Goal: Task Accomplishment & Management: Manage account settings

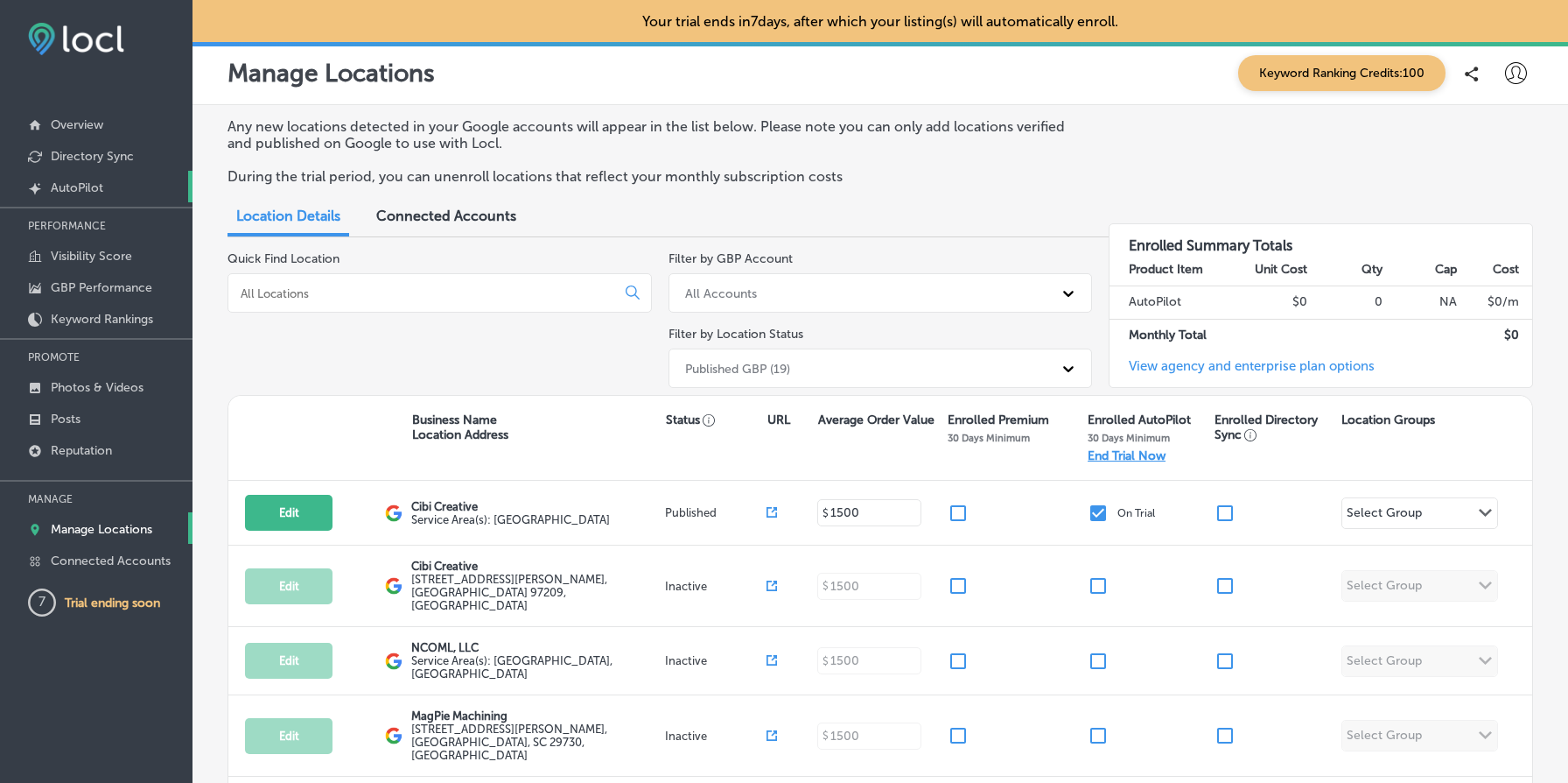
click at [115, 192] on link "Created by potrace 1.10, written by [PERSON_NAME] [DATE]-[DATE] AutoPilot" at bounding box center [96, 187] width 192 height 32
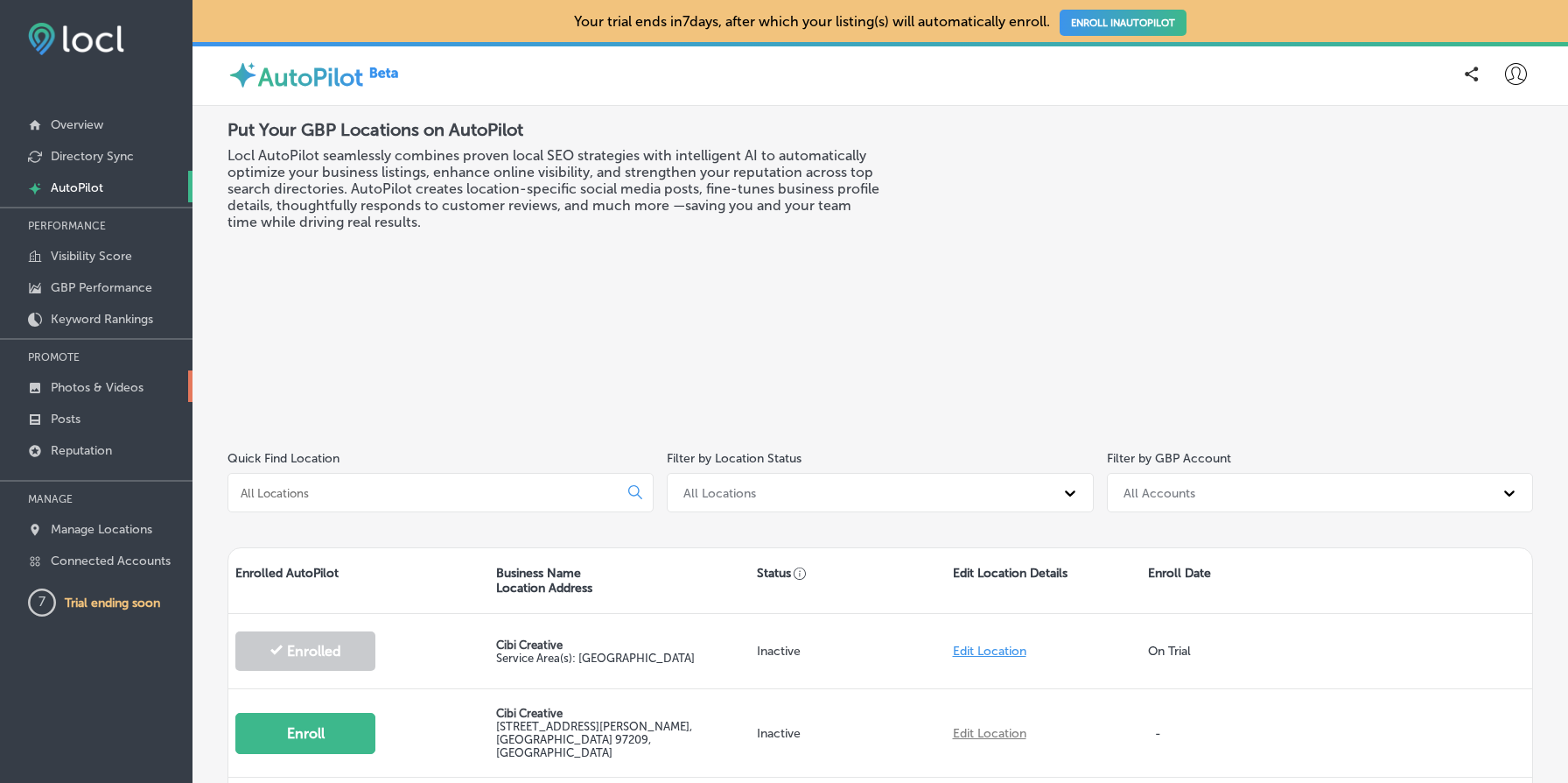
click at [141, 382] on p "Photos & Videos" at bounding box center [97, 387] width 93 height 15
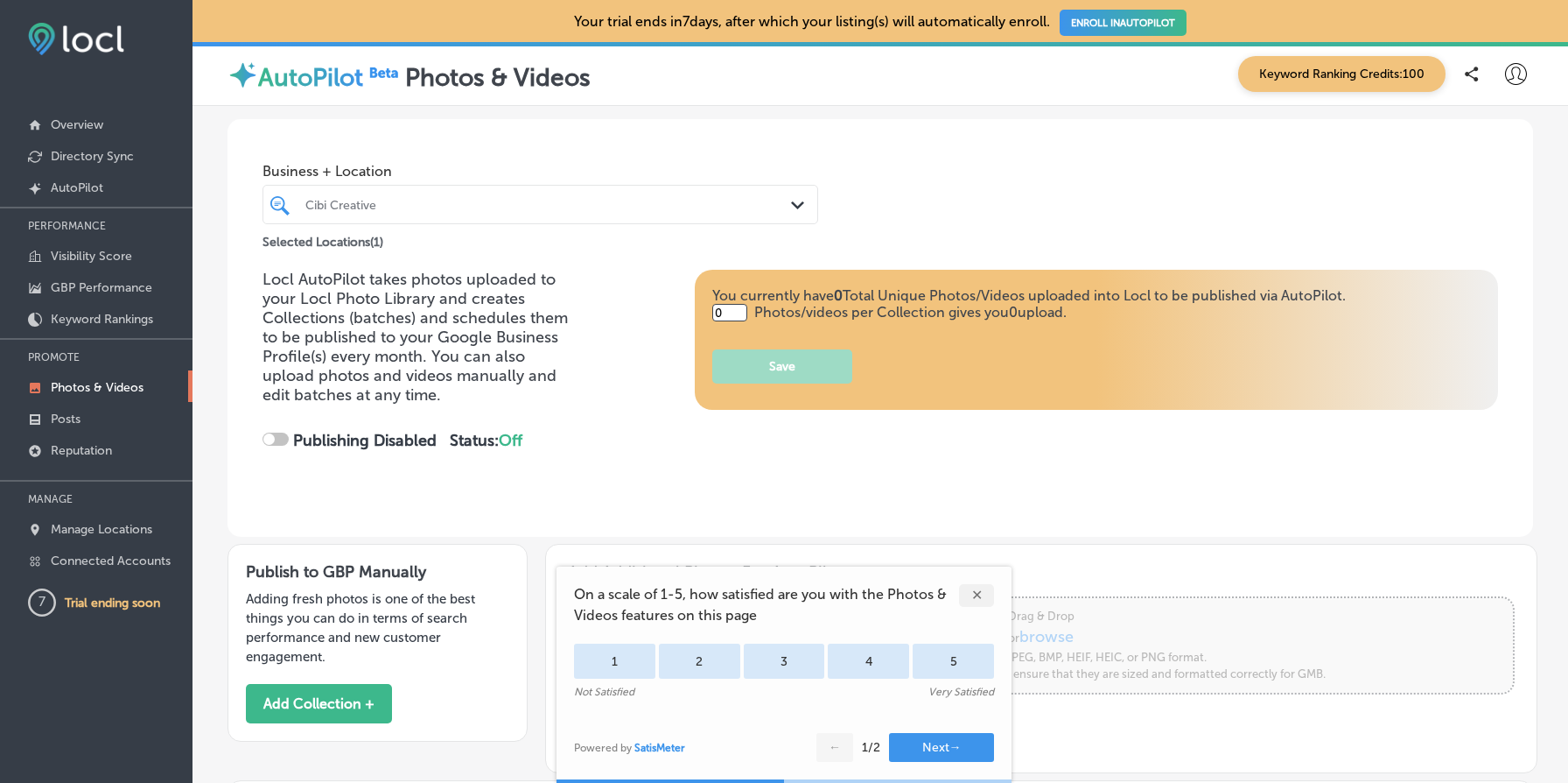
type input "5"
checkbox input "true"
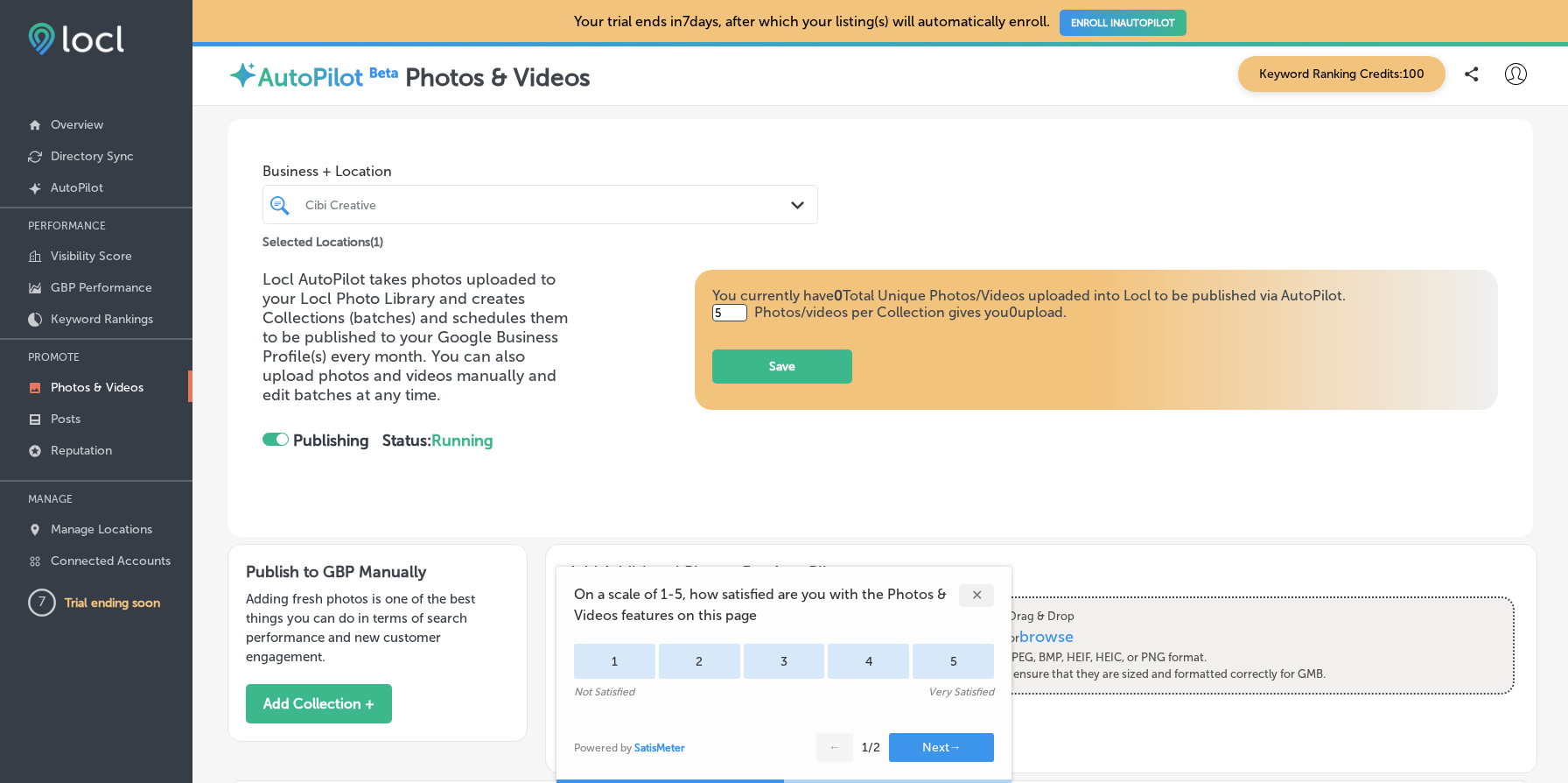
click at [978, 593] on div "✕" at bounding box center [977, 595] width 35 height 23
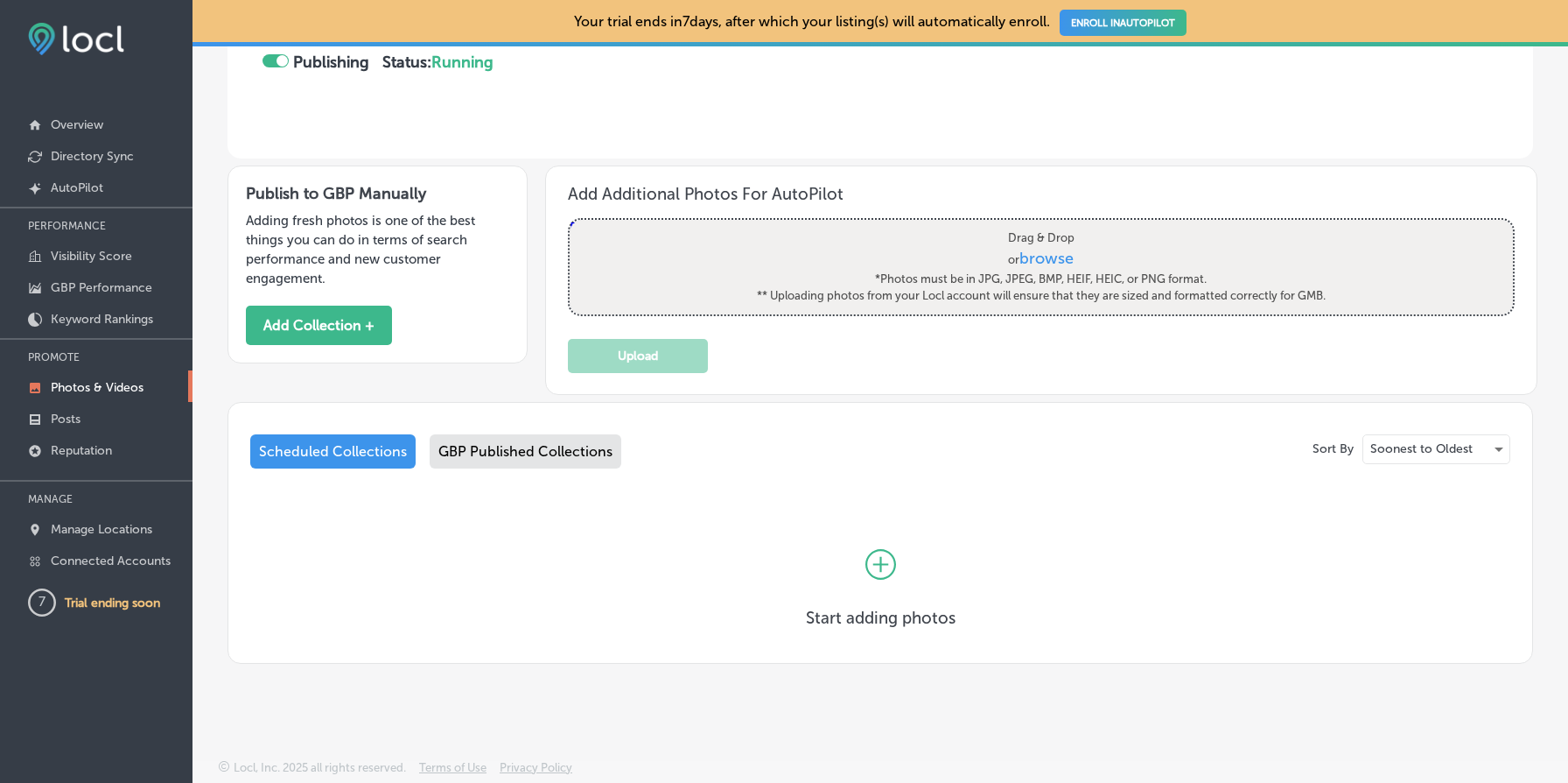
click at [548, 451] on div "GBP Published Collections" at bounding box center [525, 451] width 191 height 34
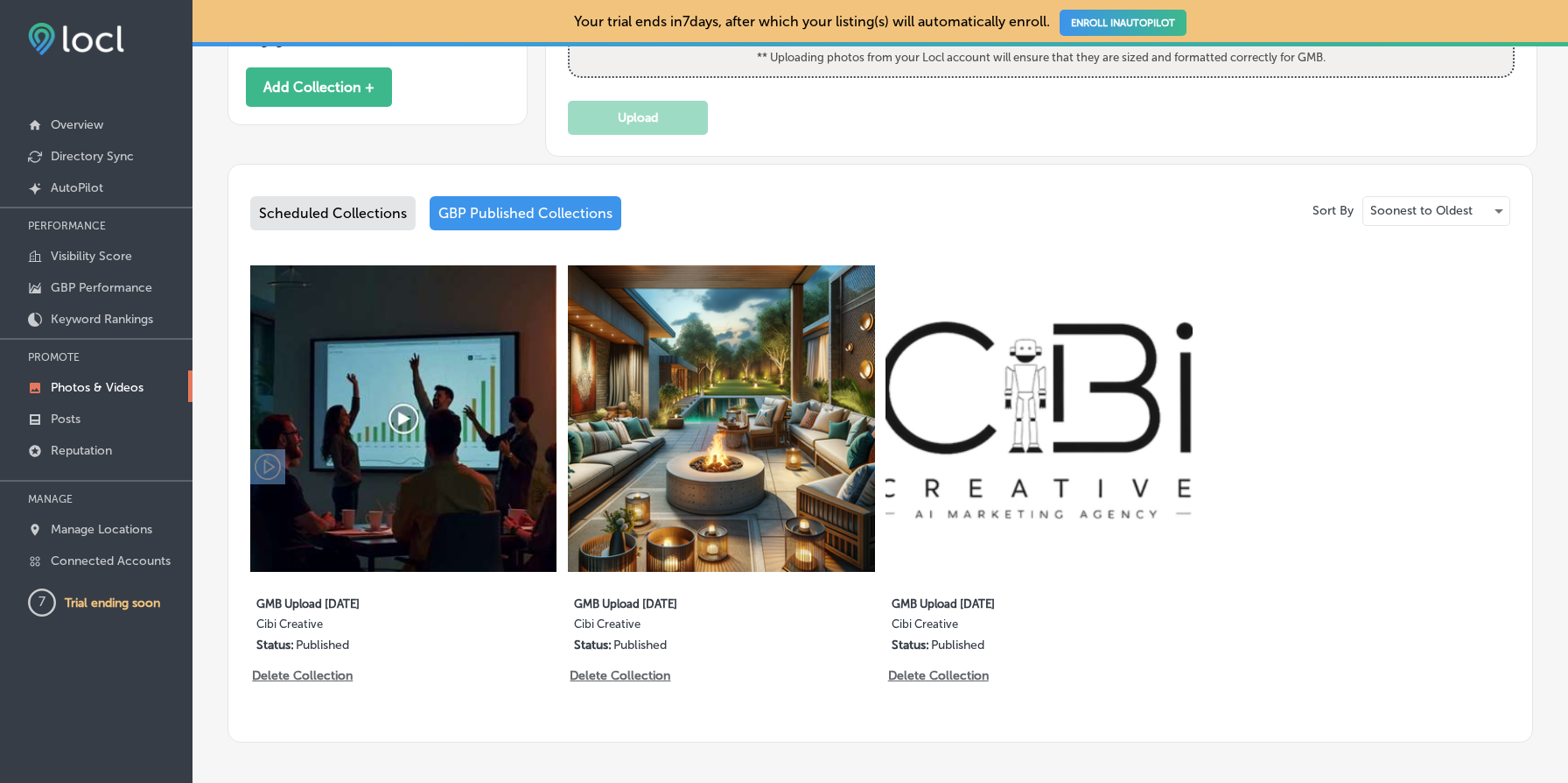
scroll to position [696, 0]
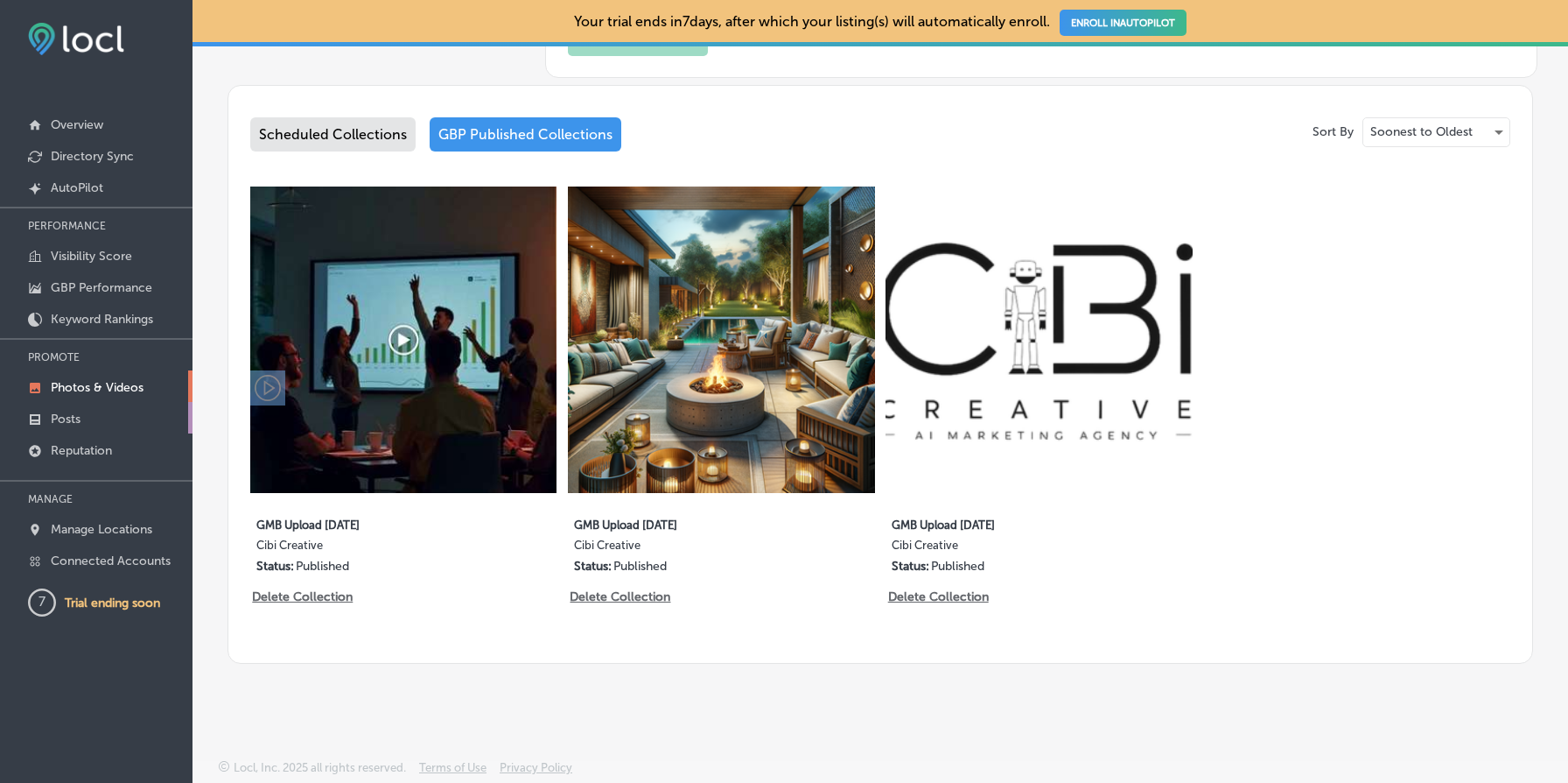
click at [83, 423] on link "Posts" at bounding box center [96, 418] width 192 height 32
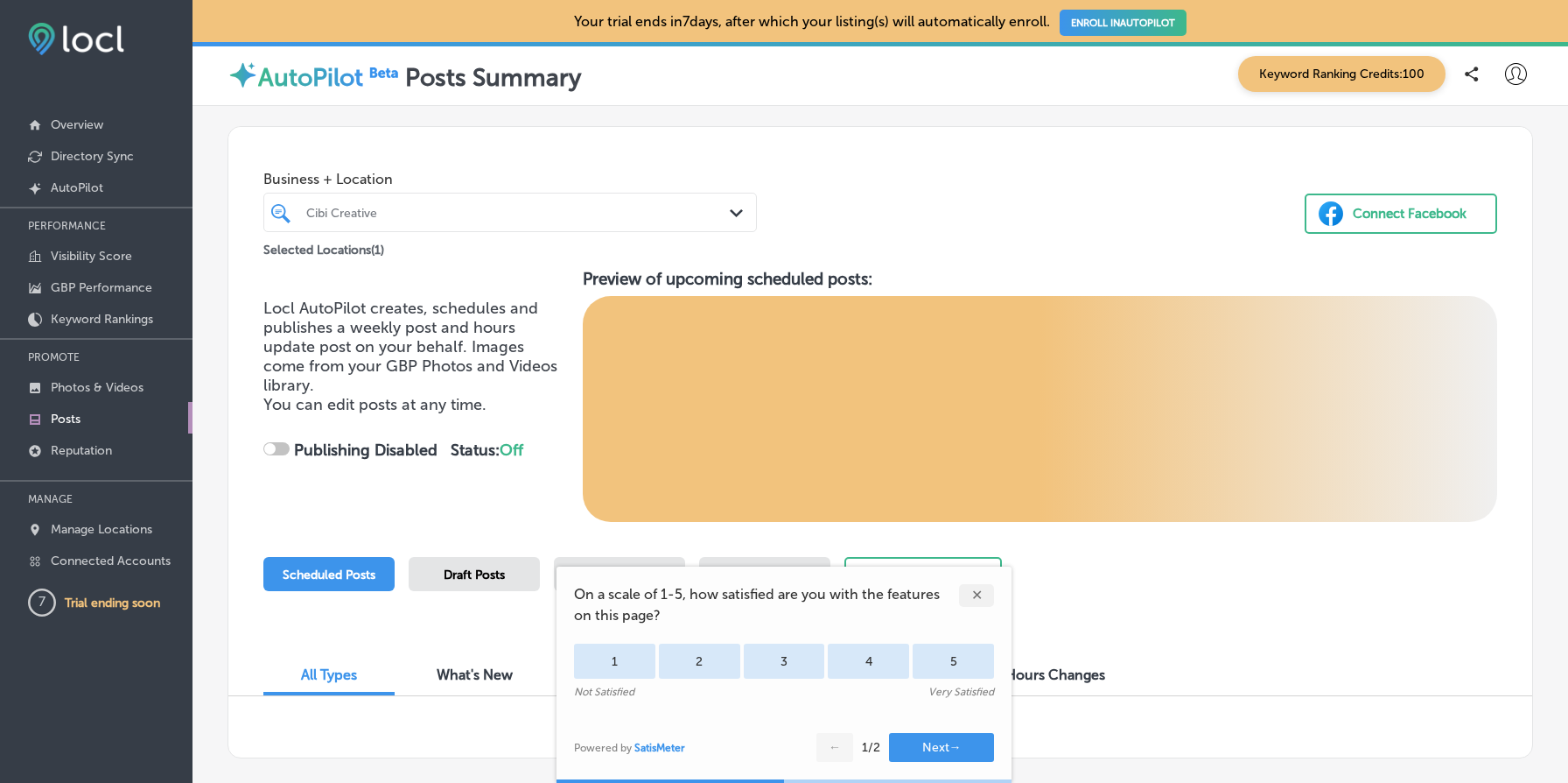
click at [973, 595] on div "✕" at bounding box center [977, 595] width 35 height 23
checkbox input "true"
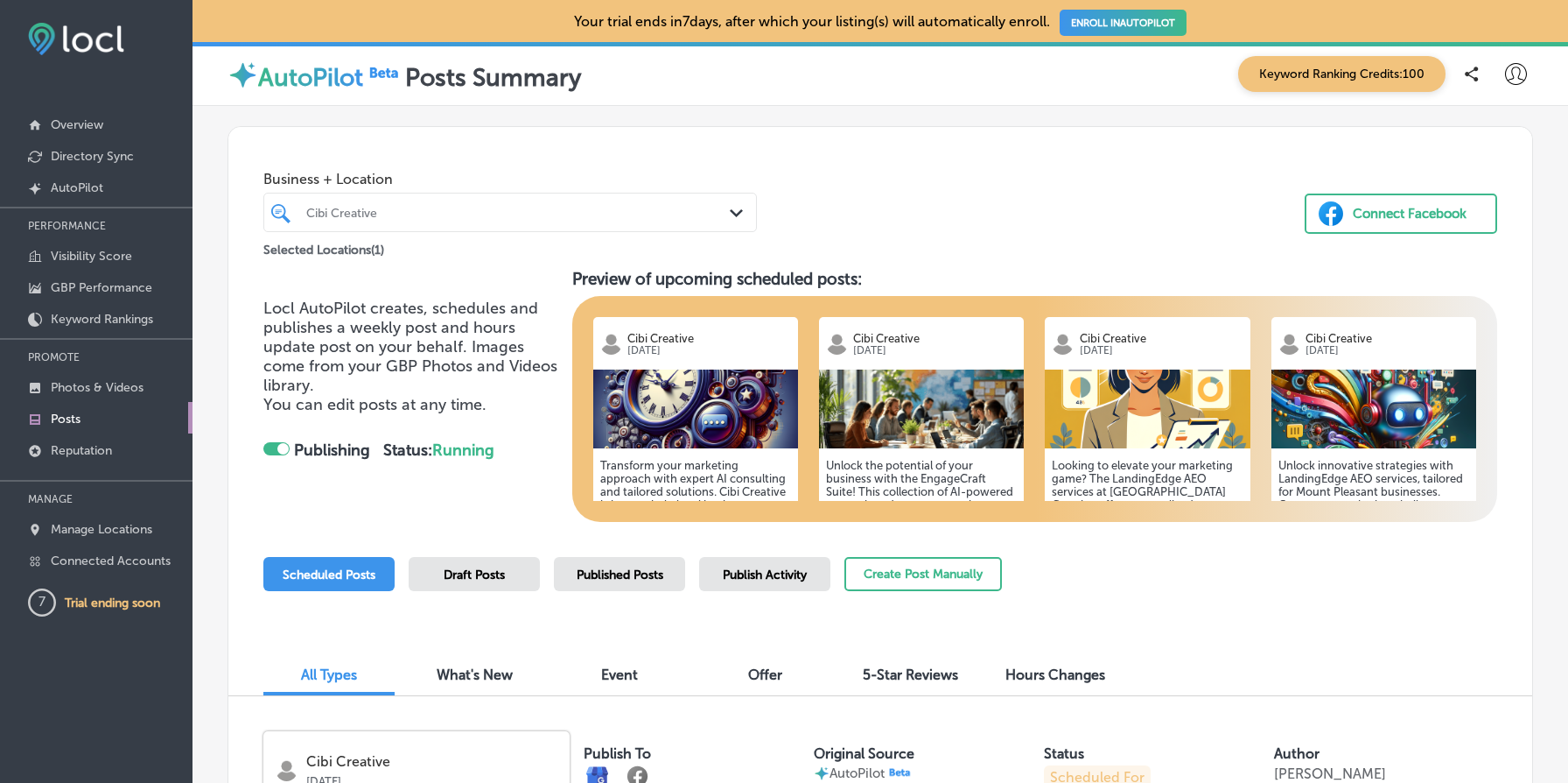
click at [735, 432] on img at bounding box center [695, 408] width 204 height 78
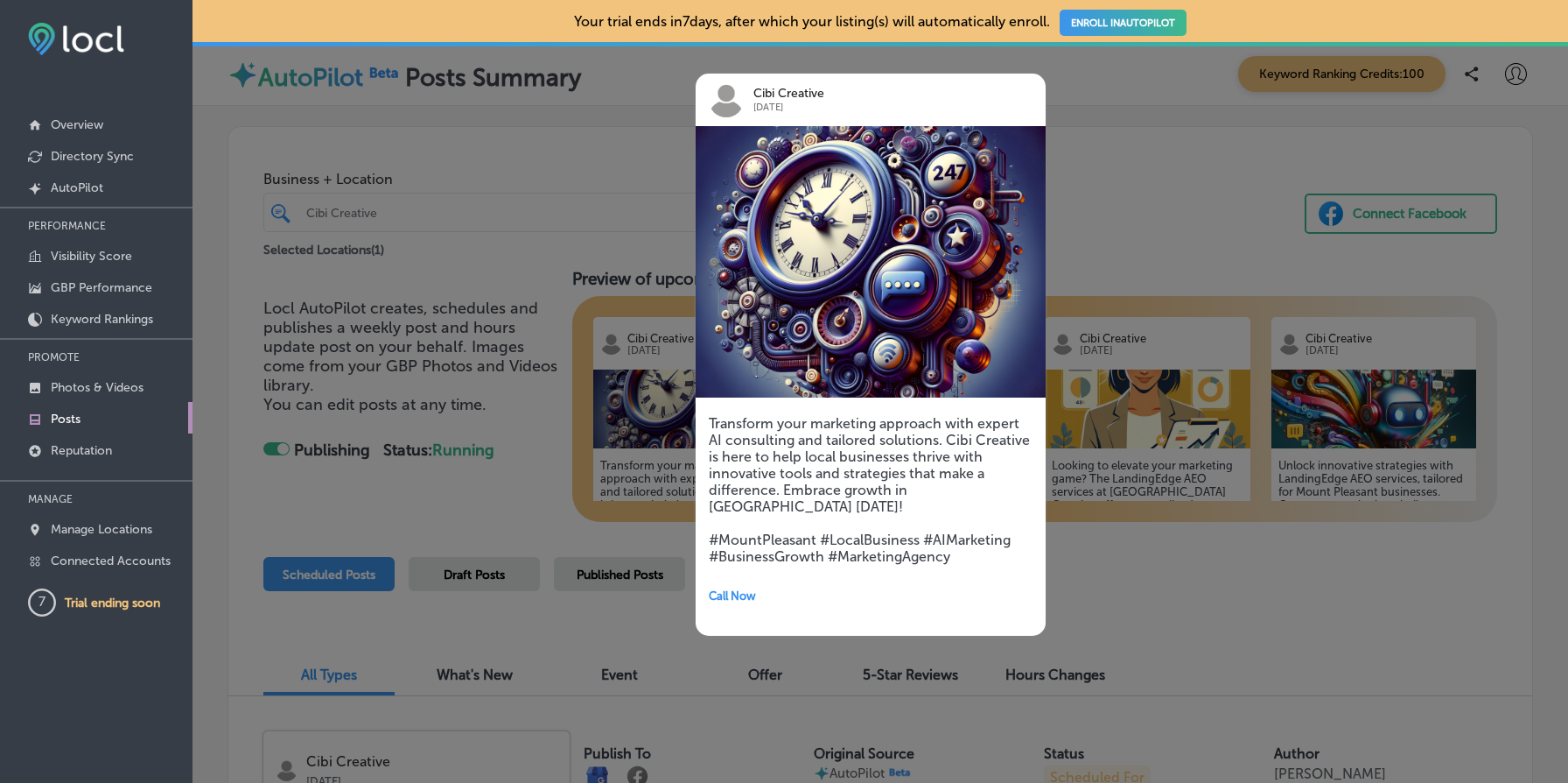
click at [509, 271] on div at bounding box center [784, 392] width 1568 height 783
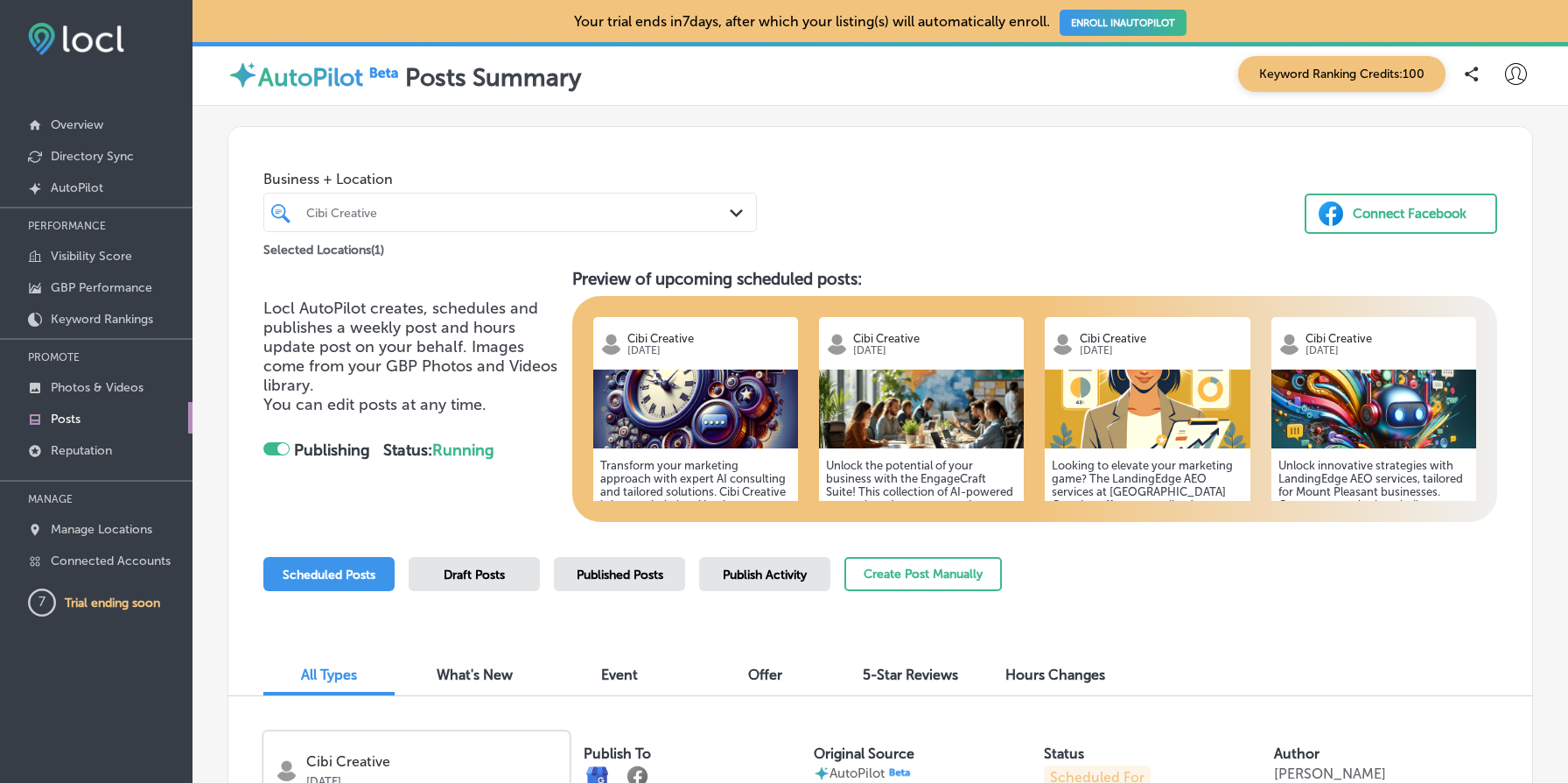
click at [708, 375] on img at bounding box center [695, 408] width 204 height 78
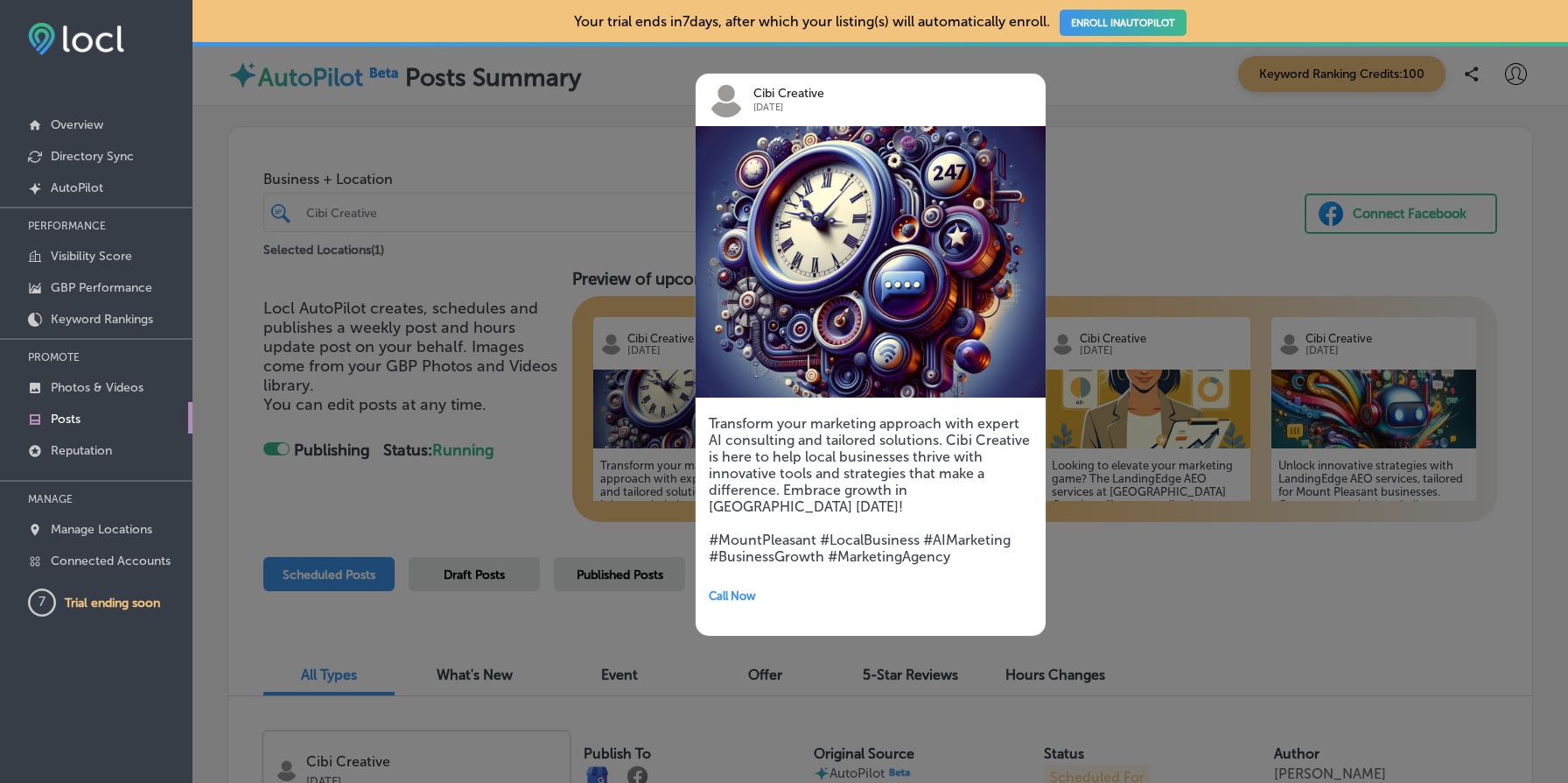
click at [563, 347] on div at bounding box center [784, 392] width 1568 height 783
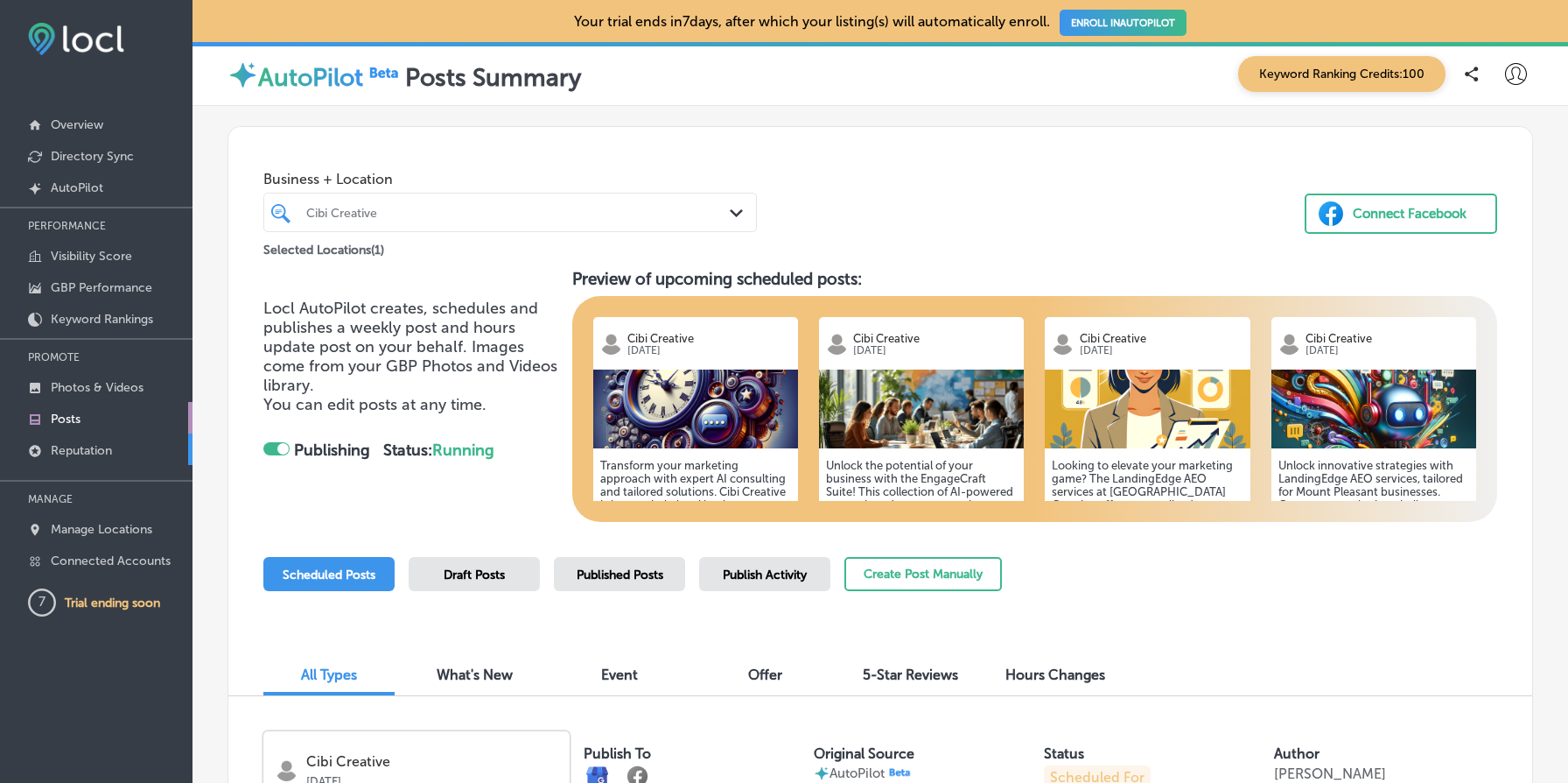
click at [110, 455] on link "Reputation" at bounding box center [96, 450] width 192 height 32
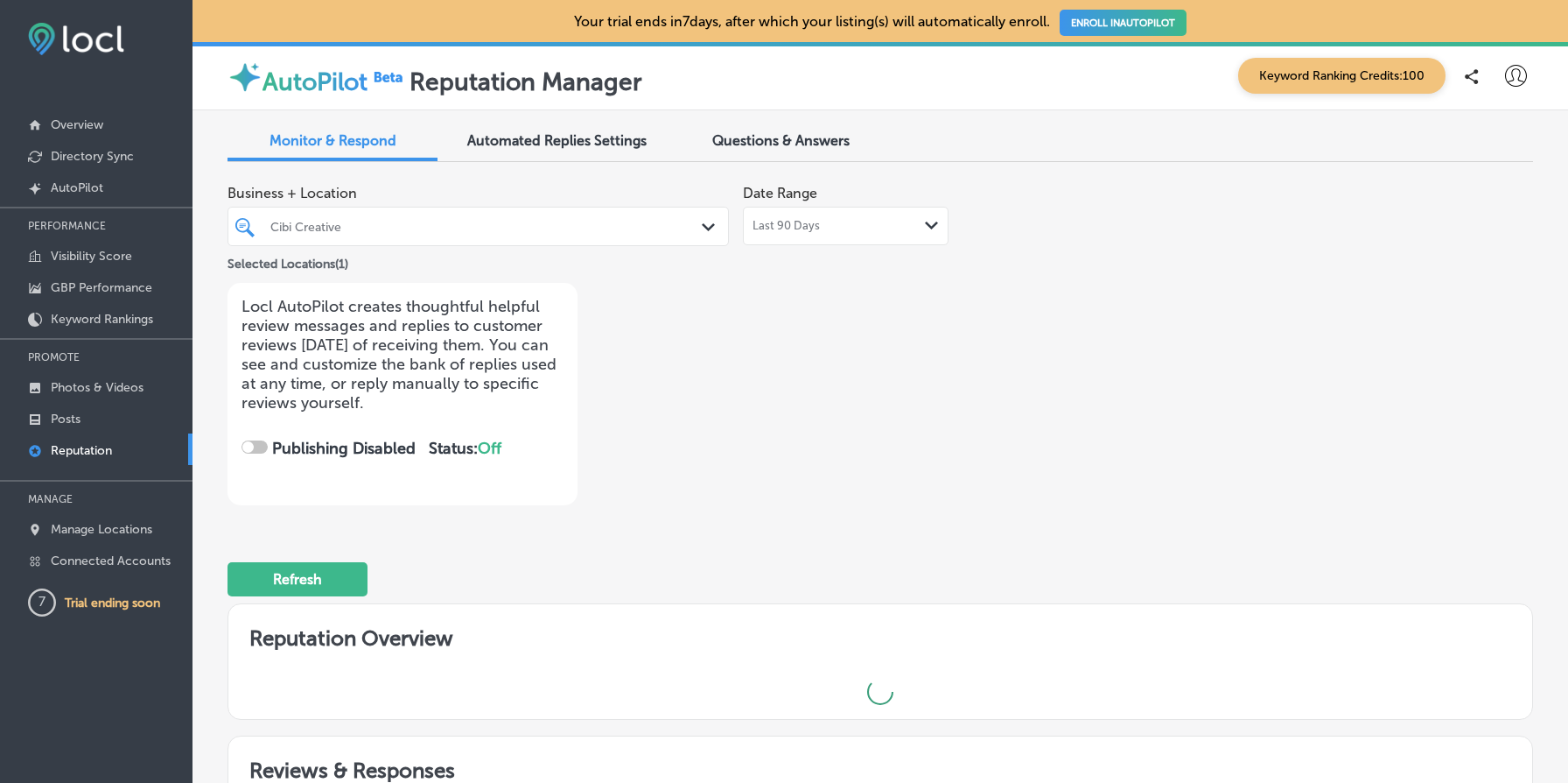
checkbox input "true"
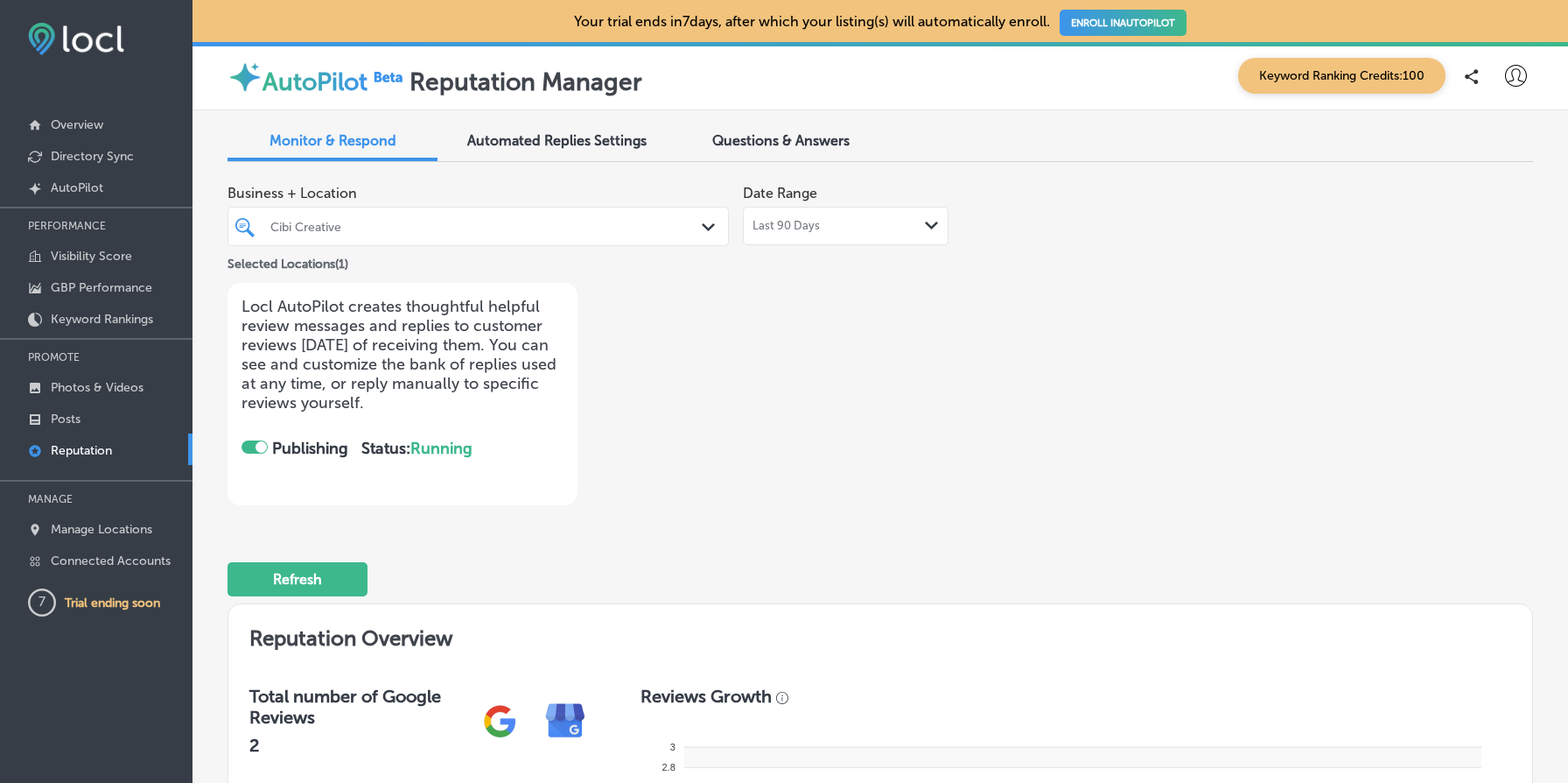
click at [791, 217] on div "Last 90 Days Path Created with Sketch." at bounding box center [845, 226] width 205 height 39
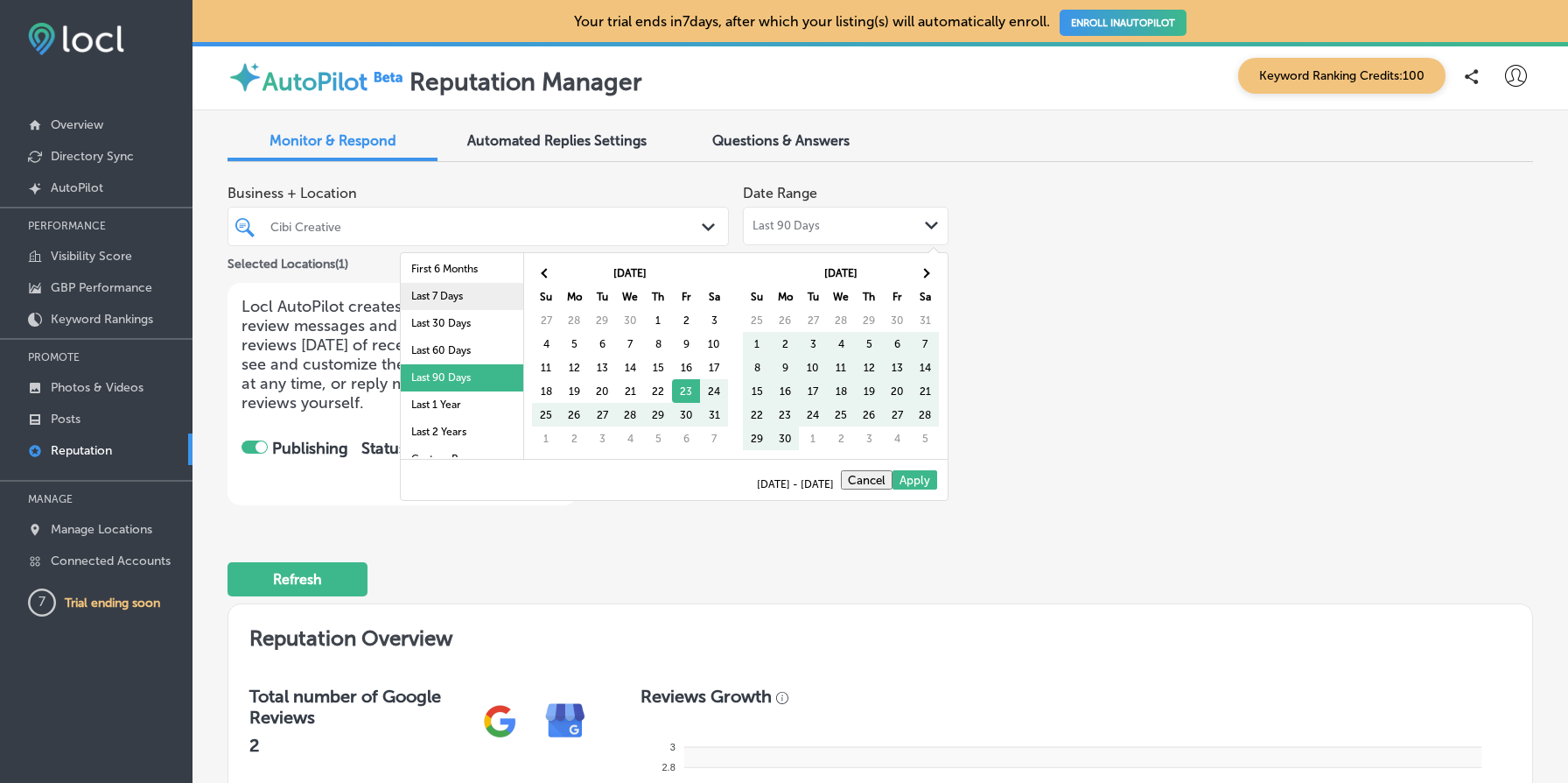
scroll to position [101, 0]
click at [455, 412] on li "Last 2 Years" at bounding box center [462, 416] width 123 height 27
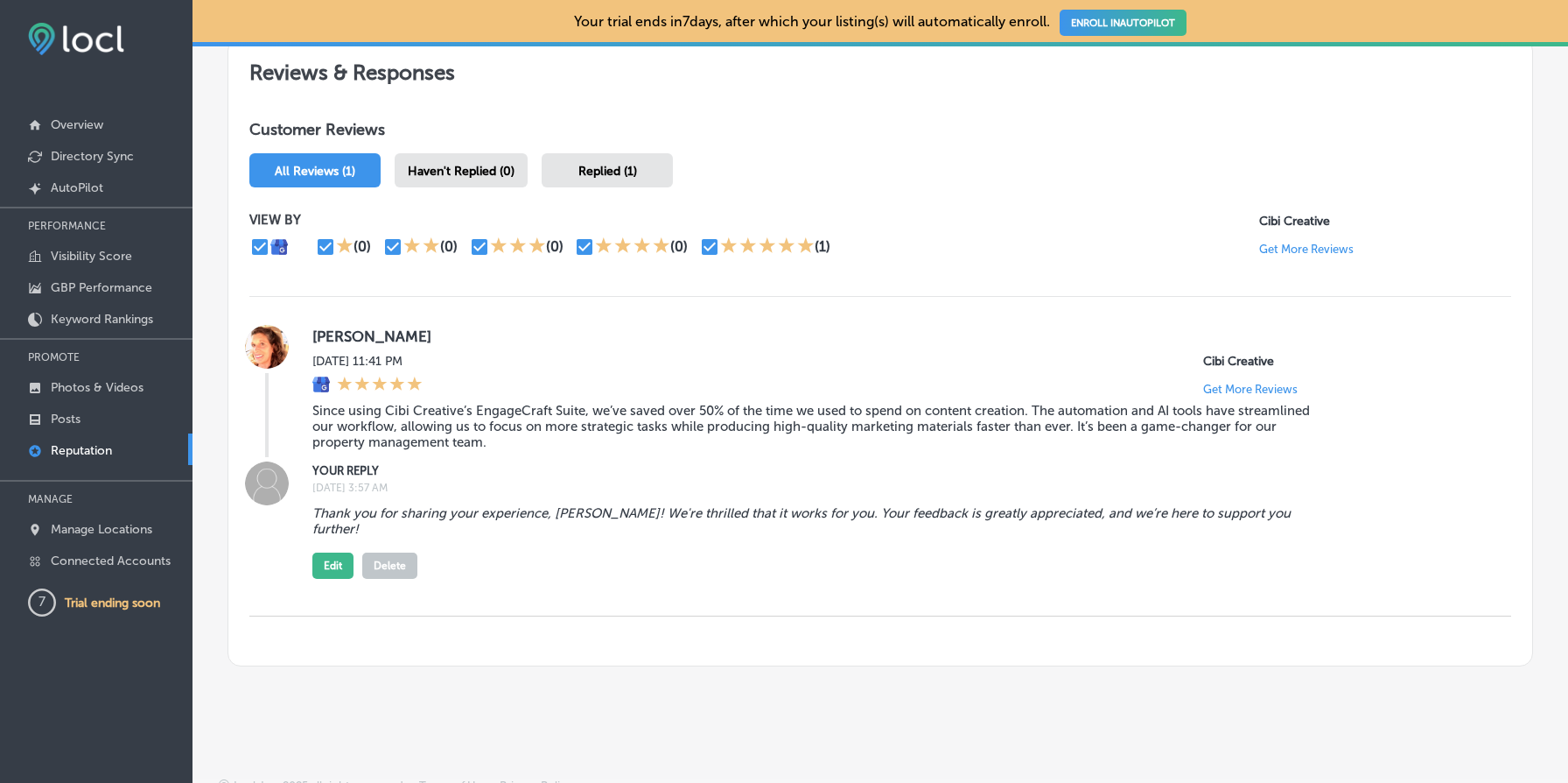
scroll to position [0, 0]
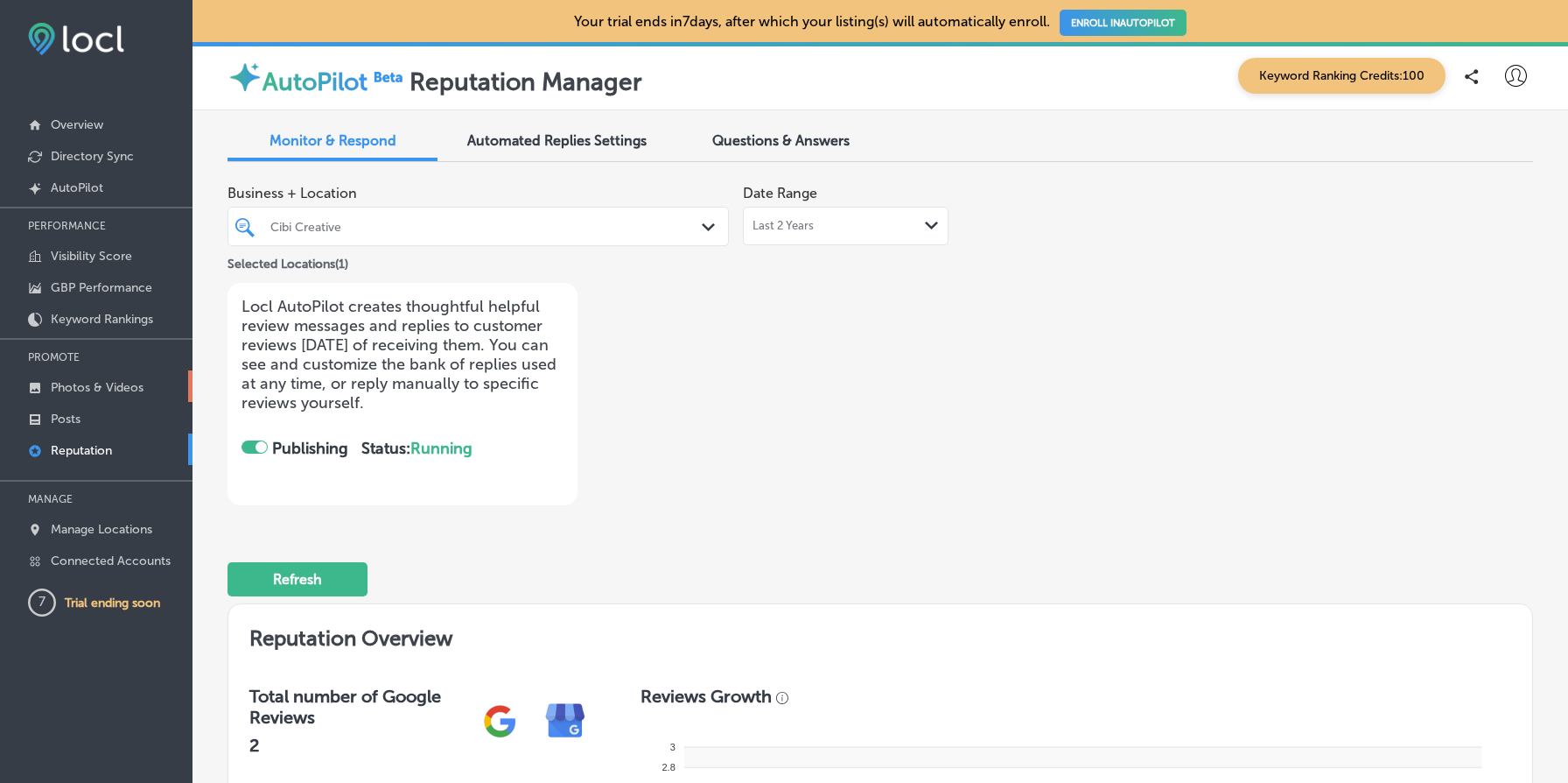
click at [79, 392] on p "Photos & Videos" at bounding box center [97, 387] width 93 height 15
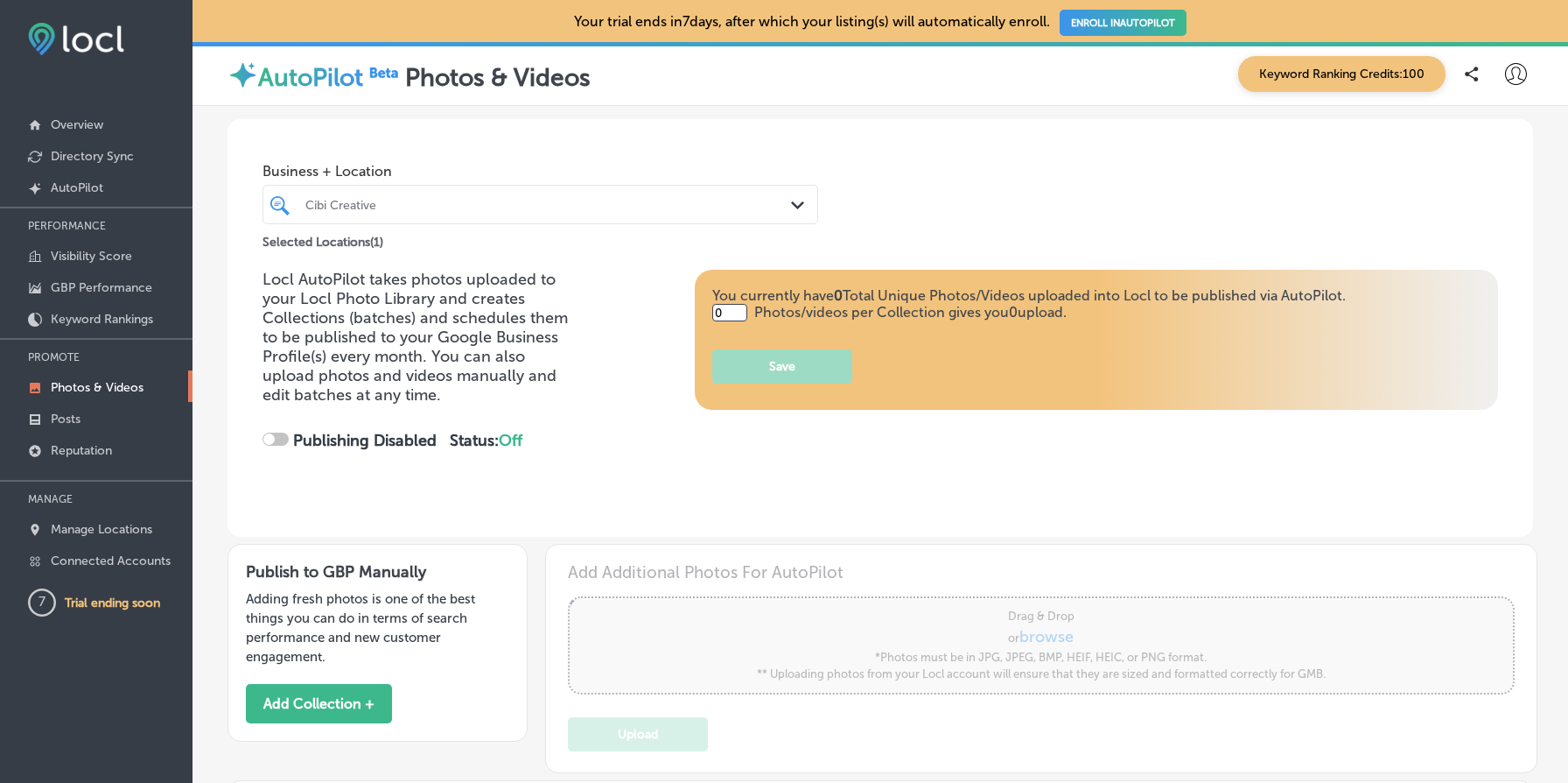
type input "5"
checkbox input "true"
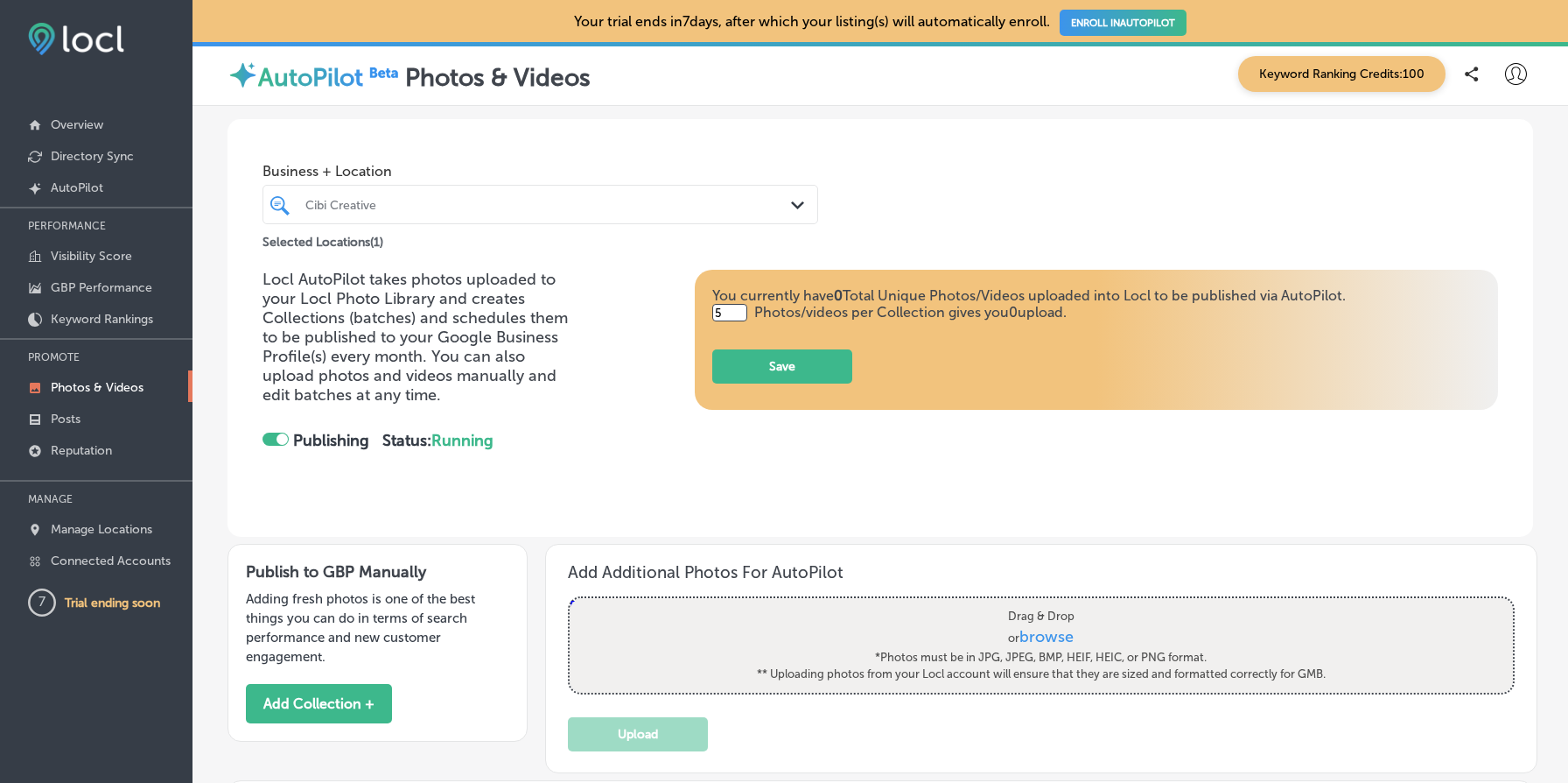
click at [519, 216] on div "Cibi Creative" at bounding box center [540, 204] width 487 height 27
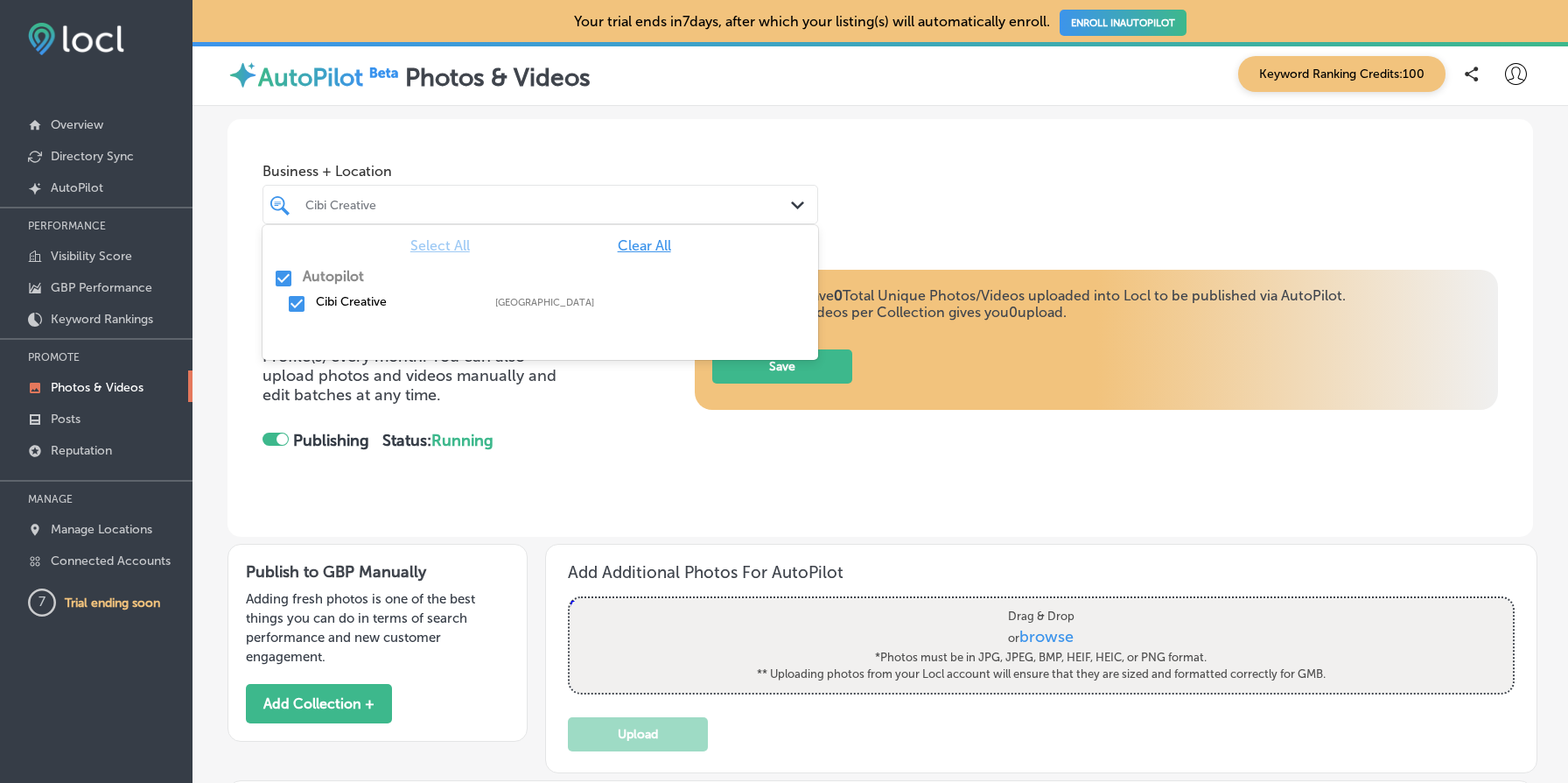
click at [1059, 171] on div "Business + Location option focused, 1 of 2. 2 results available. Use Up and Dow…" at bounding box center [881, 185] width 1306 height 133
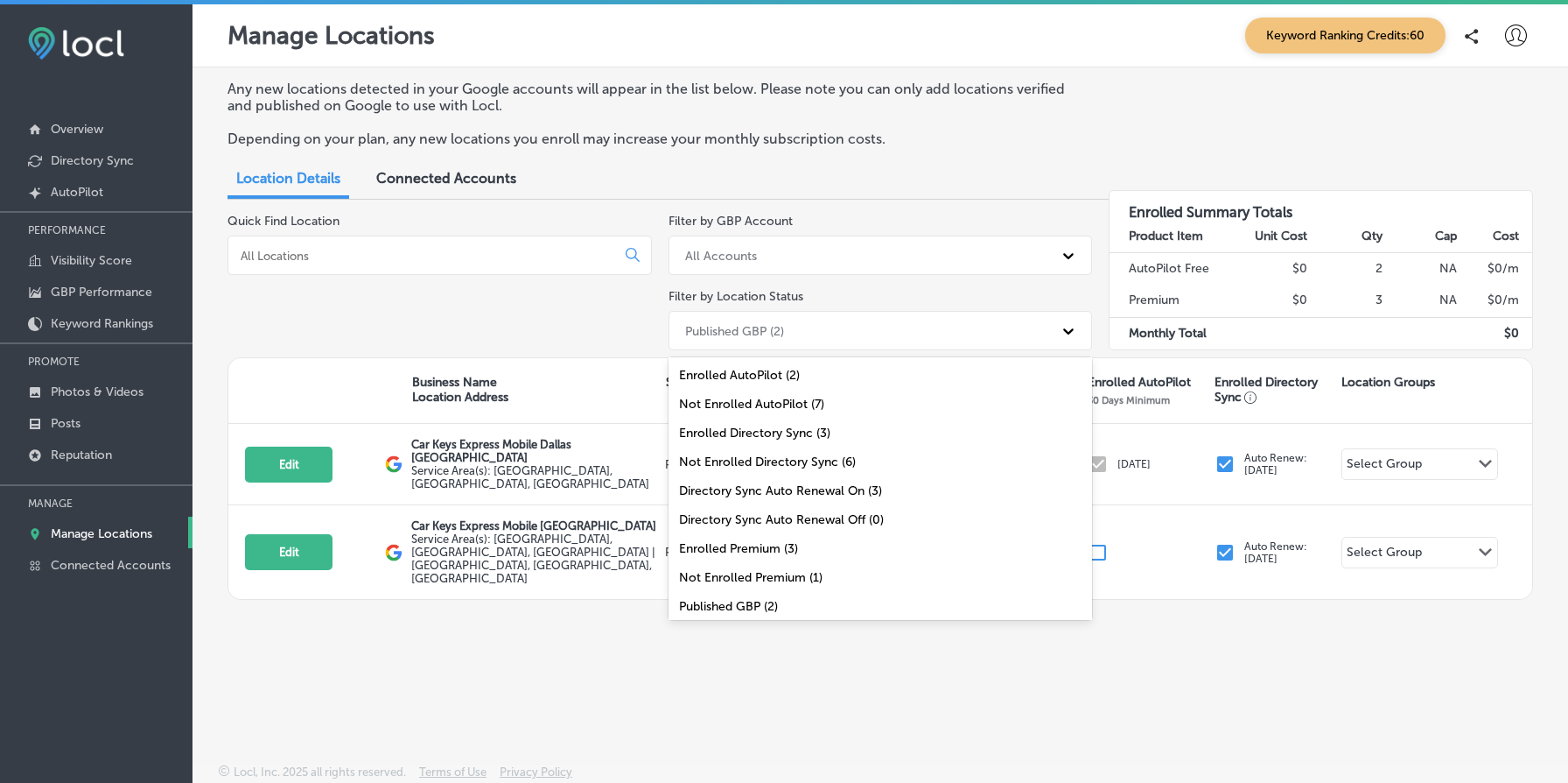
click at [864, 333] on div "Published GBP (2)" at bounding box center [866, 330] width 377 height 29
click at [812, 602] on div "All Locations (9)" at bounding box center [881, 607] width 425 height 29
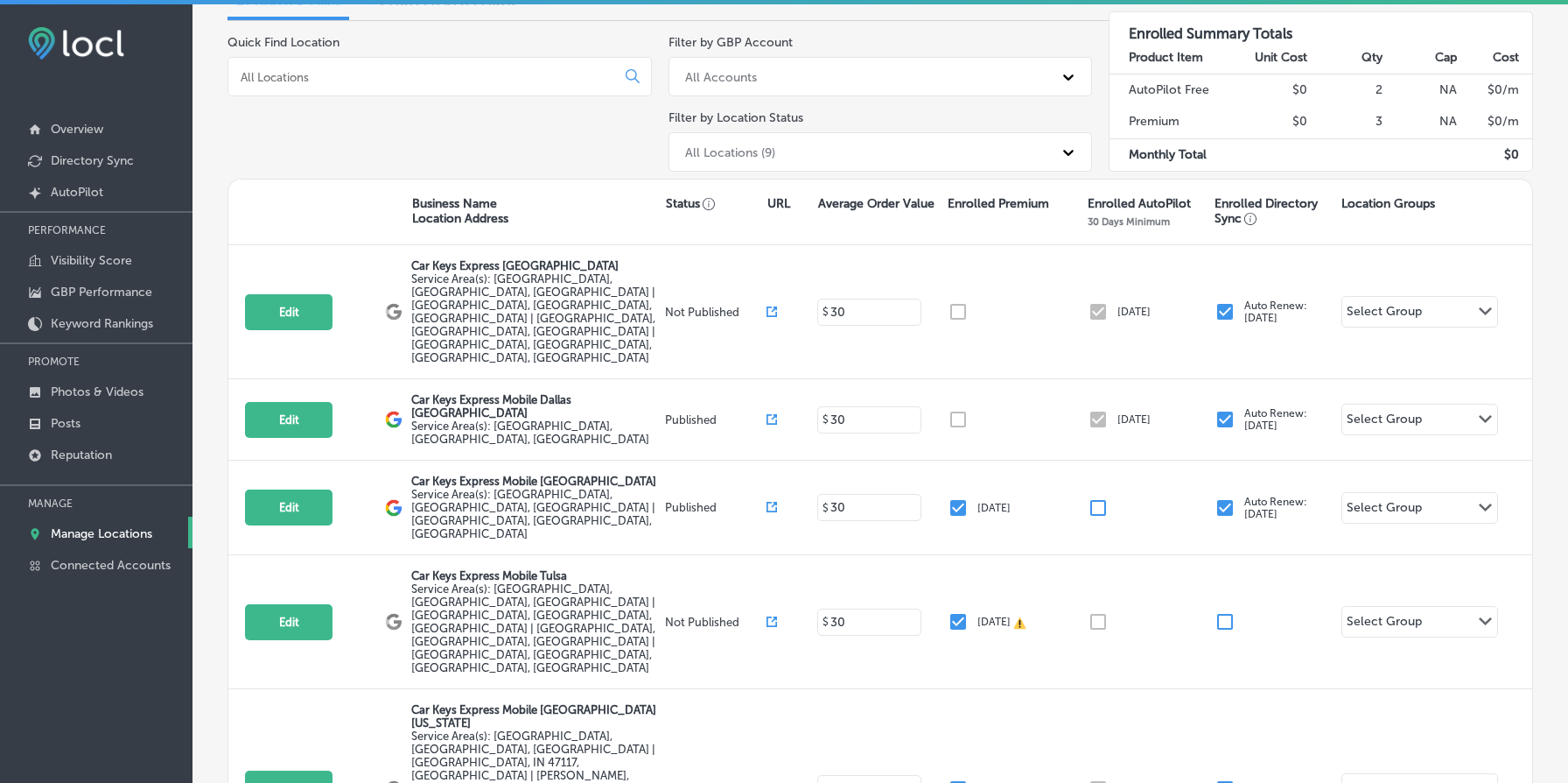
scroll to position [183, 0]
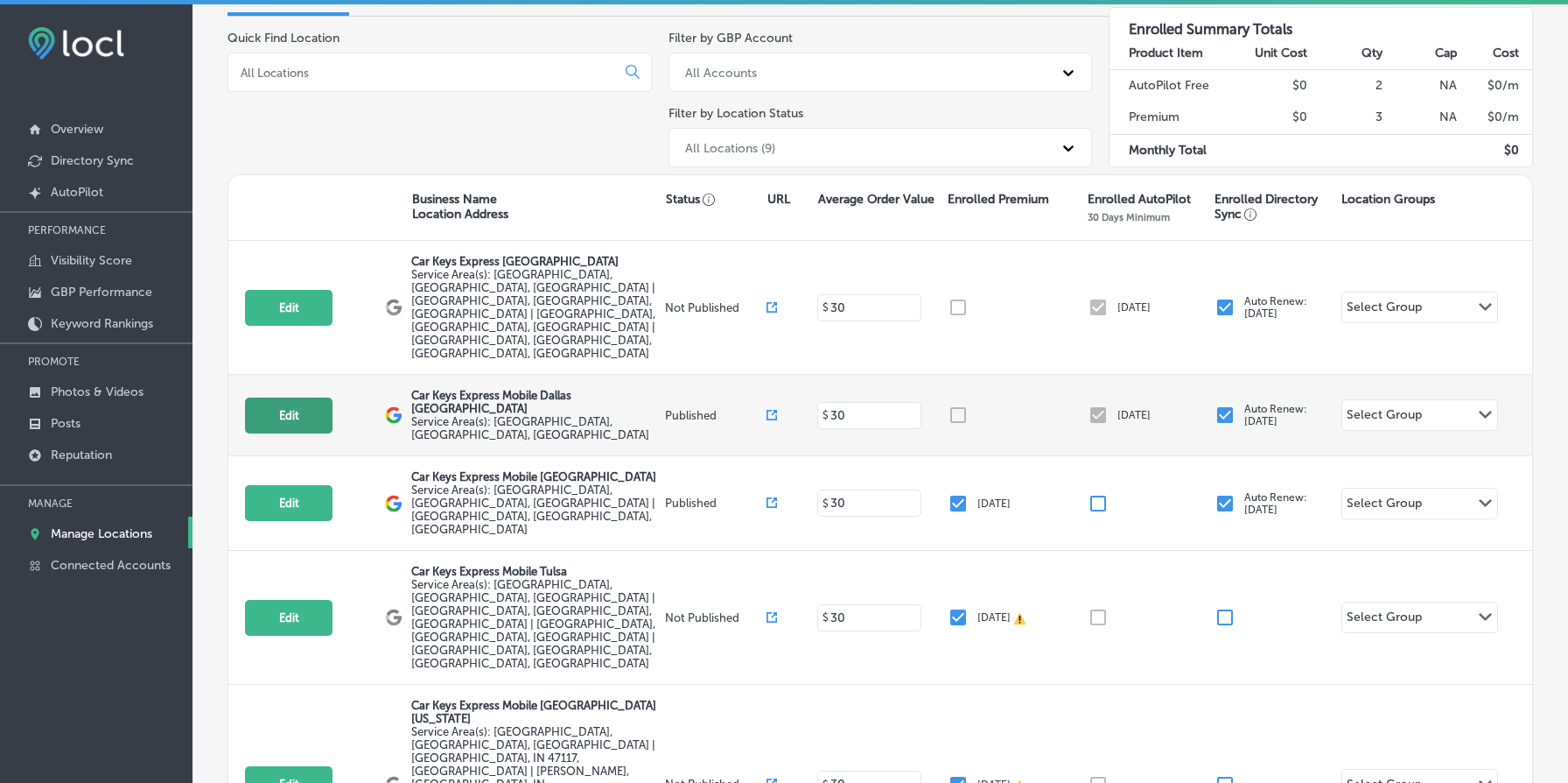
click at [279, 398] on button "Edit" at bounding box center [288, 415] width 87 height 36
select select "US"
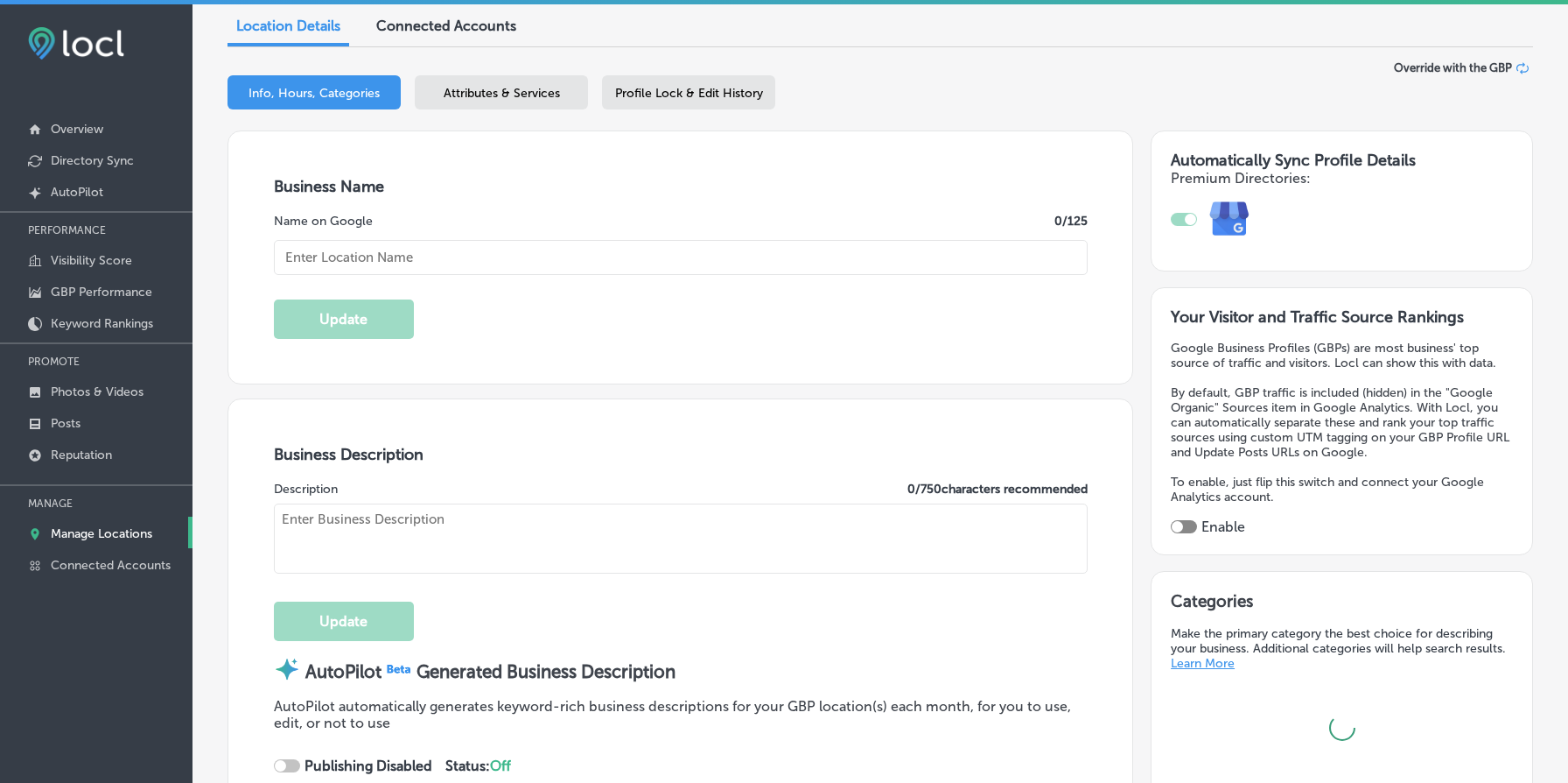
scroll to position [213, 0]
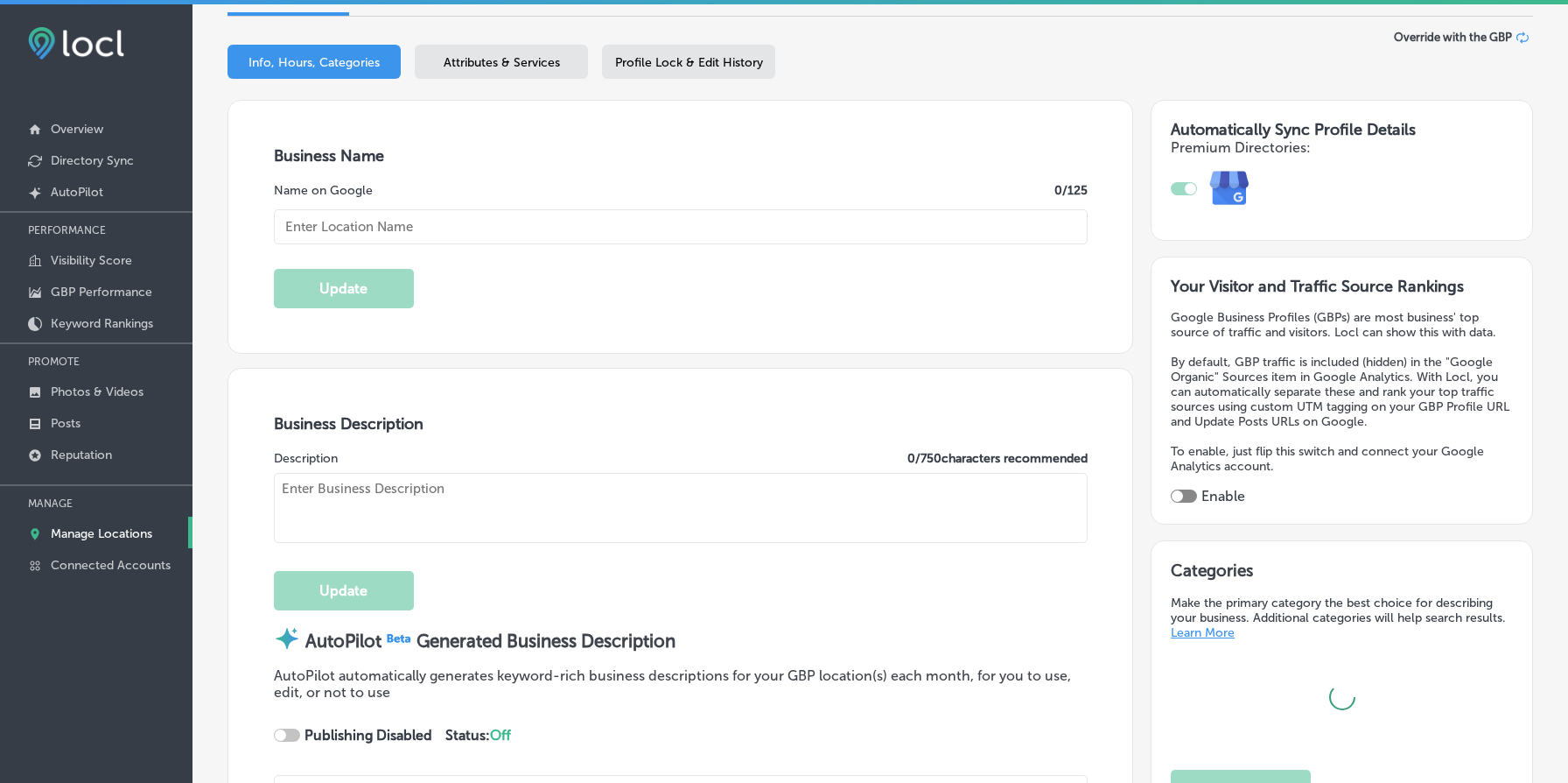
checkbox input "true"
type input "Car Keys Express Mobile Dallas [GEOGRAPHIC_DATA]"
type textarea "Car Keys Express Mobile delivers top-notch key duplication and remote replaceme…"
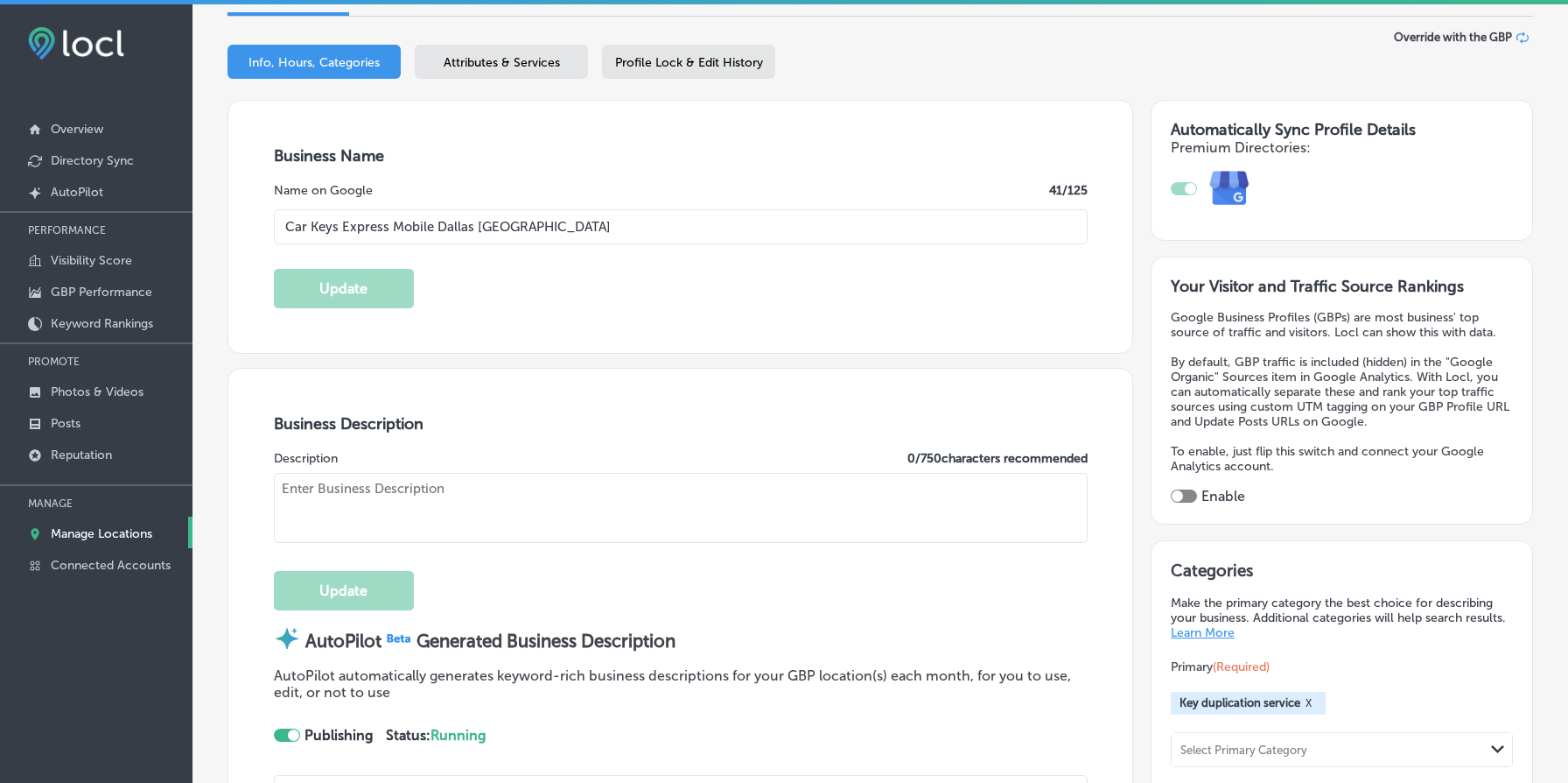
type input "[URL][DOMAIN_NAME]"
type input "[PHONE_NUMBER]"
type textarea "Car Keys Express Mobile delivers top-notch key duplication and remote replaceme…"
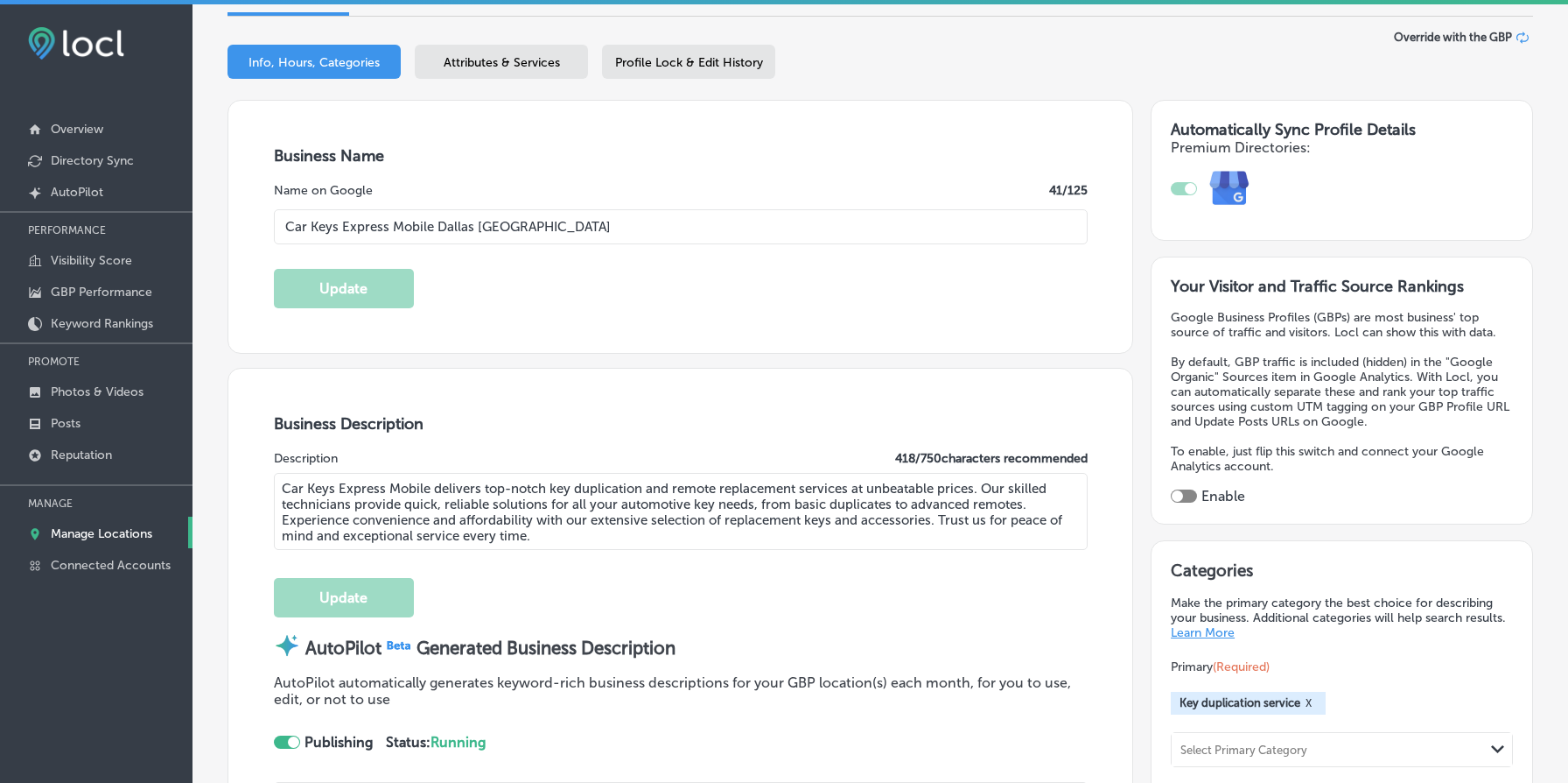
type input "[STREET_ADDRESS]"
type input "Suite 101"
type input "[GEOGRAPHIC_DATA]"
type input "40299"
type input "US"
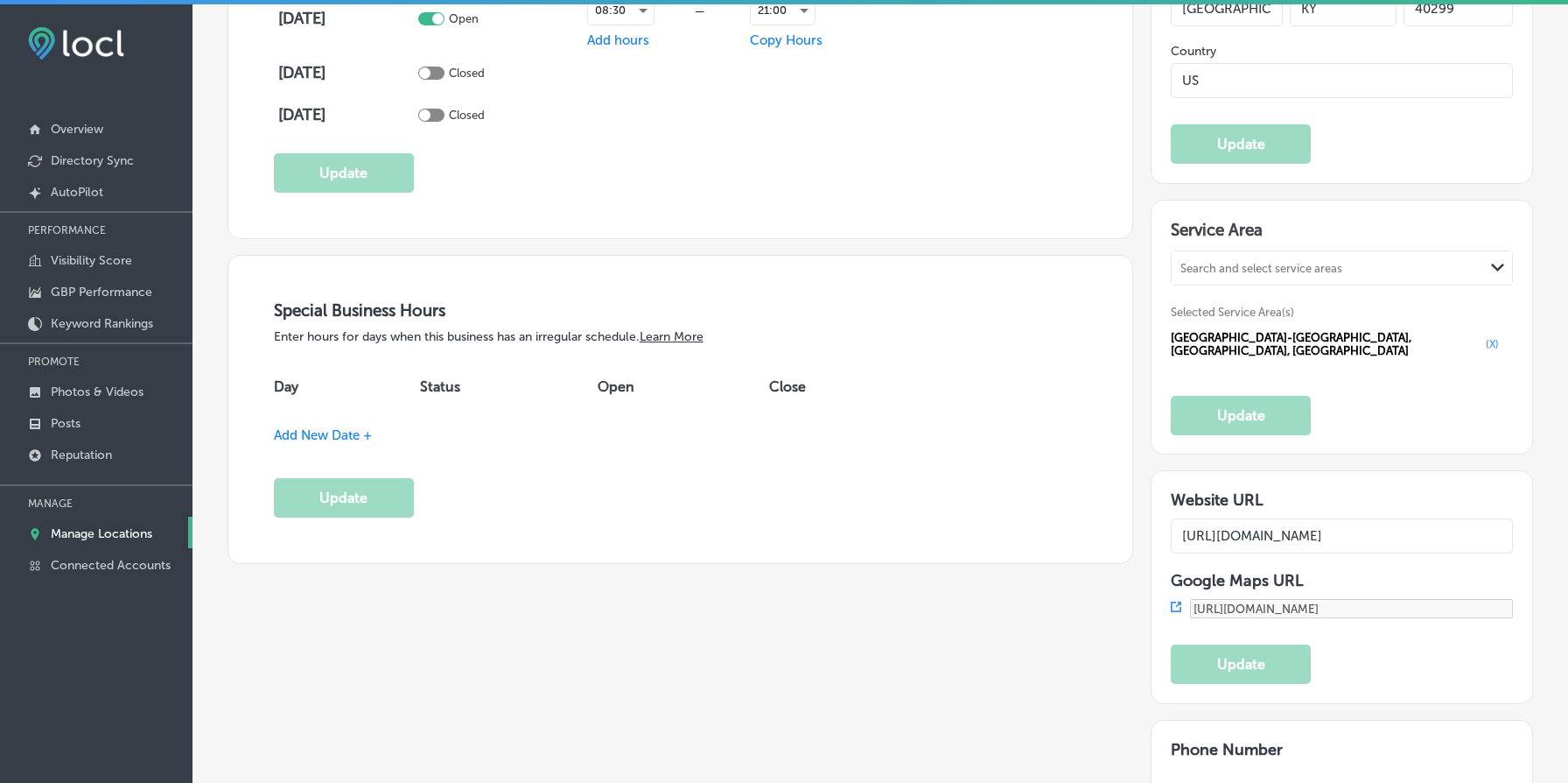
scroll to position [1674, 0]
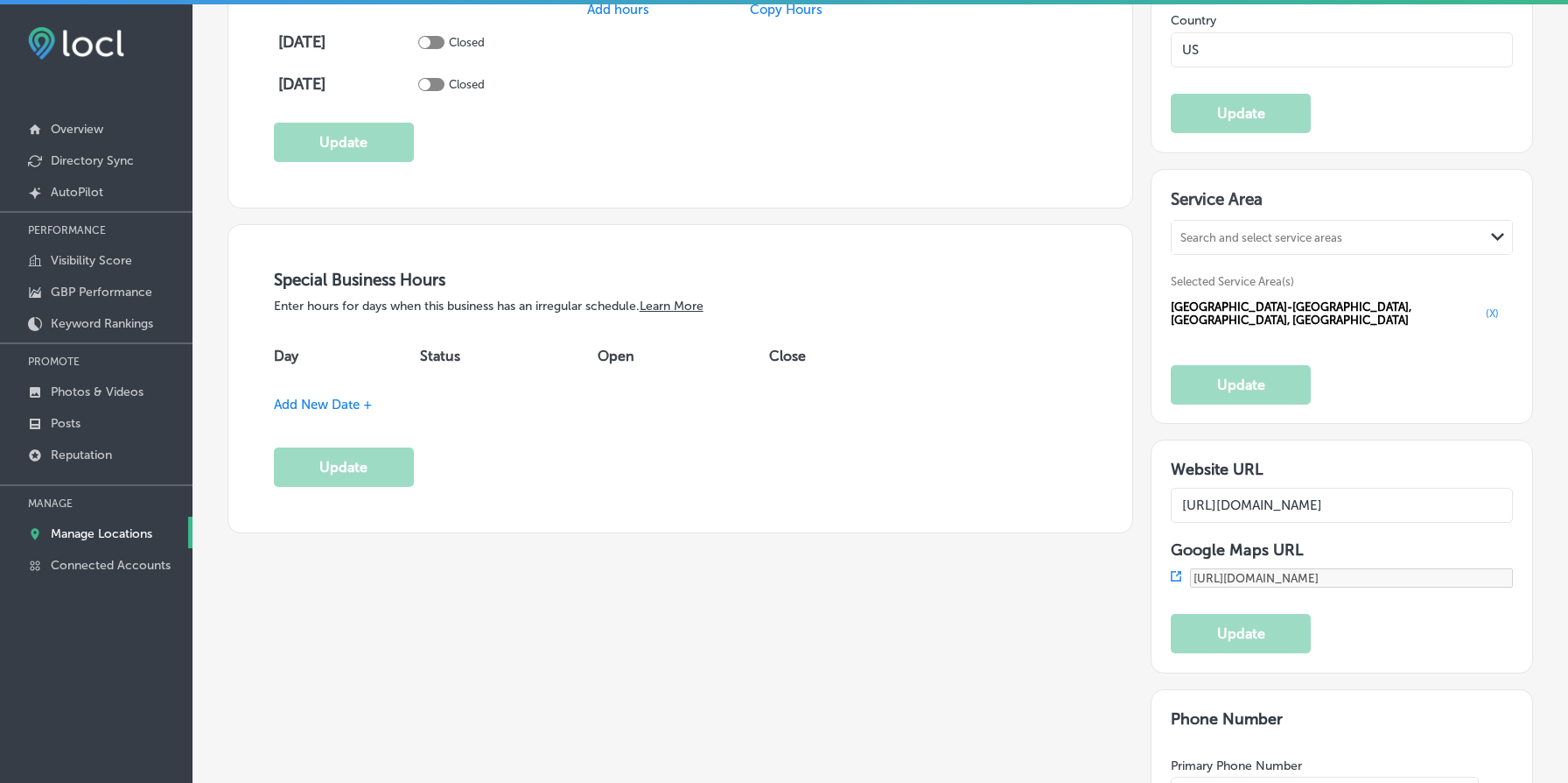
click at [334, 404] on span "Add New Date +" at bounding box center [323, 405] width 98 height 16
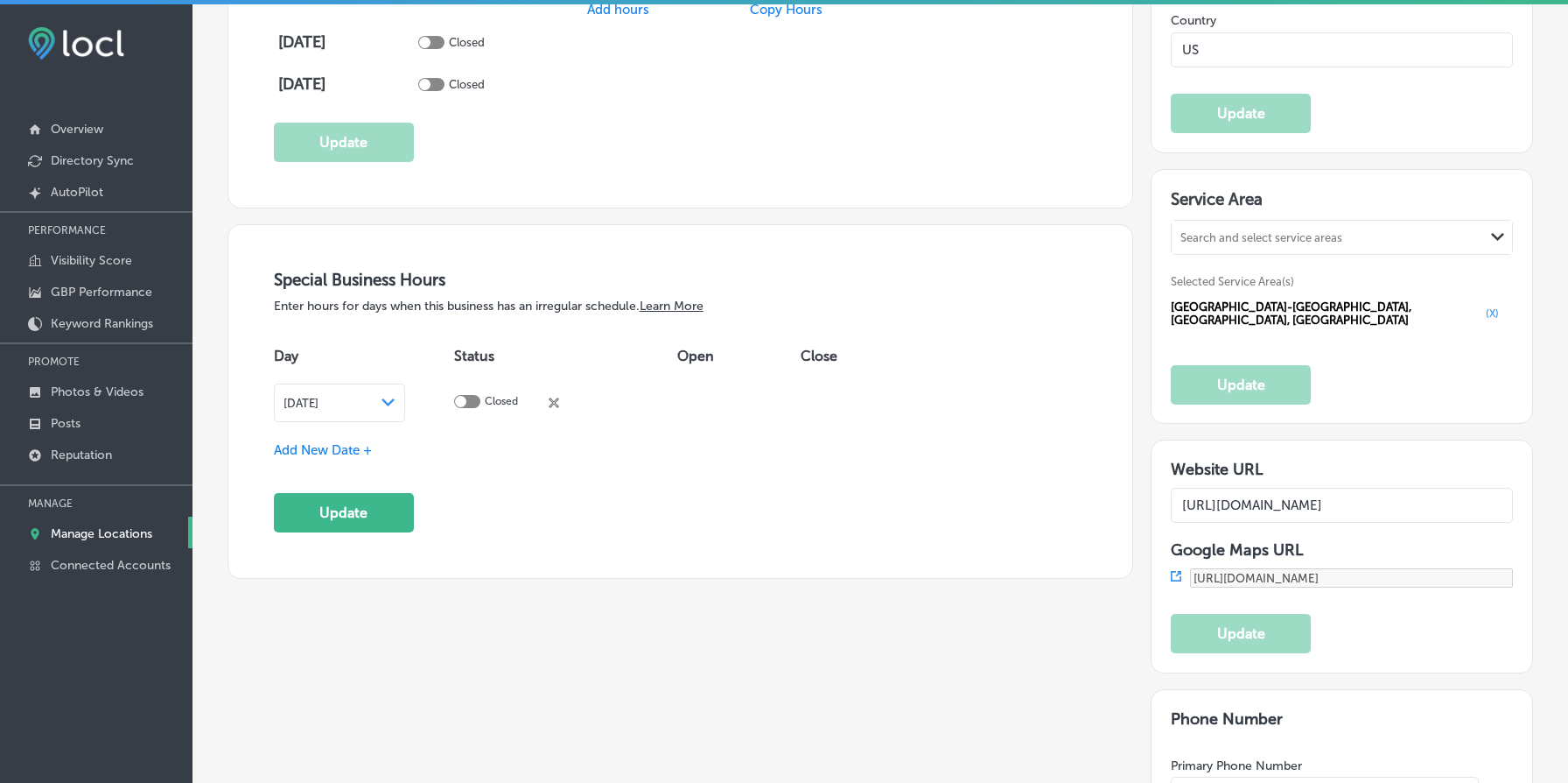
click at [370, 398] on div "[DATE] Path Created with Sketch." at bounding box center [339, 403] width 112 height 14
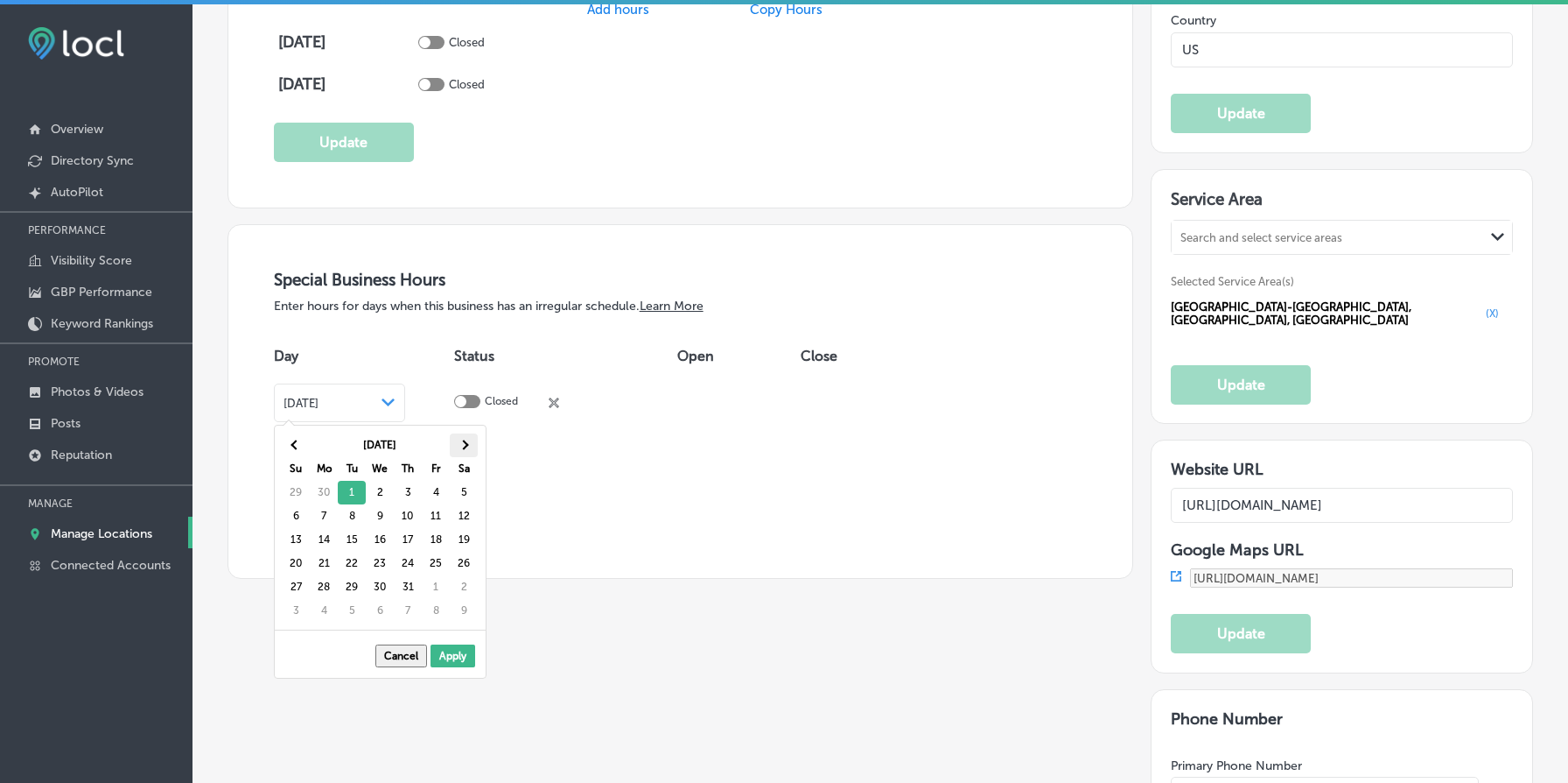
click at [465, 441] on span at bounding box center [463, 444] width 10 height 10
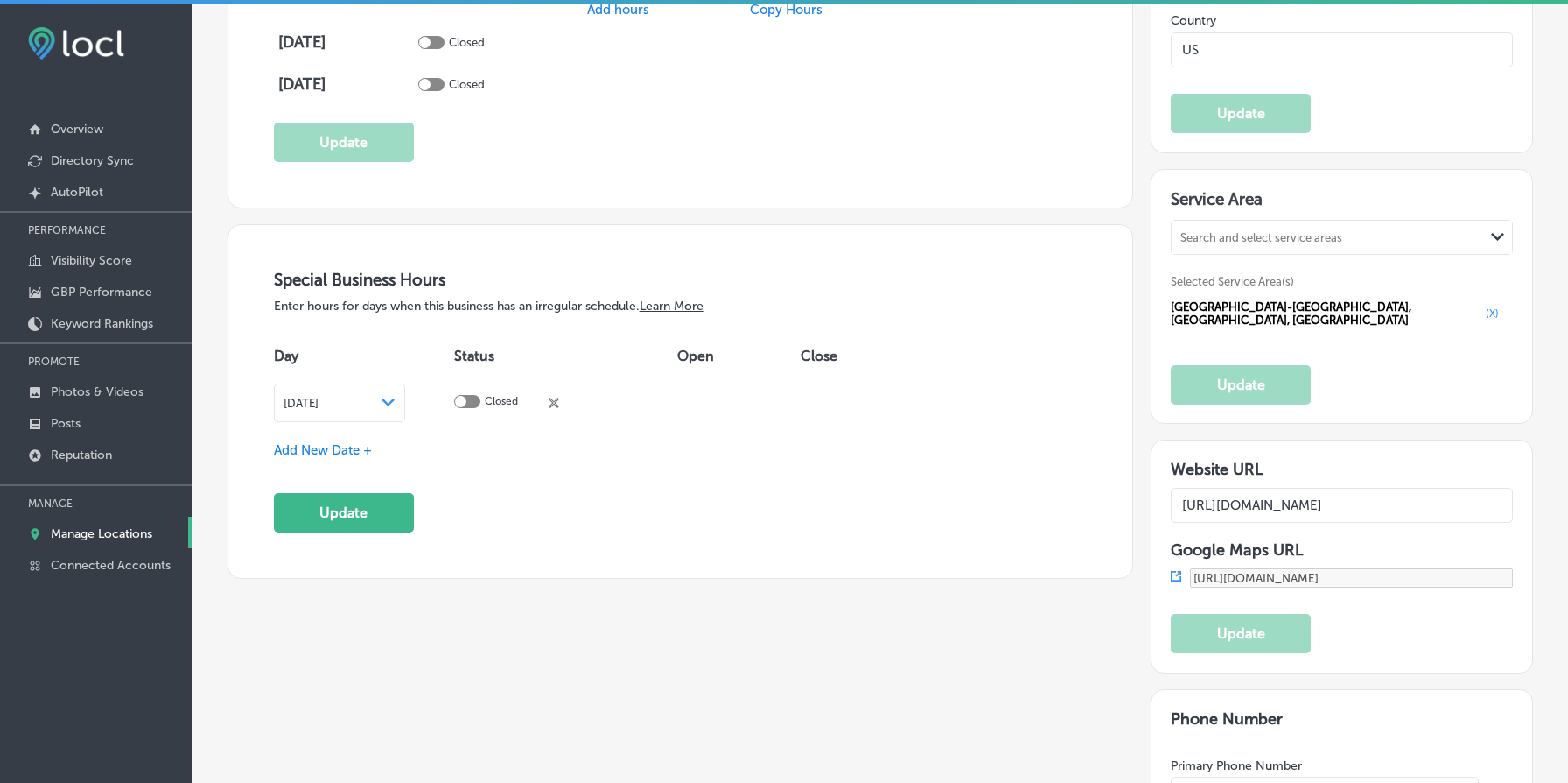
click at [480, 398] on div at bounding box center [467, 401] width 26 height 13
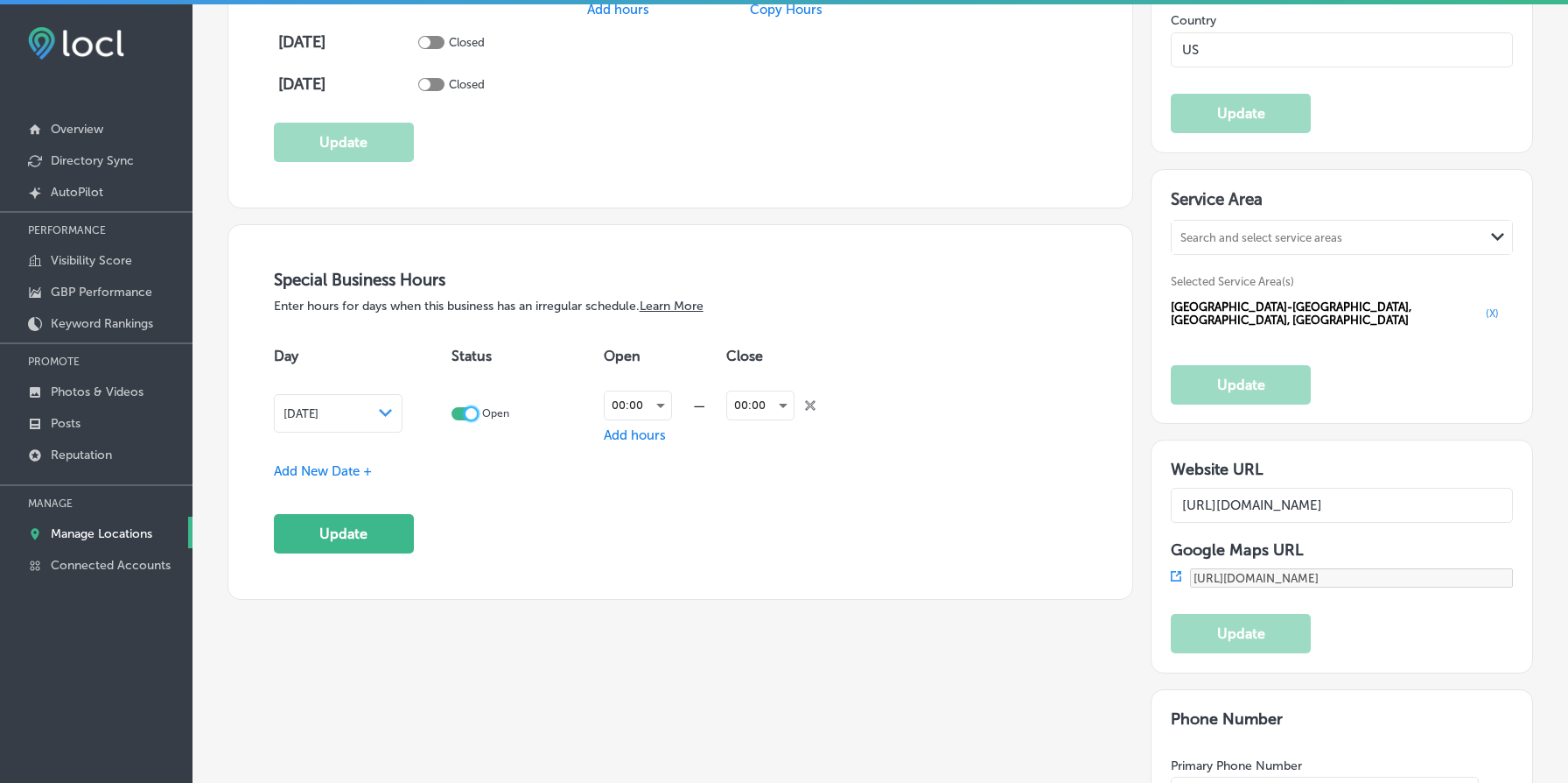
click at [477, 415] on div at bounding box center [471, 414] width 11 height 11
checkbox input "false"
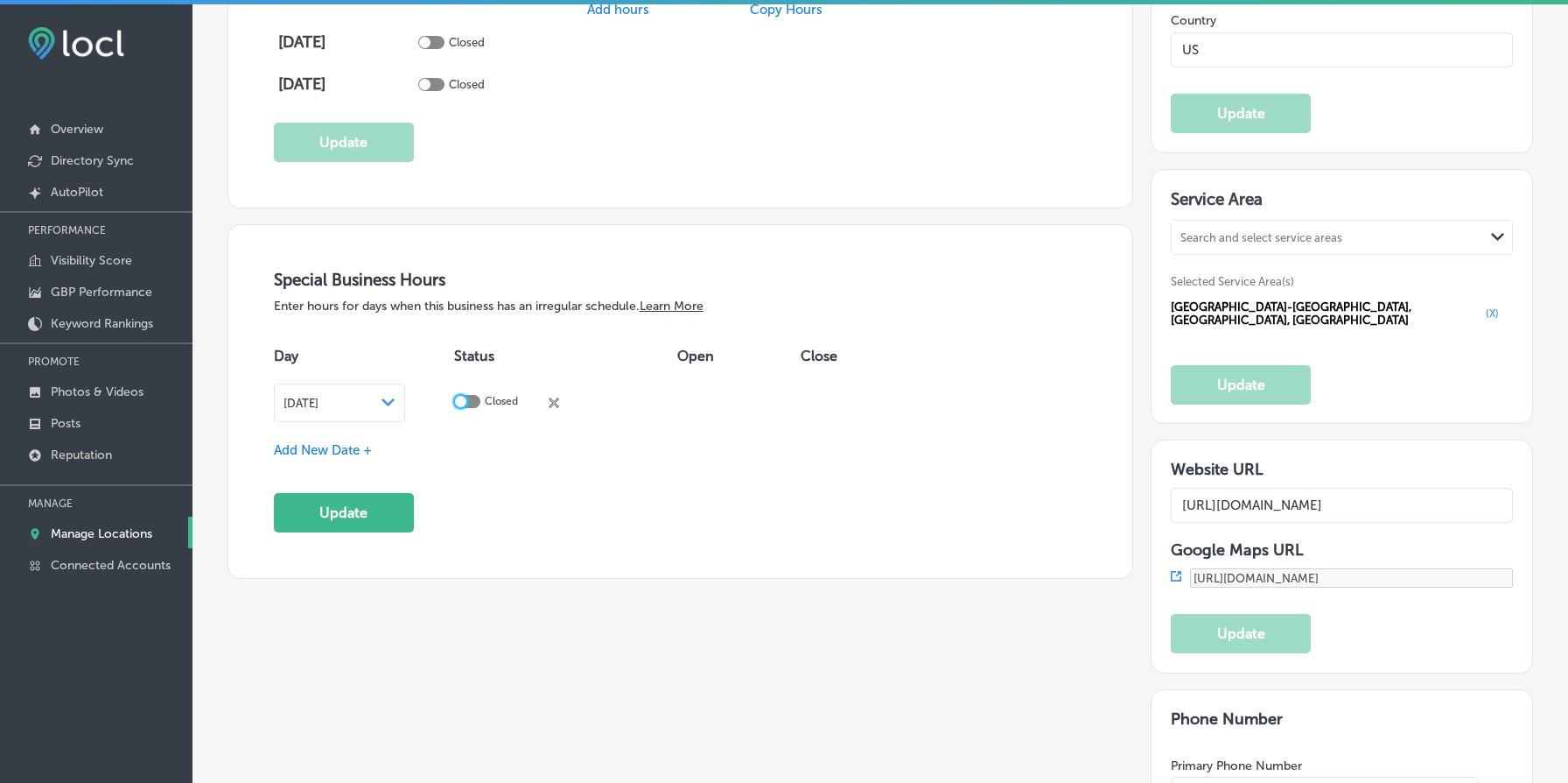
click at [351, 448] on span "Add New Date +" at bounding box center [323, 450] width 98 height 16
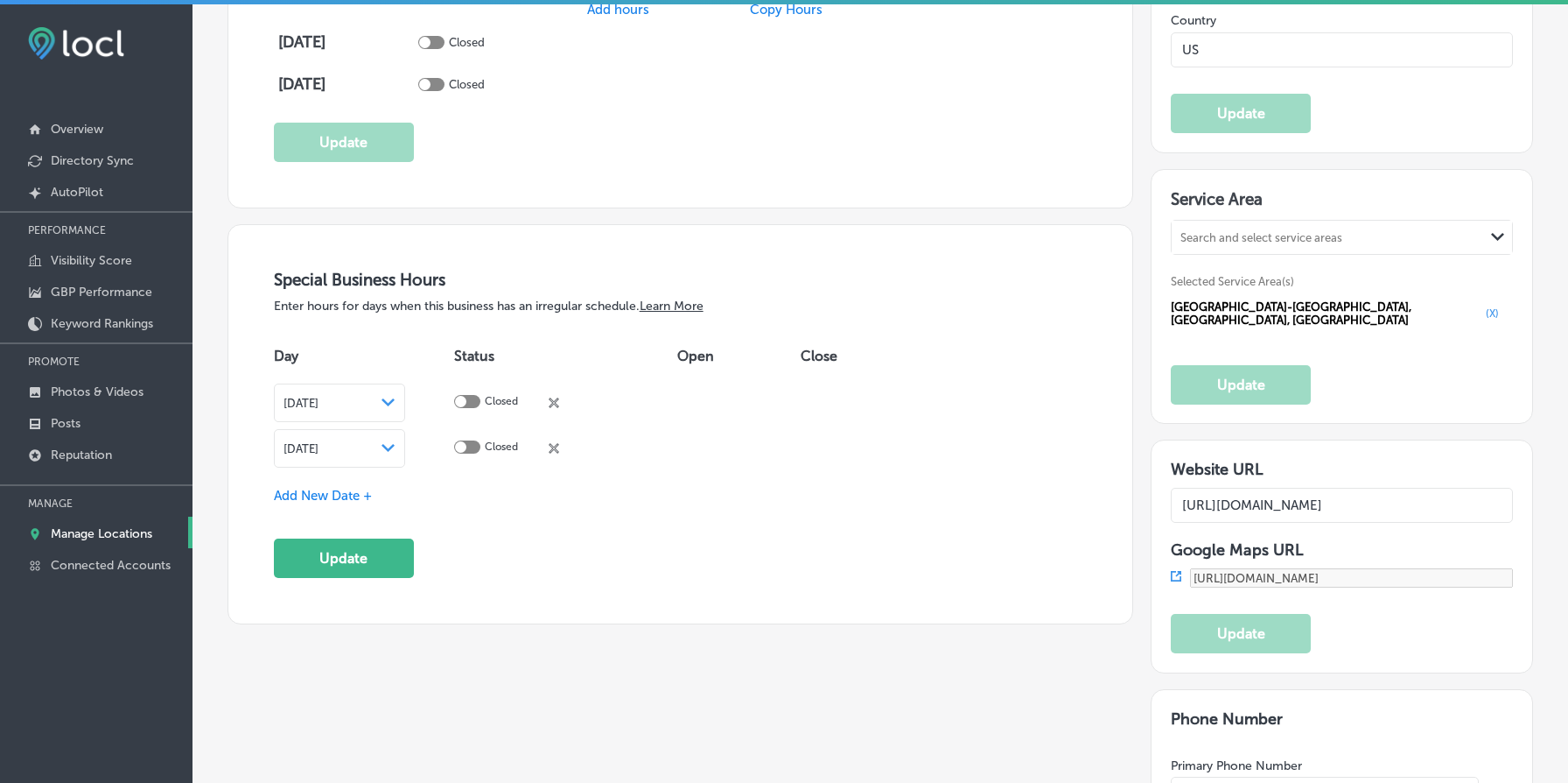
click at [395, 406] on polygon at bounding box center [388, 402] width 13 height 8
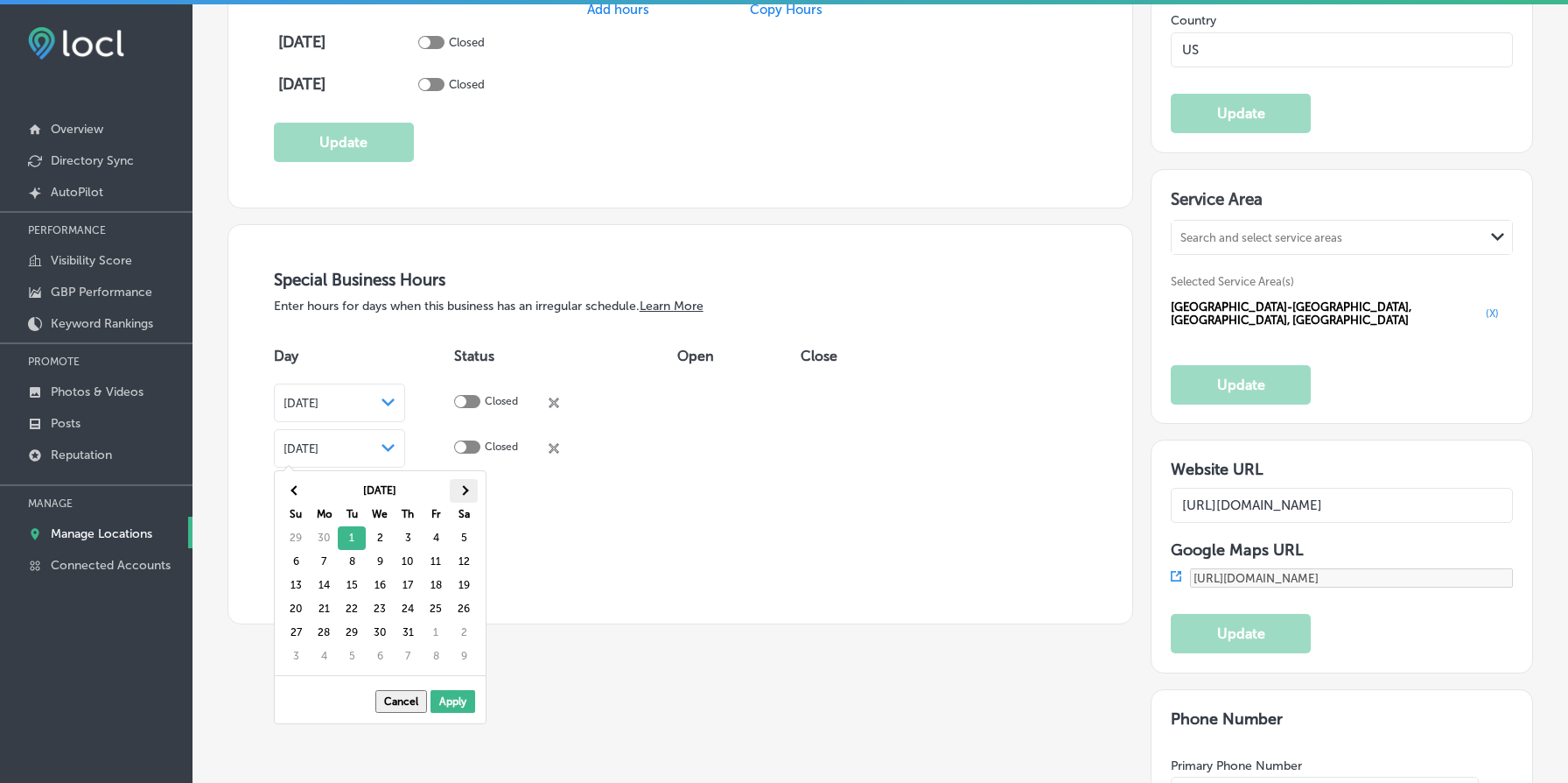
click at [471, 496] on th at bounding box center [464, 490] width 28 height 24
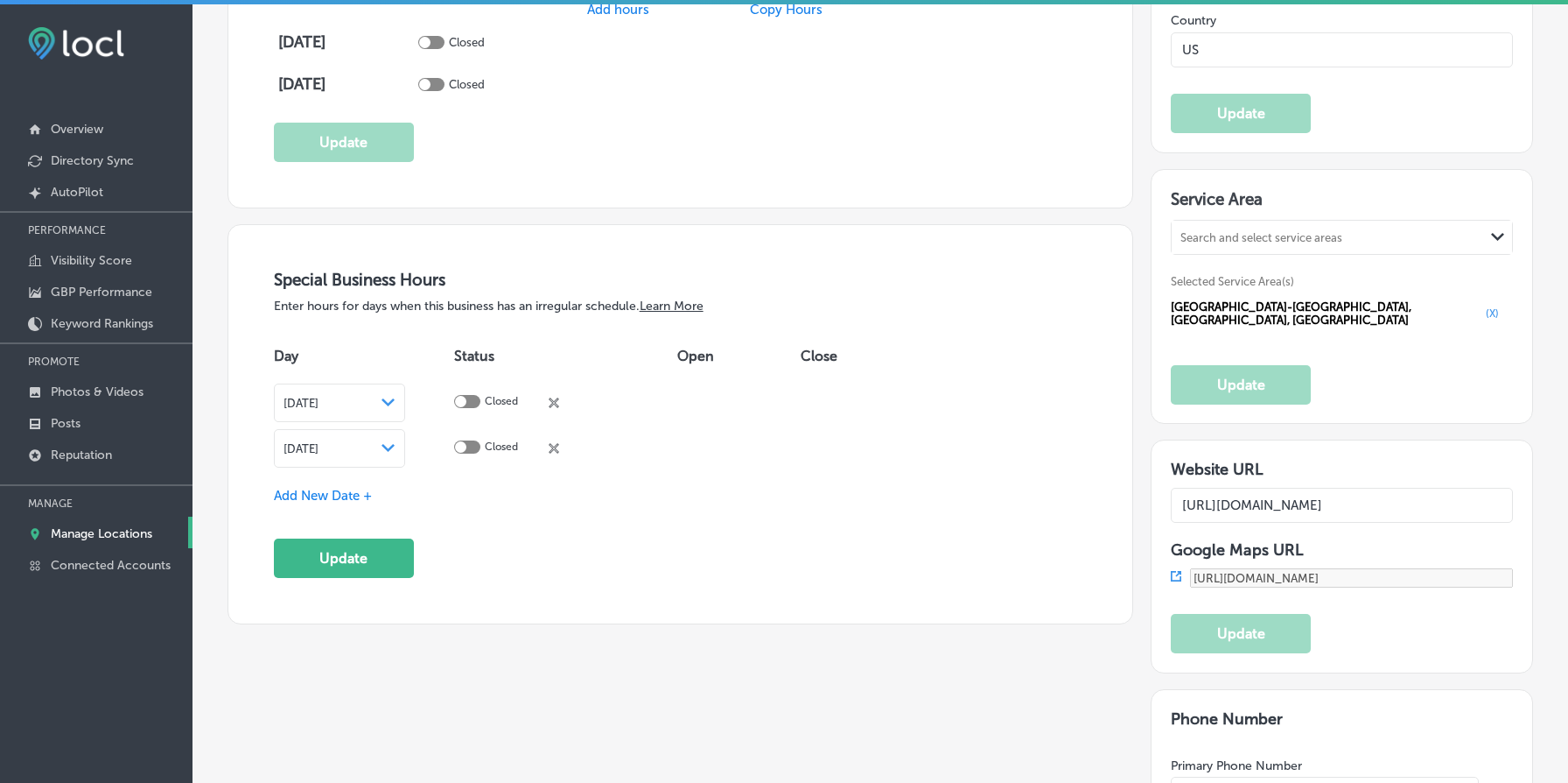
click at [330, 493] on span "Add New Date +" at bounding box center [323, 496] width 98 height 16
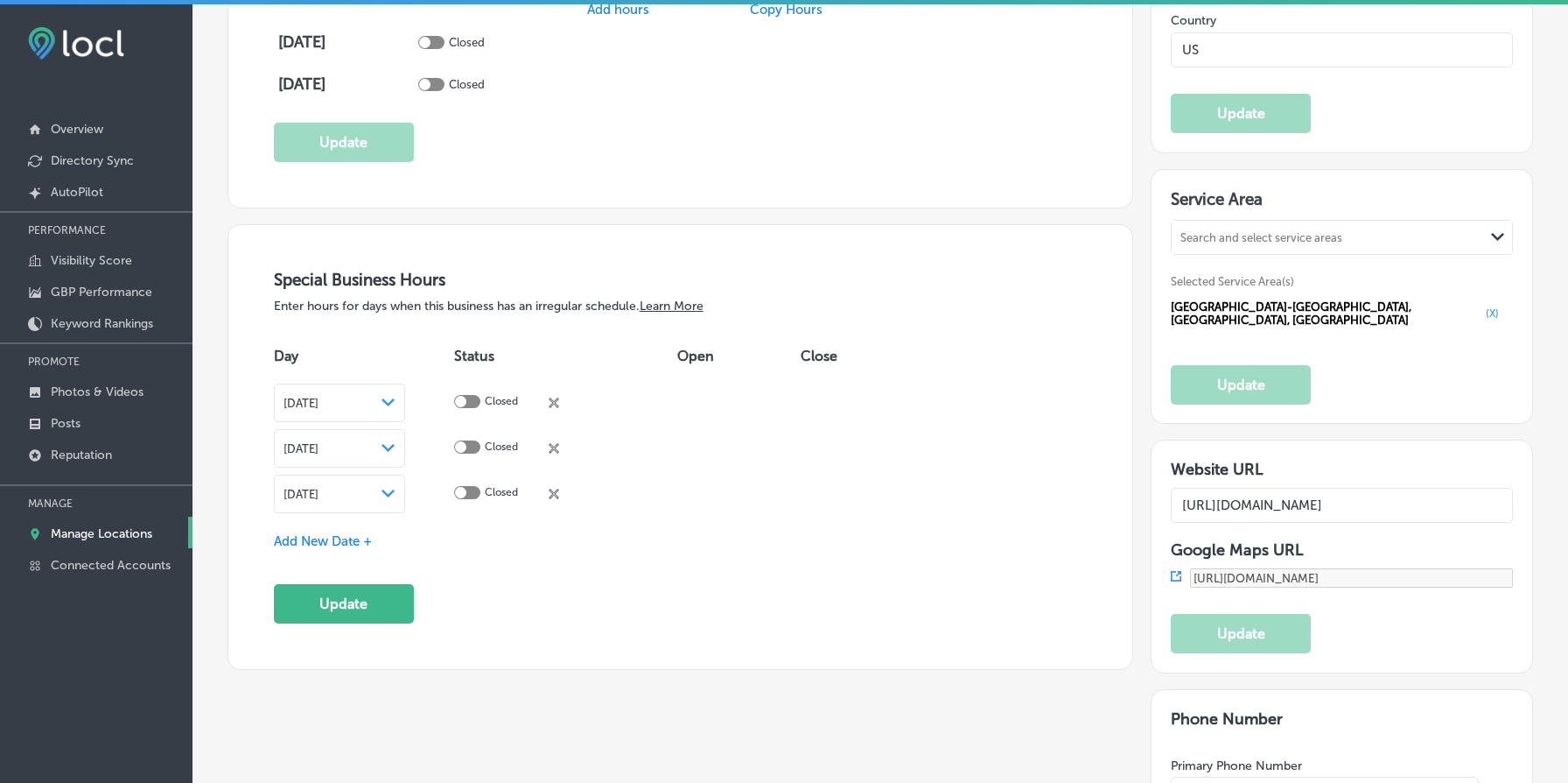
click at [318, 488] on span "[DATE]" at bounding box center [301, 494] width 35 height 13
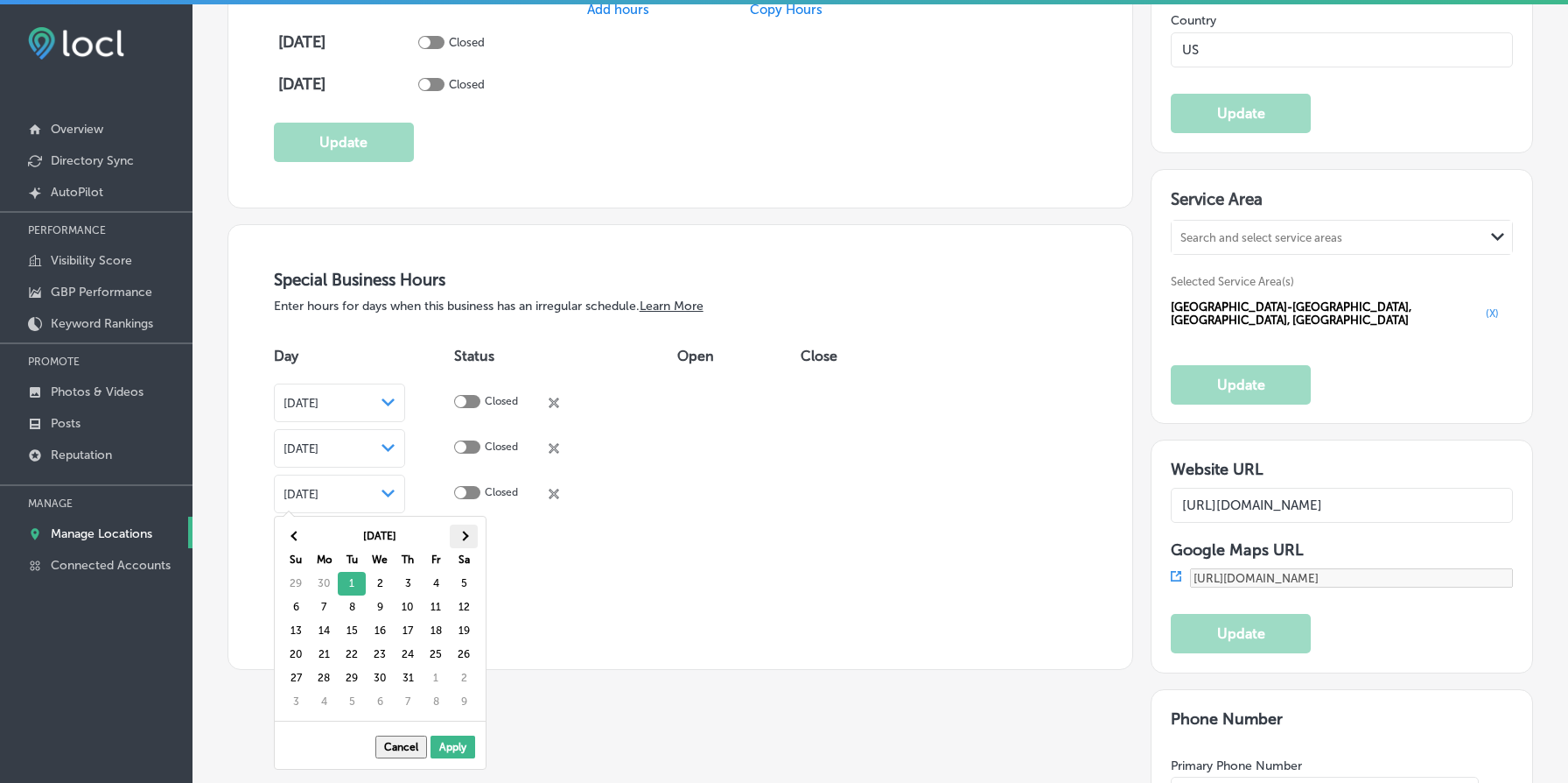
click at [458, 531] on th at bounding box center [464, 536] width 28 height 24
click at [302, 533] on th at bounding box center [296, 536] width 28 height 24
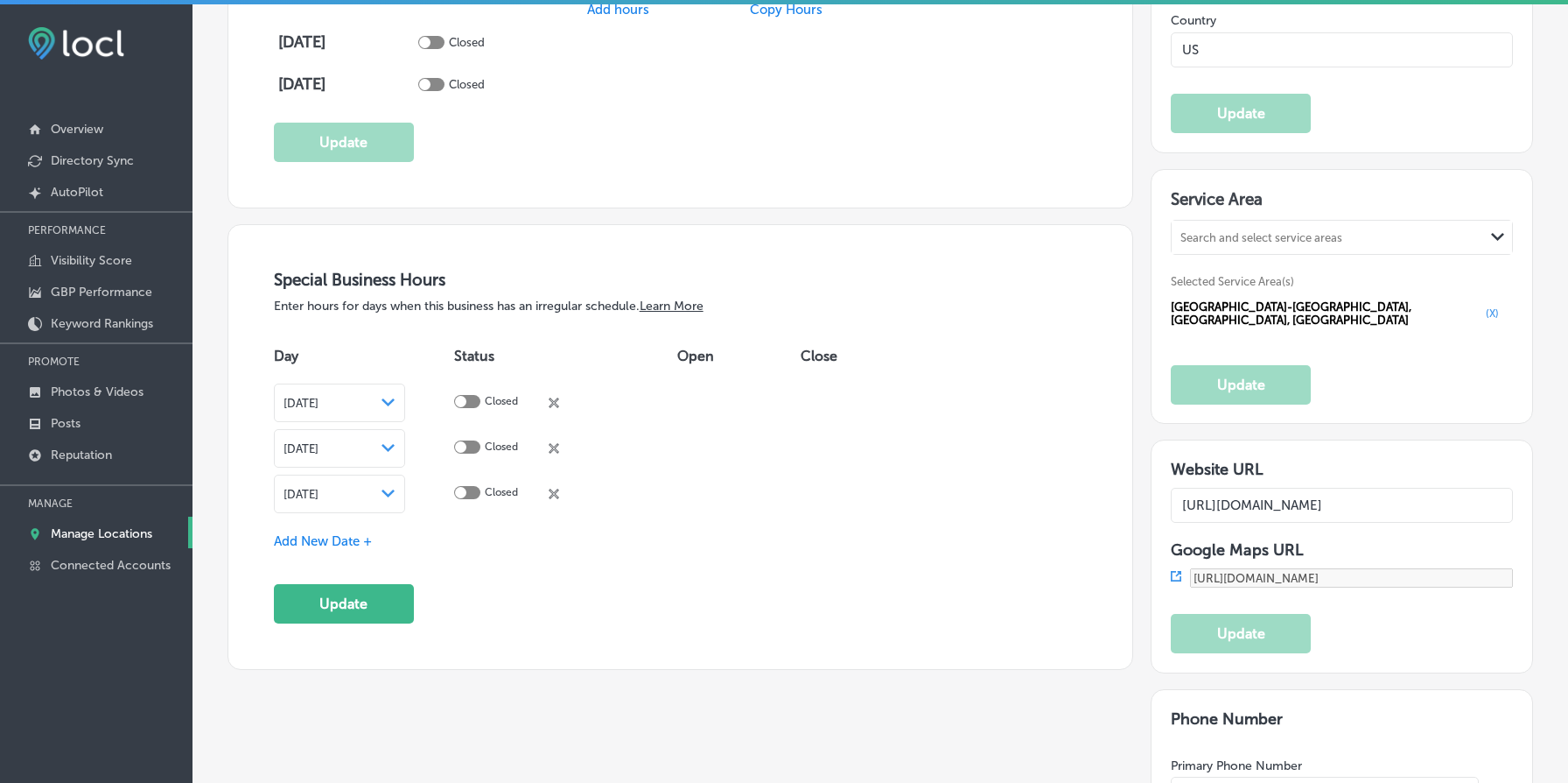
click at [347, 538] on span "Add New Date +" at bounding box center [323, 541] width 98 height 16
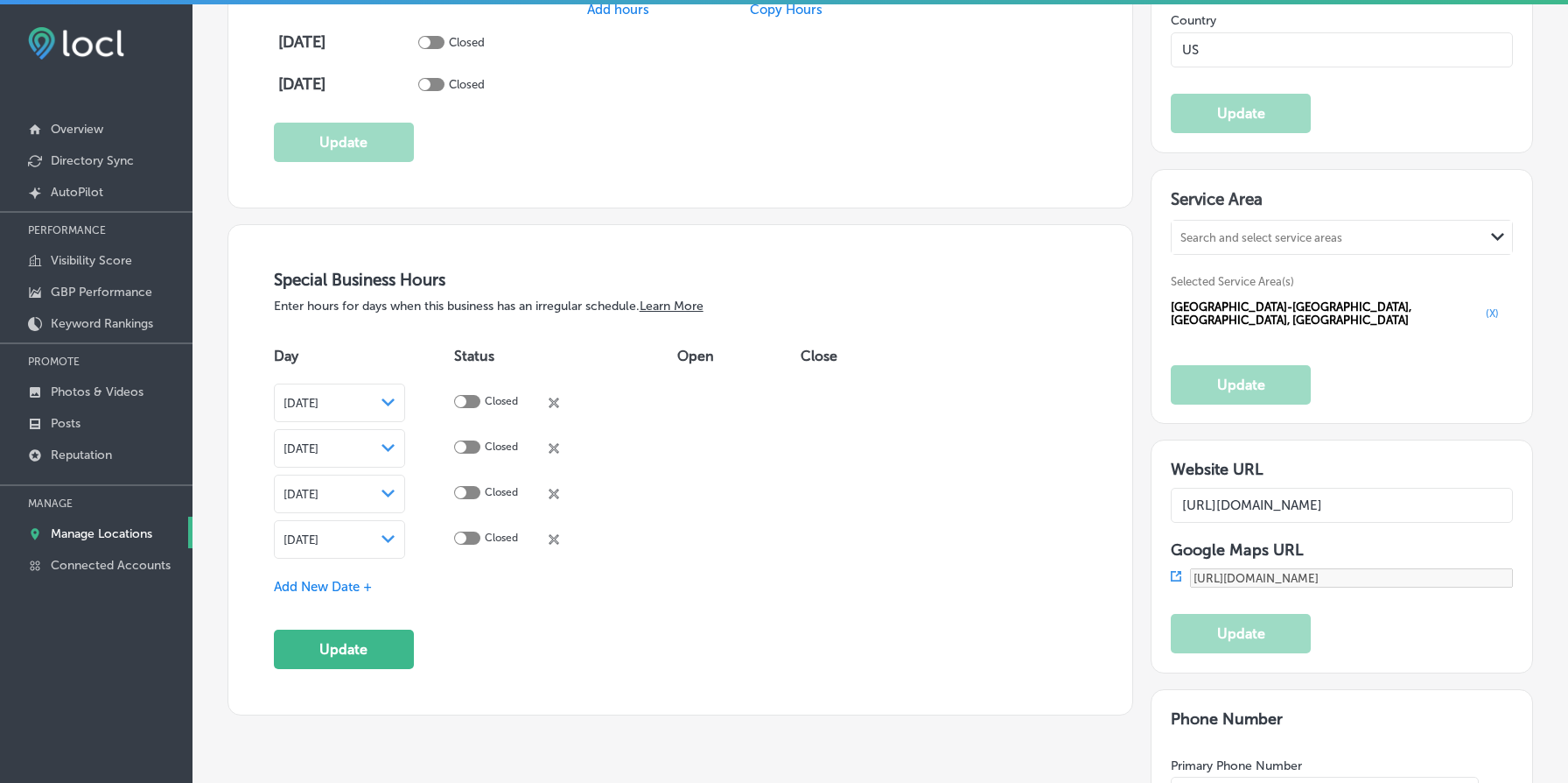
click at [368, 533] on div "[DATE] Path Created with Sketch." at bounding box center [339, 540] width 112 height 14
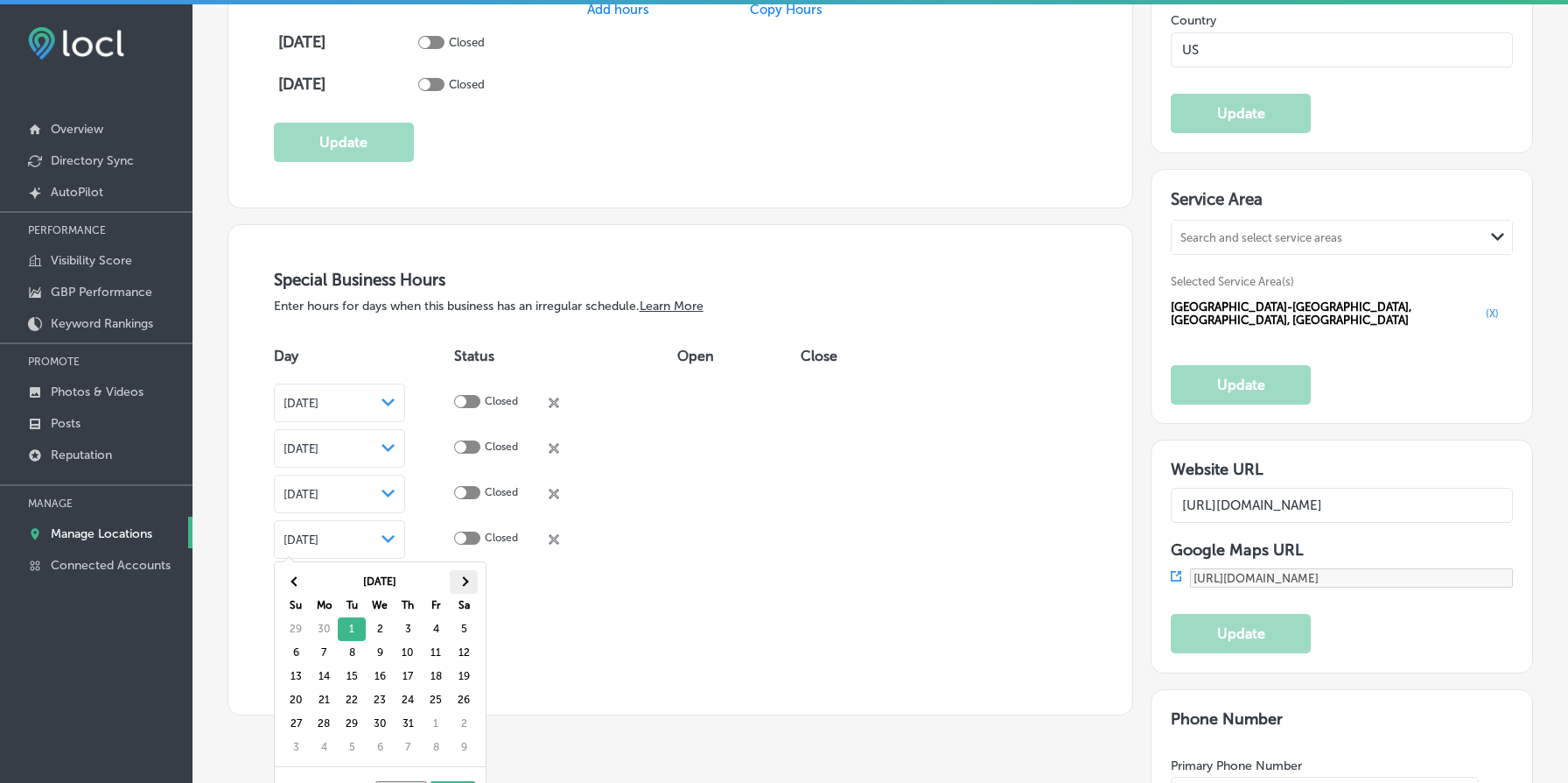
click at [467, 575] on th at bounding box center [464, 581] width 28 height 24
click at [295, 578] on span at bounding box center [295, 581] width 10 height 10
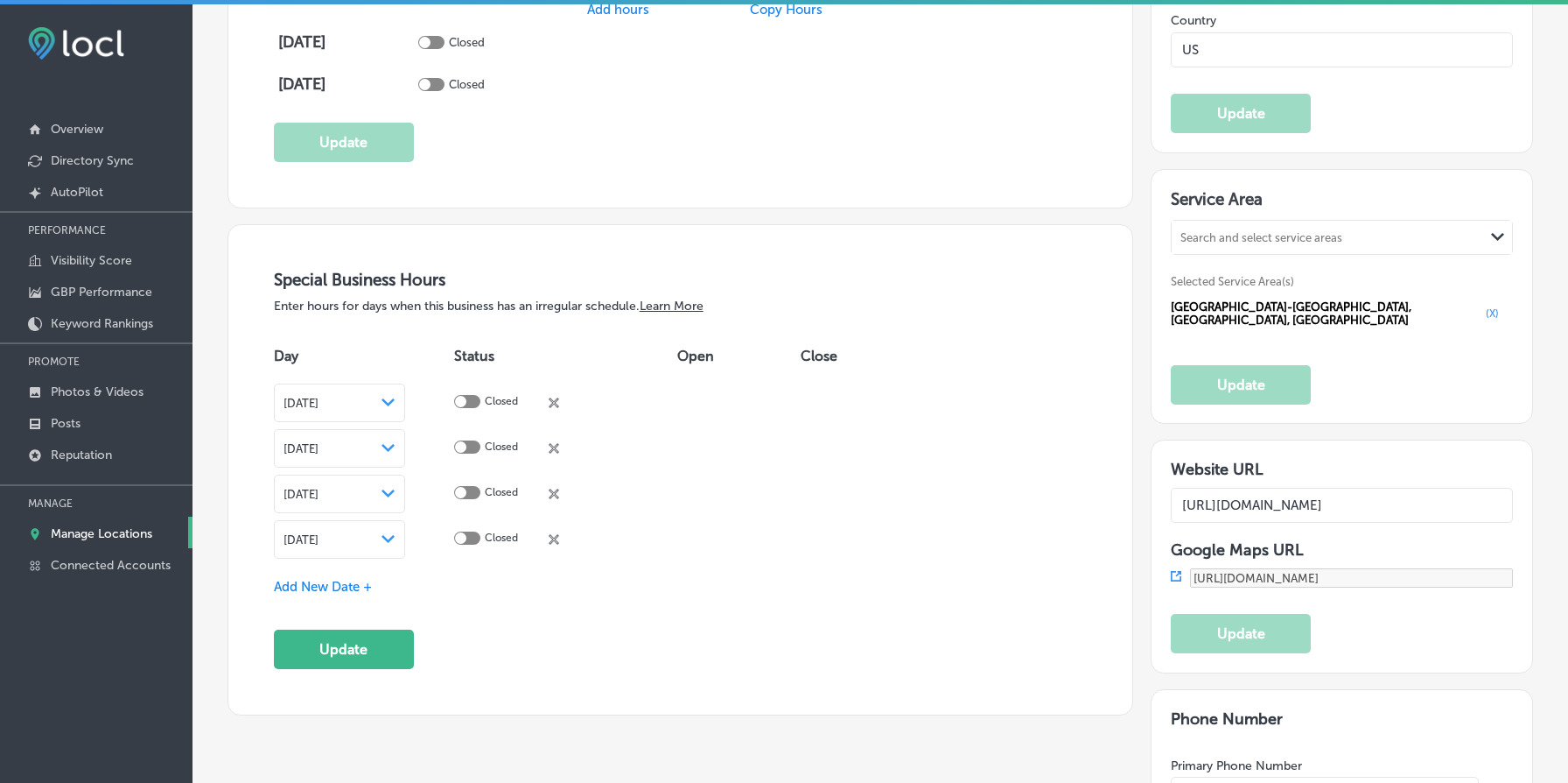
click at [382, 584] on div "Add New Date +" at bounding box center [680, 586] width 814 height 19
click at [346, 584] on span "Add New Date +" at bounding box center [323, 586] width 98 height 16
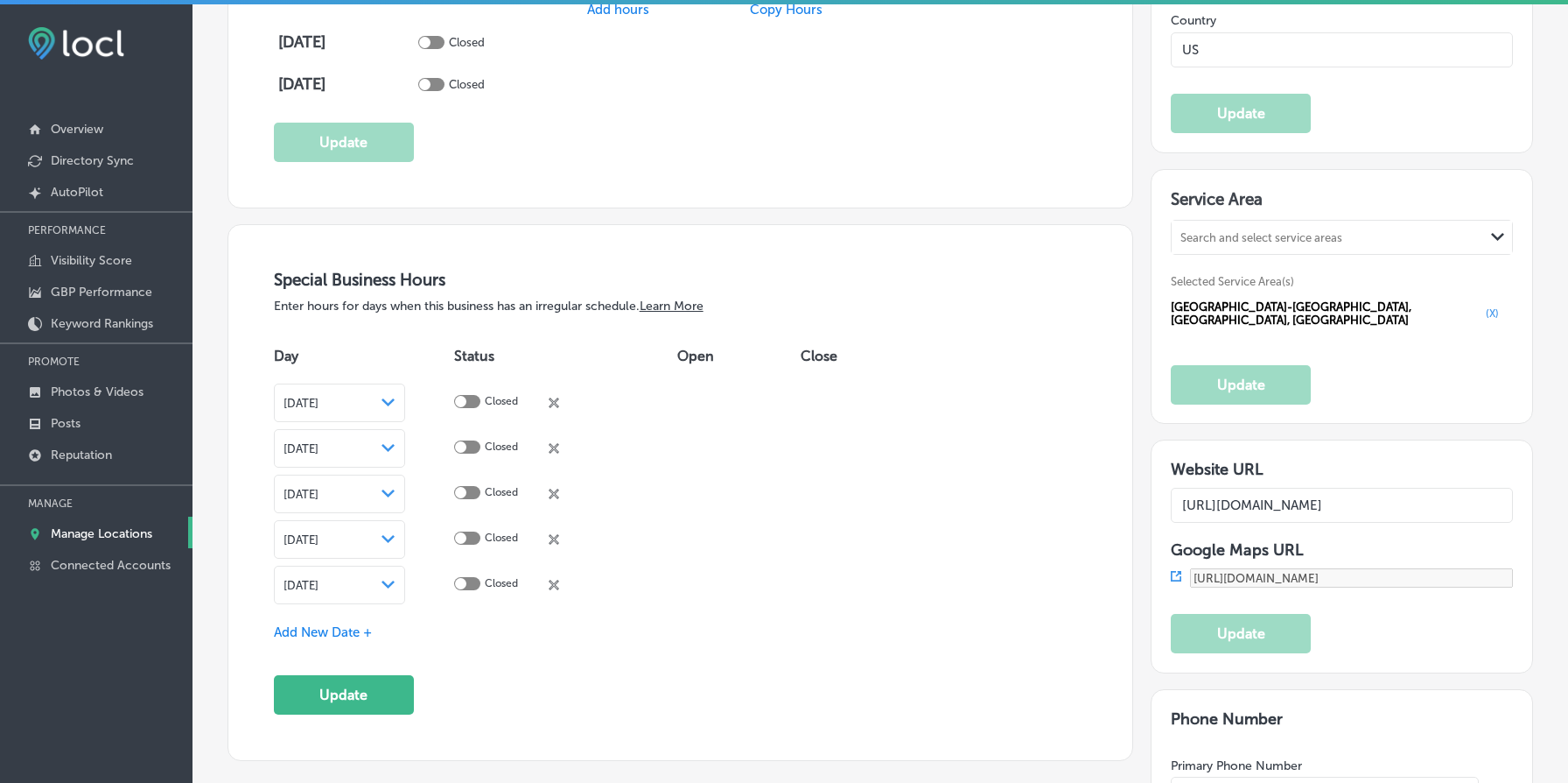
click at [396, 586] on div "[DATE] Path Created with Sketch." at bounding box center [339, 585] width 112 height 14
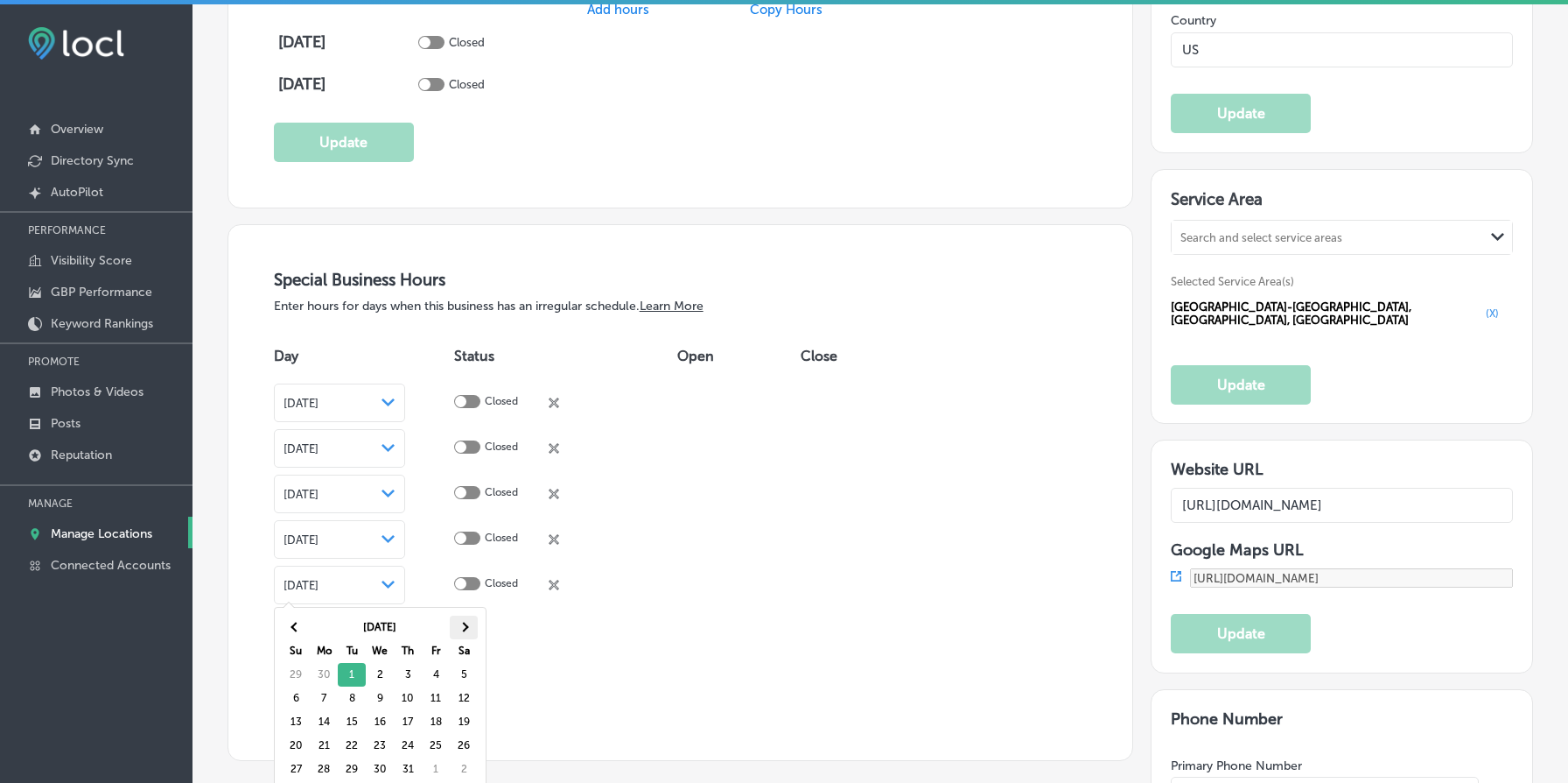
click at [461, 628] on span at bounding box center [463, 627] width 10 height 10
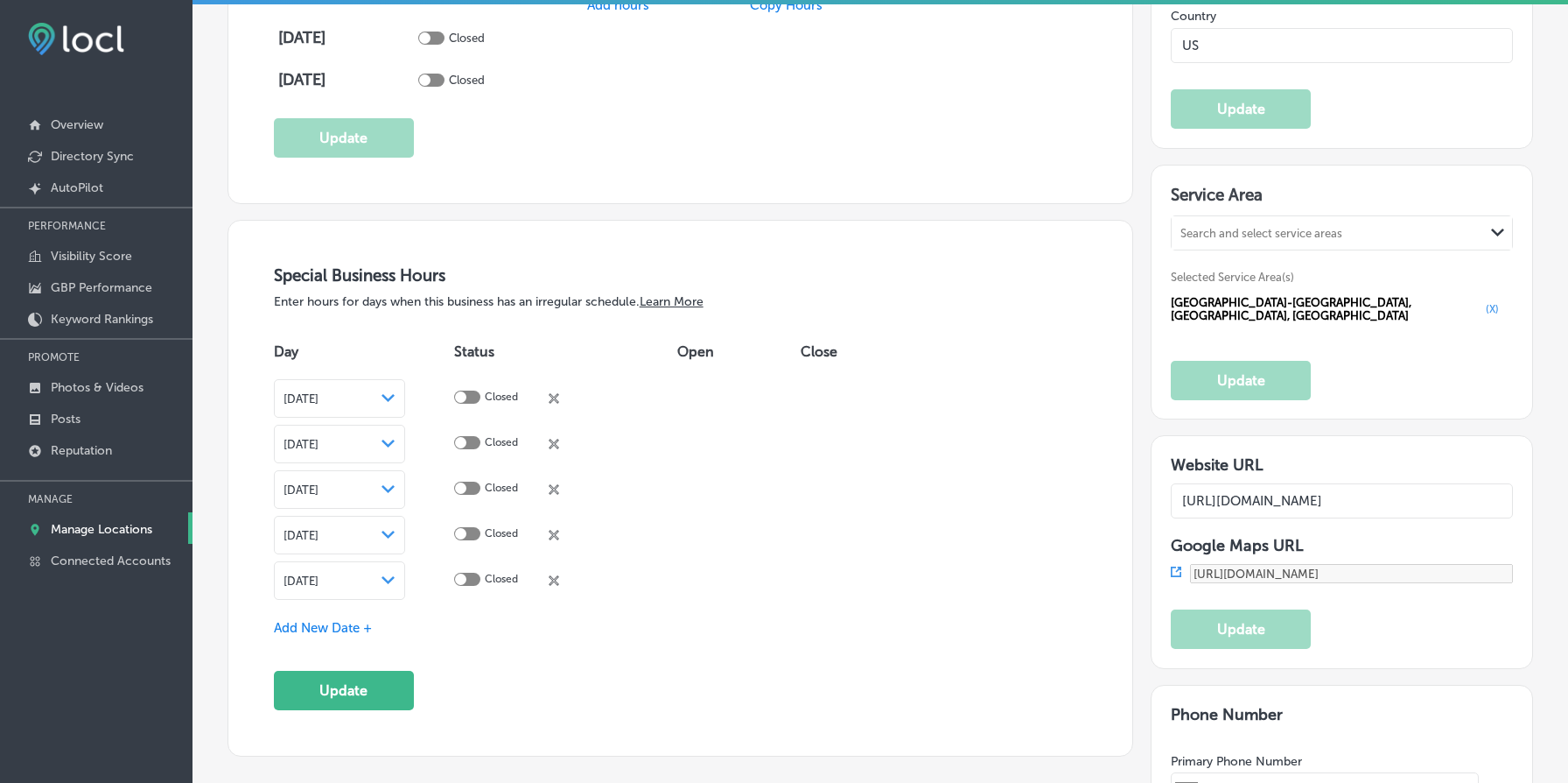
scroll to position [4, 0]
click at [388, 687] on button "Update" at bounding box center [344, 690] width 140 height 40
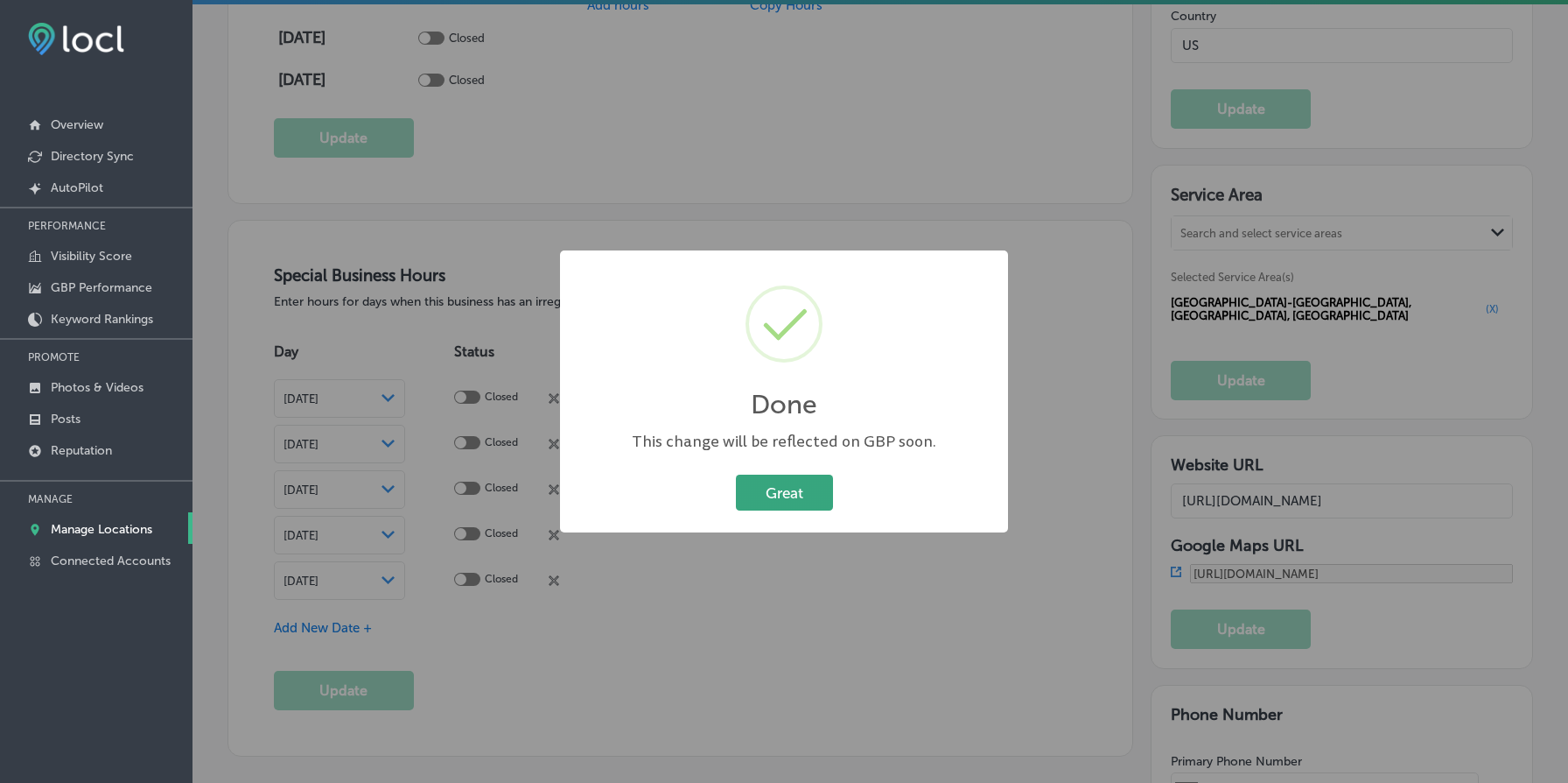
click at [792, 498] on button "Great" at bounding box center [784, 492] width 97 height 36
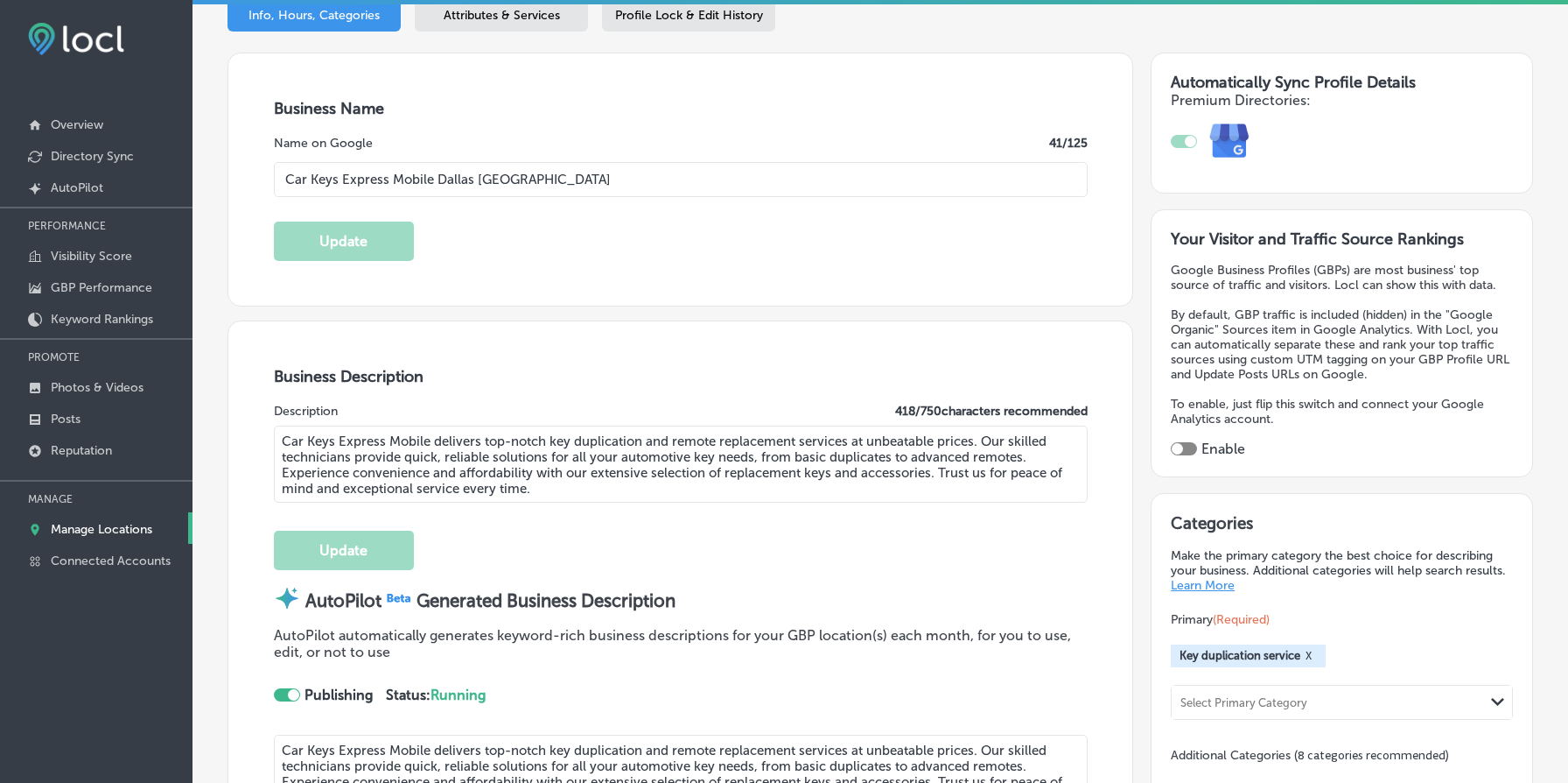
scroll to position [0, 0]
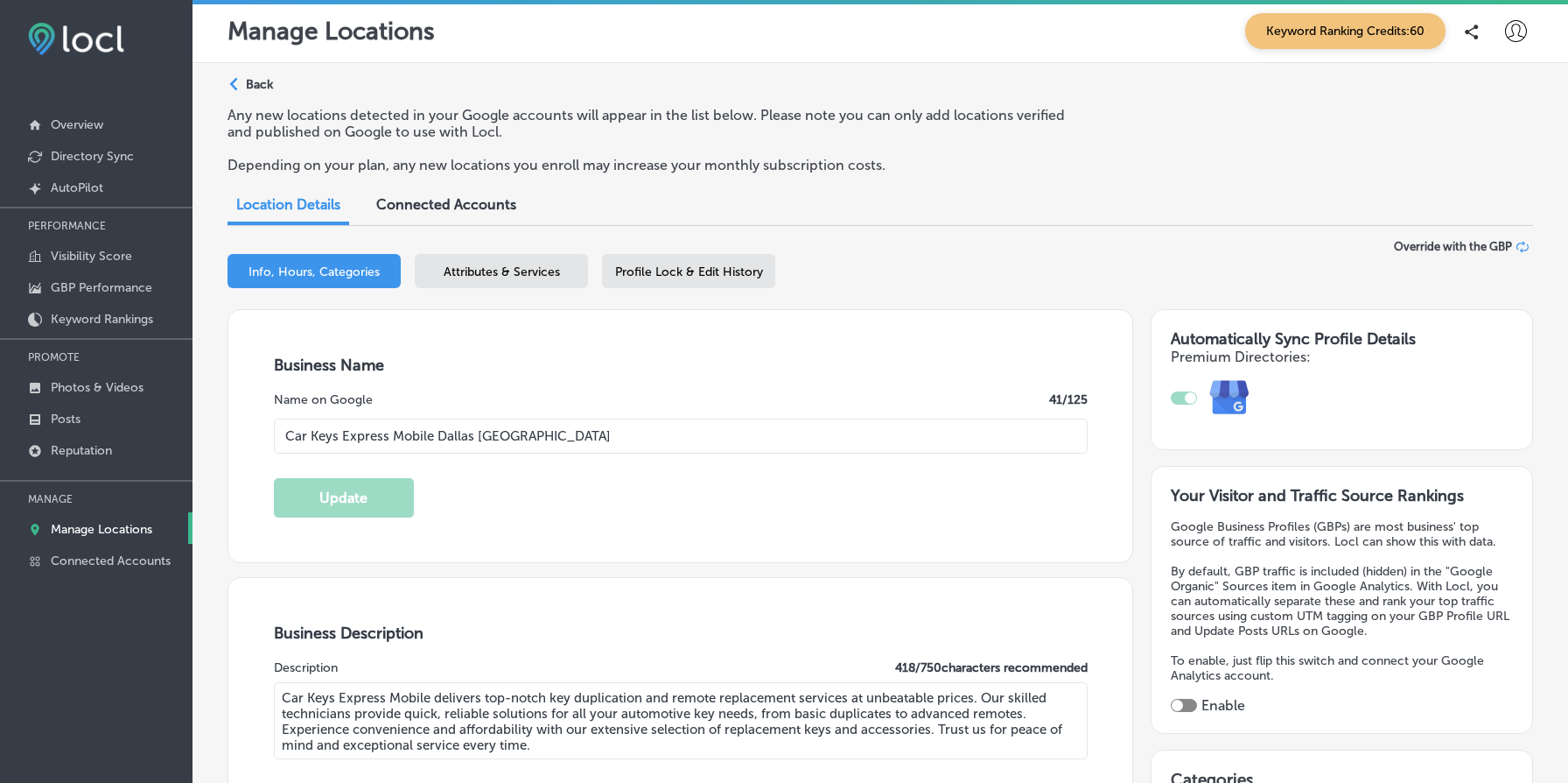
click at [260, 90] on p "Back" at bounding box center [259, 84] width 27 height 15
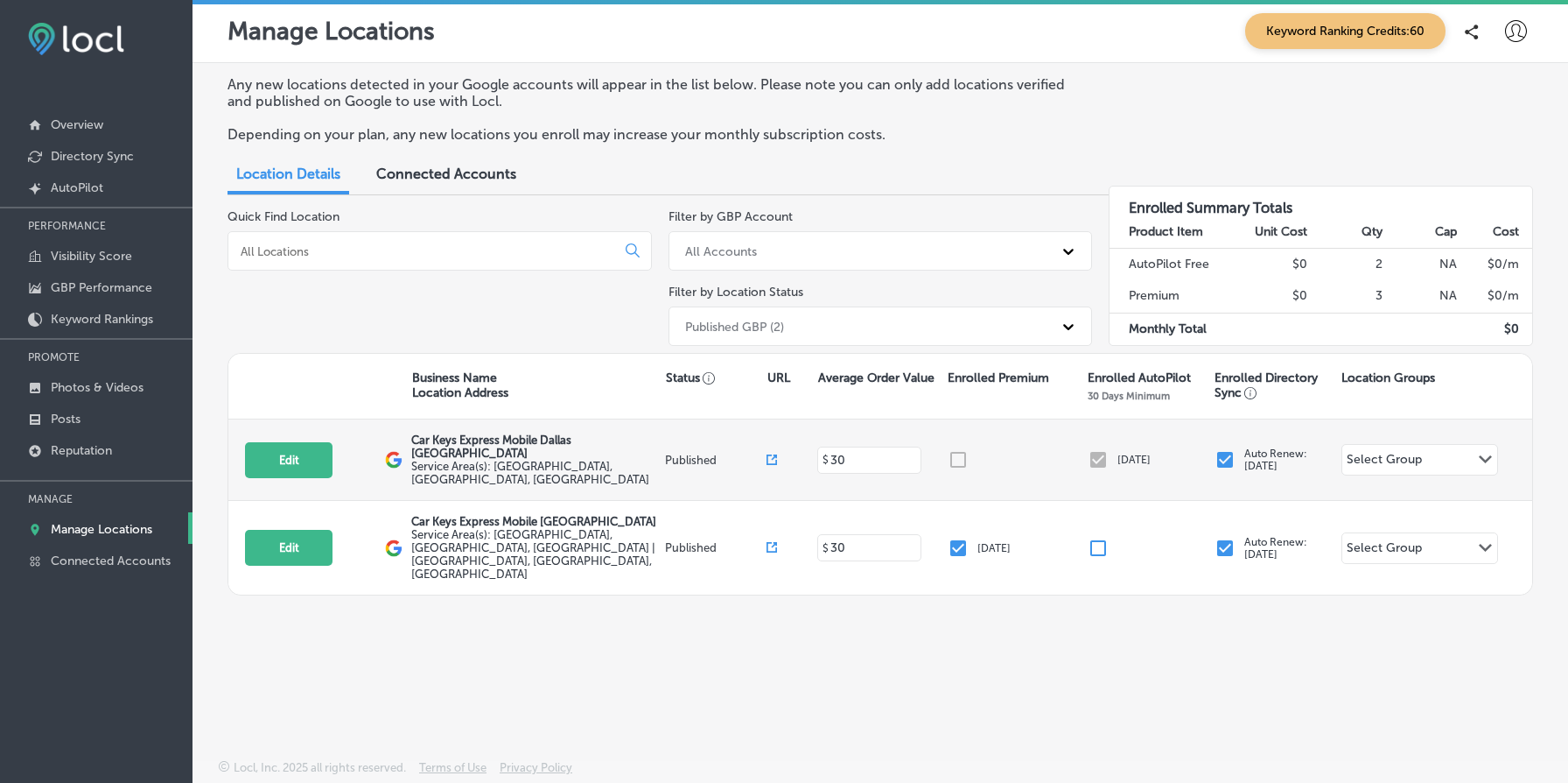
click at [769, 454] on icon at bounding box center [772, 459] width 11 height 11
click at [285, 444] on button "Edit" at bounding box center [288, 459] width 87 height 36
select select "US"
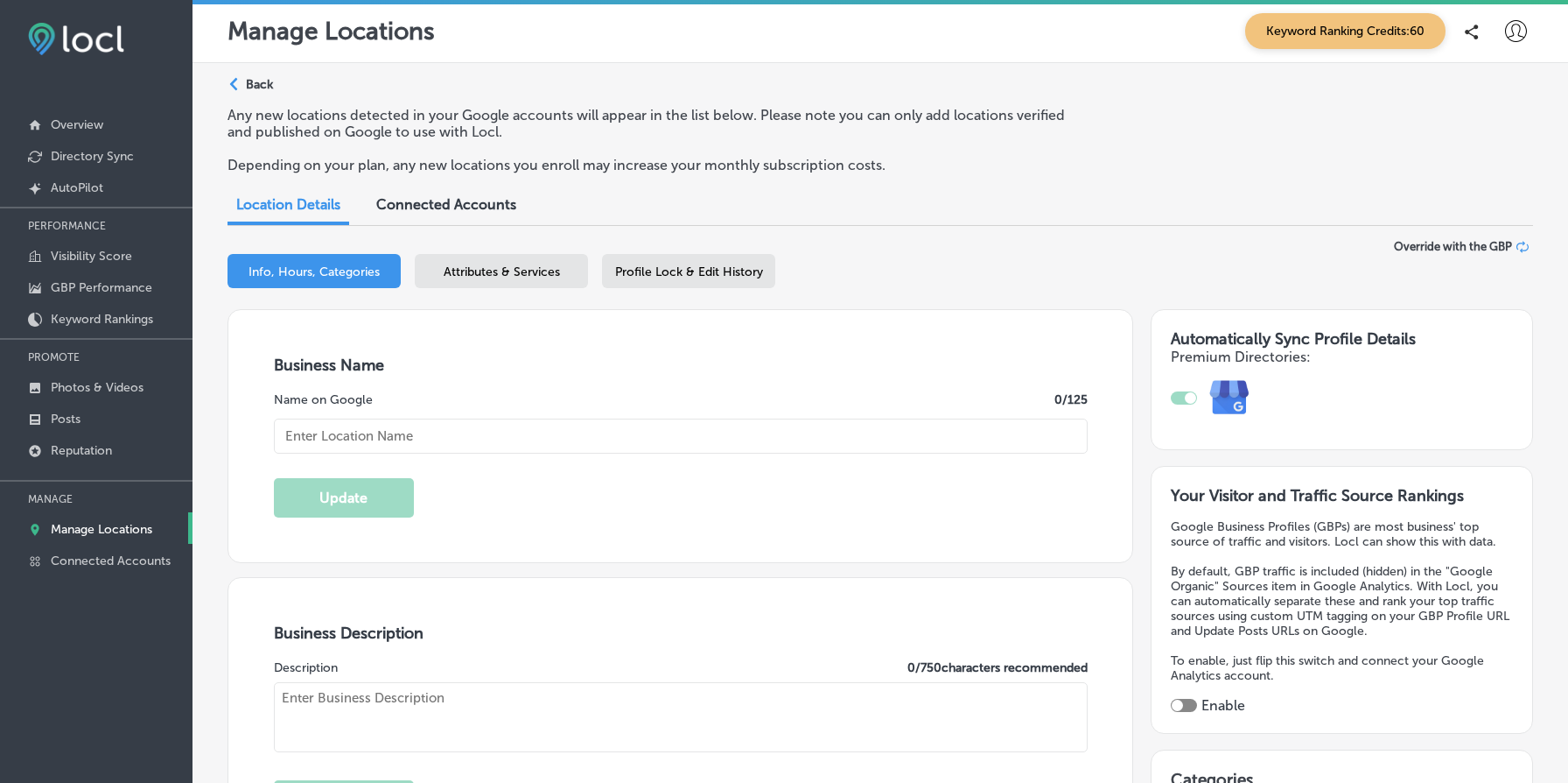
type input "[STREET_ADDRESS]"
type input "Suite 101"
type input "[GEOGRAPHIC_DATA]"
type input "40299"
type input "US"
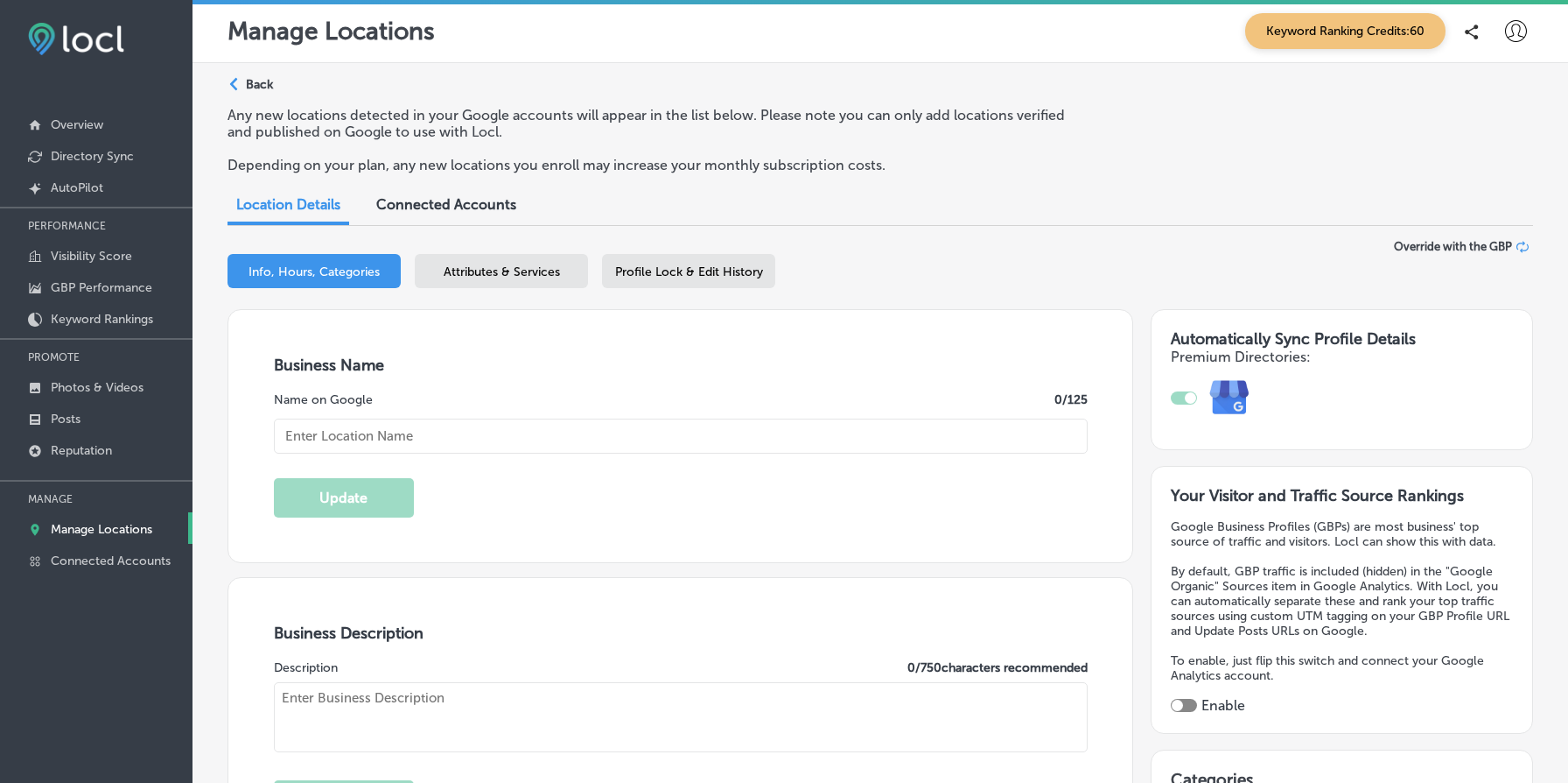
type textarea "Car Keys Express Mobile delivers top-notch key duplication and remote replaceme…"
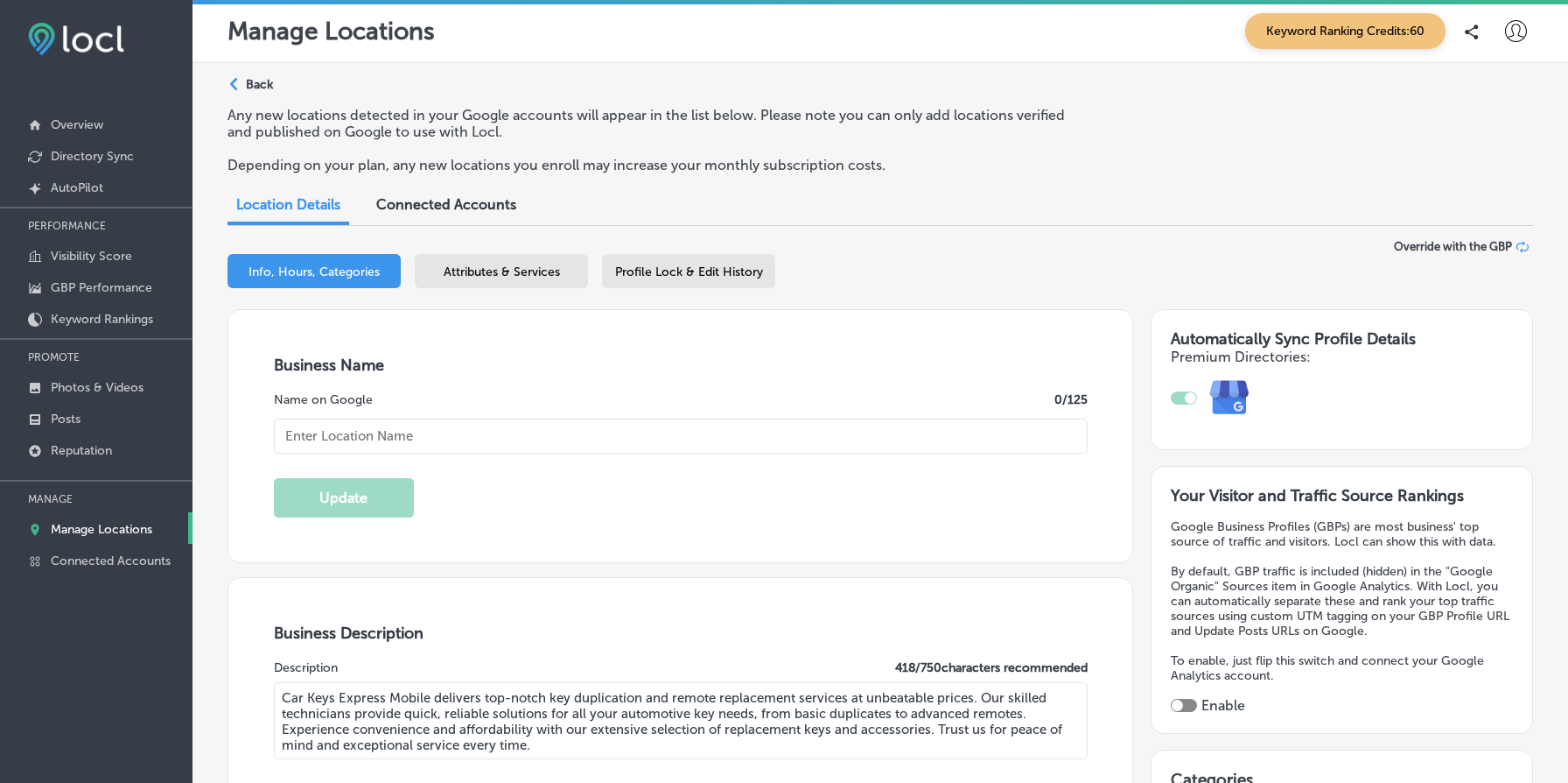
checkbox input "true"
type input "[URL][DOMAIN_NAME]"
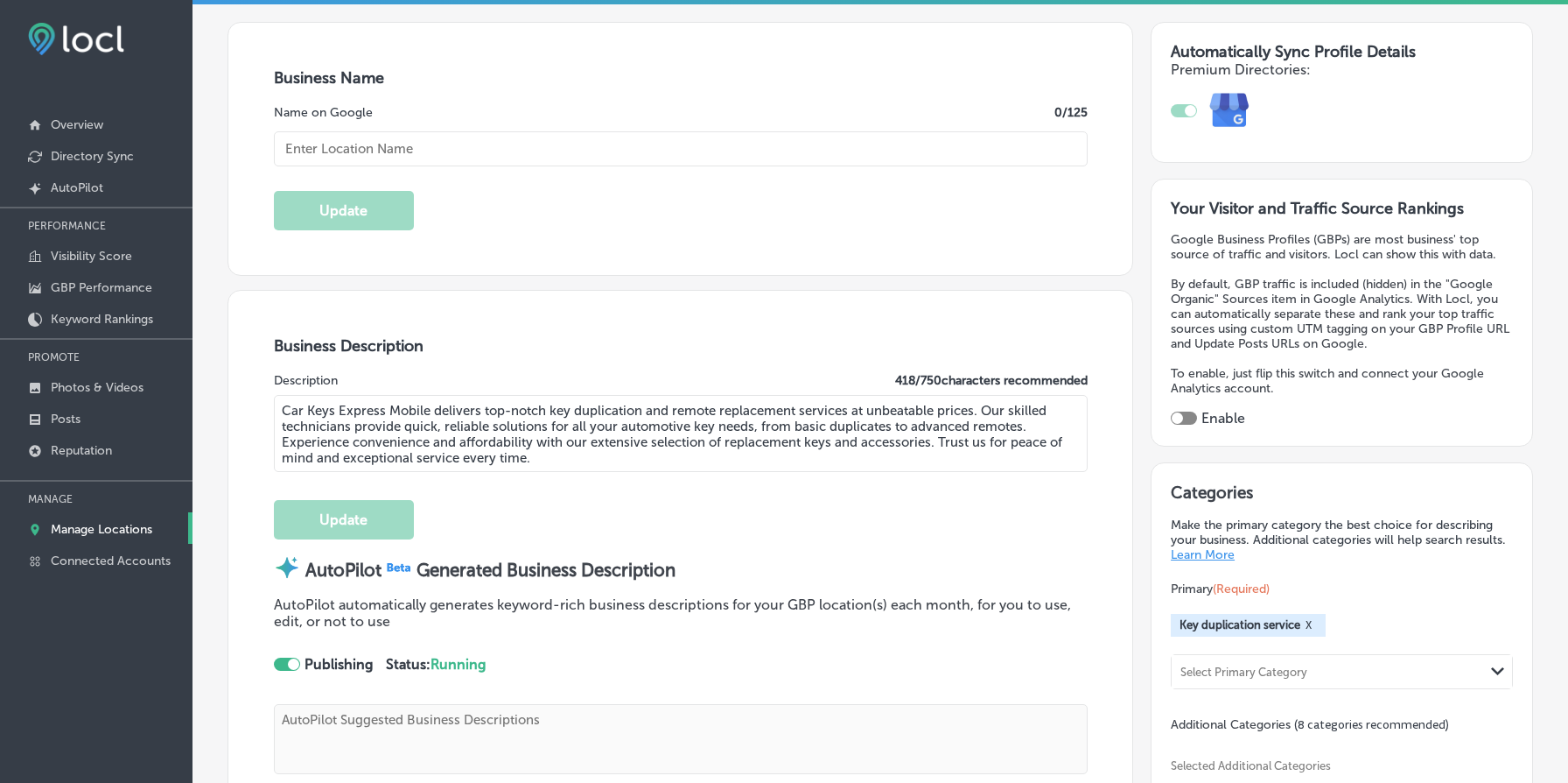
type textarea "Car Keys Express Mobile delivers top-notch key duplication and remote replaceme…"
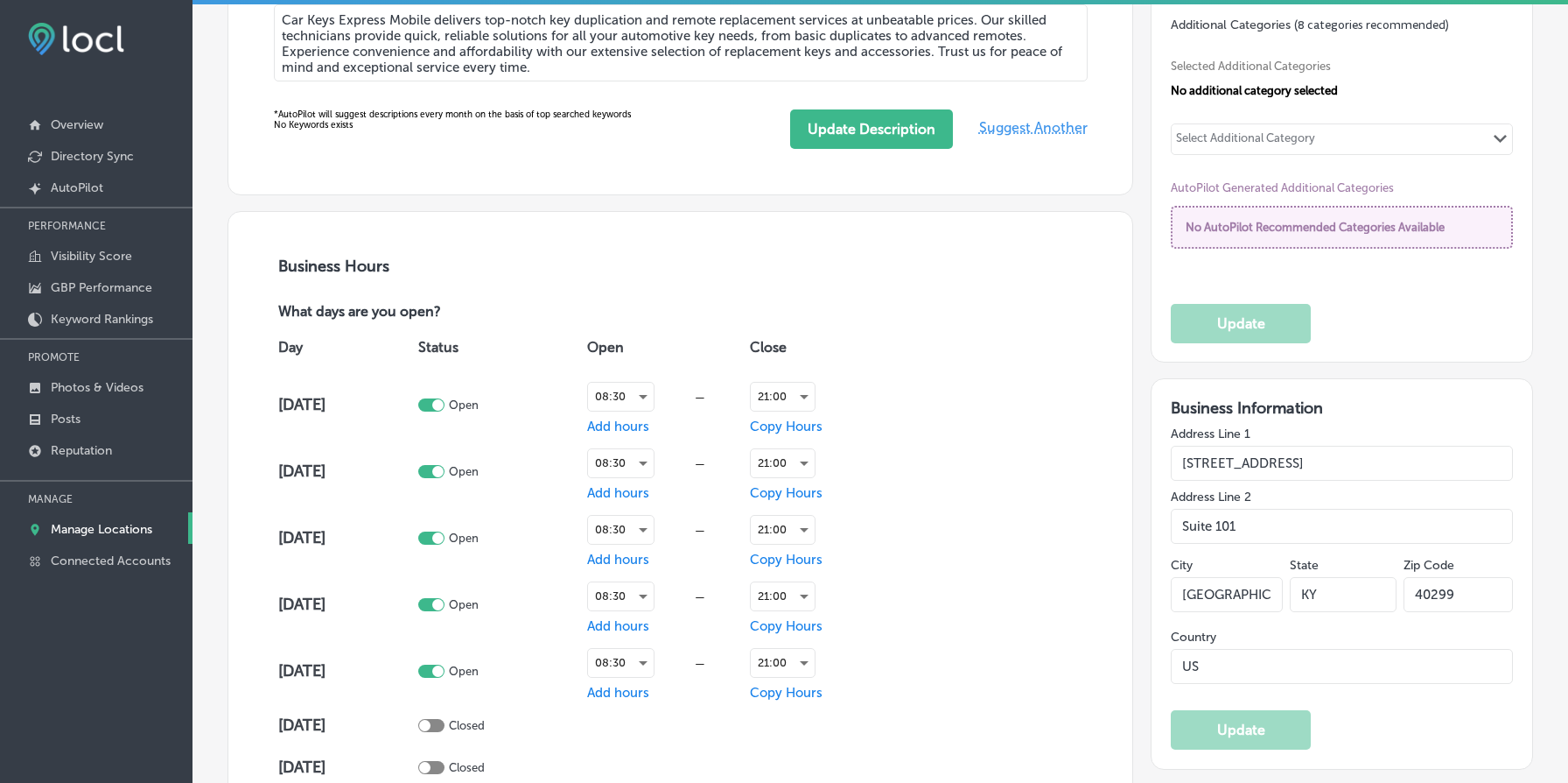
type input "[PHONE_NUMBER]"
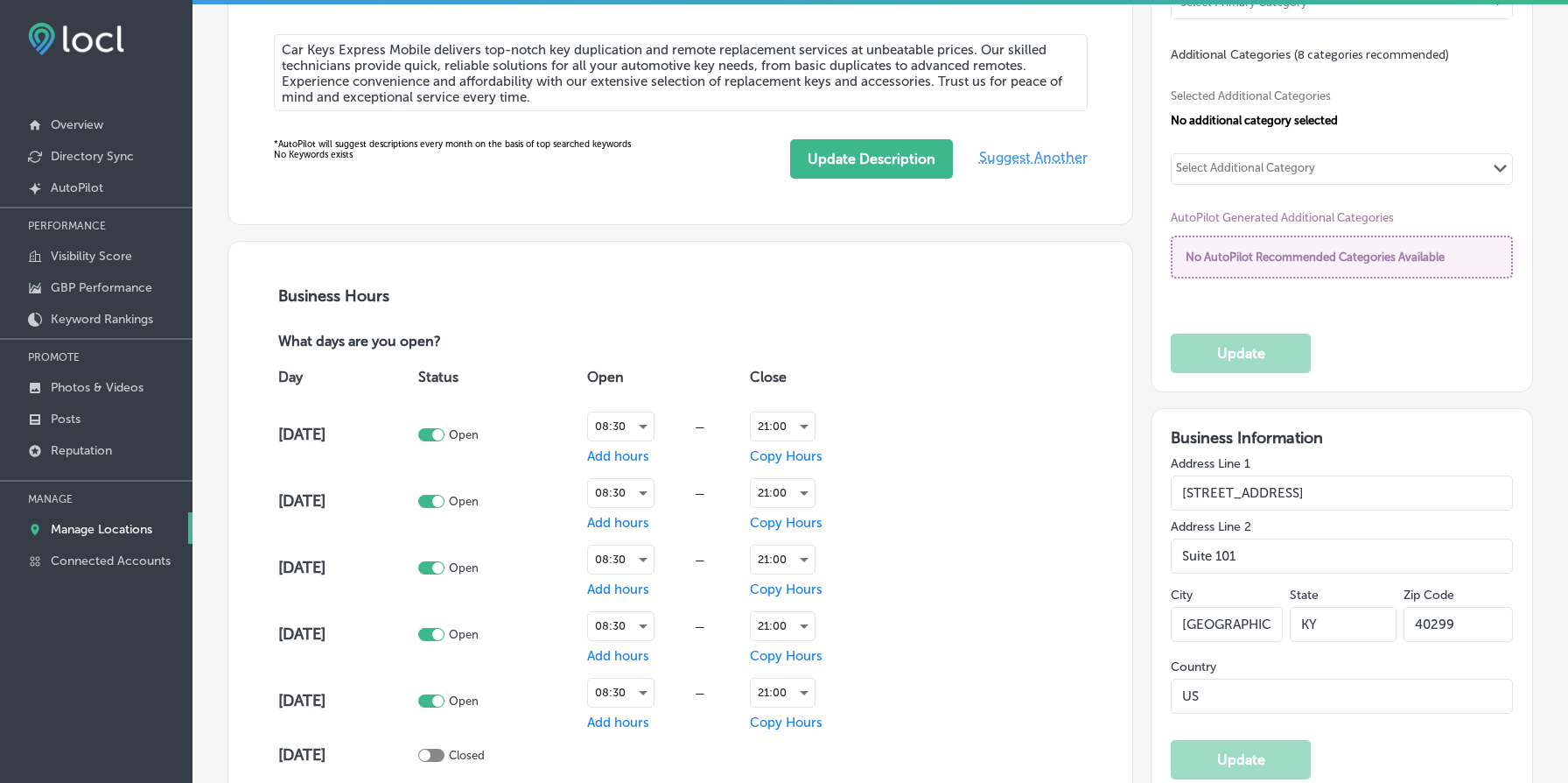
type input "Car Keys Express Mobile Dallas [GEOGRAPHIC_DATA]"
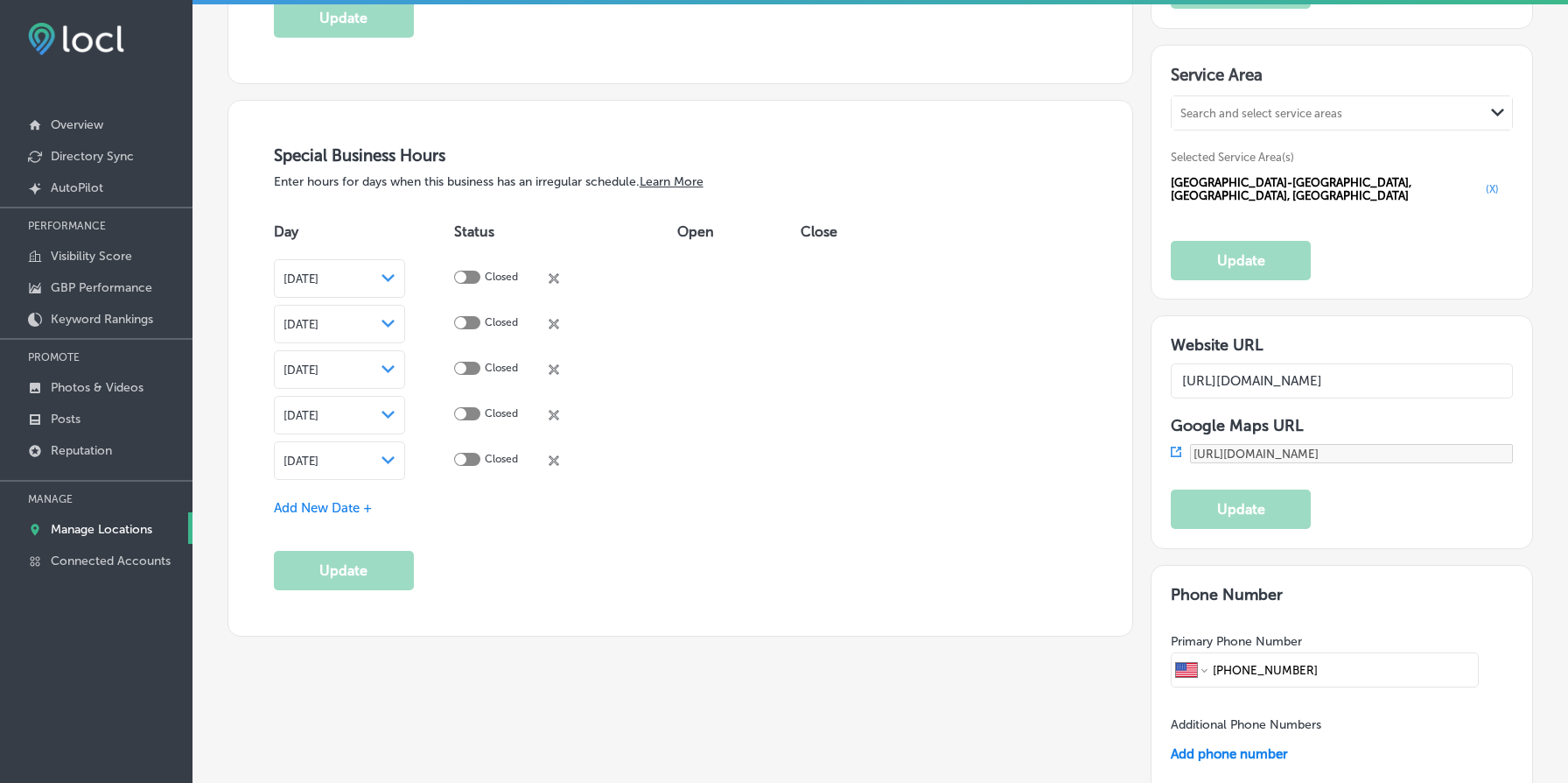
scroll to position [1792, 0]
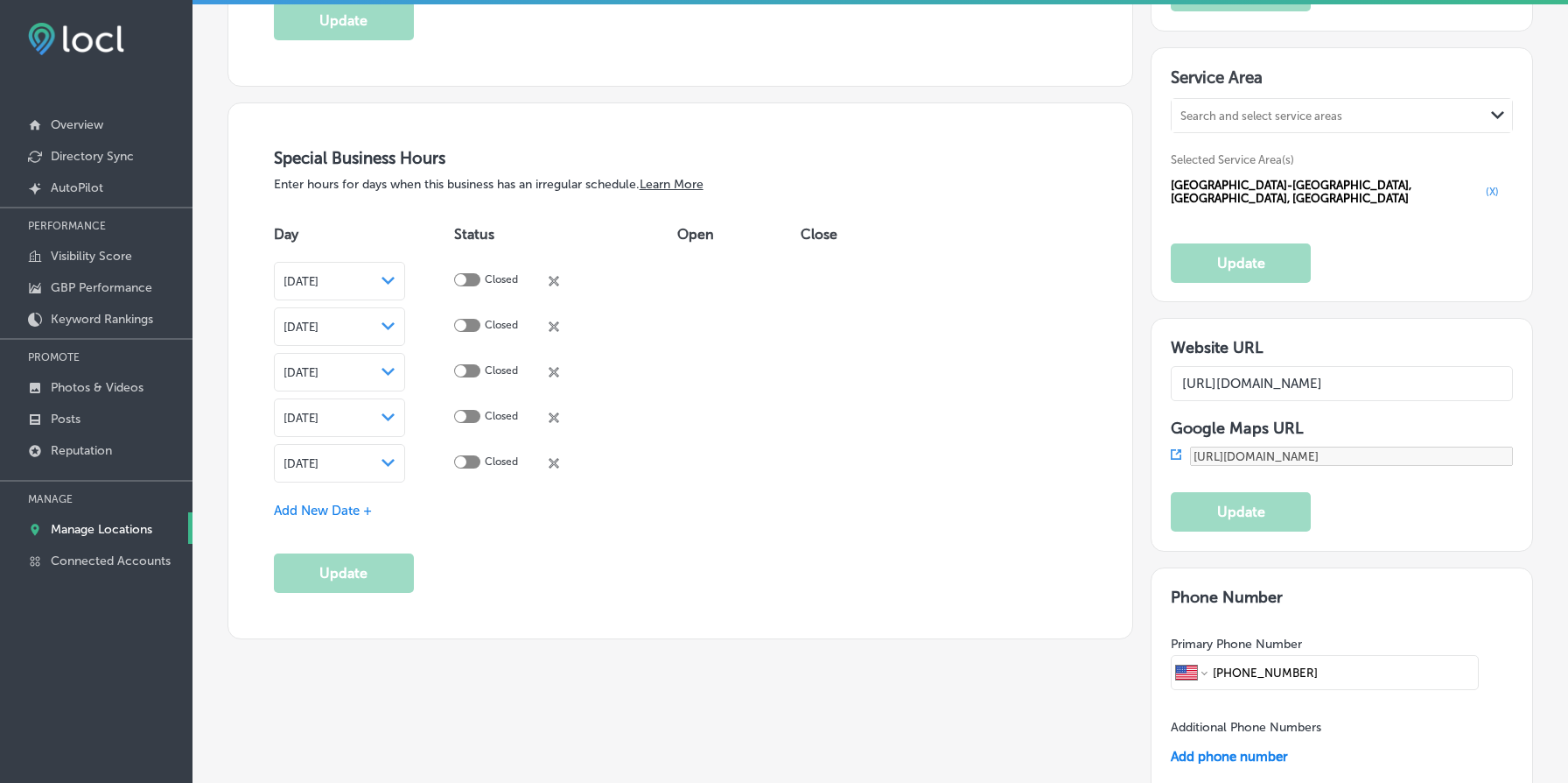
click at [480, 459] on div at bounding box center [467, 461] width 26 height 13
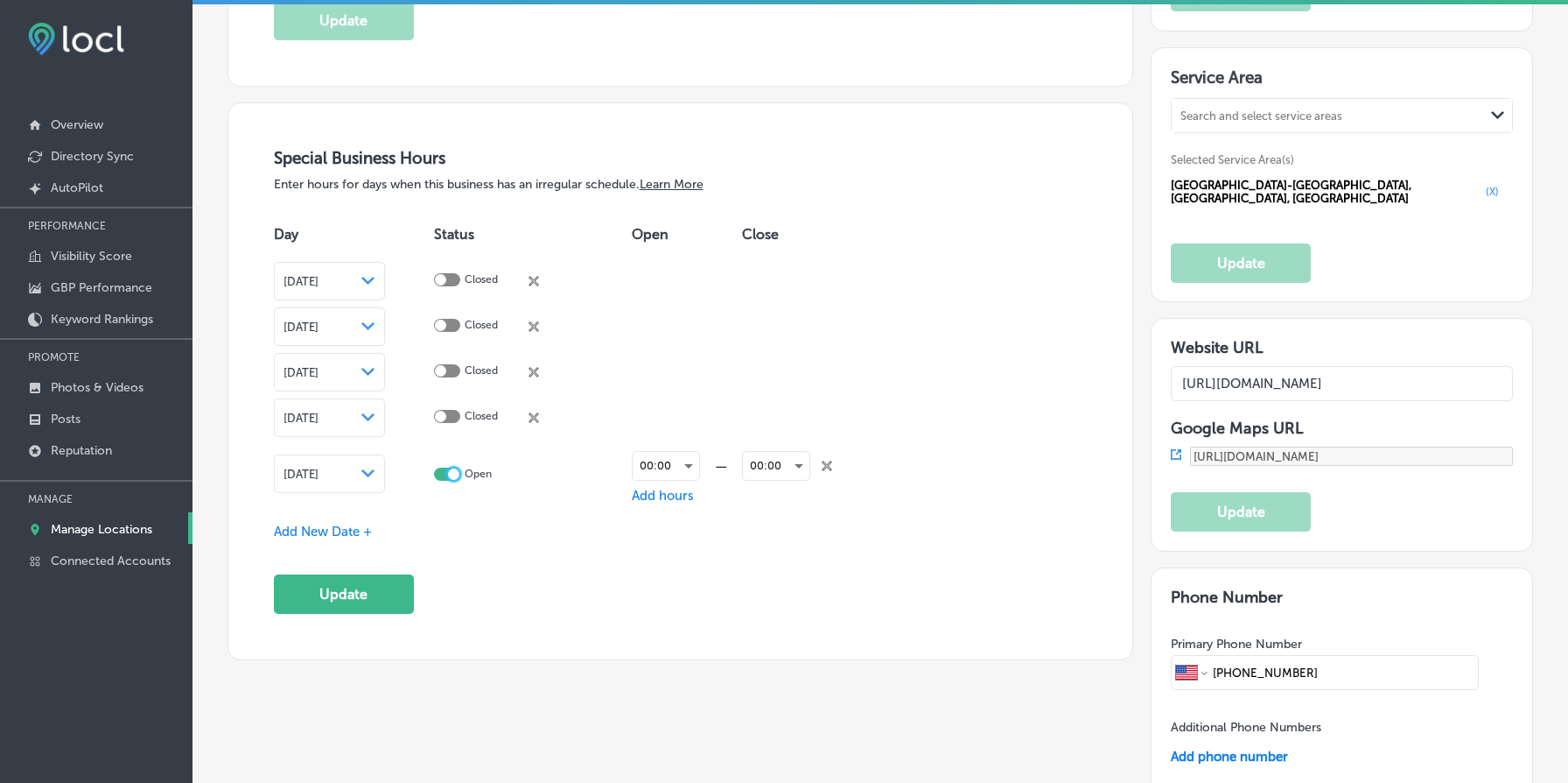
click at [459, 468] on div at bounding box center [453, 474] width 11 height 11
checkbox input "false"
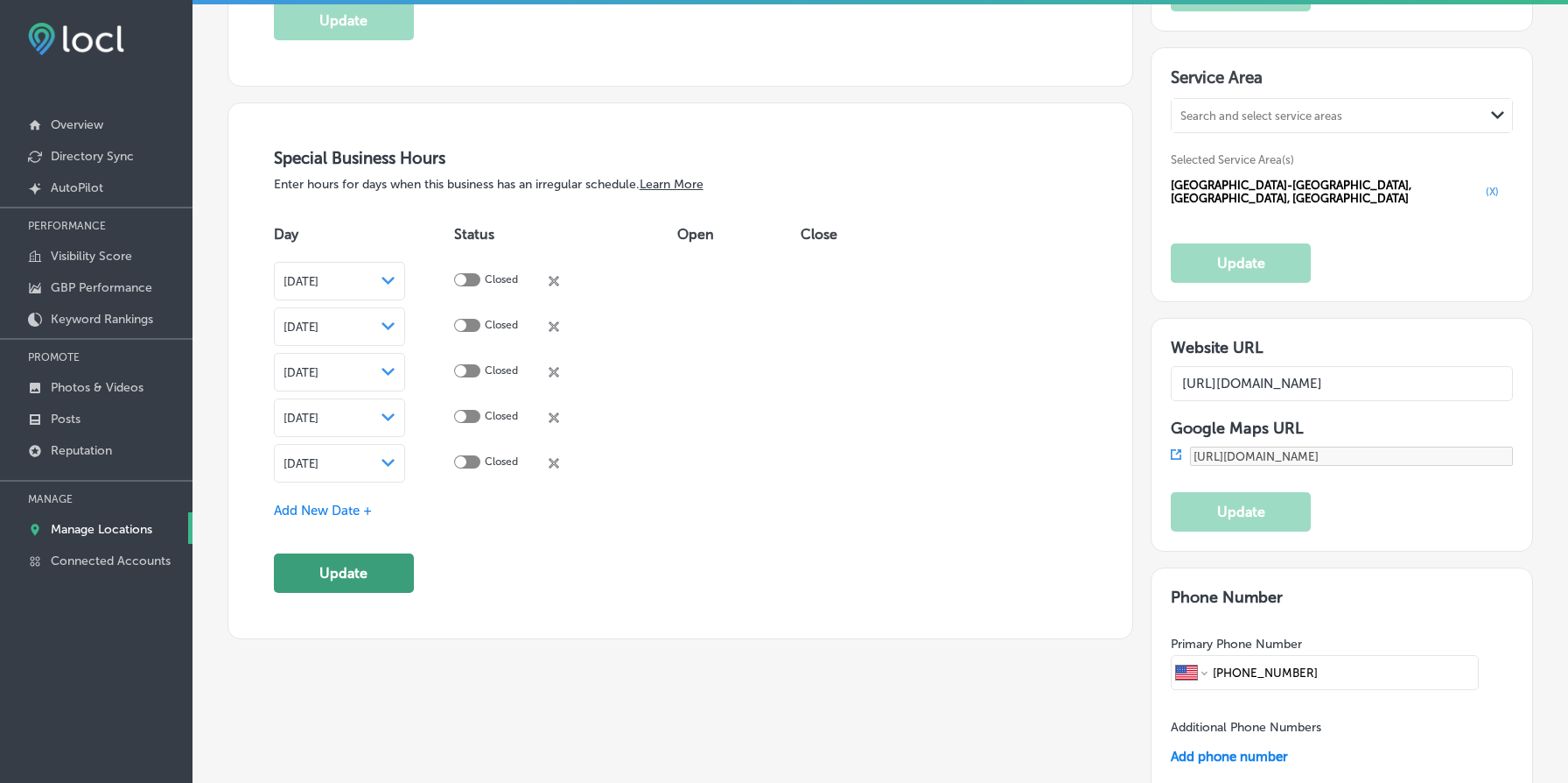
click at [375, 570] on button "Update" at bounding box center [344, 573] width 140 height 40
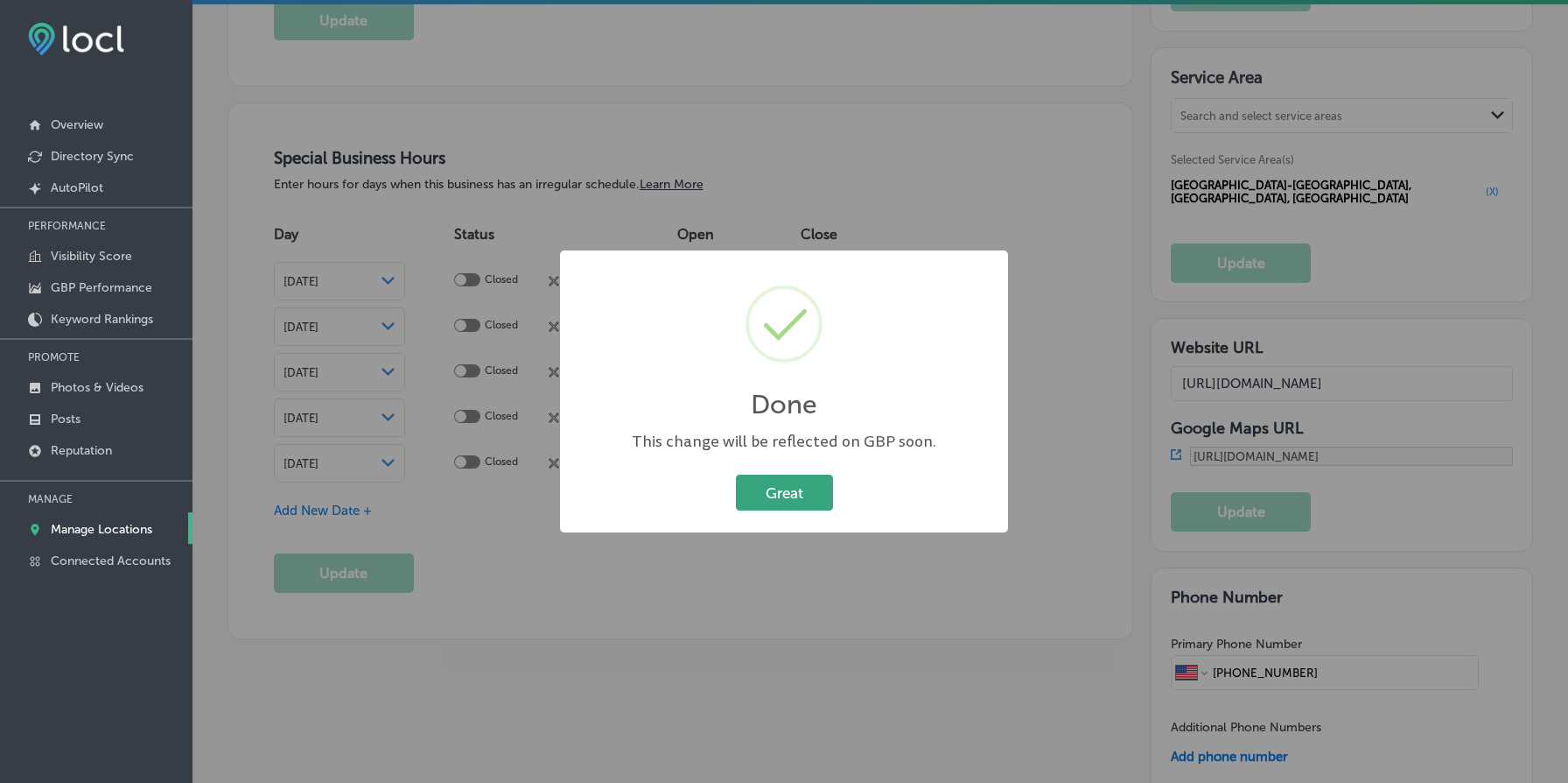
click at [796, 489] on button "Great" at bounding box center [784, 492] width 97 height 36
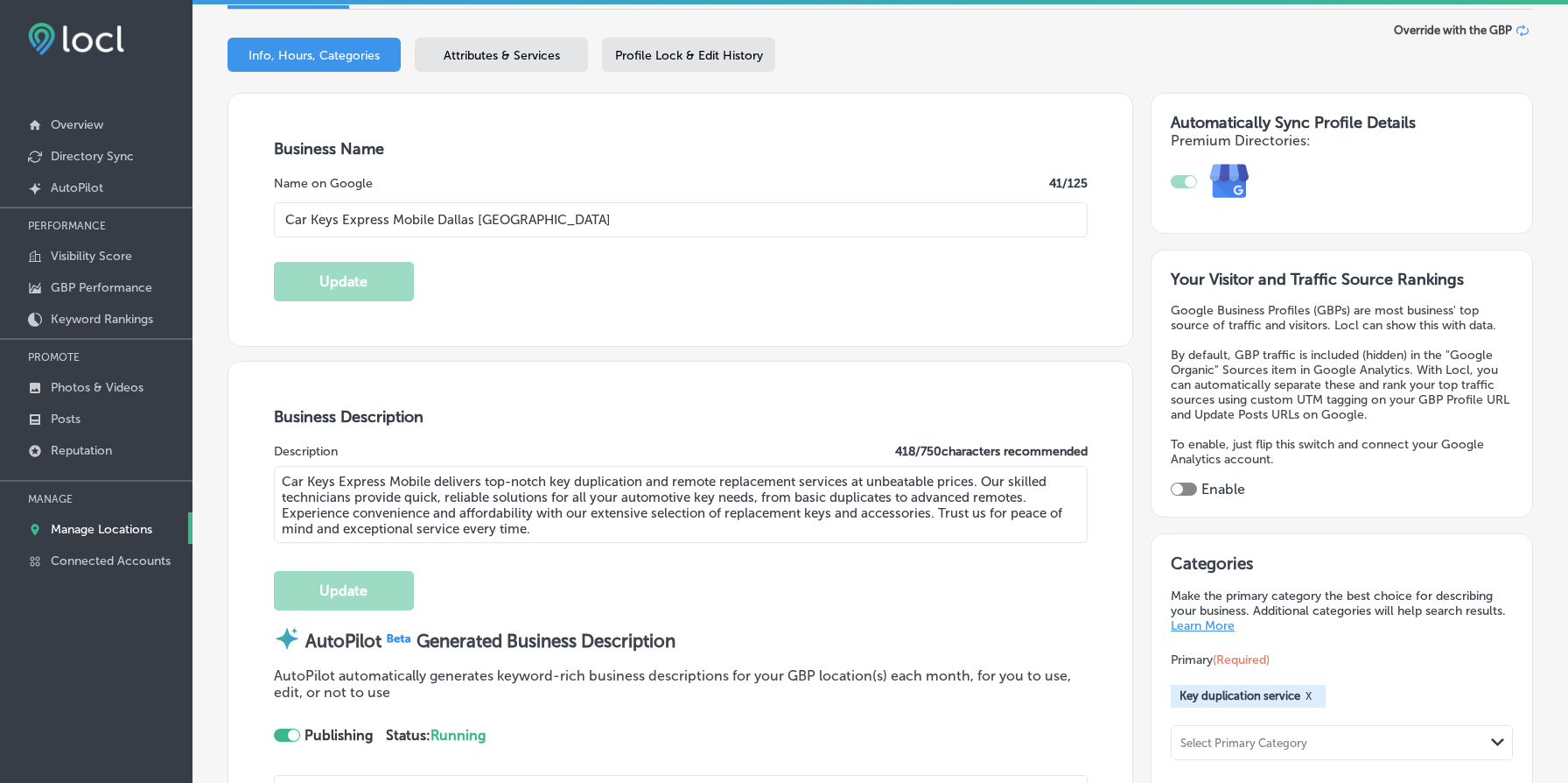
scroll to position [0, 0]
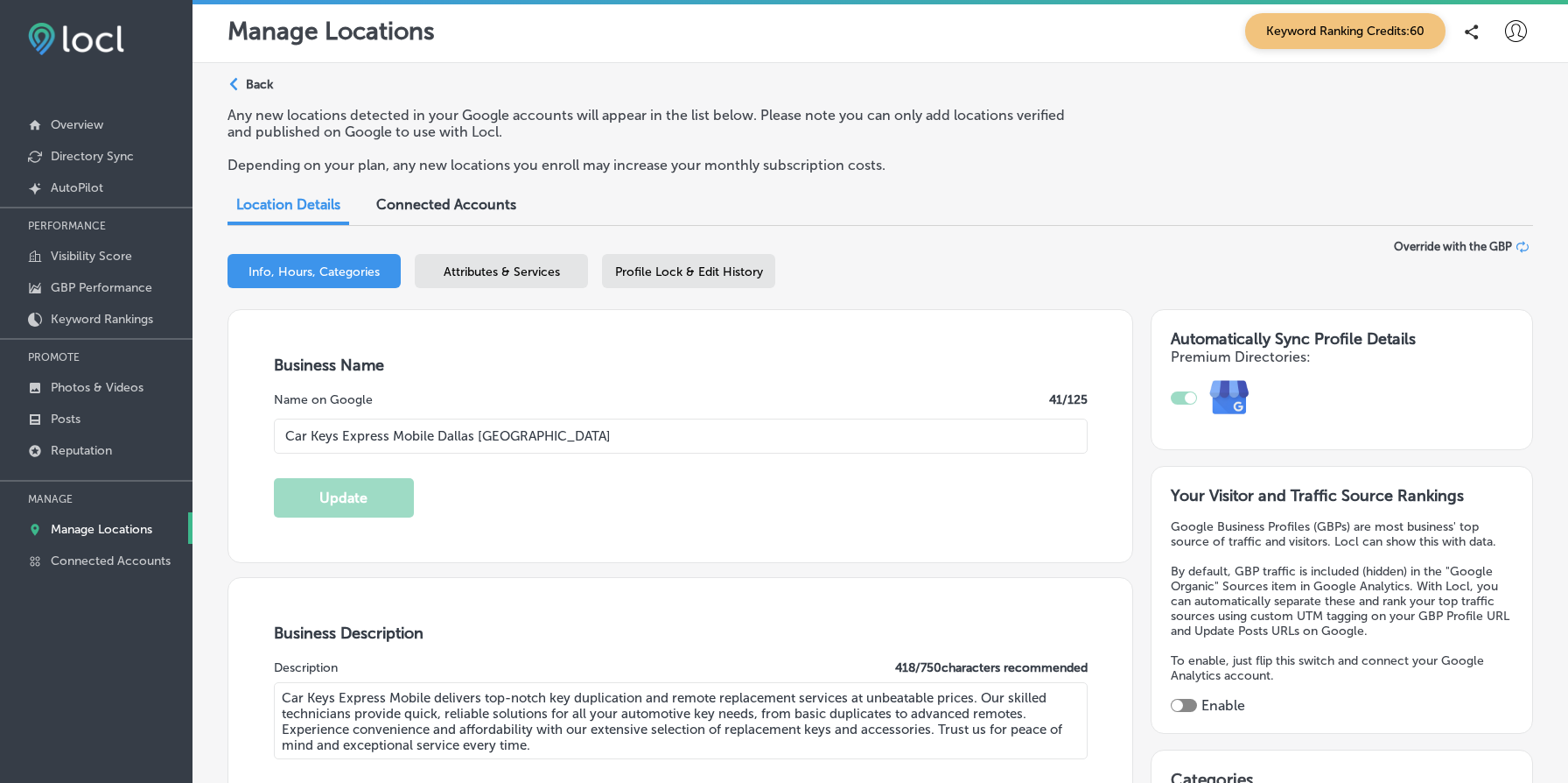
click at [263, 83] on p "Back" at bounding box center [259, 84] width 27 height 15
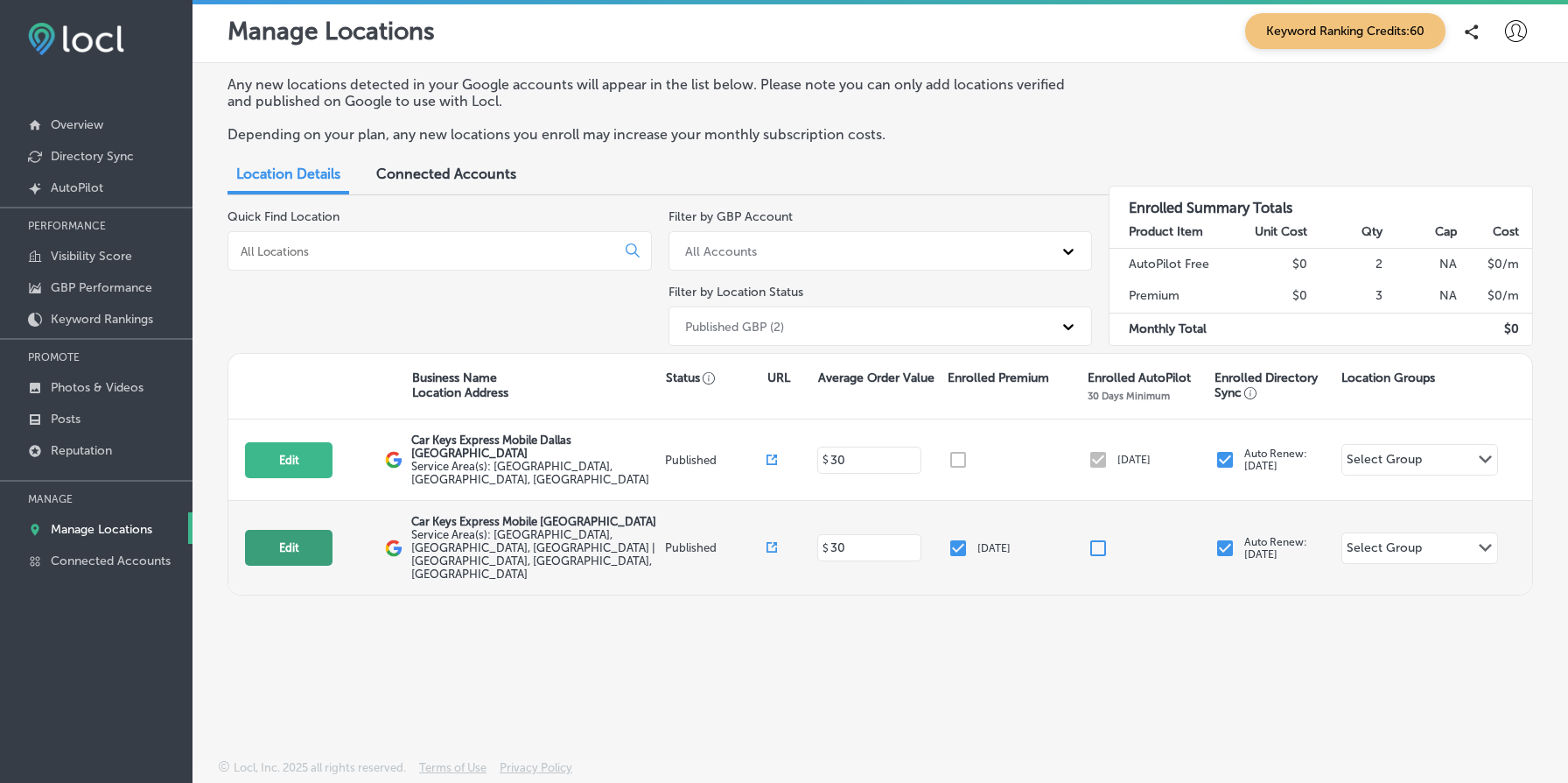
click at [303, 530] on button "Edit" at bounding box center [288, 548] width 87 height 36
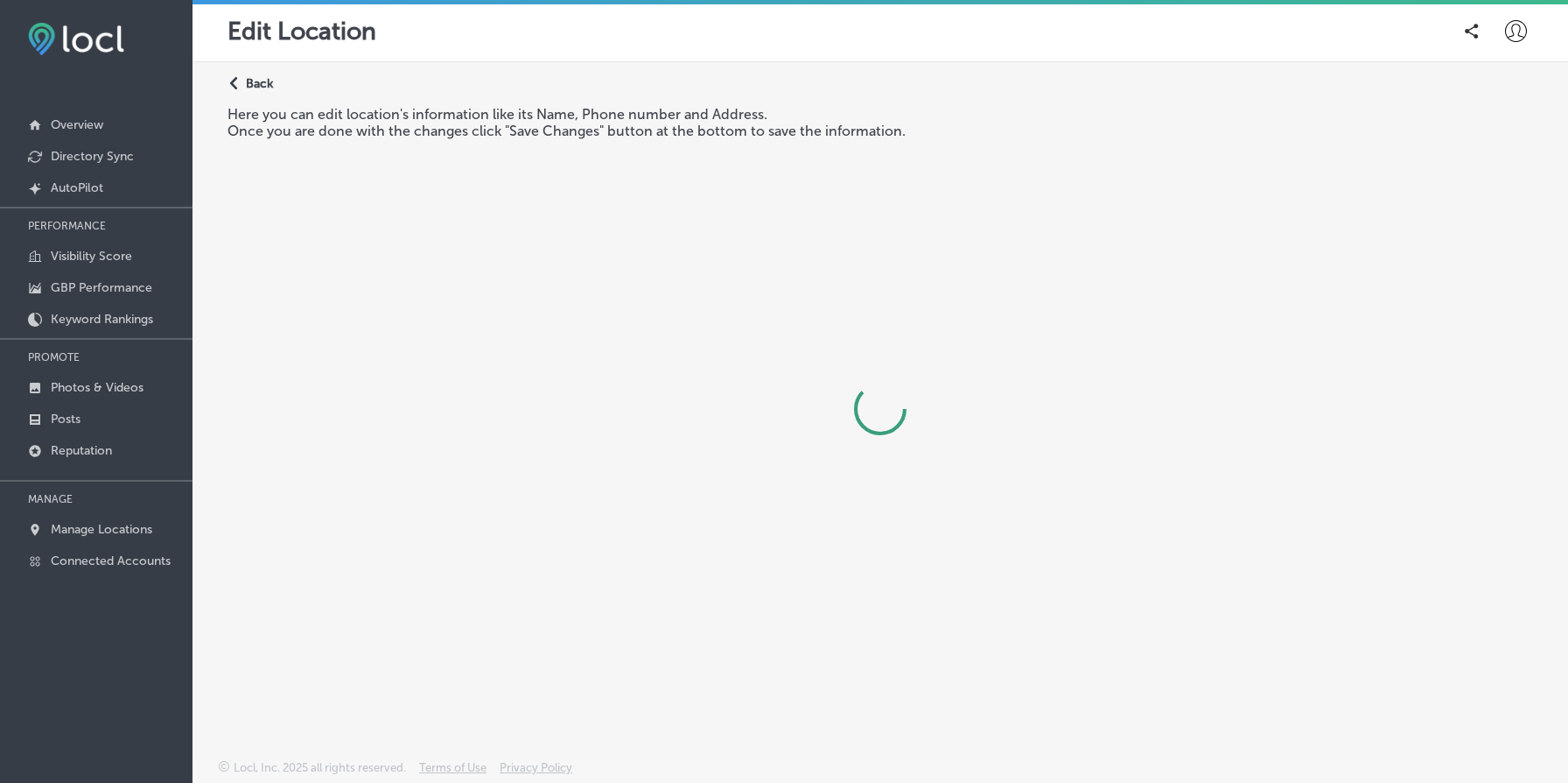
select select "CA"
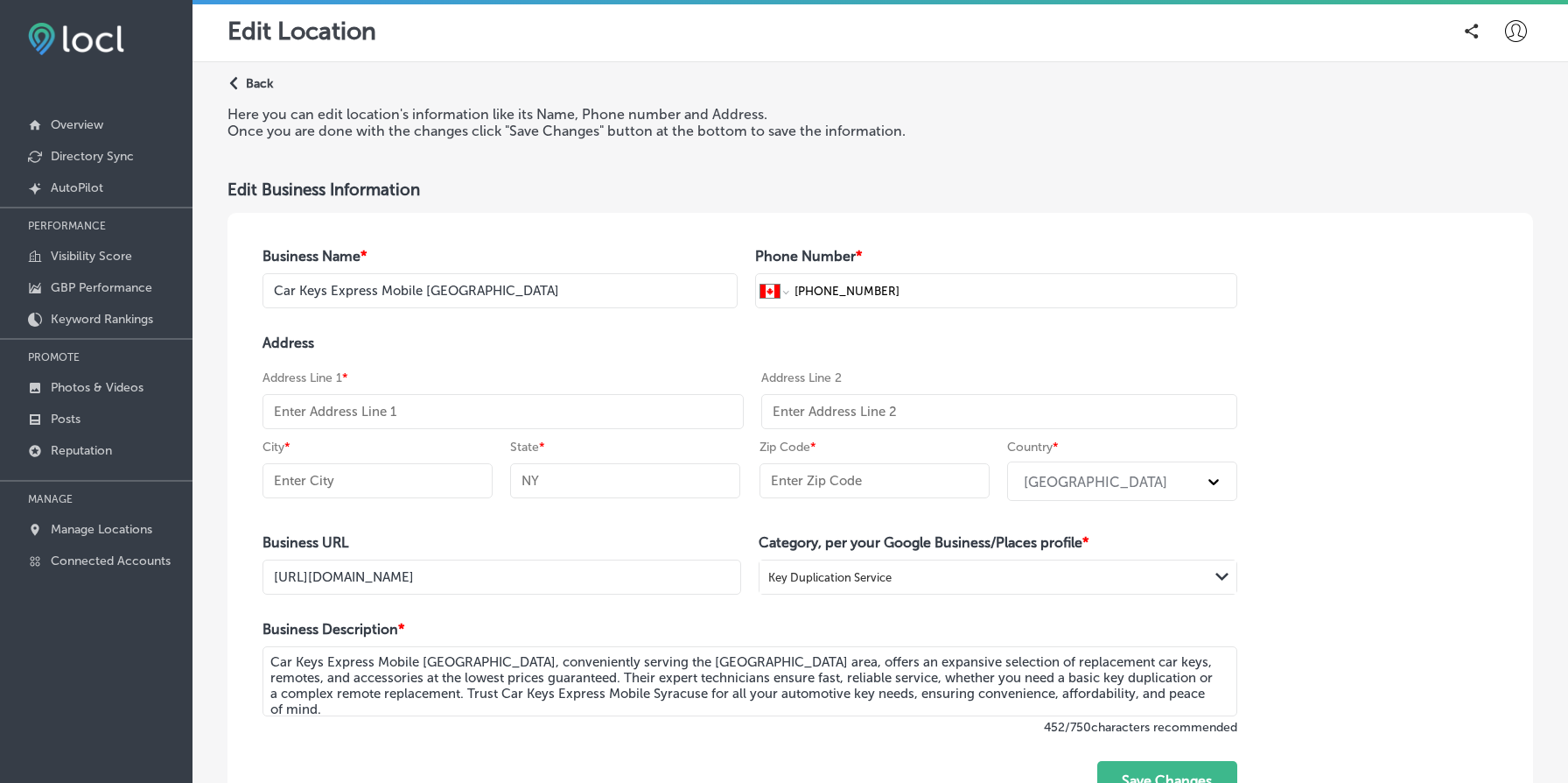
click at [265, 83] on p "Back" at bounding box center [259, 83] width 27 height 15
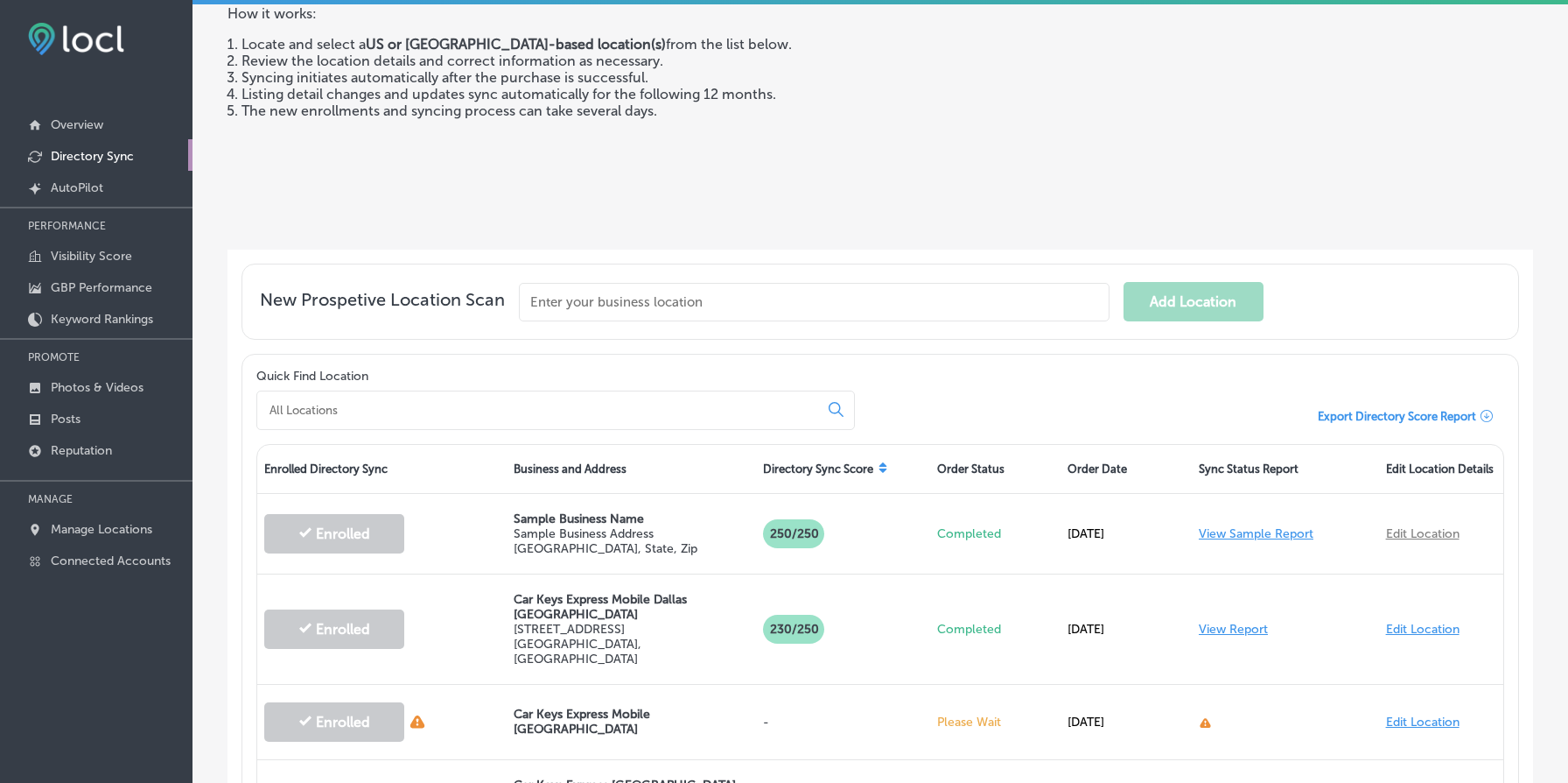
scroll to position [222, 0]
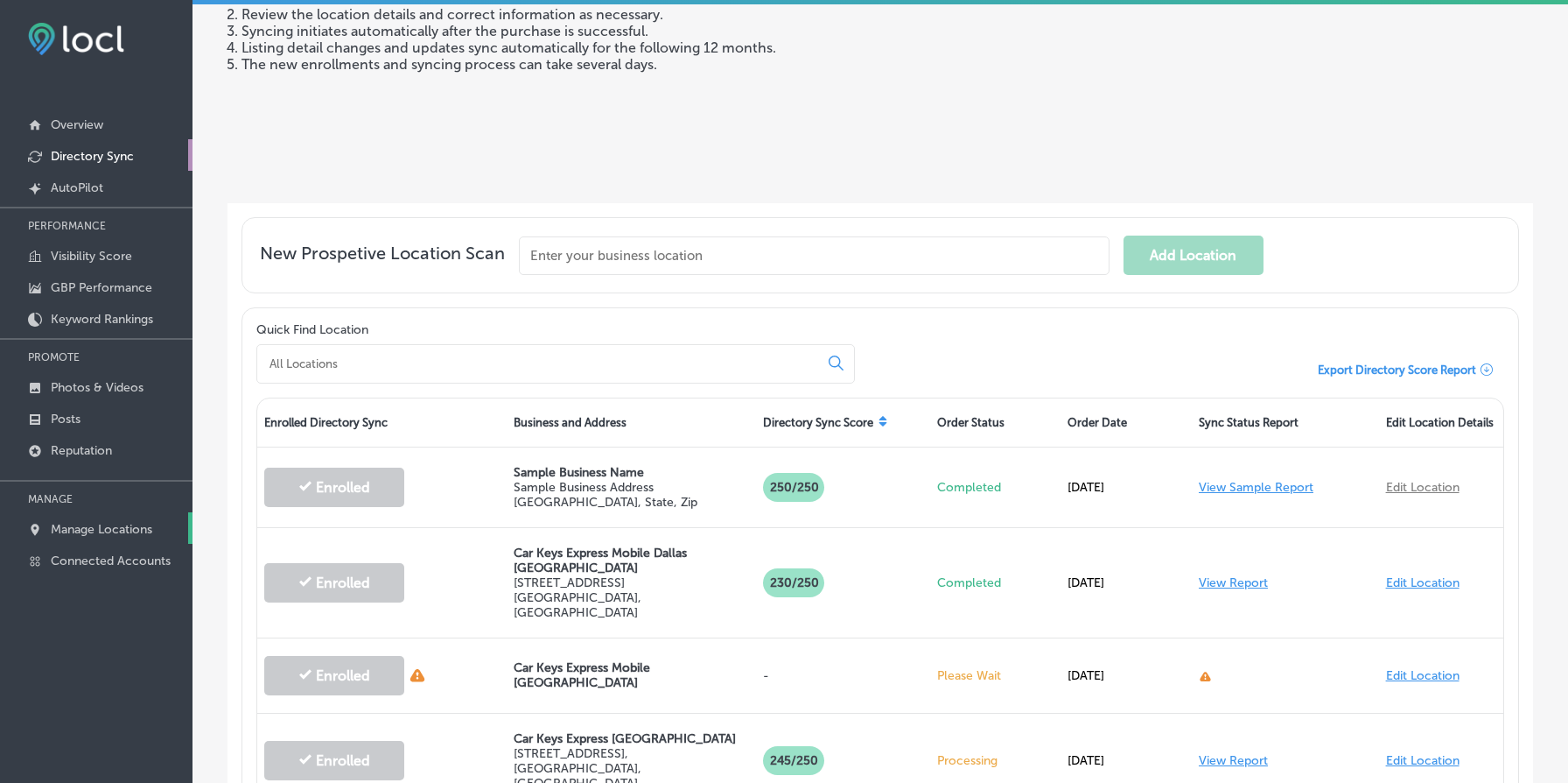
click at [105, 518] on link "Manage Locations" at bounding box center [96, 528] width 192 height 32
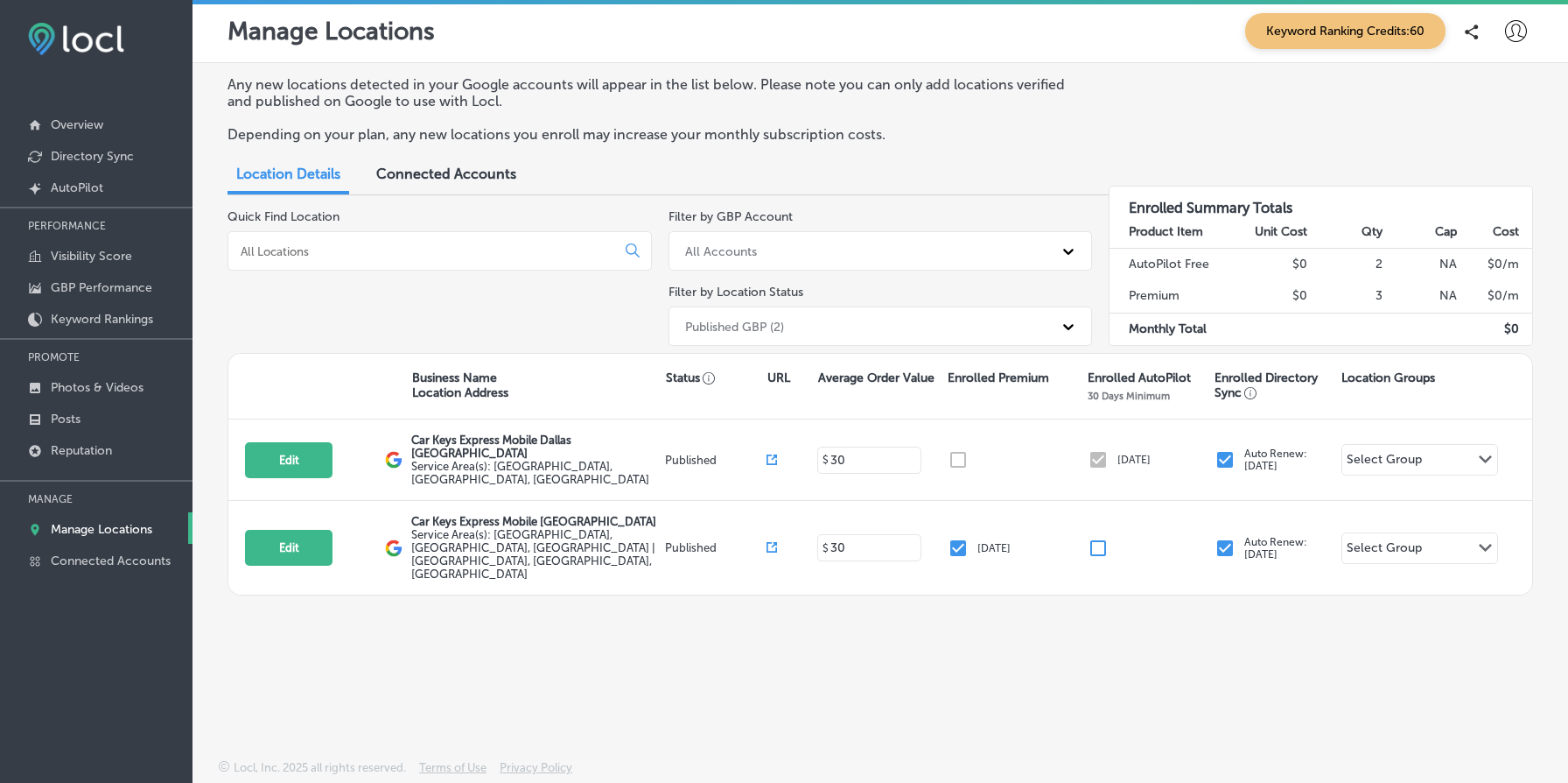
click at [954, 322] on div "Published GBP (2)" at bounding box center [866, 326] width 377 height 29
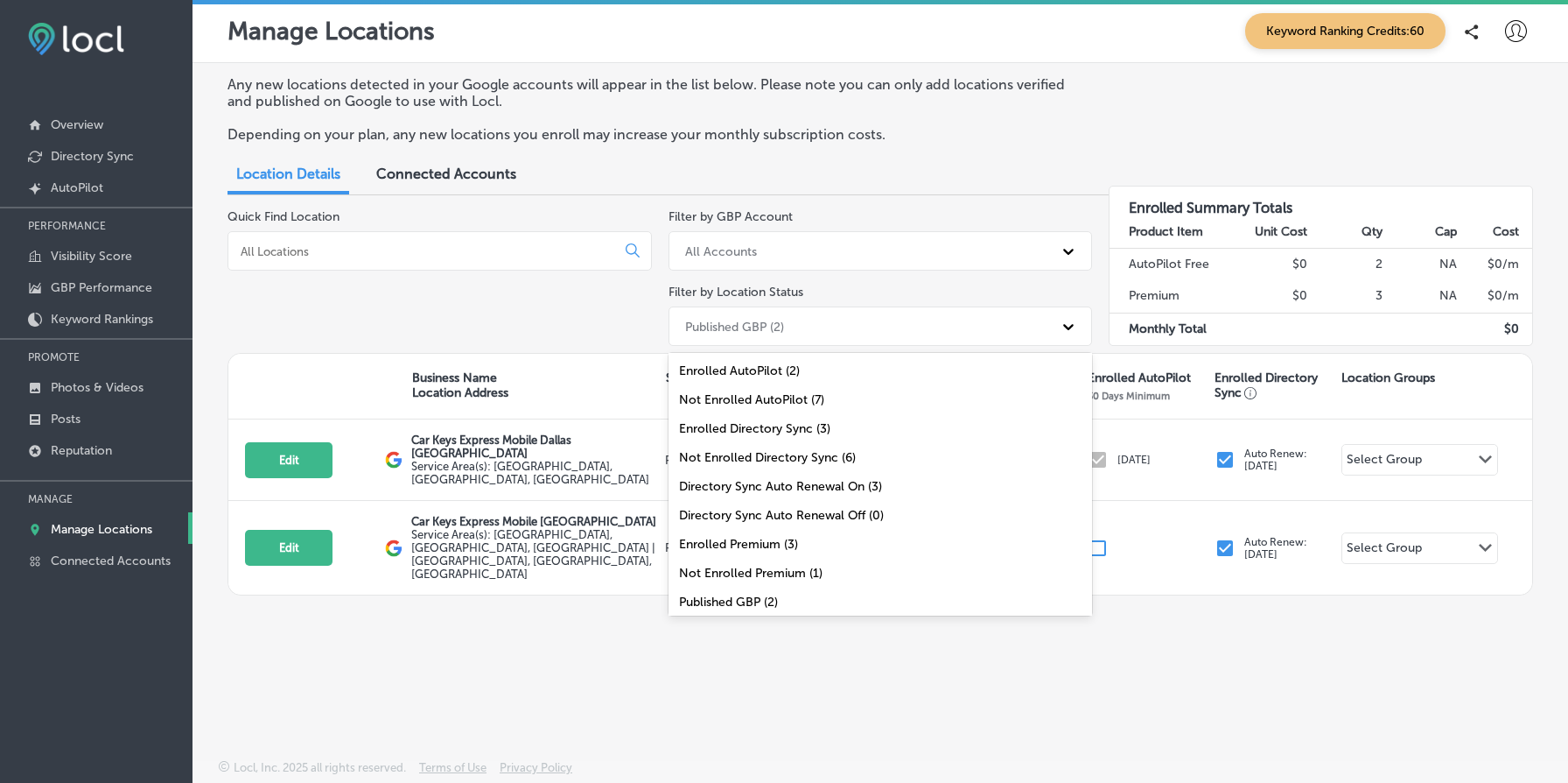
scroll to position [57, 0]
click at [820, 597] on div "All Locations (9)" at bounding box center [881, 602] width 425 height 29
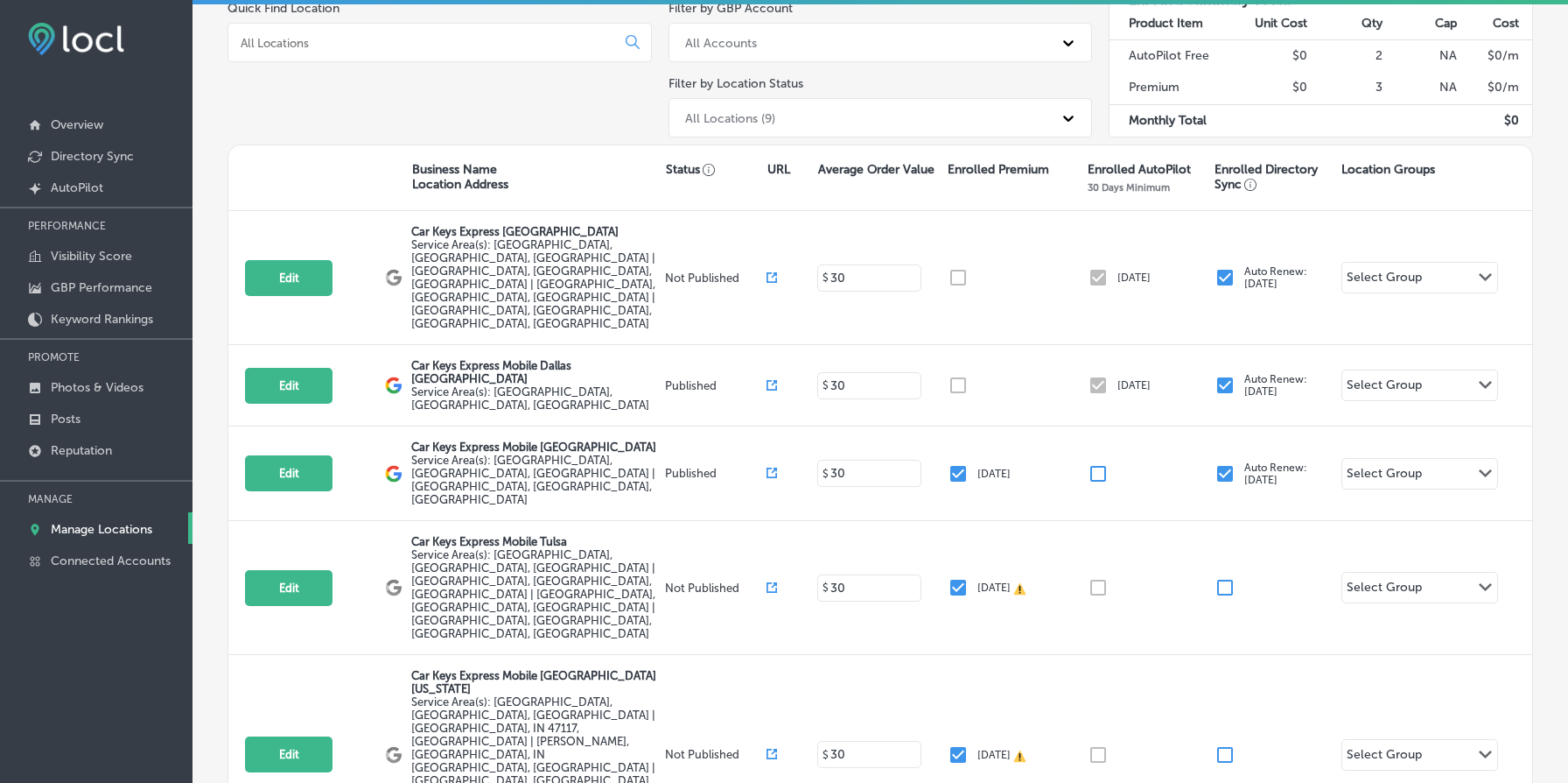
scroll to position [213, 0]
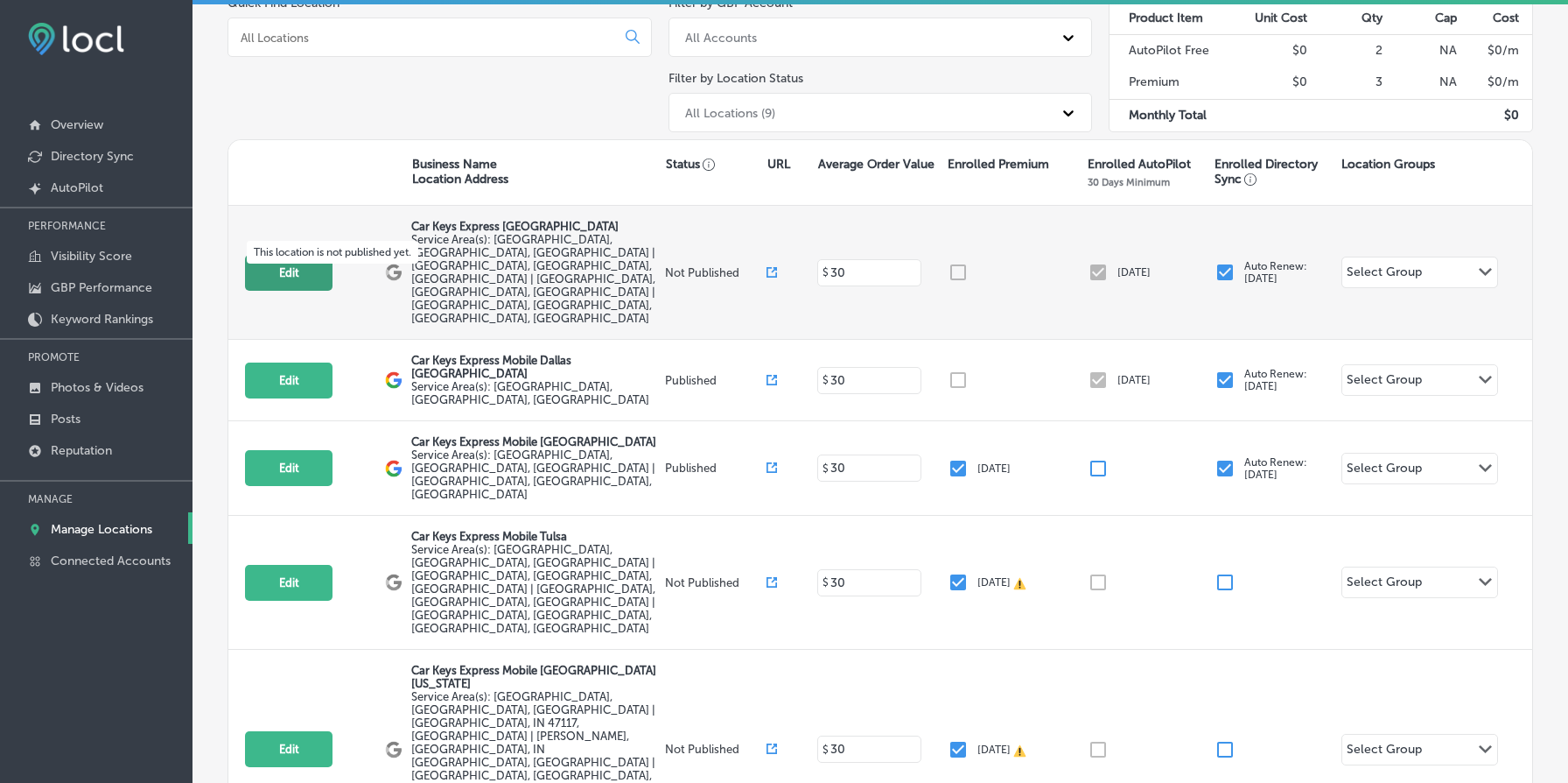
click at [288, 255] on button "Edit" at bounding box center [288, 272] width 87 height 36
select select "US"
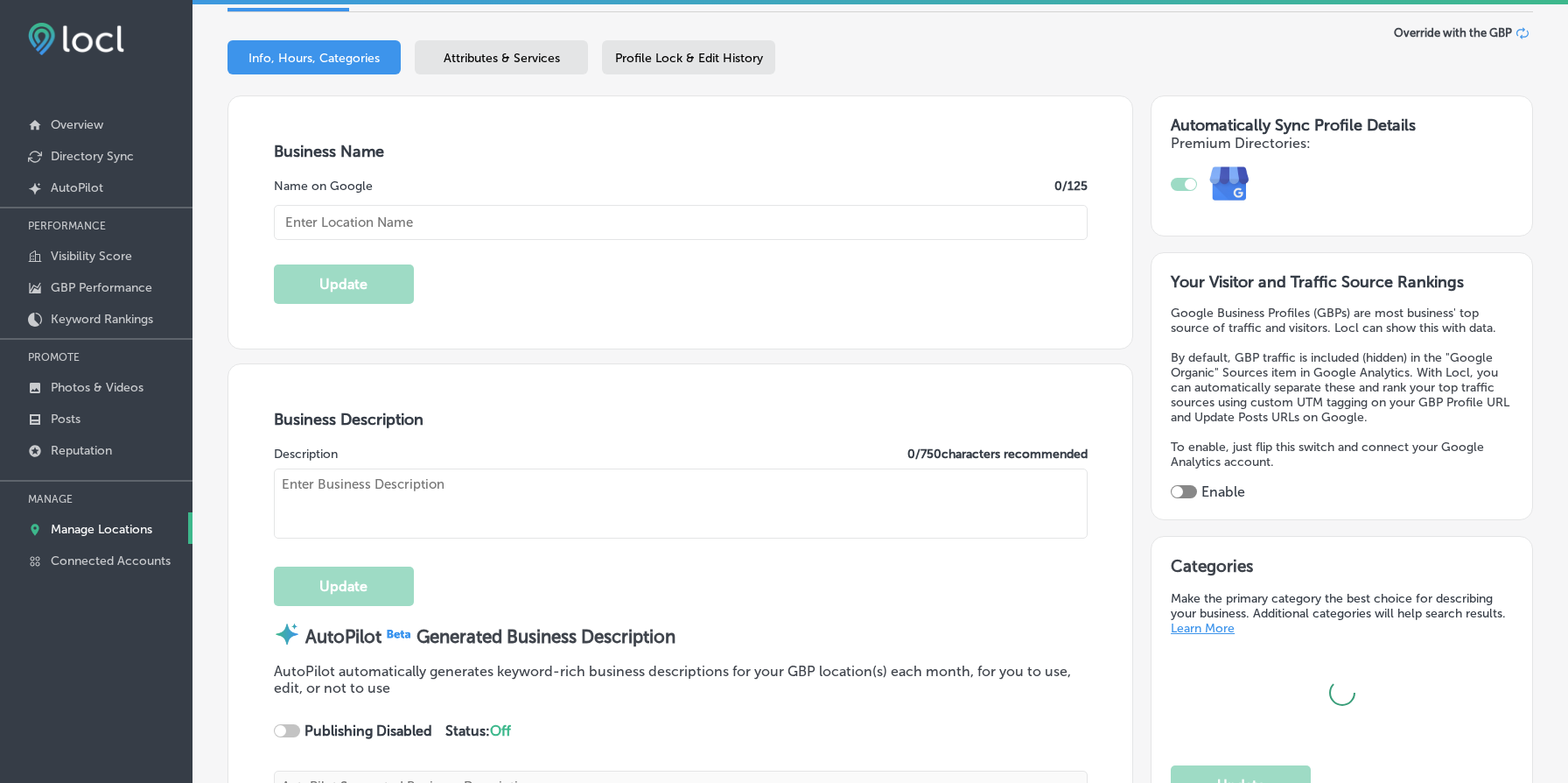
scroll to position [244, 0]
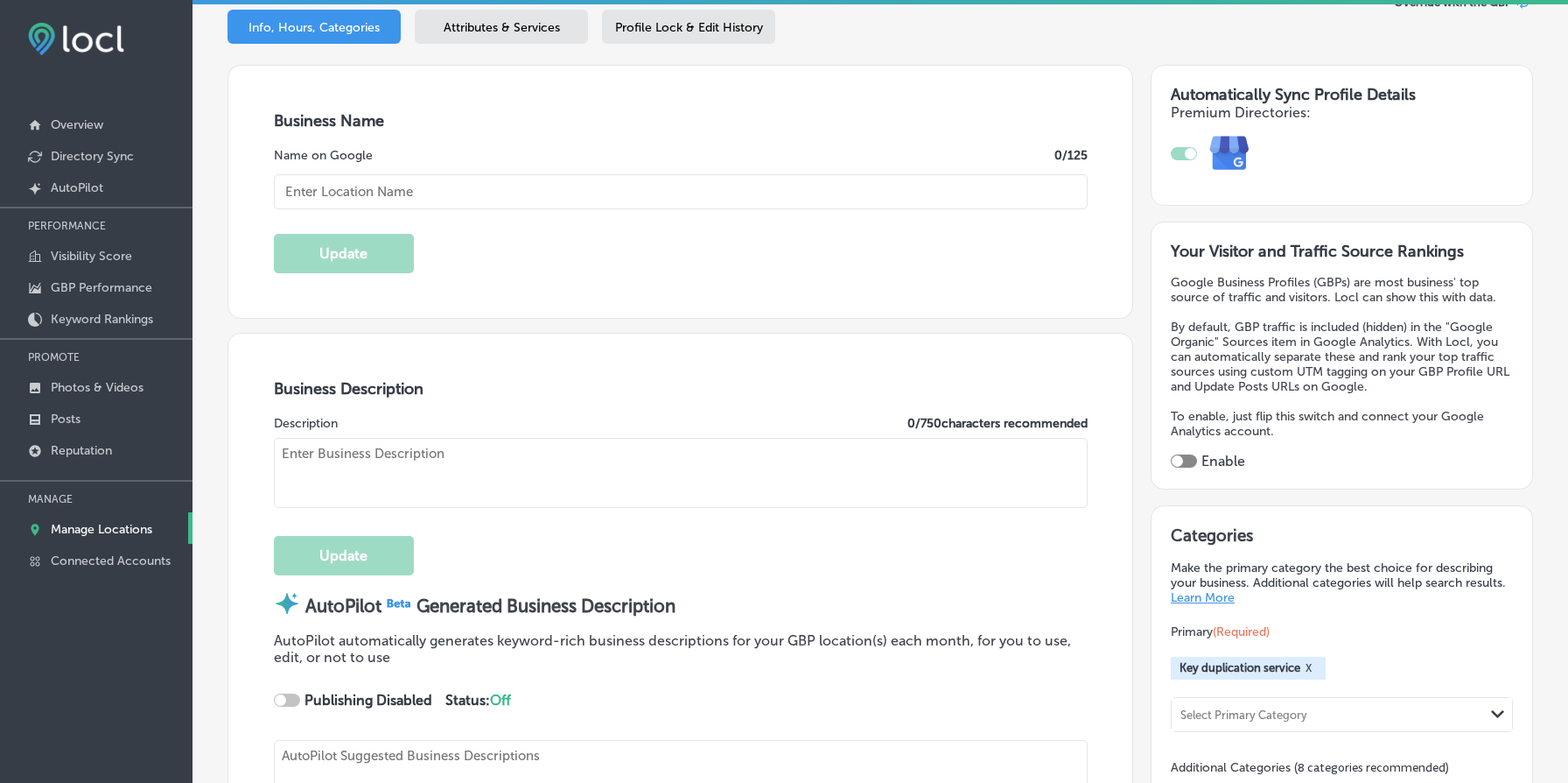
checkbox input "true"
type input "Car Keys Express [GEOGRAPHIC_DATA]"
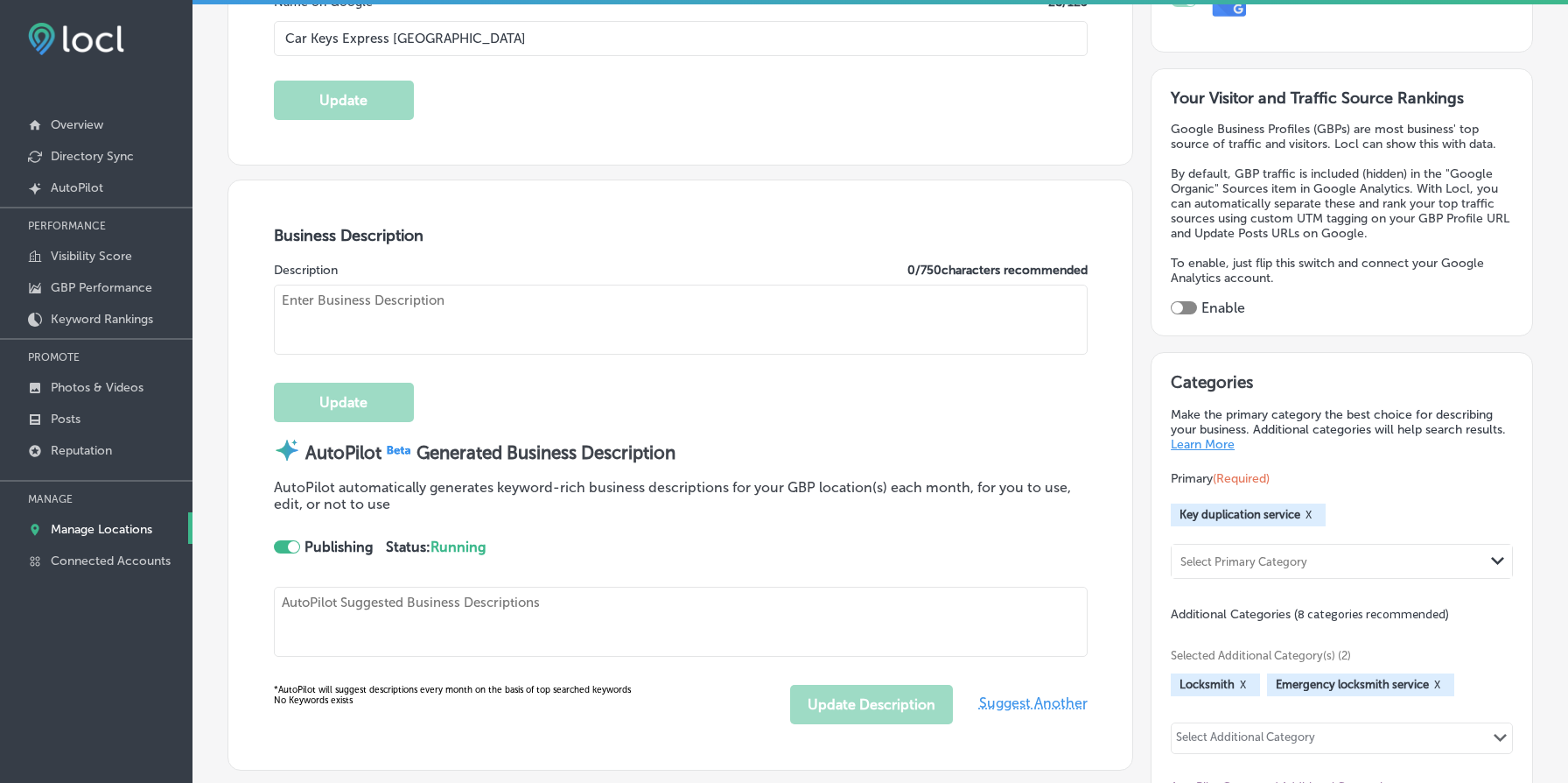
type textarea "At Car Keys Express, we specialize in fast and reliable car key duplication ser…"
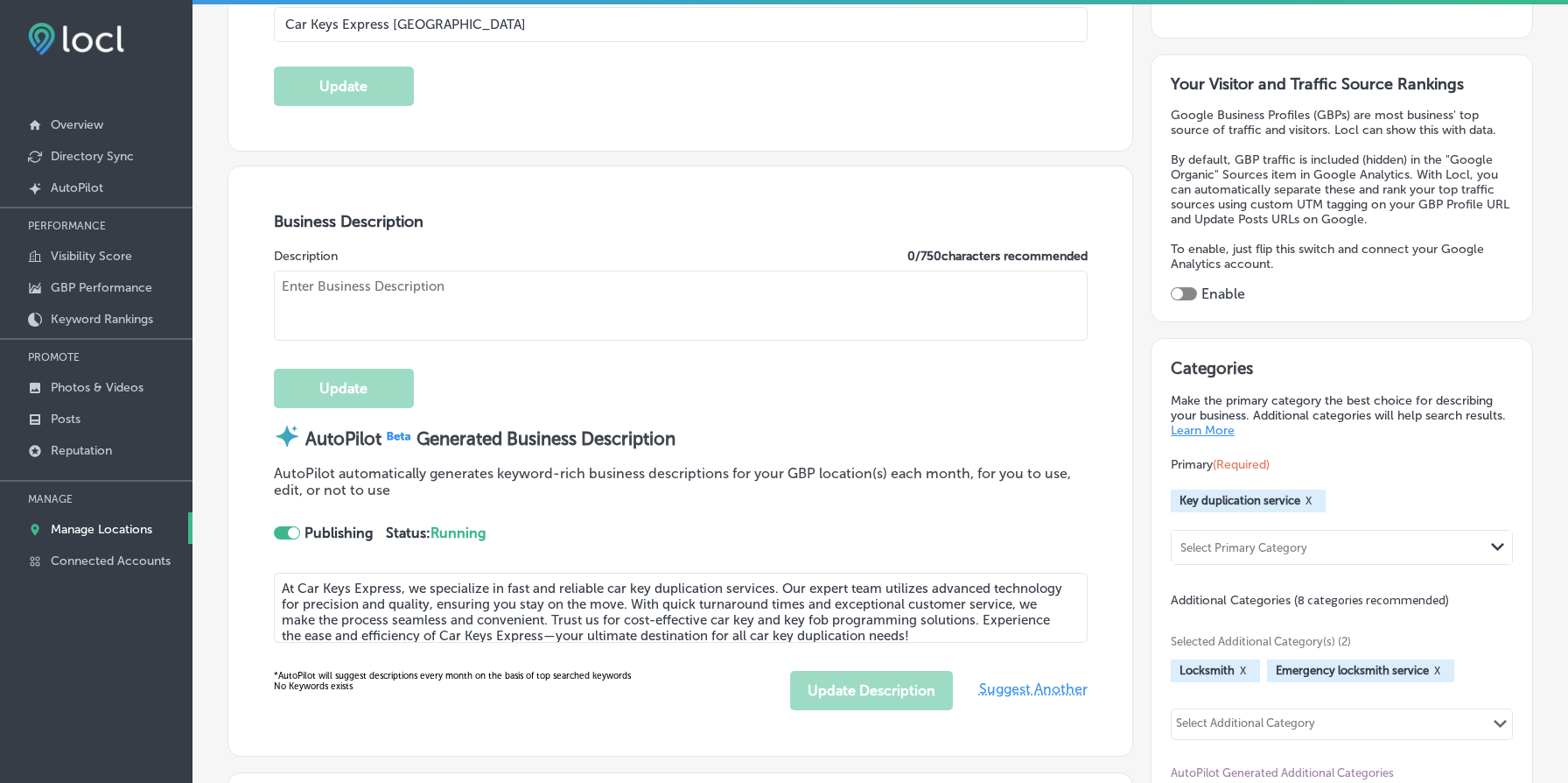
type input "[URL][DOMAIN_NAME]"
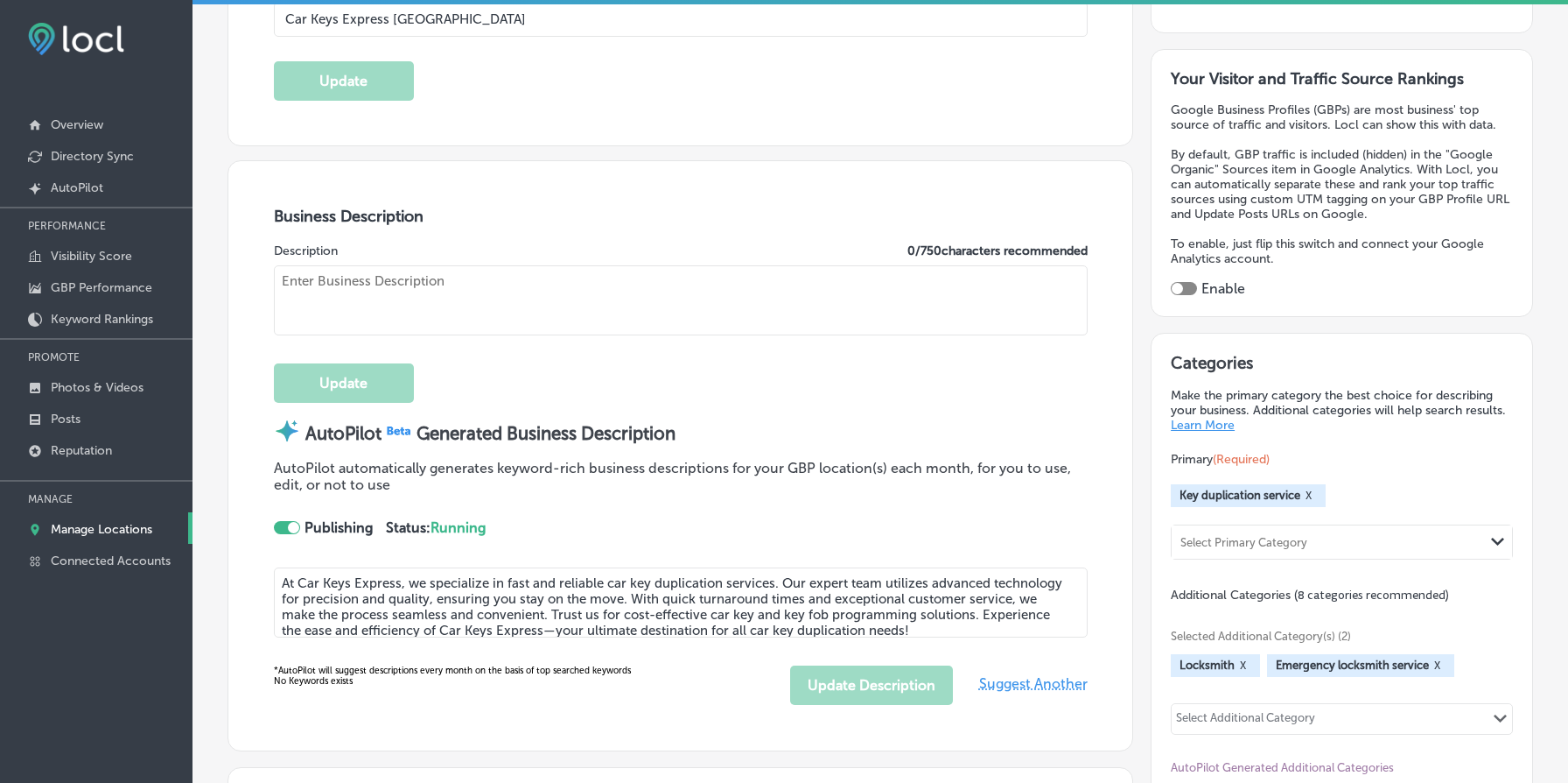
type input "[STREET_ADDRESS]"
type input "[GEOGRAPHIC_DATA]"
type input "40299"
type input "US"
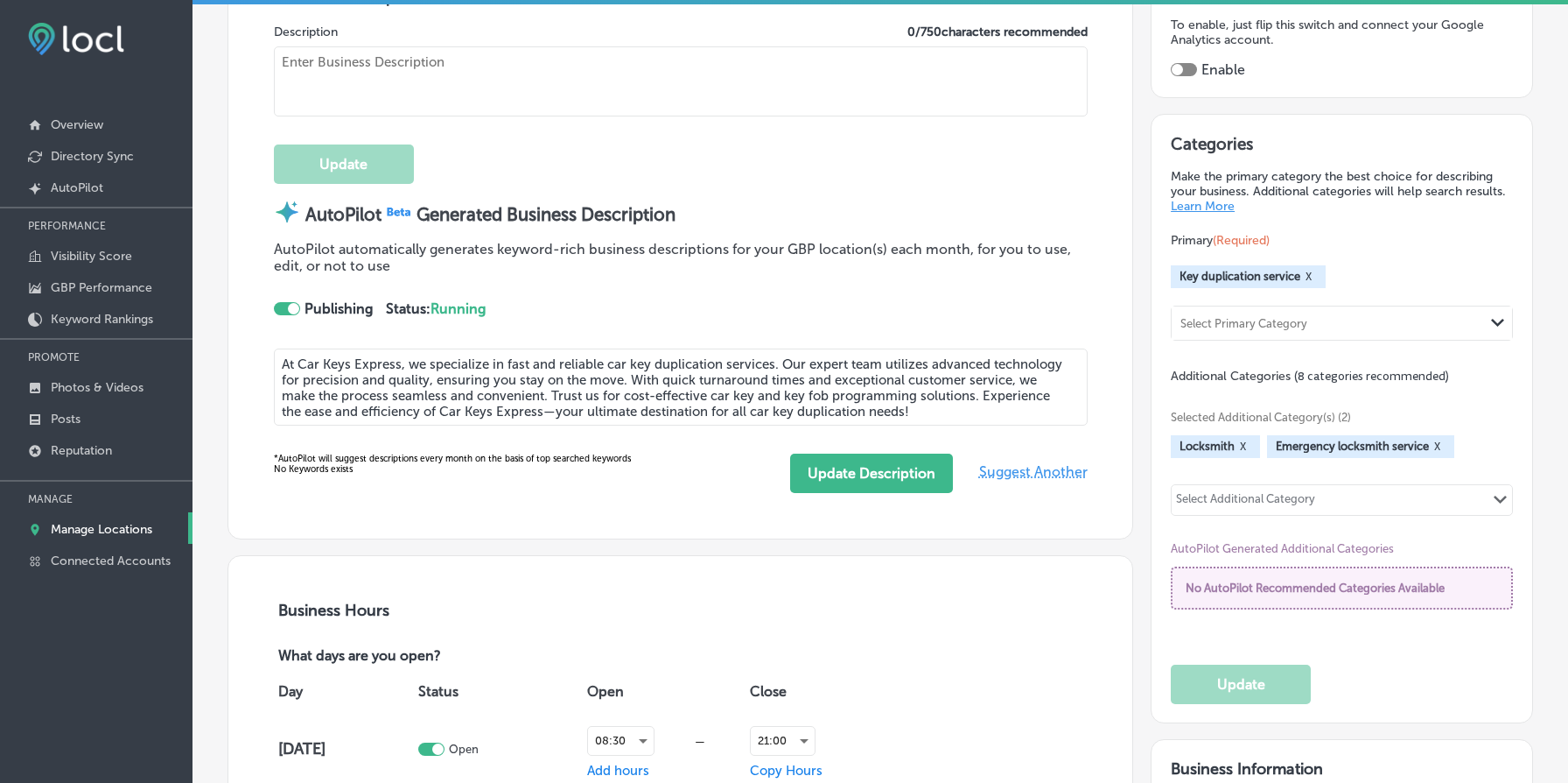
type textarea "At Car Keys Express, we specialize in fast and reliable car key duplication ser…"
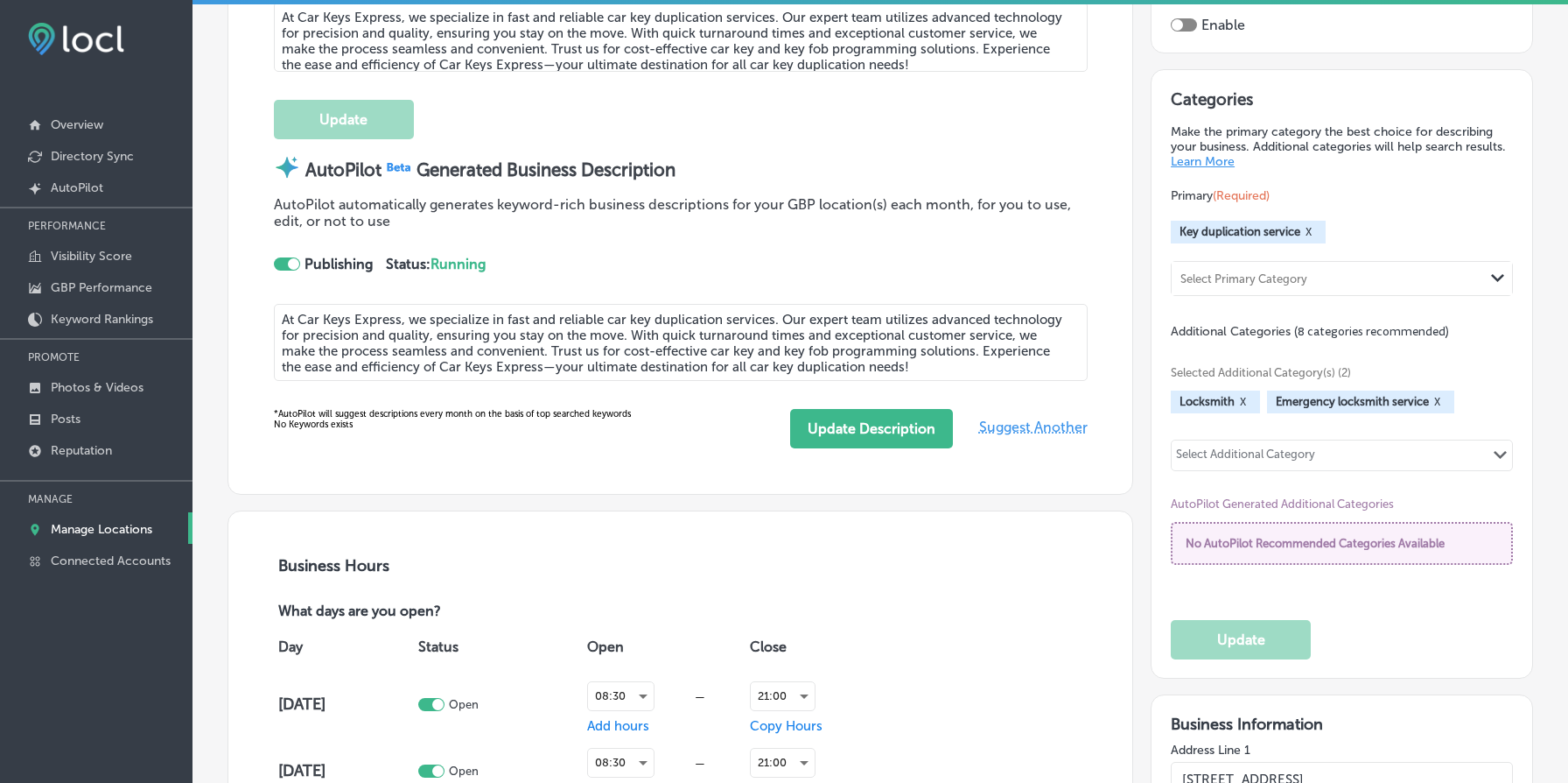
type input "[PHONE_NUMBER]"
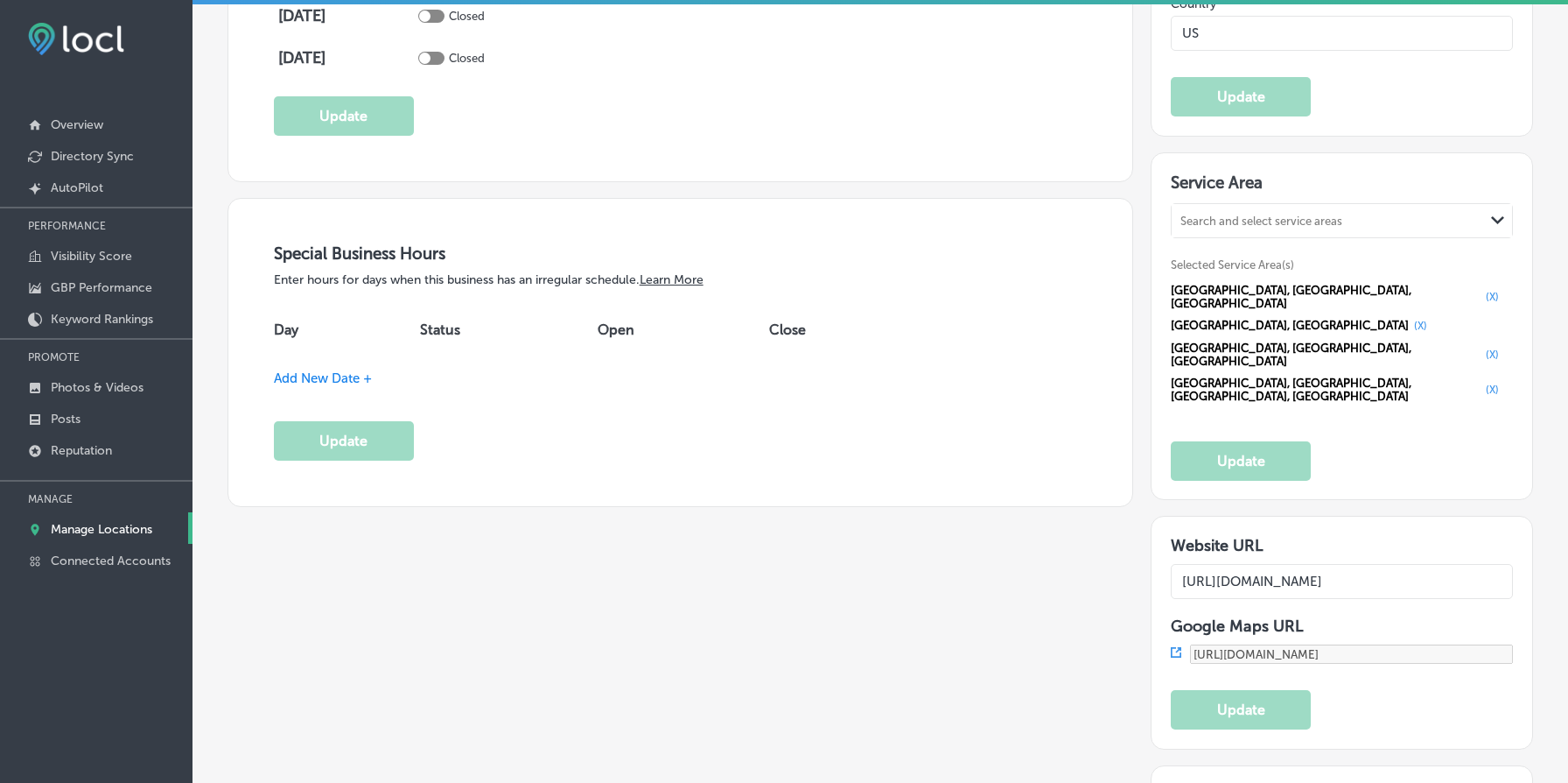
scroll to position [1716, 0]
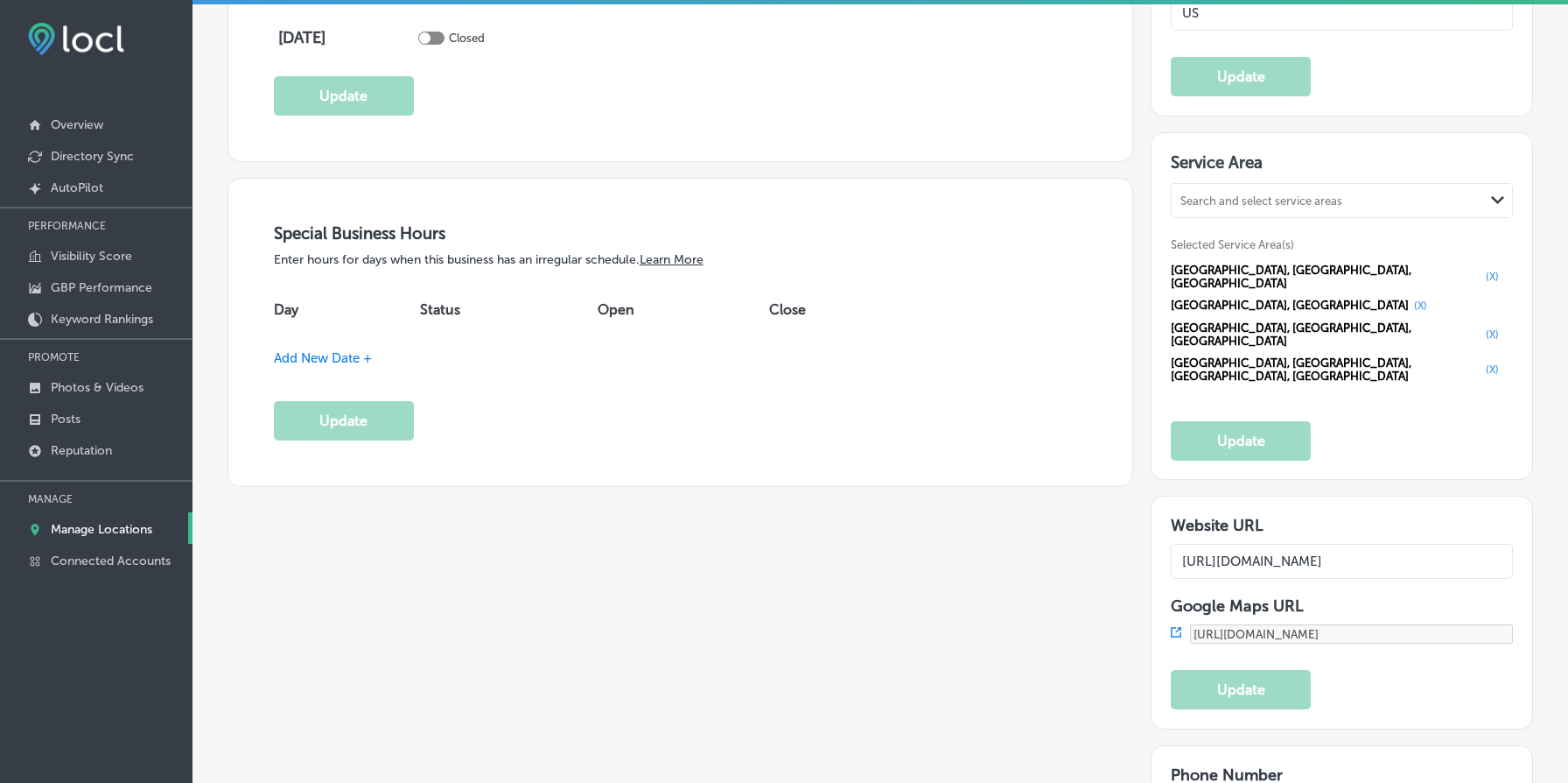
click at [342, 351] on span "Add New Date +" at bounding box center [323, 358] width 98 height 16
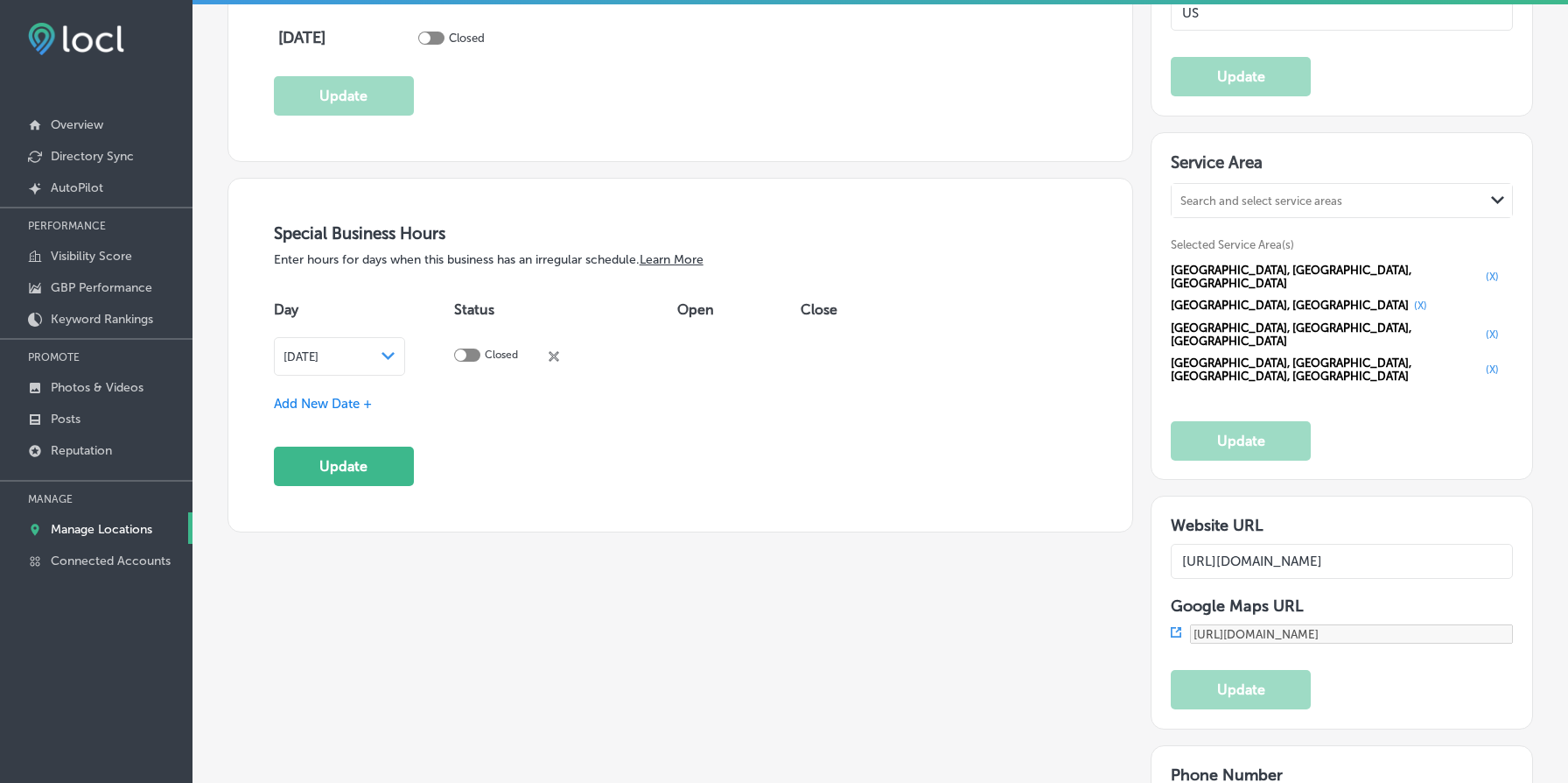
click at [318, 351] on span "[DATE]" at bounding box center [301, 356] width 35 height 13
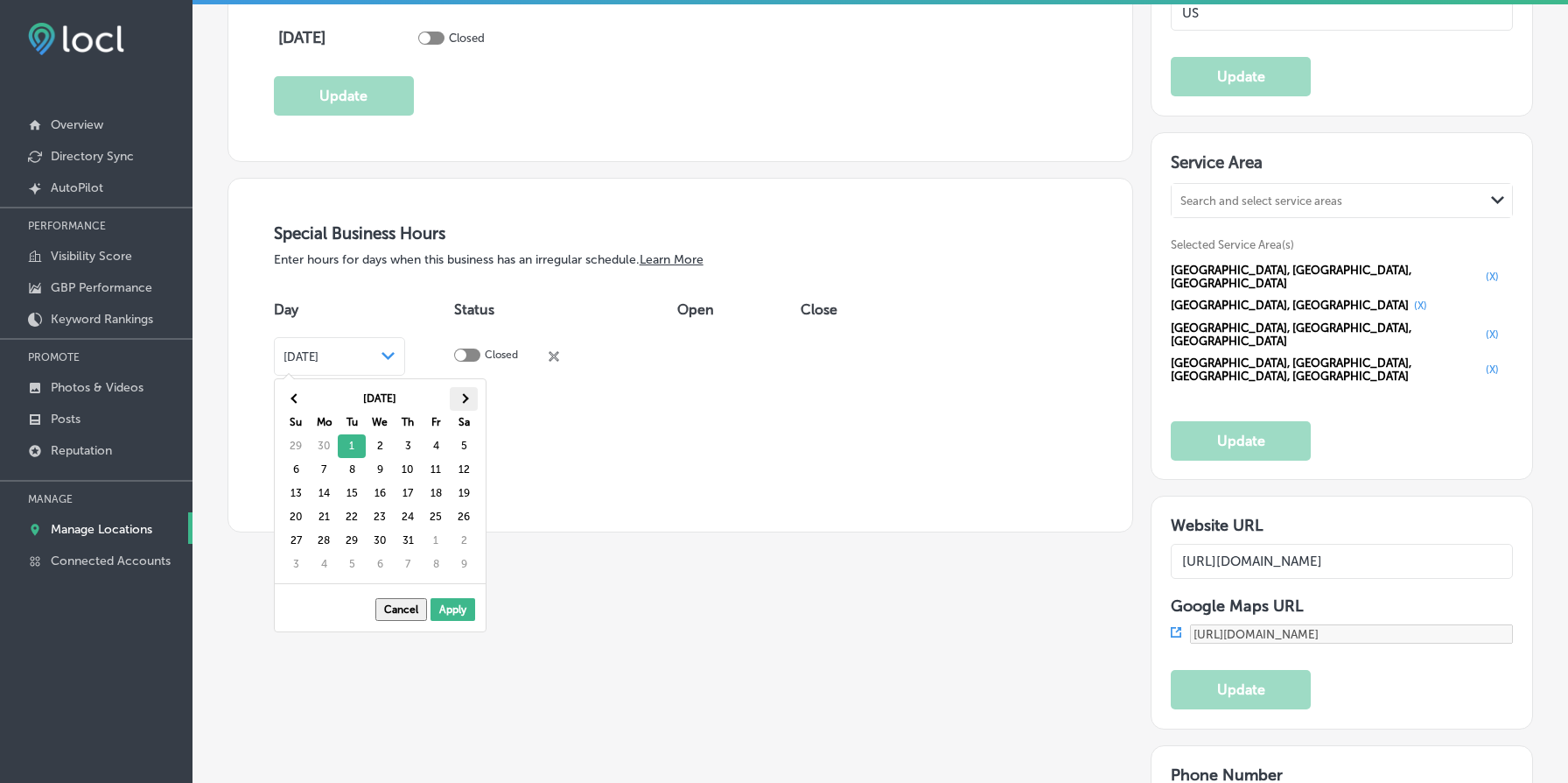
click at [463, 392] on th at bounding box center [464, 399] width 28 height 24
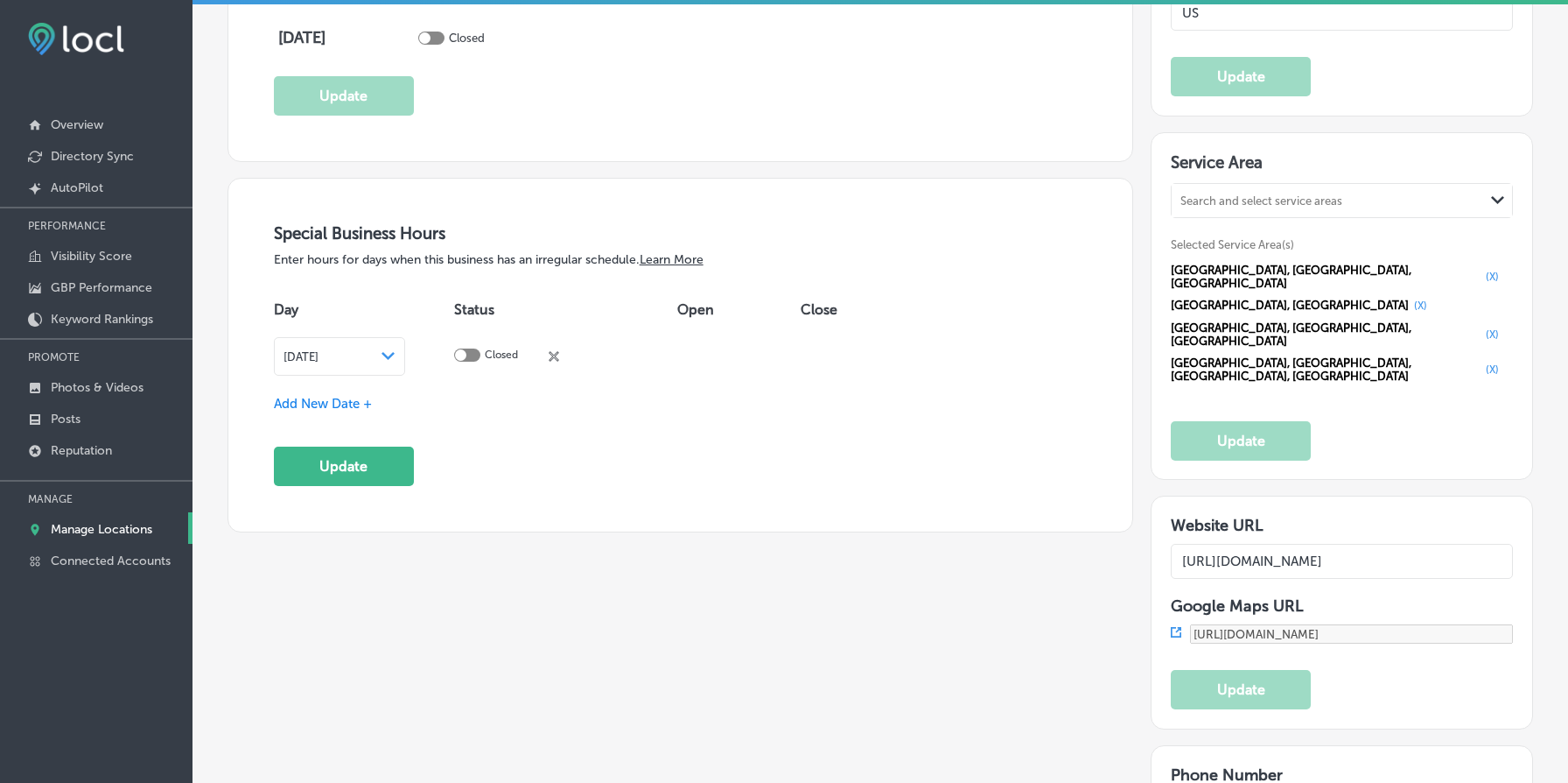
click at [352, 406] on span "Add New Date +" at bounding box center [323, 404] width 98 height 16
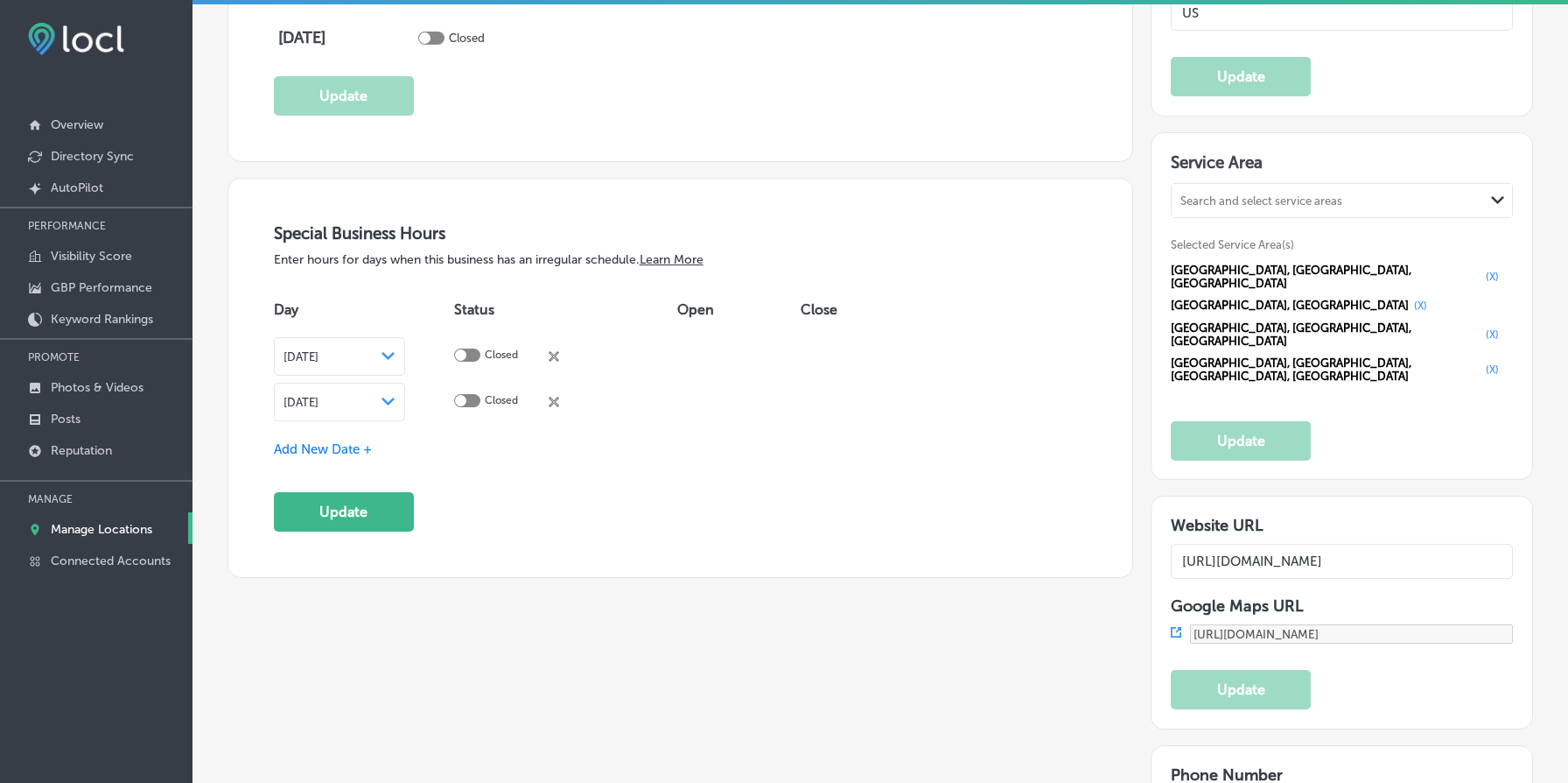
click at [352, 406] on div "[DATE] Path Created with Sketch." at bounding box center [339, 402] width 131 height 39
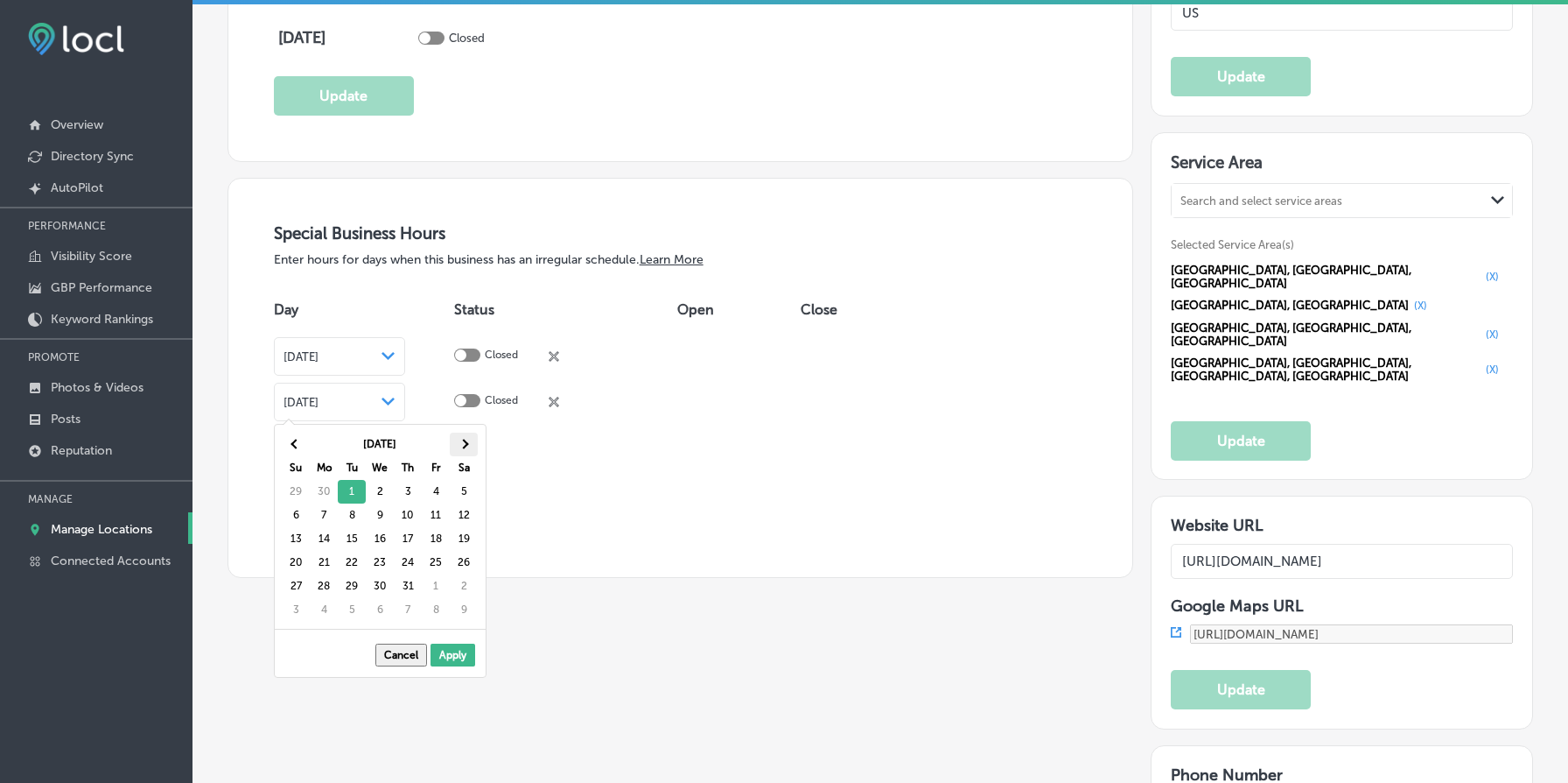
click at [461, 441] on span at bounding box center [463, 444] width 10 height 10
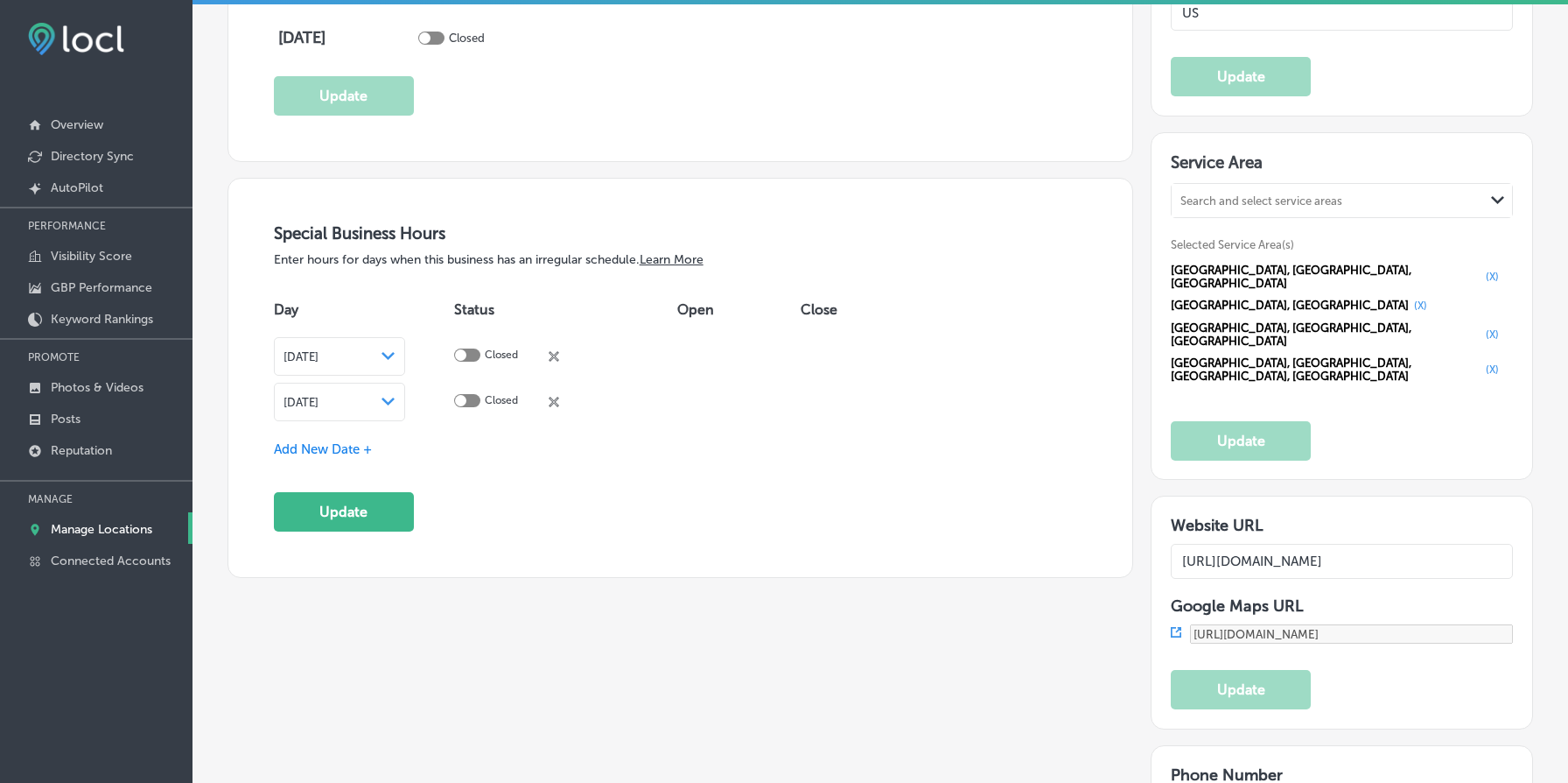
click at [338, 452] on span "Add New Date +" at bounding box center [323, 449] width 98 height 16
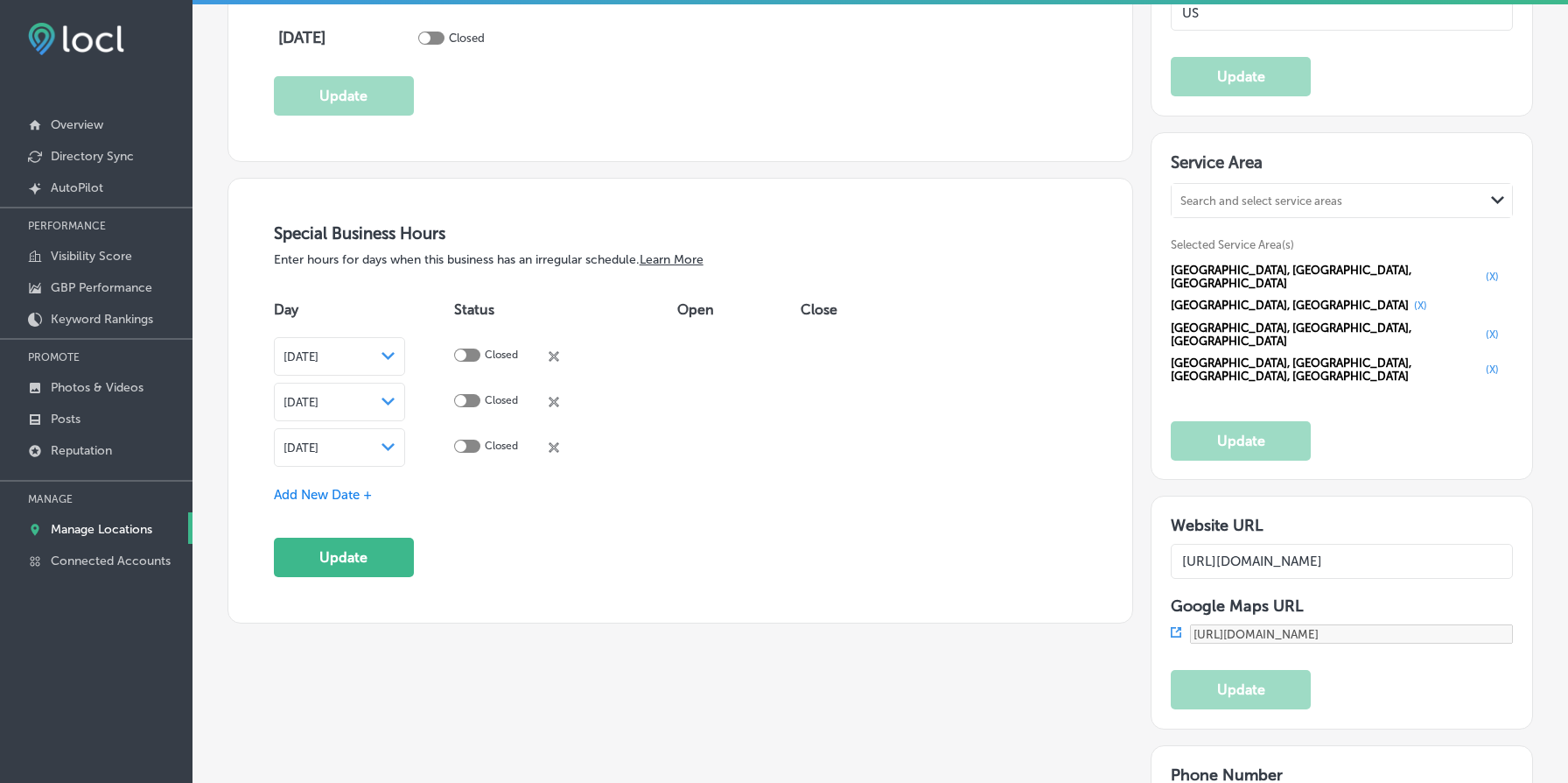
click at [405, 439] on div "[DATE] Path Created with Sketch." at bounding box center [339, 448] width 131 height 39
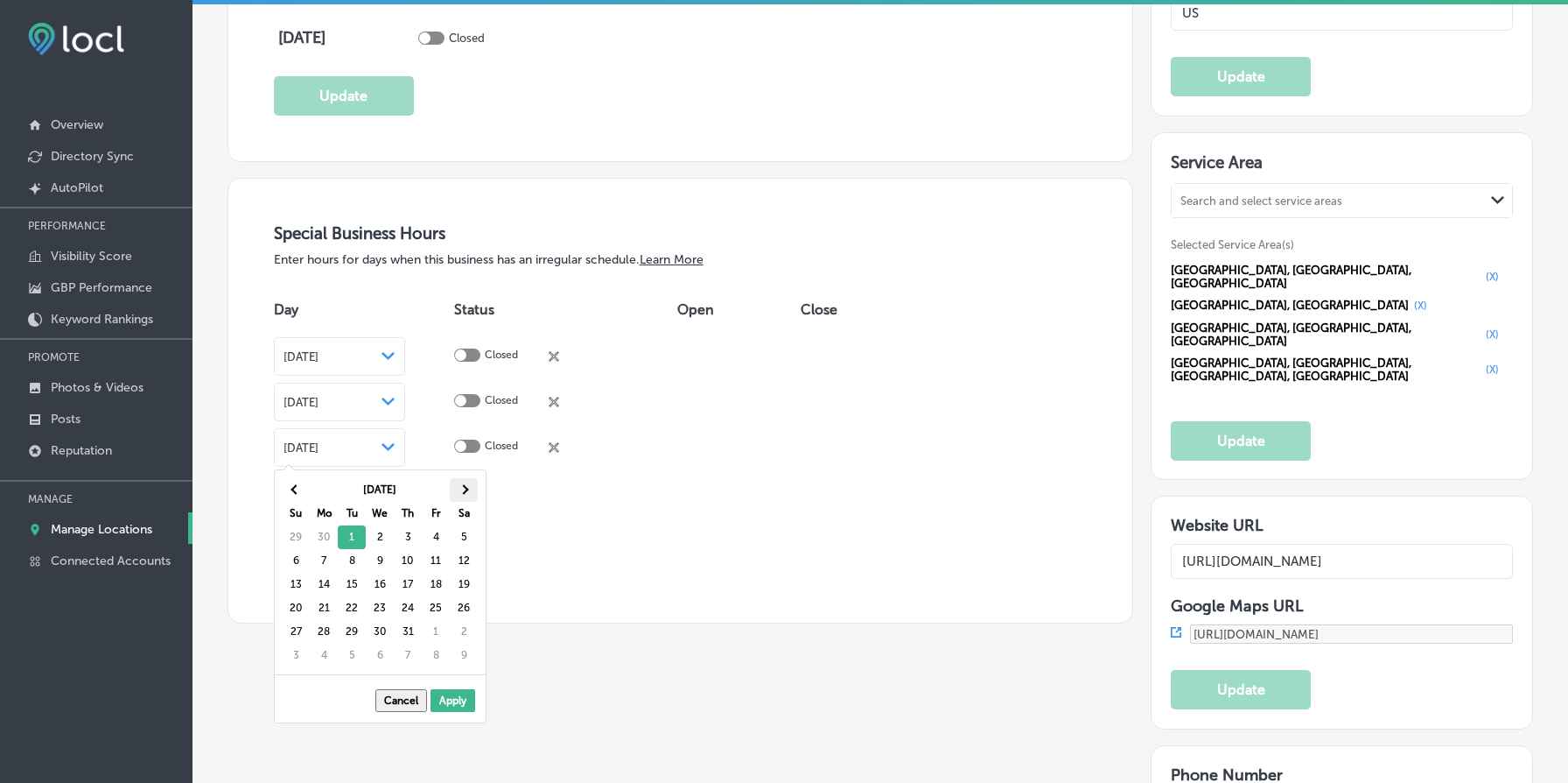
click at [461, 484] on th at bounding box center [464, 489] width 28 height 24
click at [462, 484] on th at bounding box center [464, 489] width 28 height 24
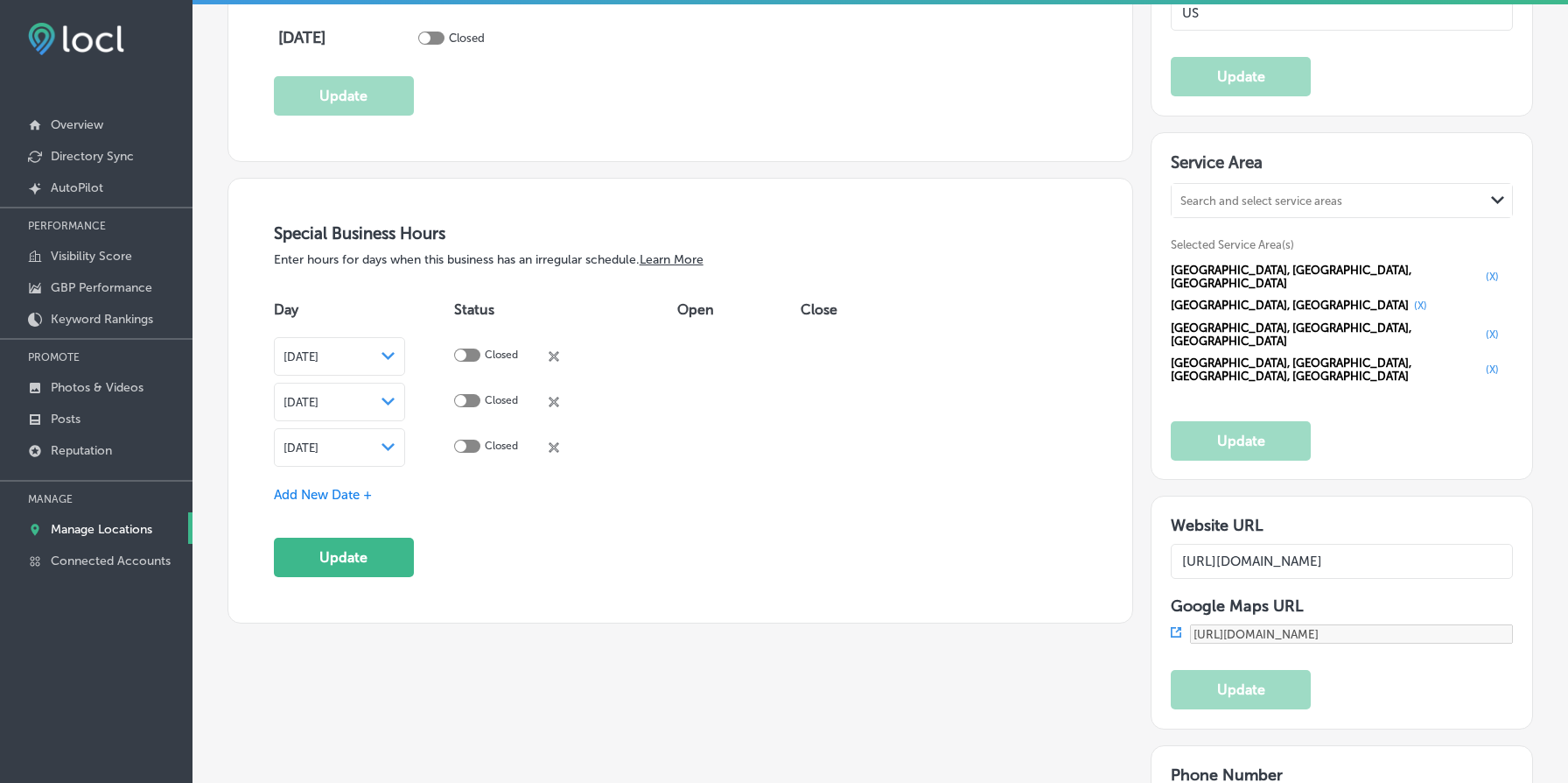
click at [345, 491] on span "Add New Date +" at bounding box center [323, 495] width 98 height 16
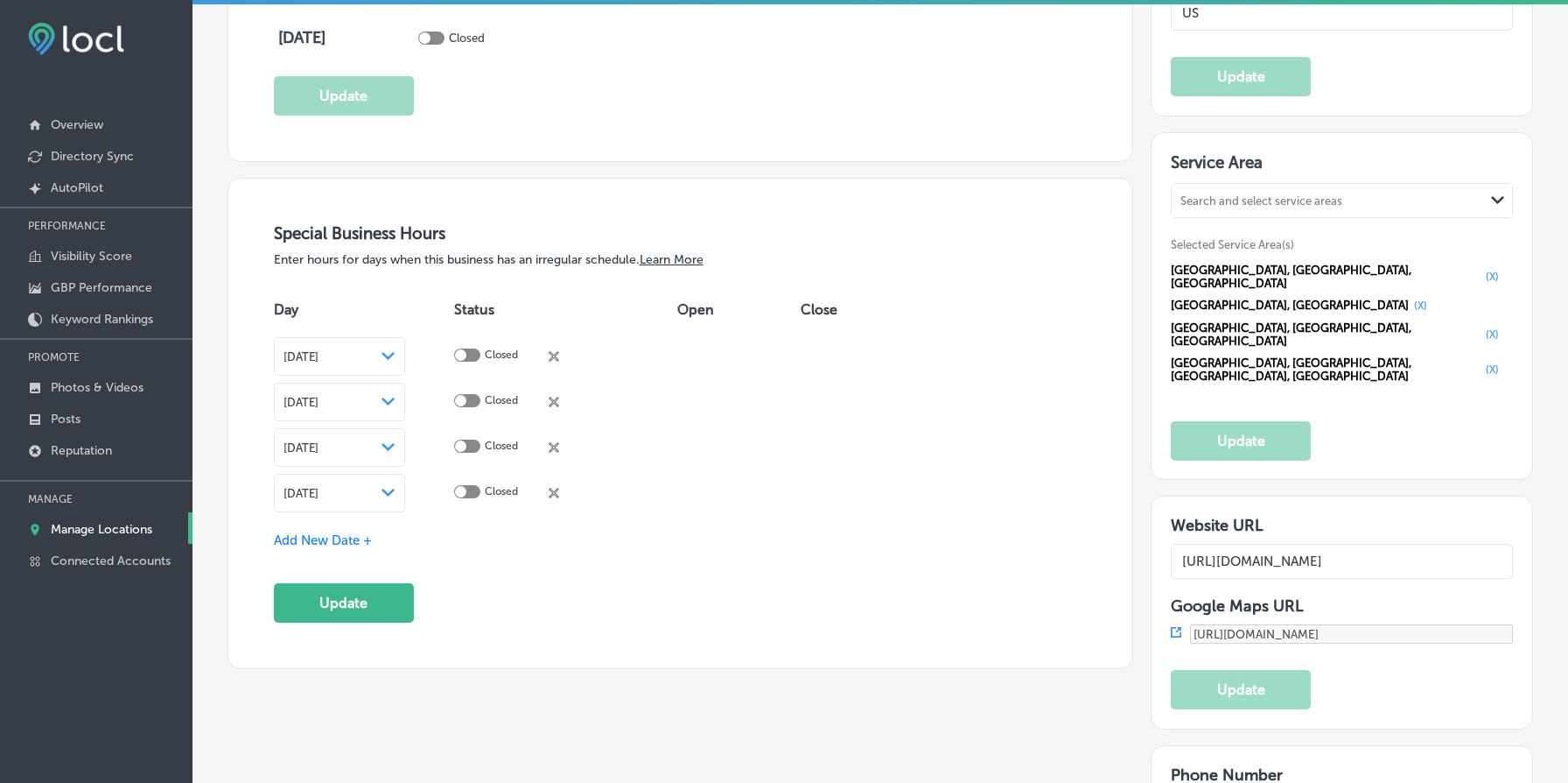
click at [395, 488] on icon "Path Created with Sketch." at bounding box center [388, 492] width 13 height 8
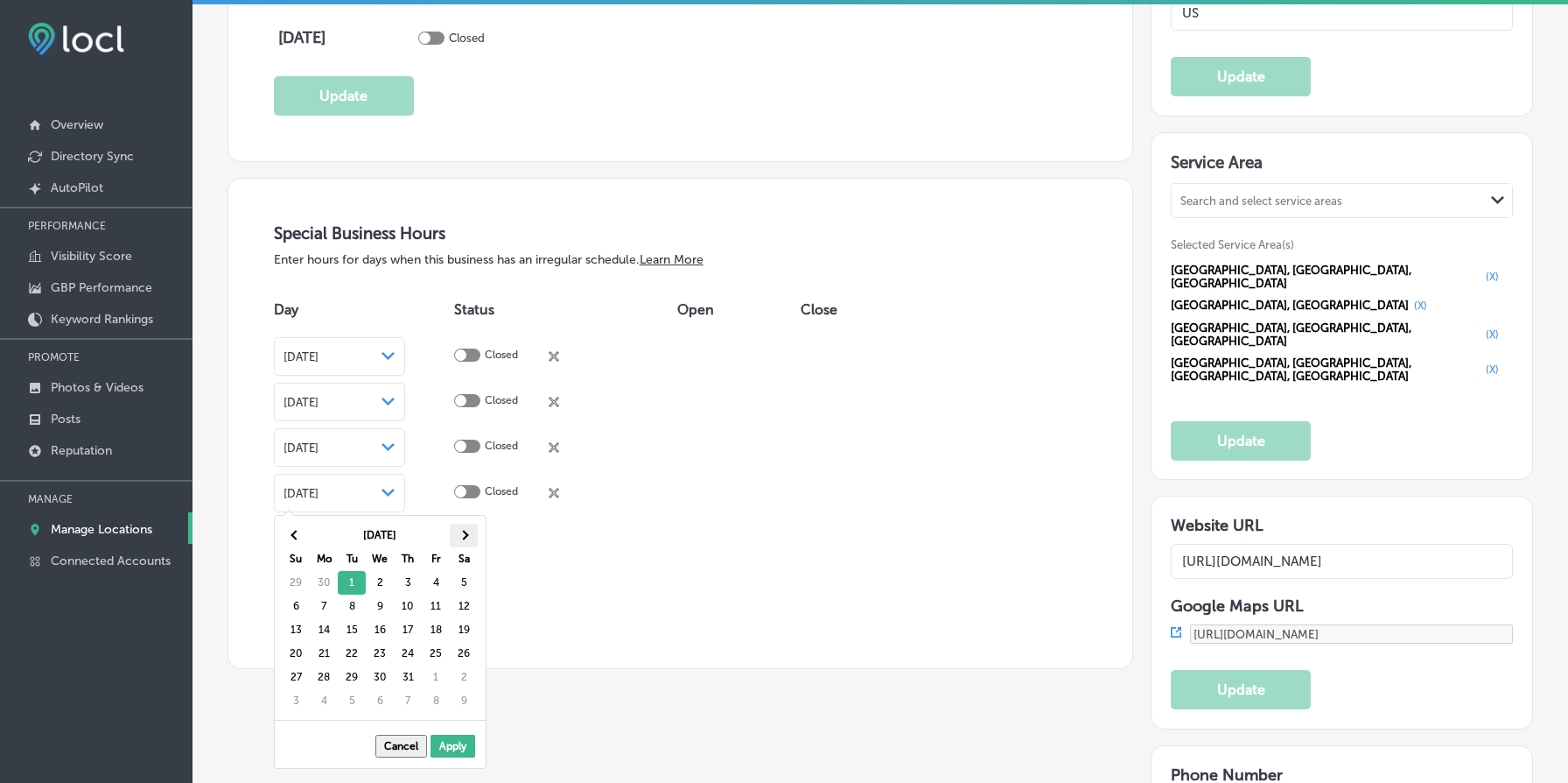
click at [459, 534] on span at bounding box center [463, 535] width 10 height 10
click at [469, 533] on th at bounding box center [464, 535] width 28 height 24
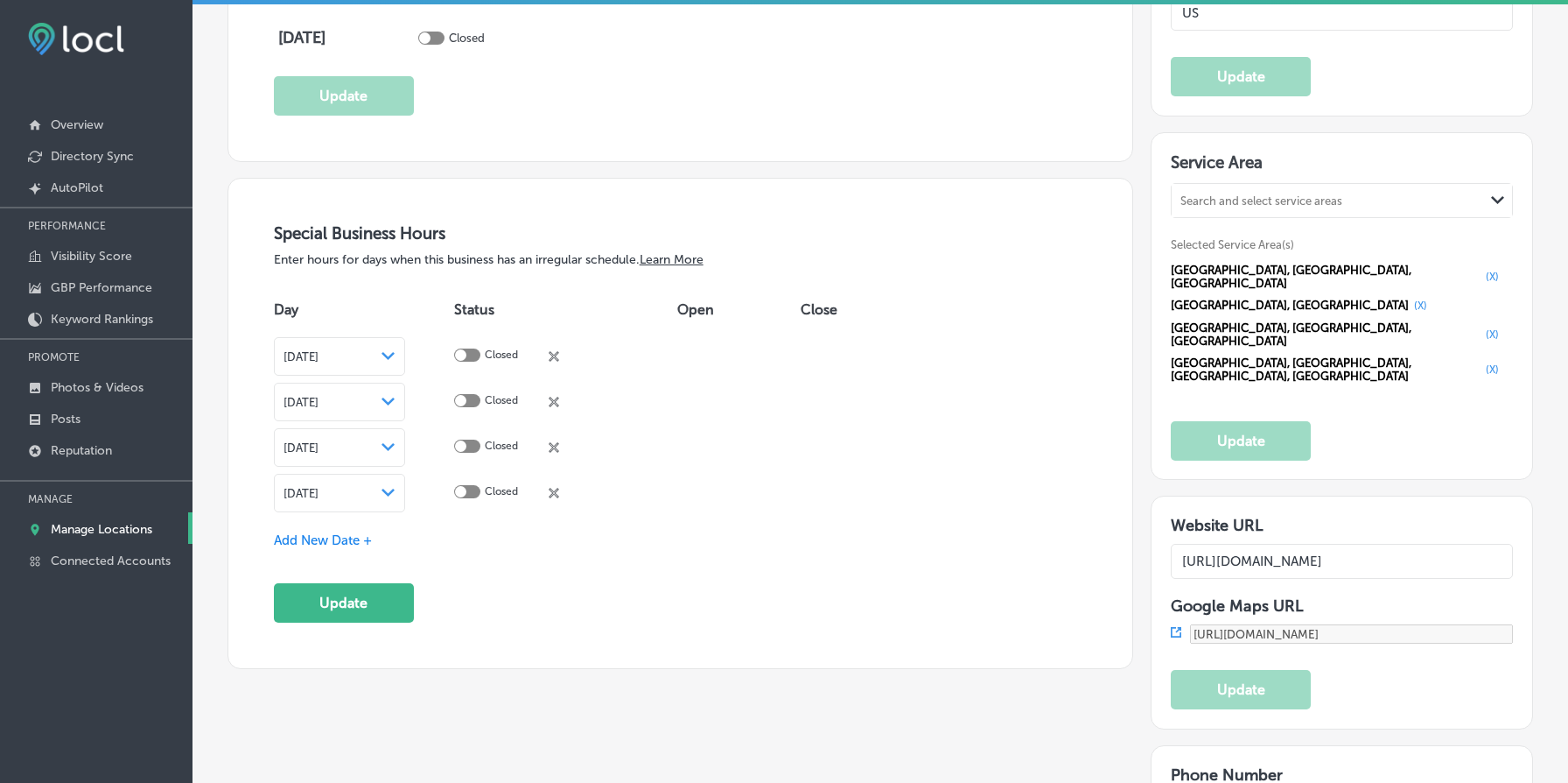
click at [342, 543] on span "Add New Date +" at bounding box center [323, 541] width 98 height 16
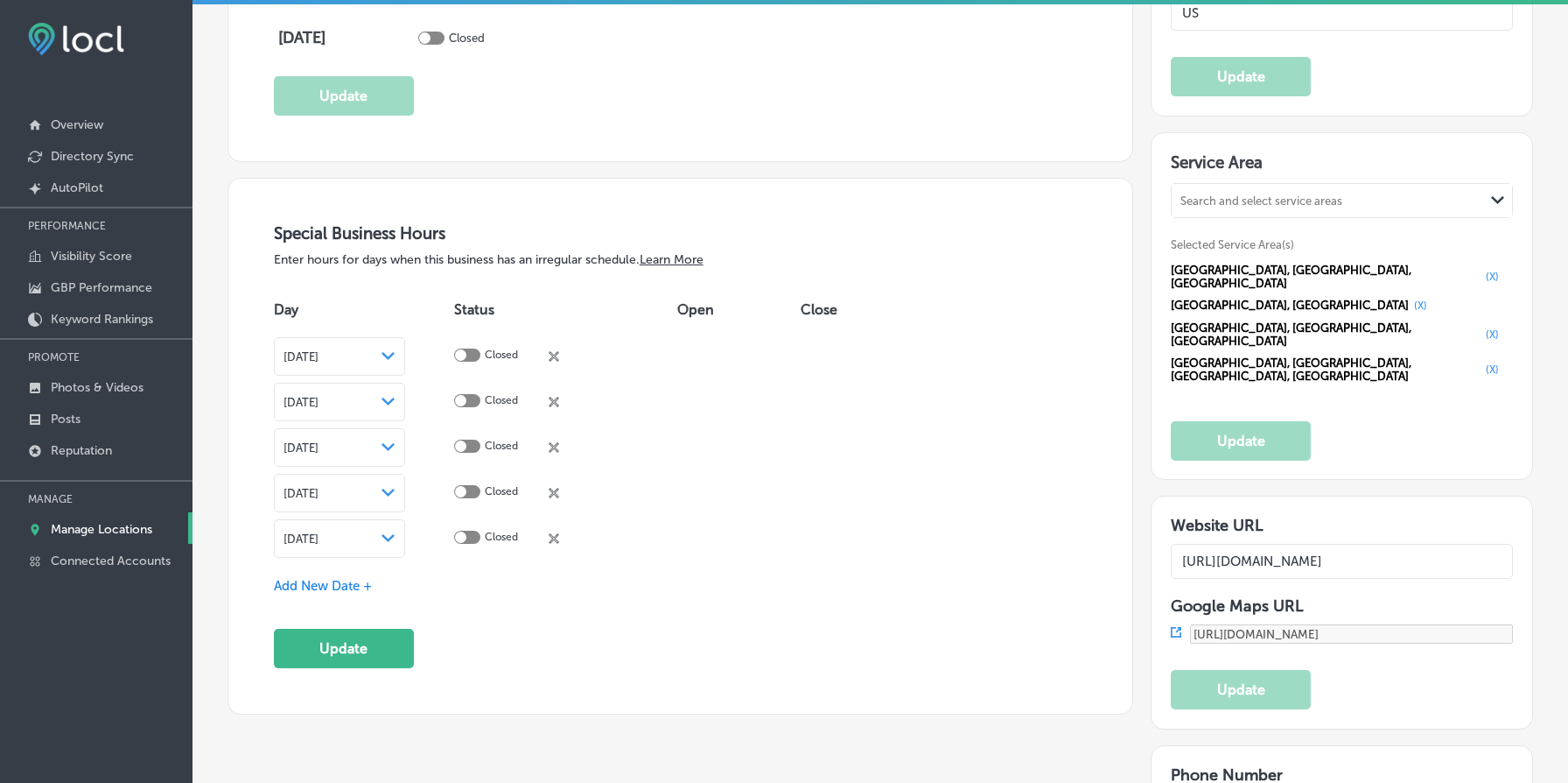
click at [395, 534] on icon "Path Created with Sketch." at bounding box center [388, 538] width 13 height 8
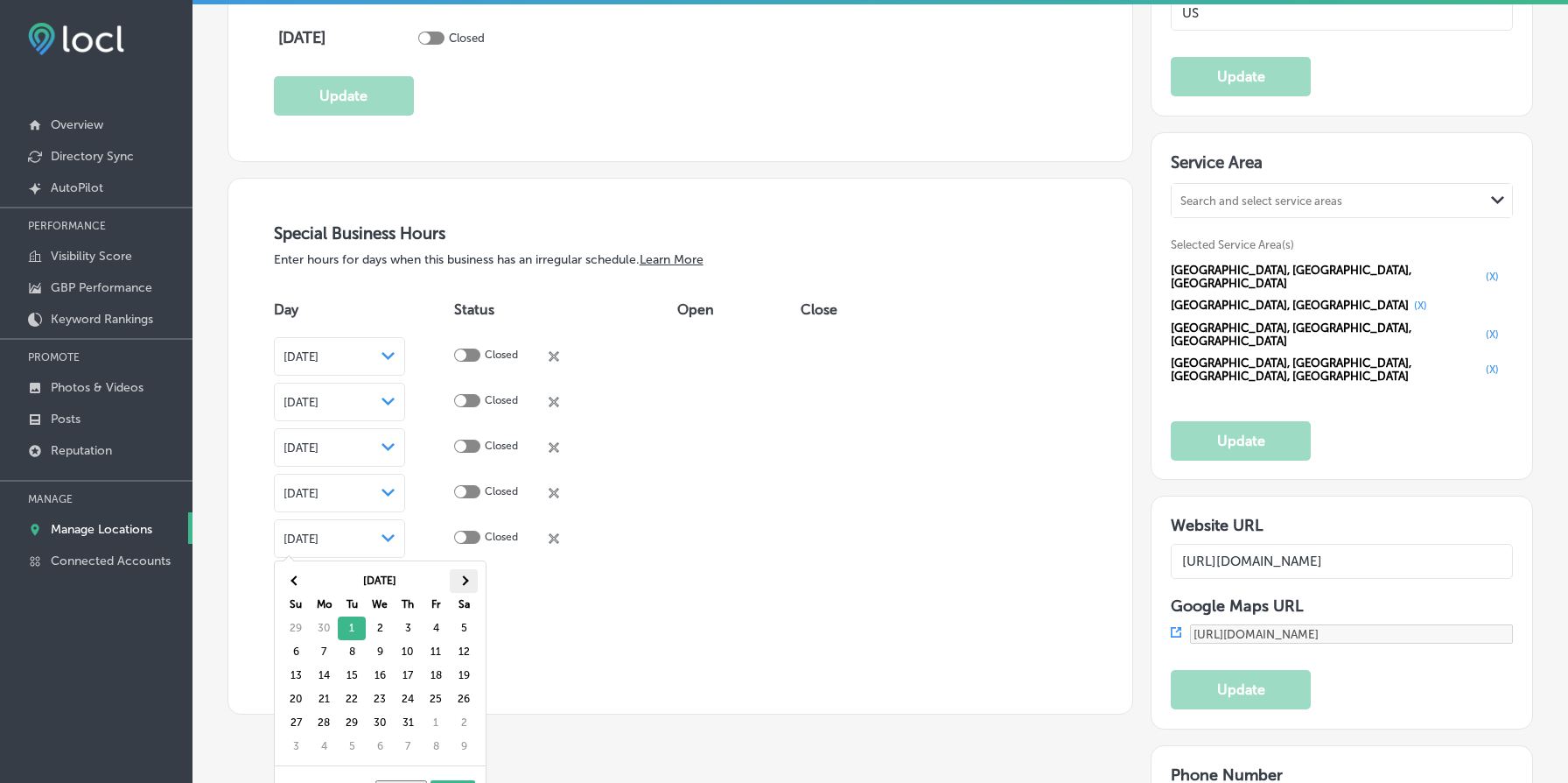
click at [472, 584] on th at bounding box center [464, 580] width 28 height 24
click at [472, 584] on th at bounding box center [464, 580] width 28 height 24
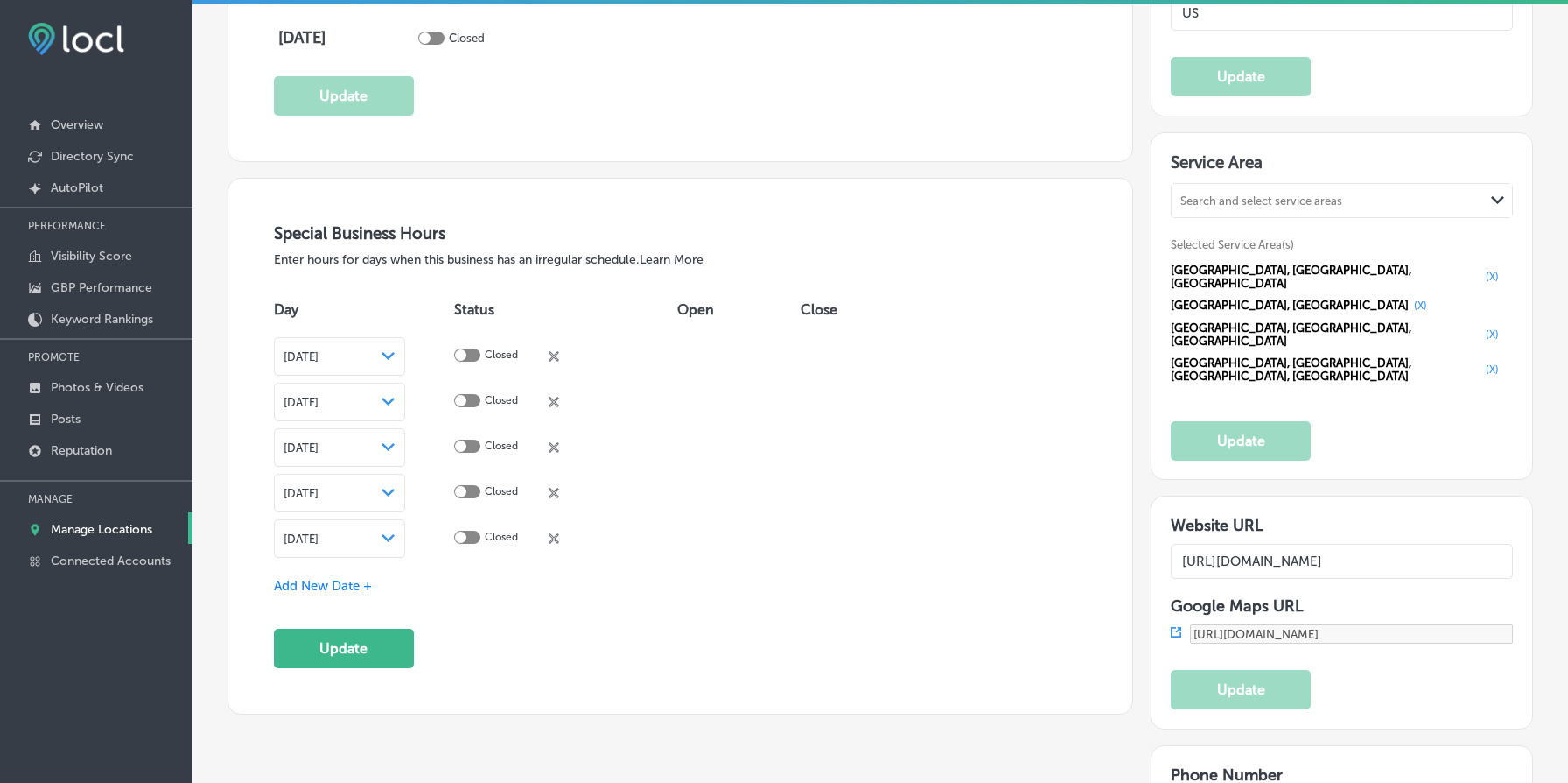
click at [494, 638] on div "Special Business Hours Enter hours for days when this business has an irregular…" at bounding box center [680, 445] width 814 height 444
click at [377, 647] on button "Update" at bounding box center [344, 648] width 140 height 40
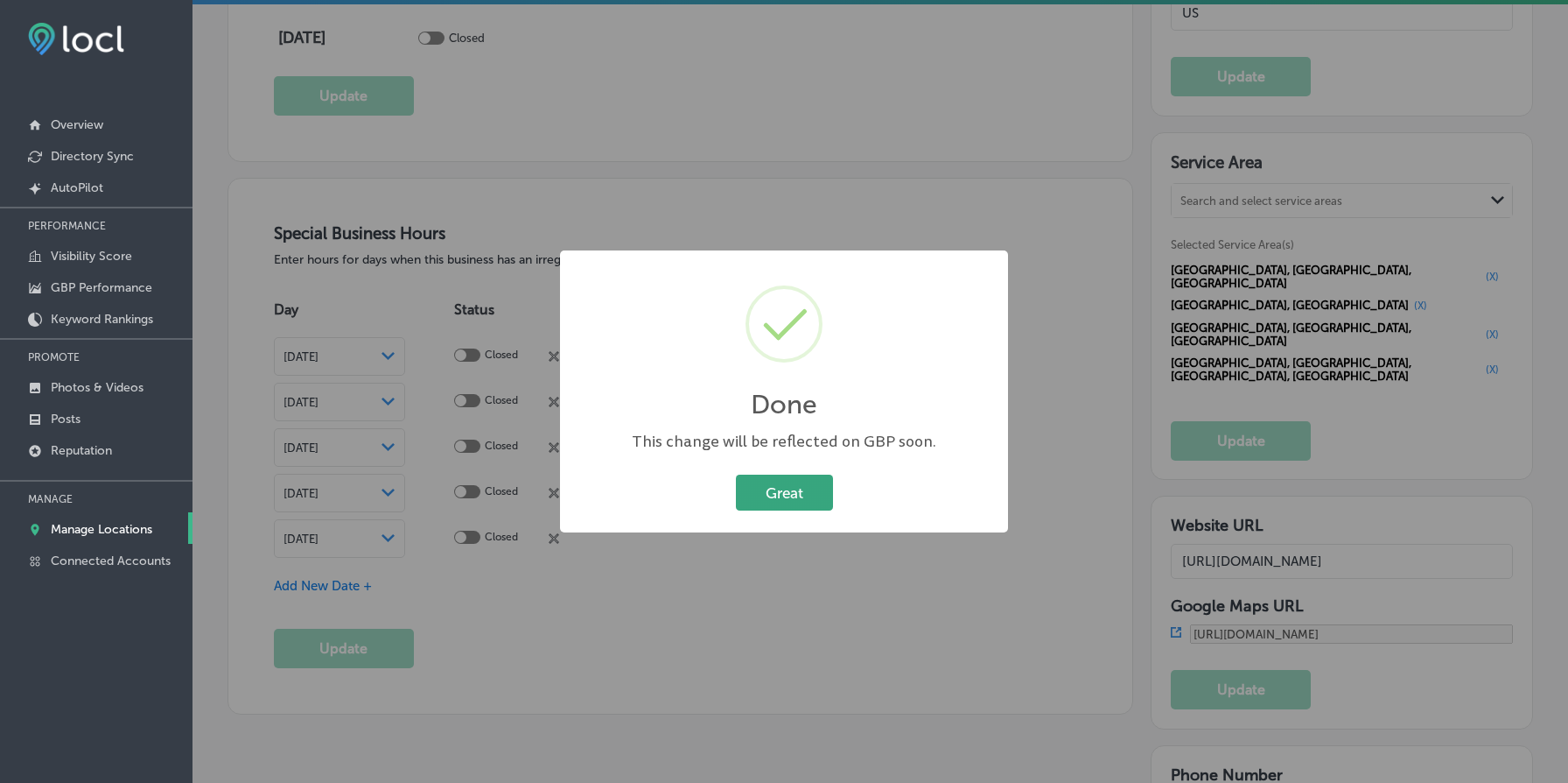
click at [804, 490] on button "Great" at bounding box center [784, 492] width 97 height 36
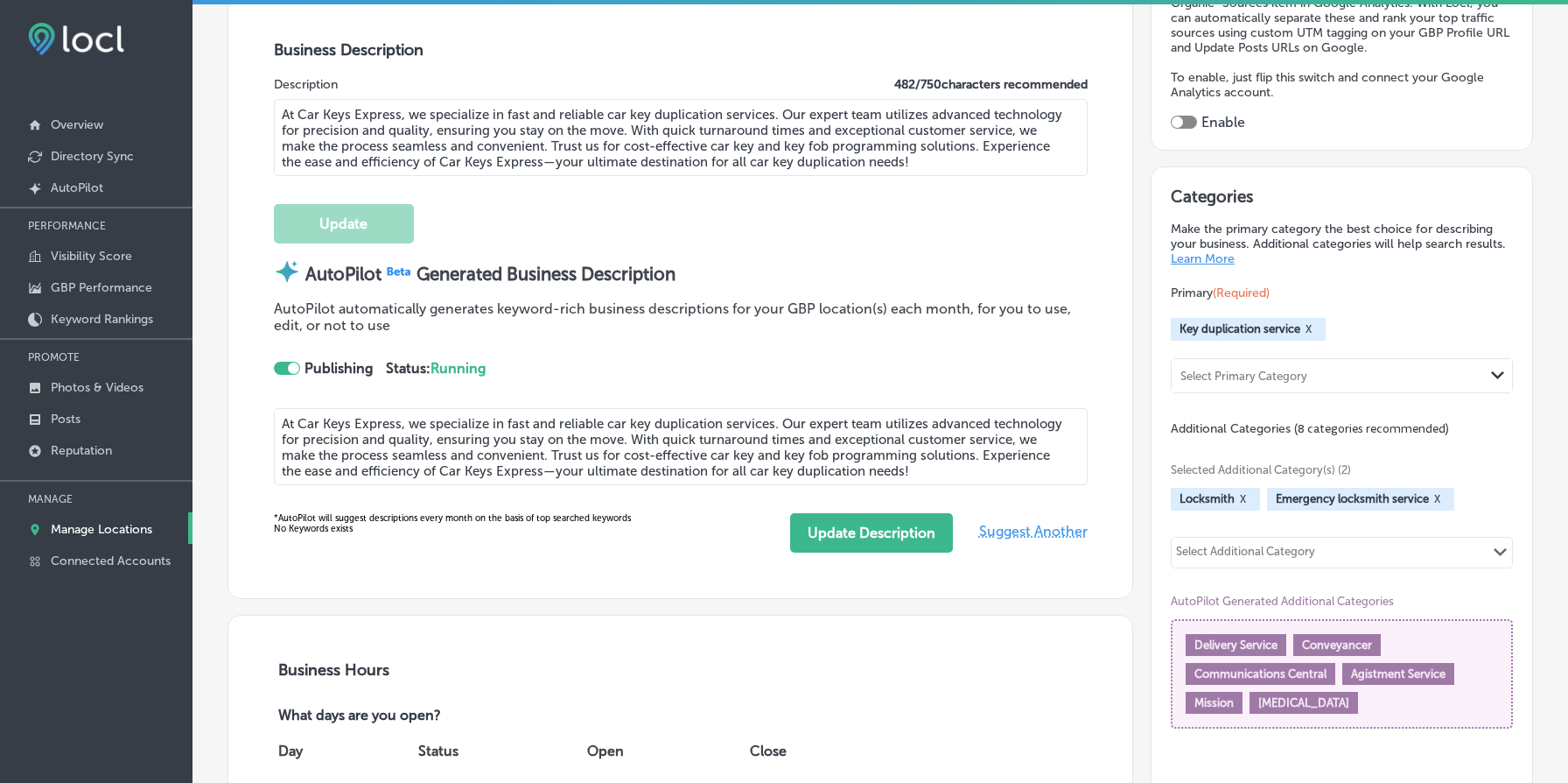
scroll to position [0, 0]
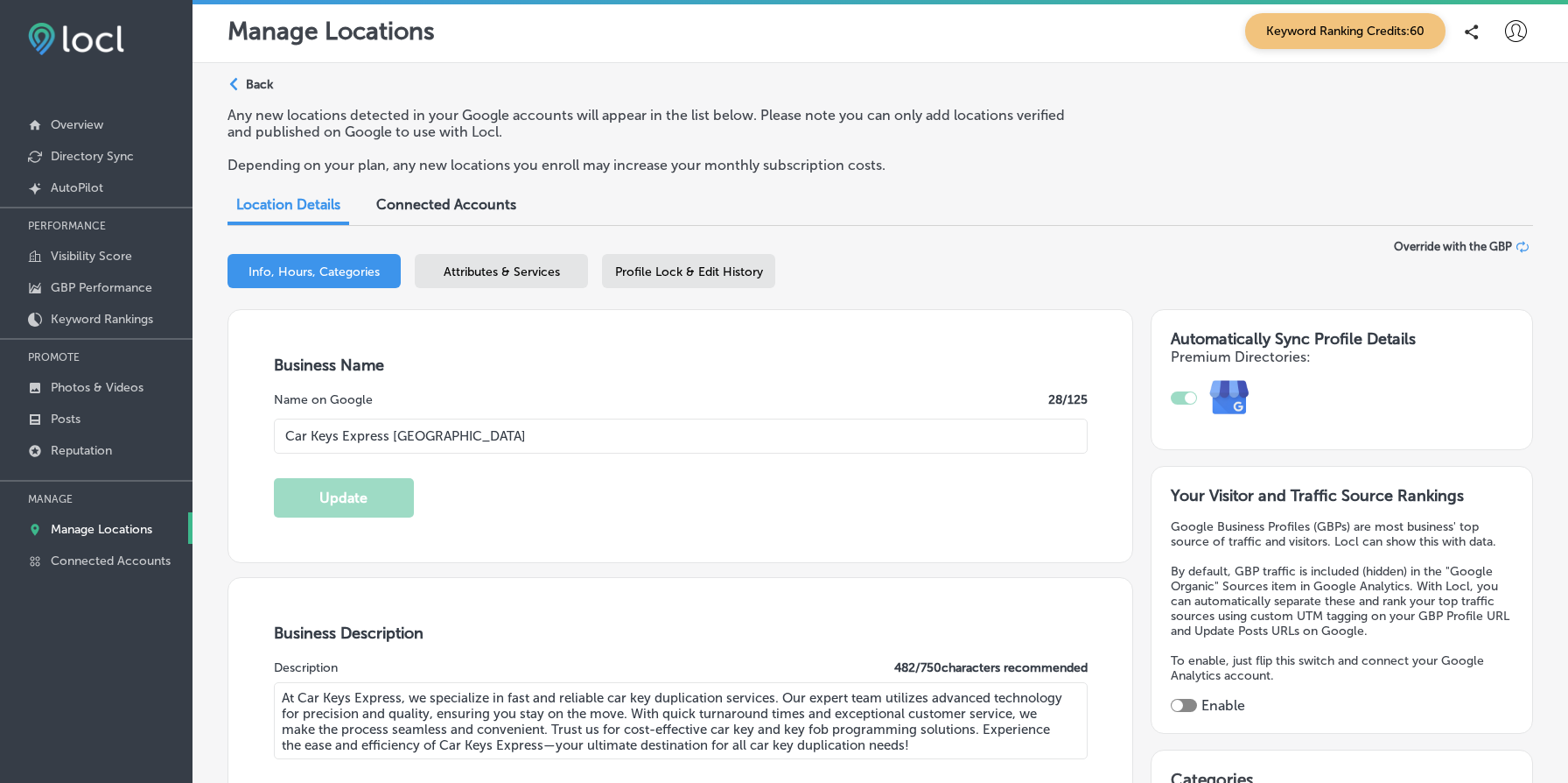
click at [606, 268] on div "Profile Lock & Edit History" at bounding box center [688, 271] width 174 height 34
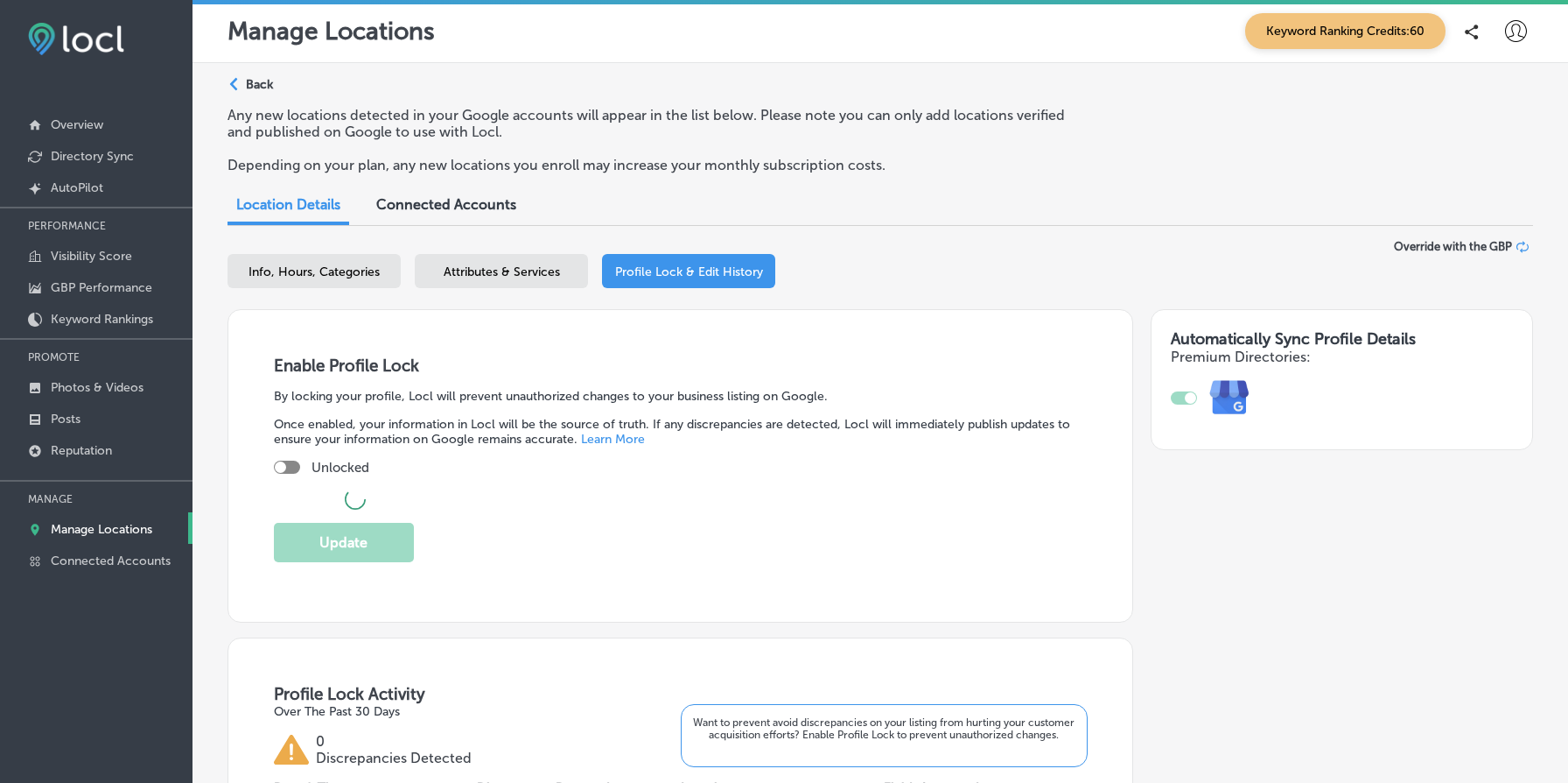
checkbox input "true"
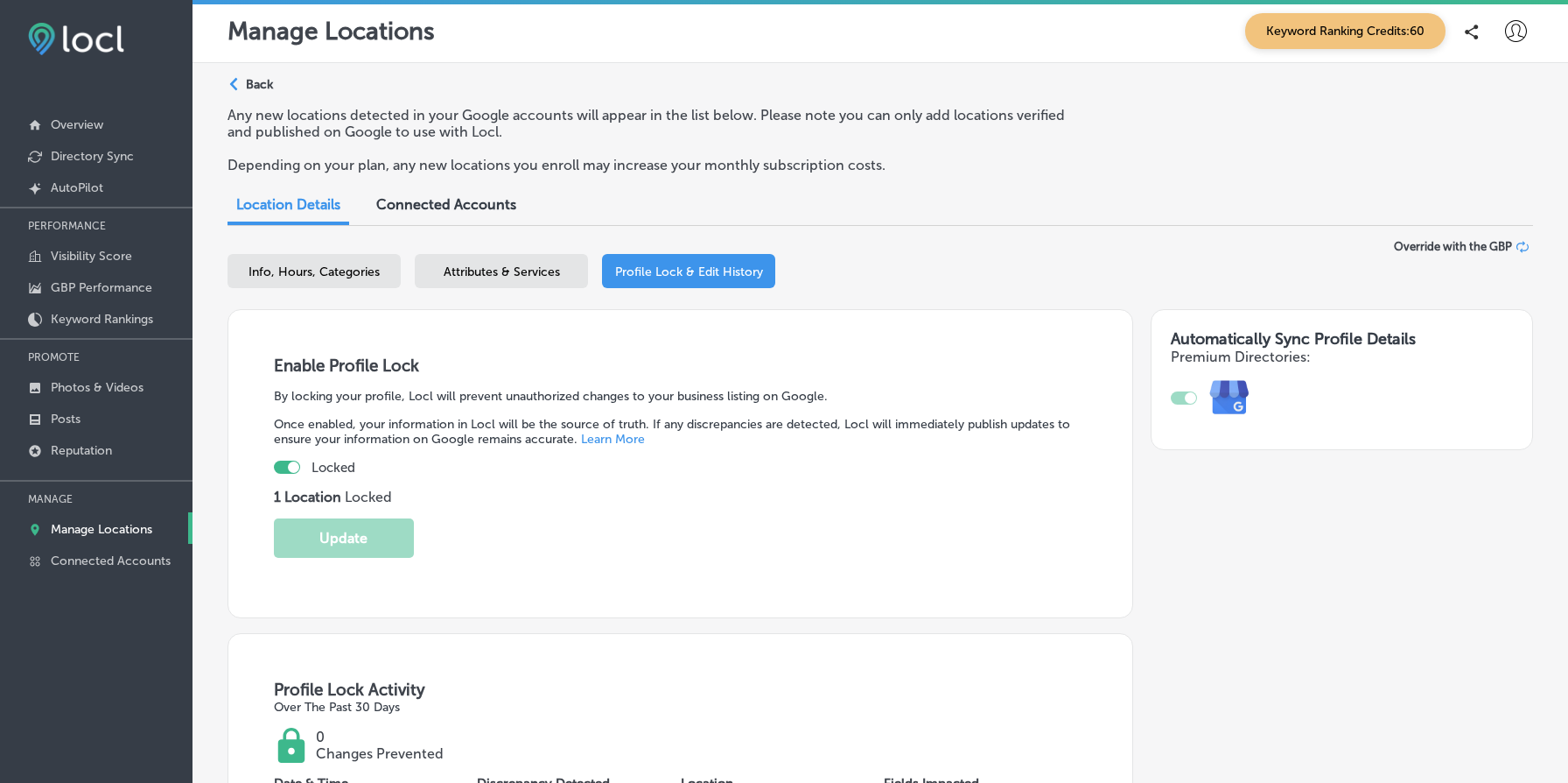
click at [262, 83] on p "Back" at bounding box center [259, 84] width 27 height 15
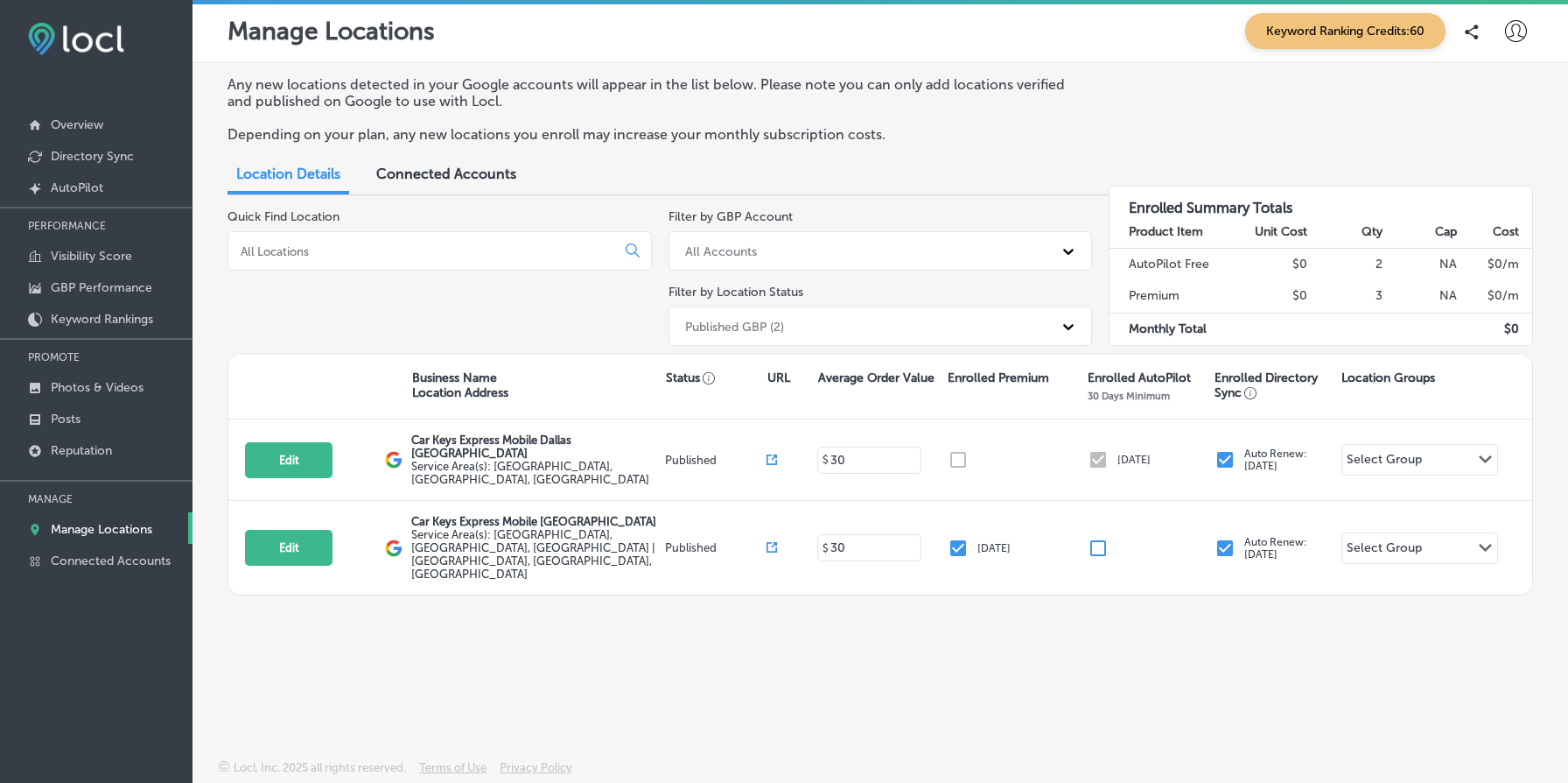
click at [798, 324] on div "Published GBP (2)" at bounding box center [866, 326] width 377 height 29
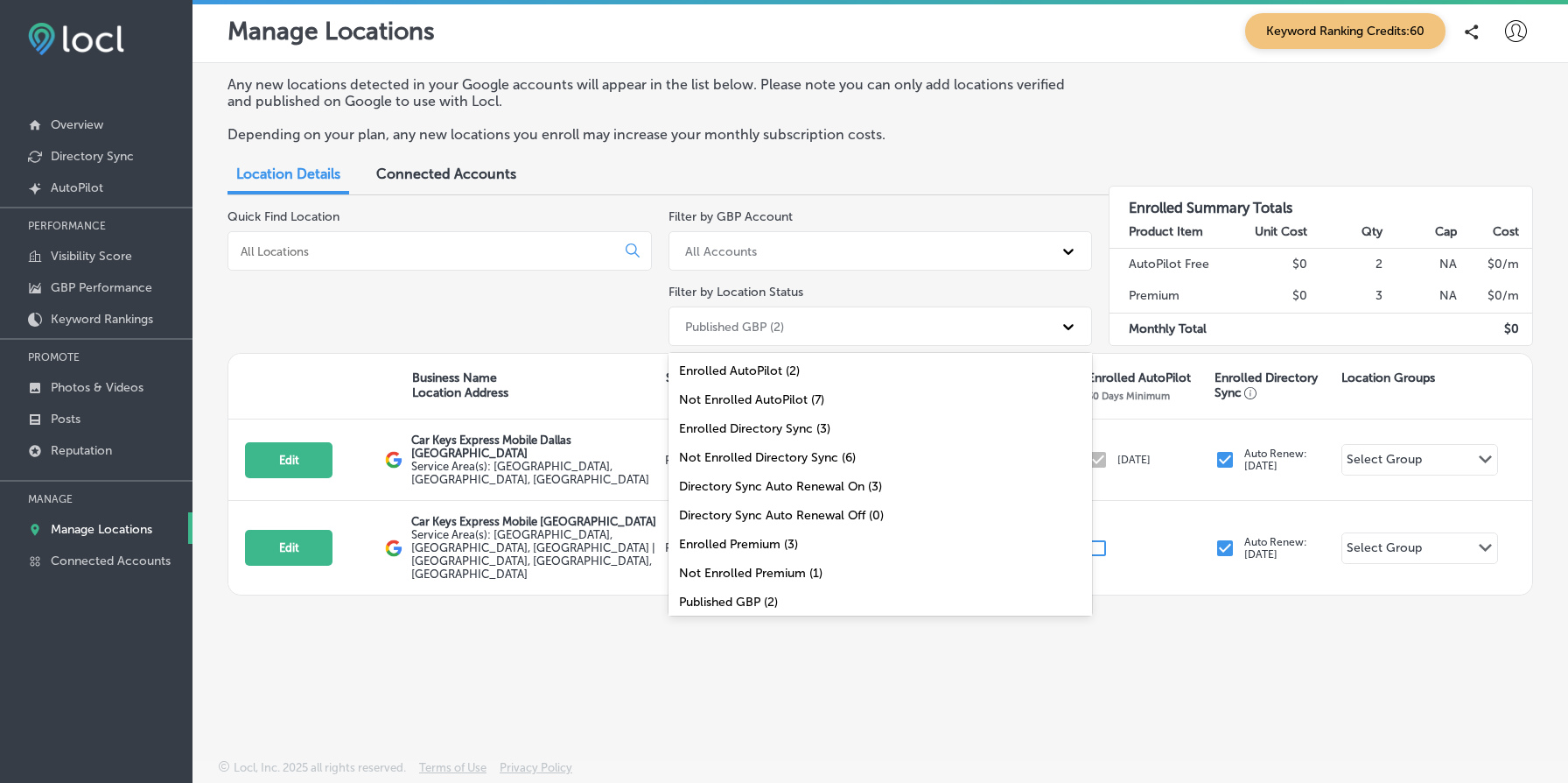
scroll to position [57, 0]
click at [785, 595] on div "All Locations (9)" at bounding box center [881, 602] width 425 height 29
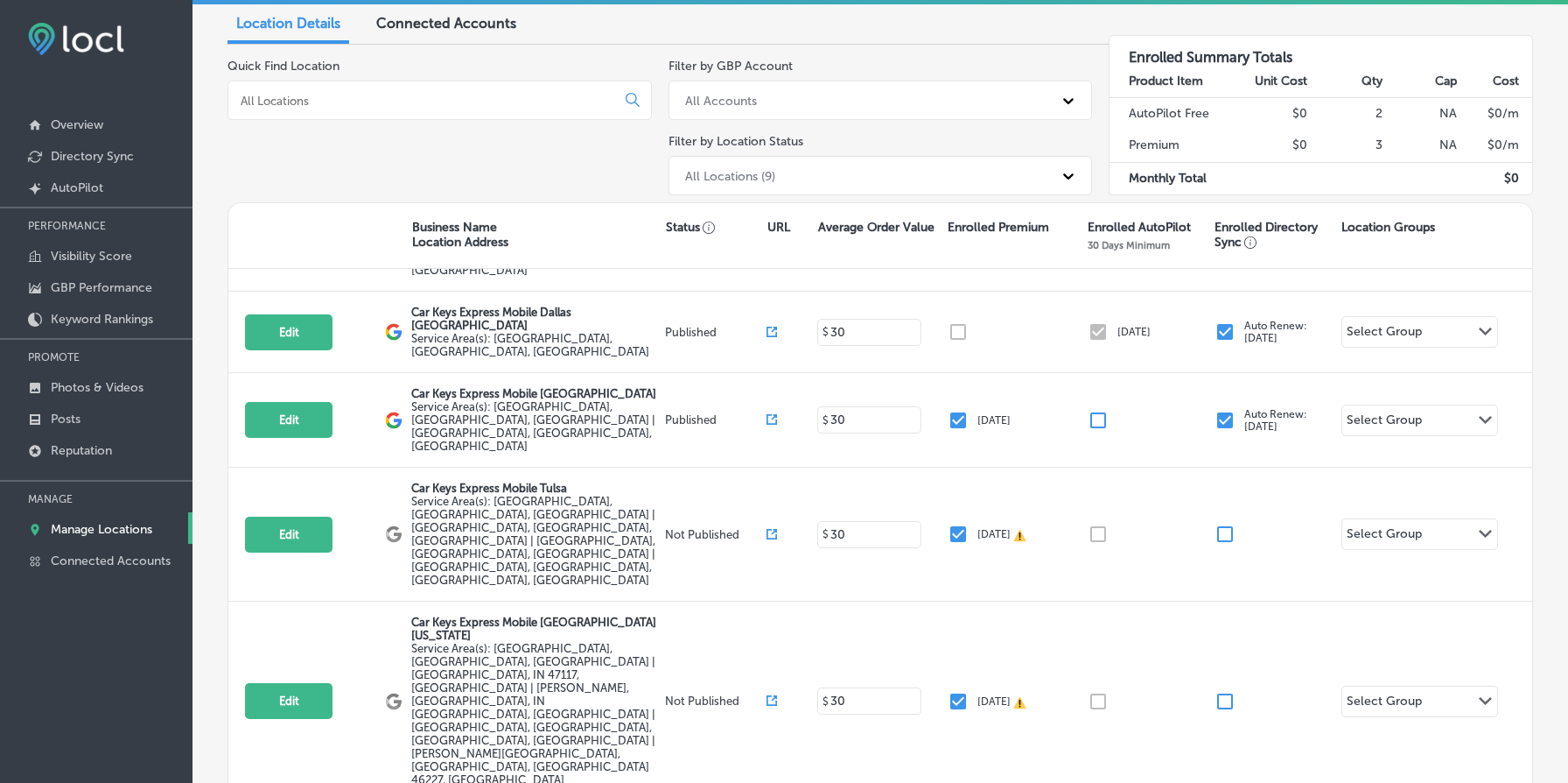
scroll to position [0, 0]
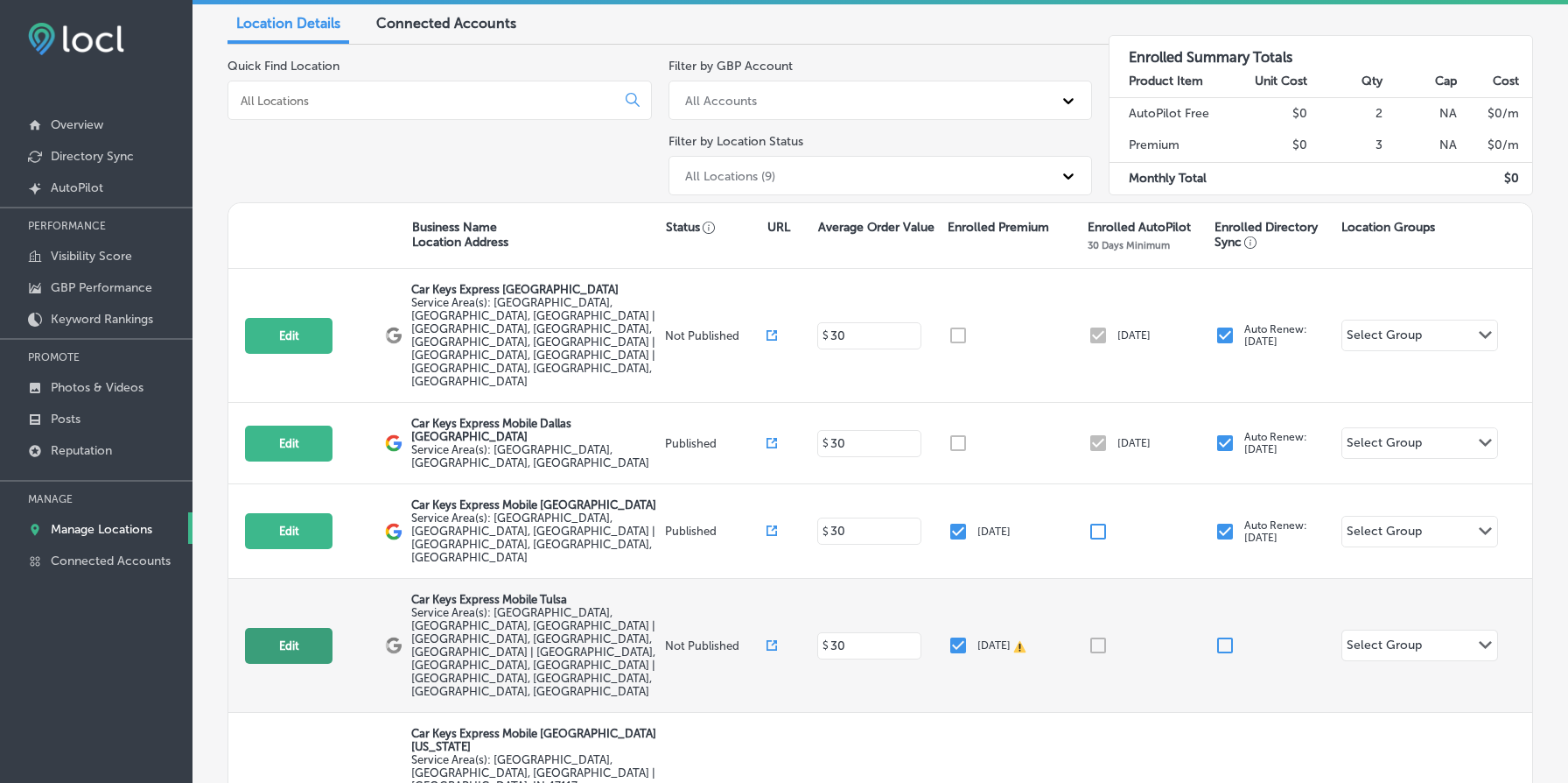
click at [289, 628] on button "Edit" at bounding box center [288, 645] width 87 height 36
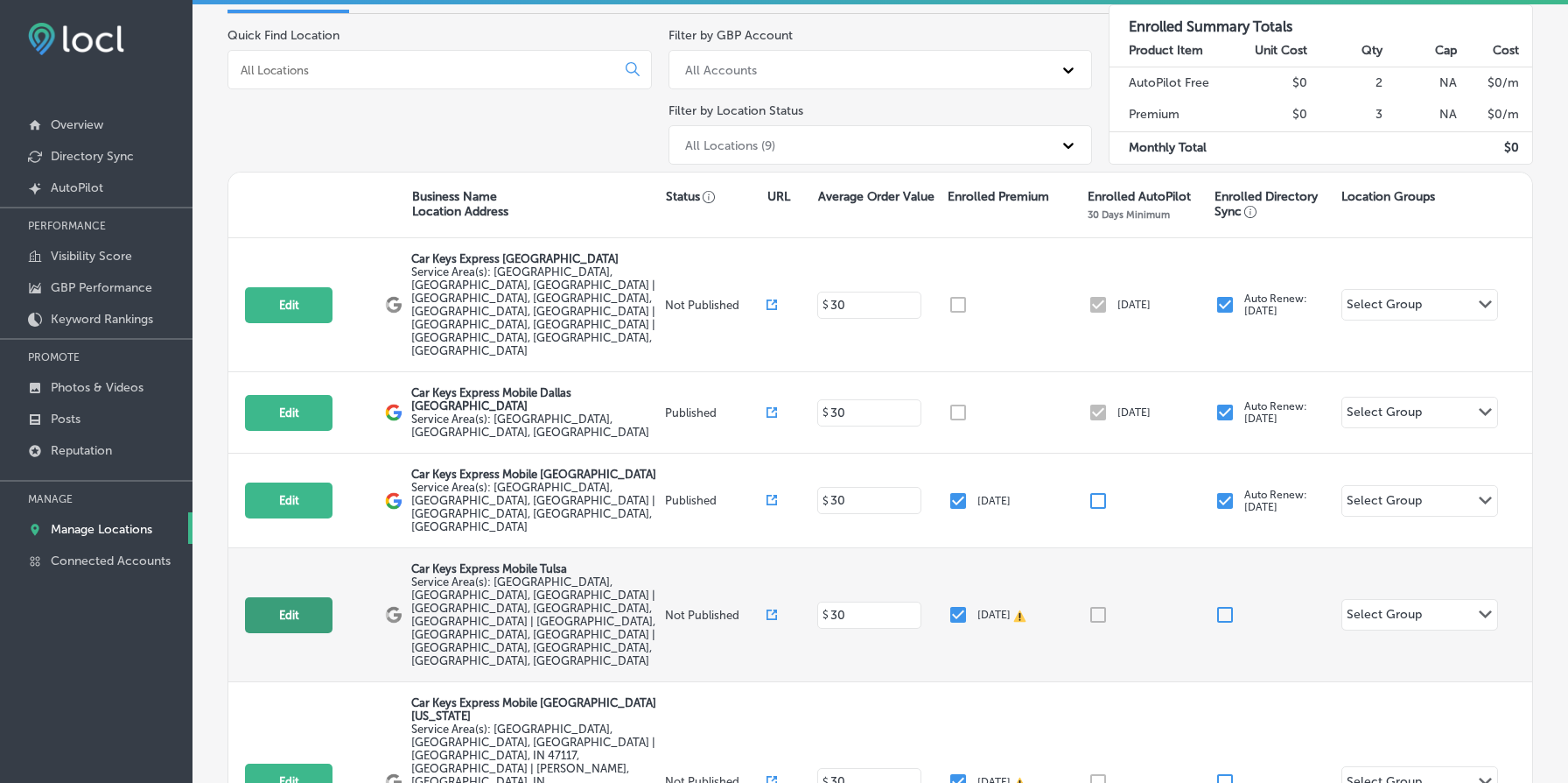
select select "US"
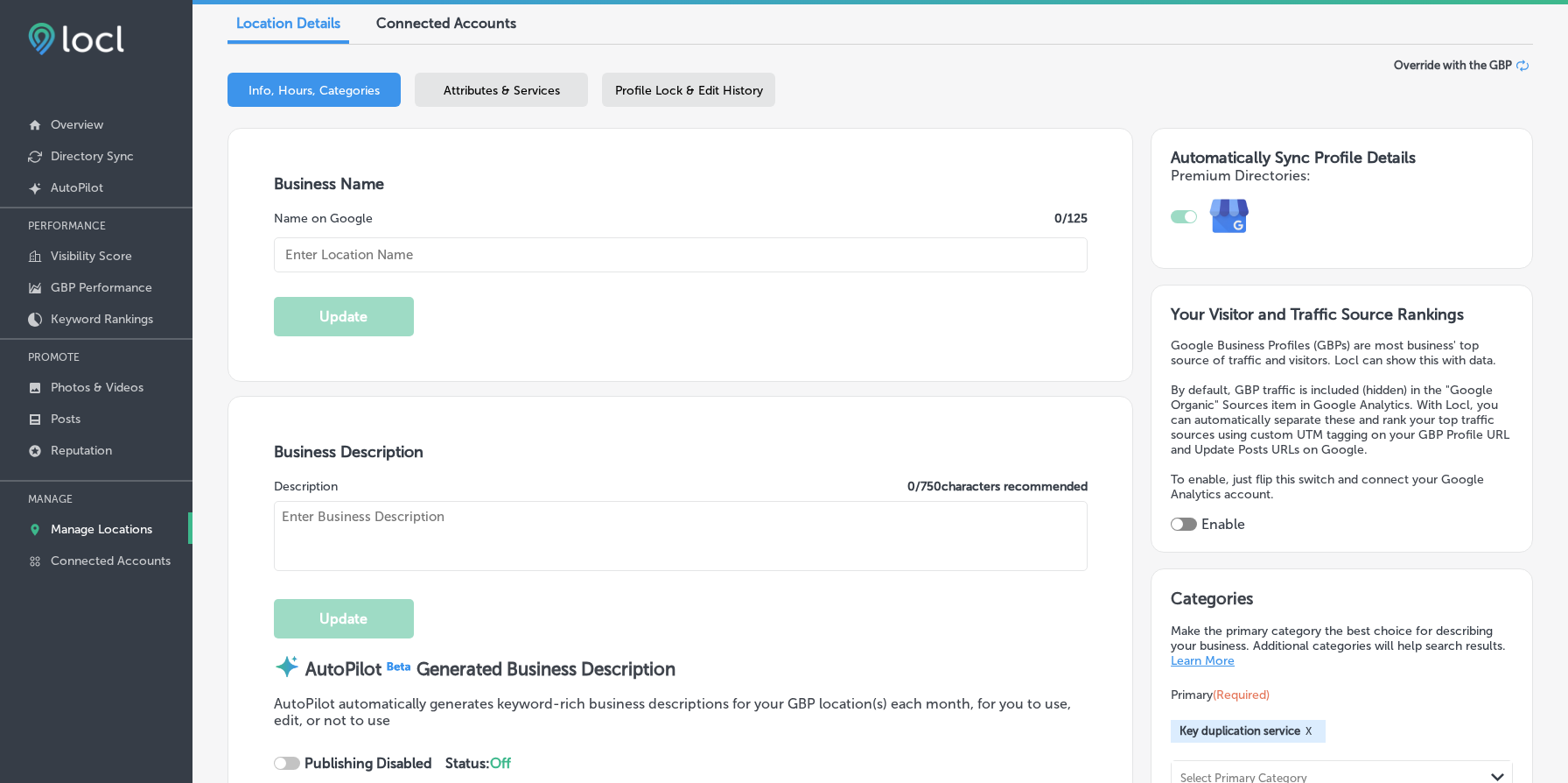
type input "Car Keys Express Mobile Tulsa"
type input "US"
type input "[URL][DOMAIN_NAME]"
type textarea "REPLACEMENT KEYS AND REMOTES FOR LESS We’re your “one-stop-shop” for replacemen…"
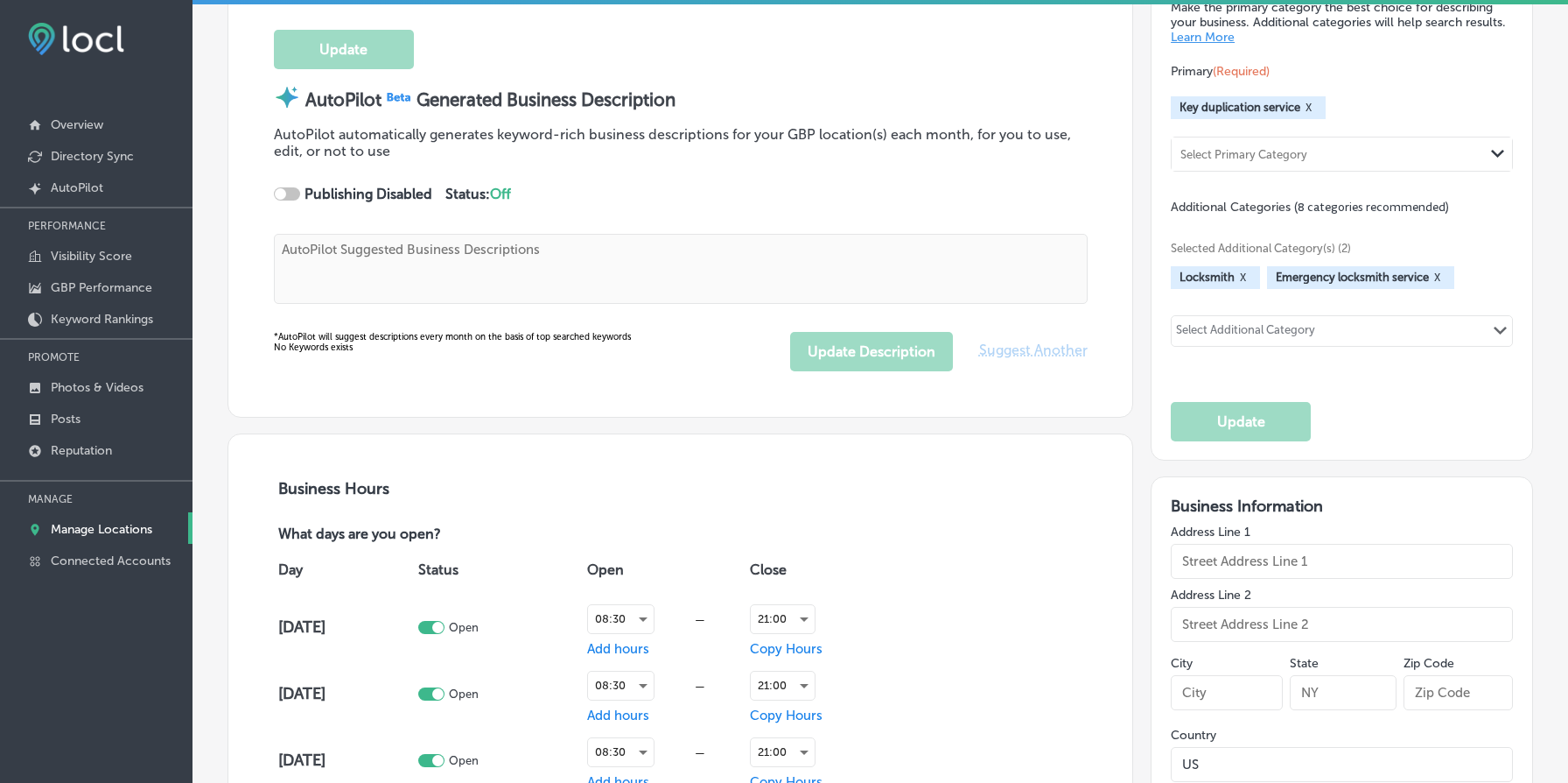
type input "[PHONE_NUMBER]"
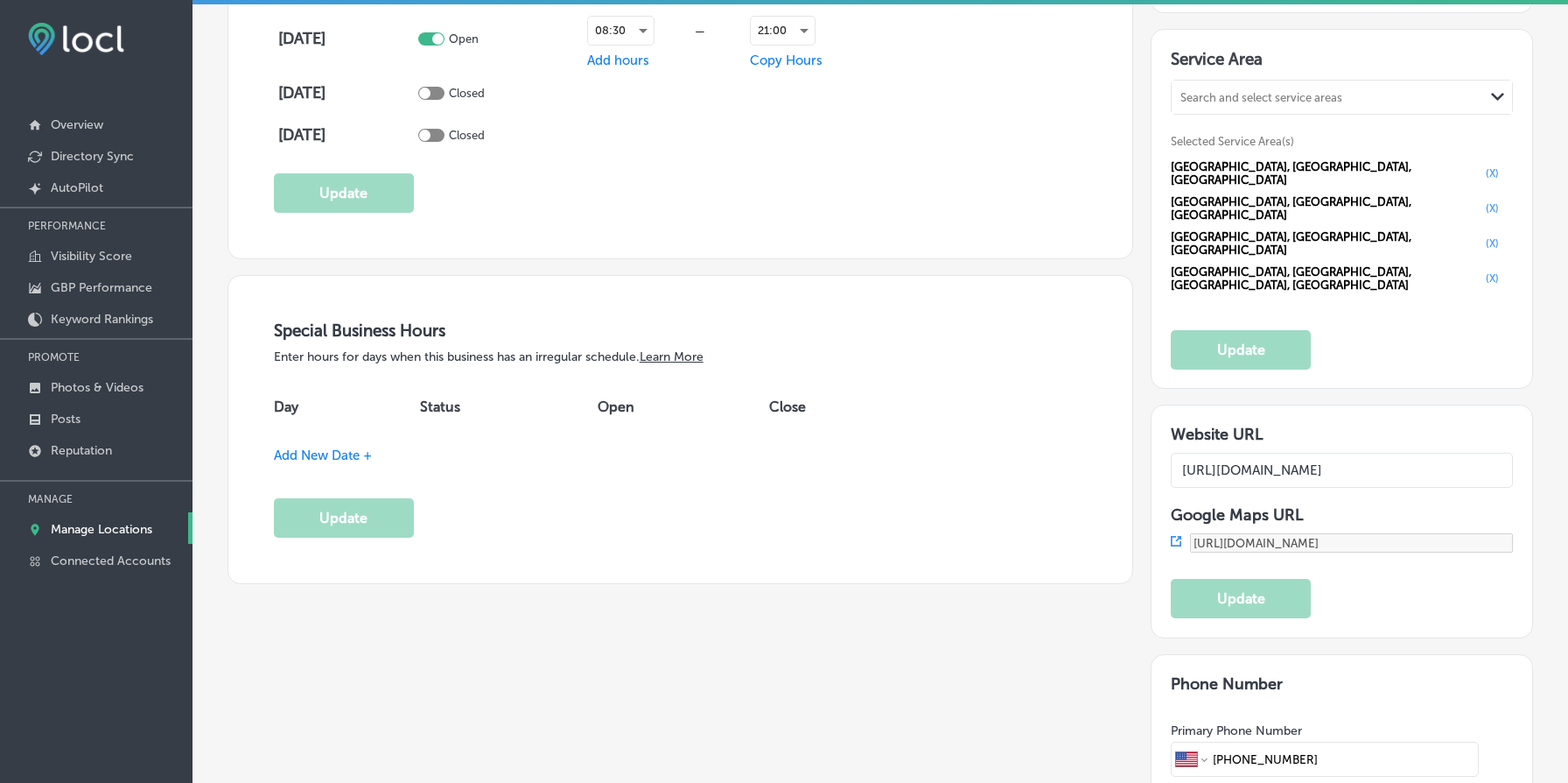
scroll to position [1700, 0]
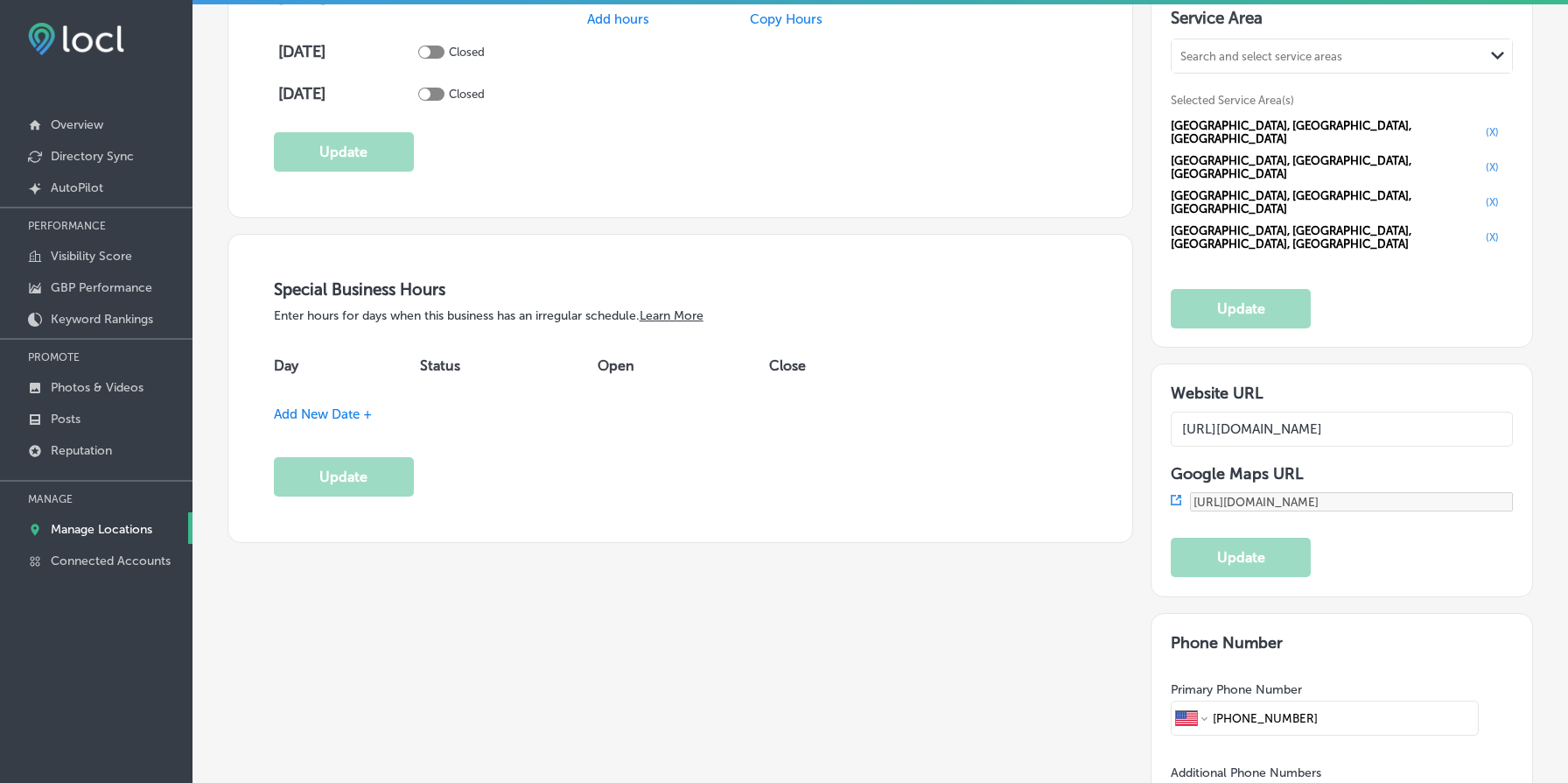
click at [346, 413] on span "Add New Date +" at bounding box center [323, 414] width 98 height 16
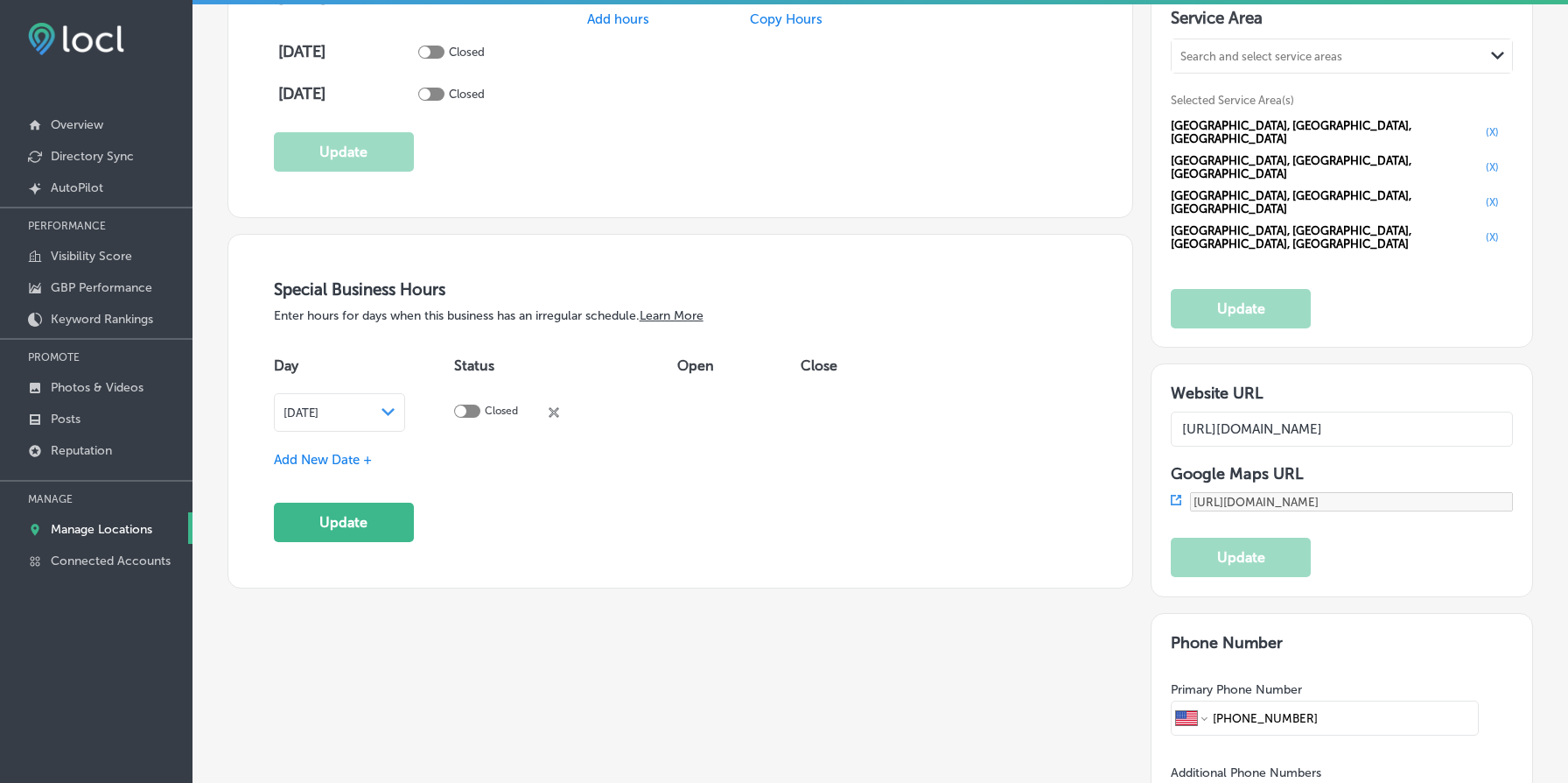
click at [395, 408] on icon "Path Created with Sketch." at bounding box center [388, 412] width 13 height 8
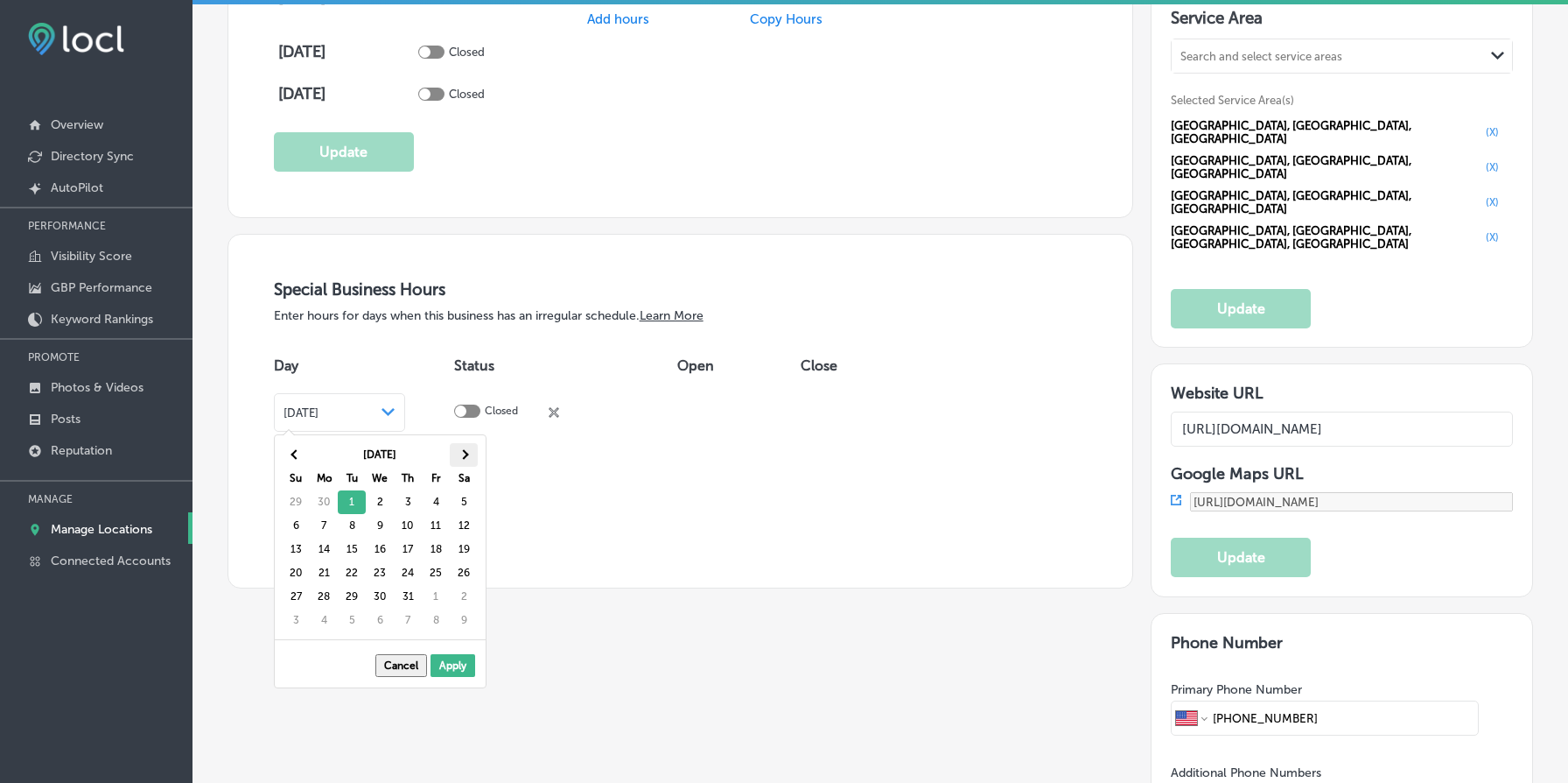
click at [461, 450] on th at bounding box center [464, 454] width 28 height 24
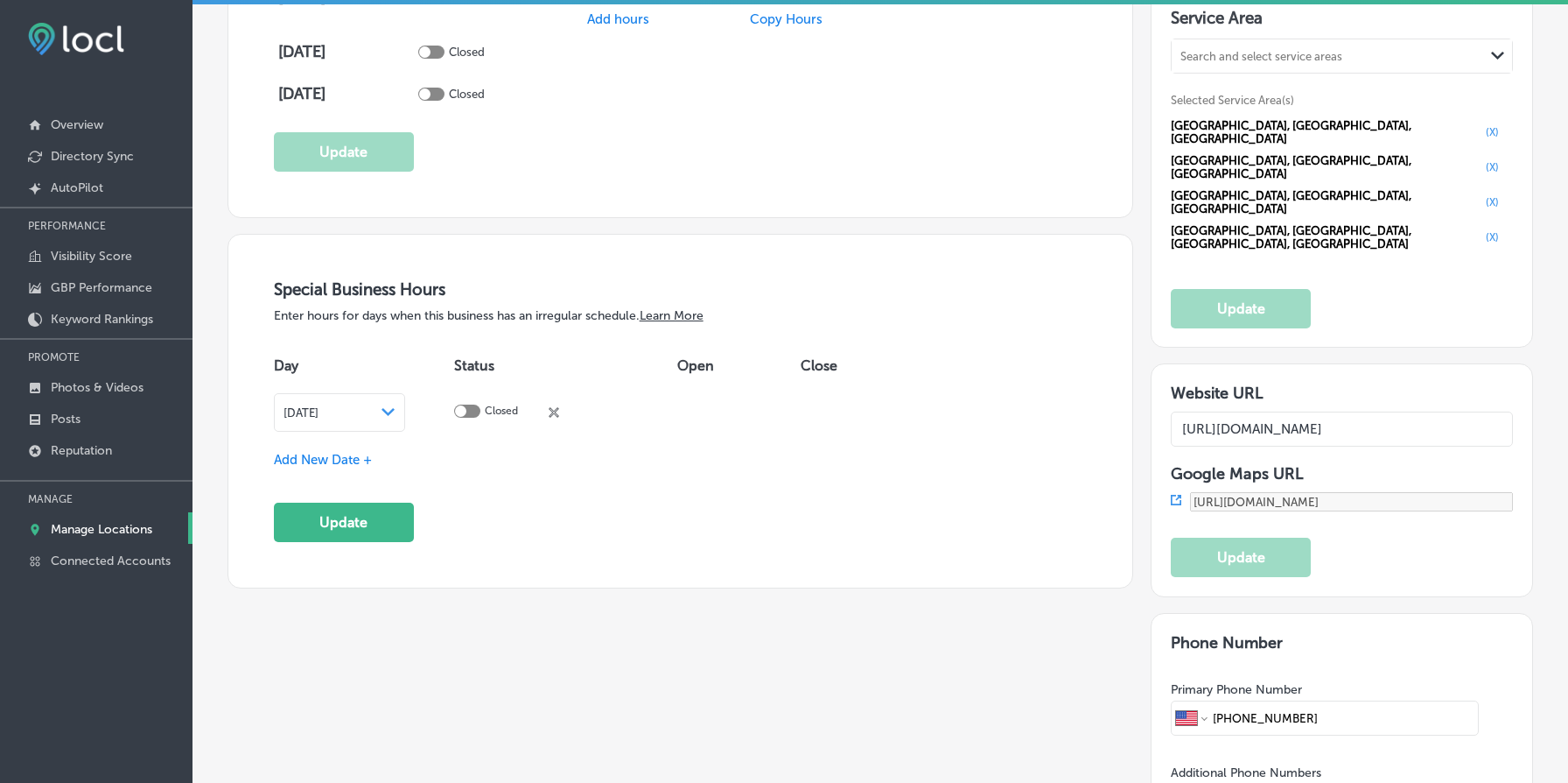
click at [350, 454] on span "Add New Date +" at bounding box center [323, 459] width 98 height 16
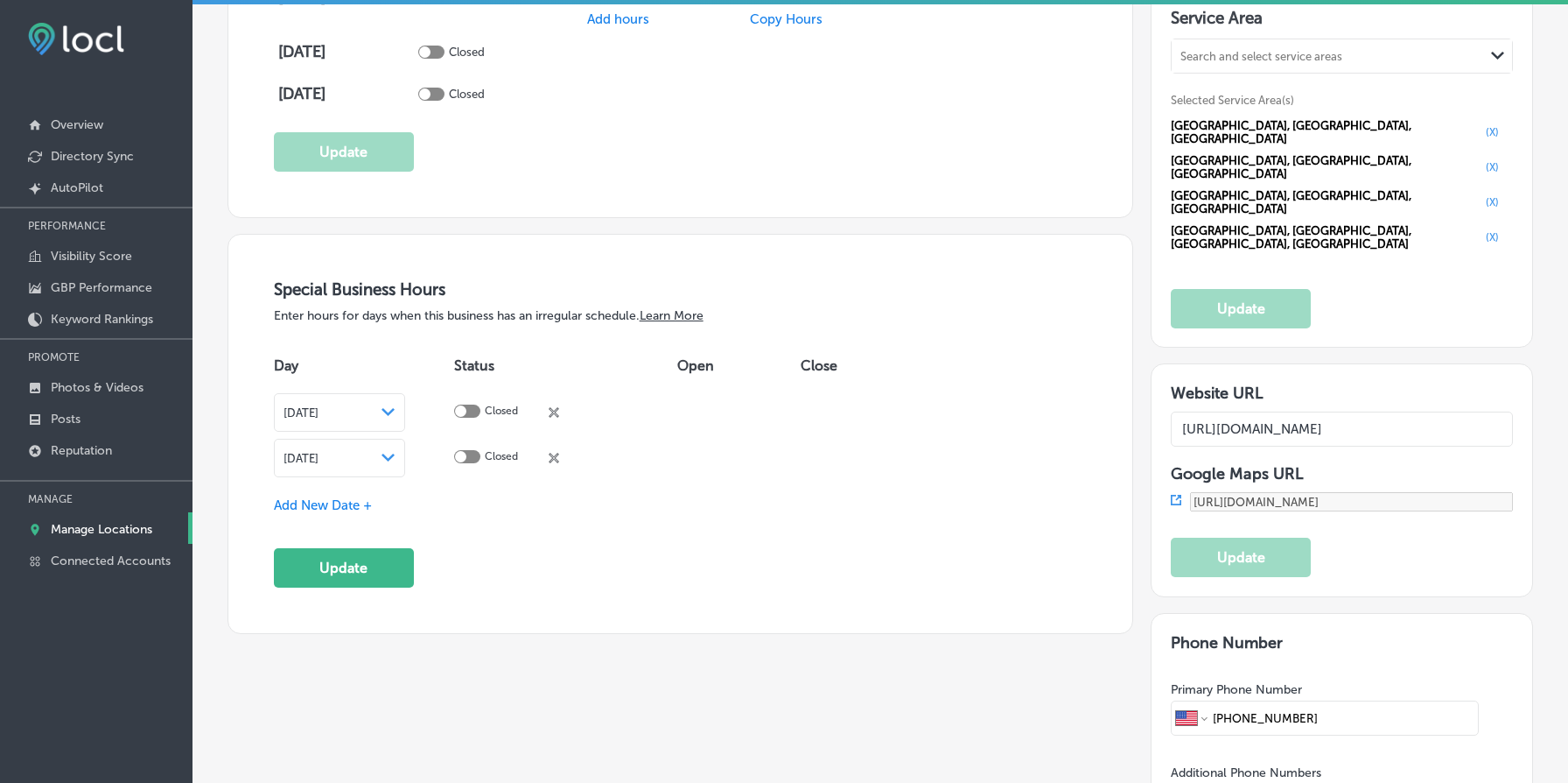
click at [396, 454] on div "[DATE] Path Created with Sketch." at bounding box center [339, 458] width 112 height 14
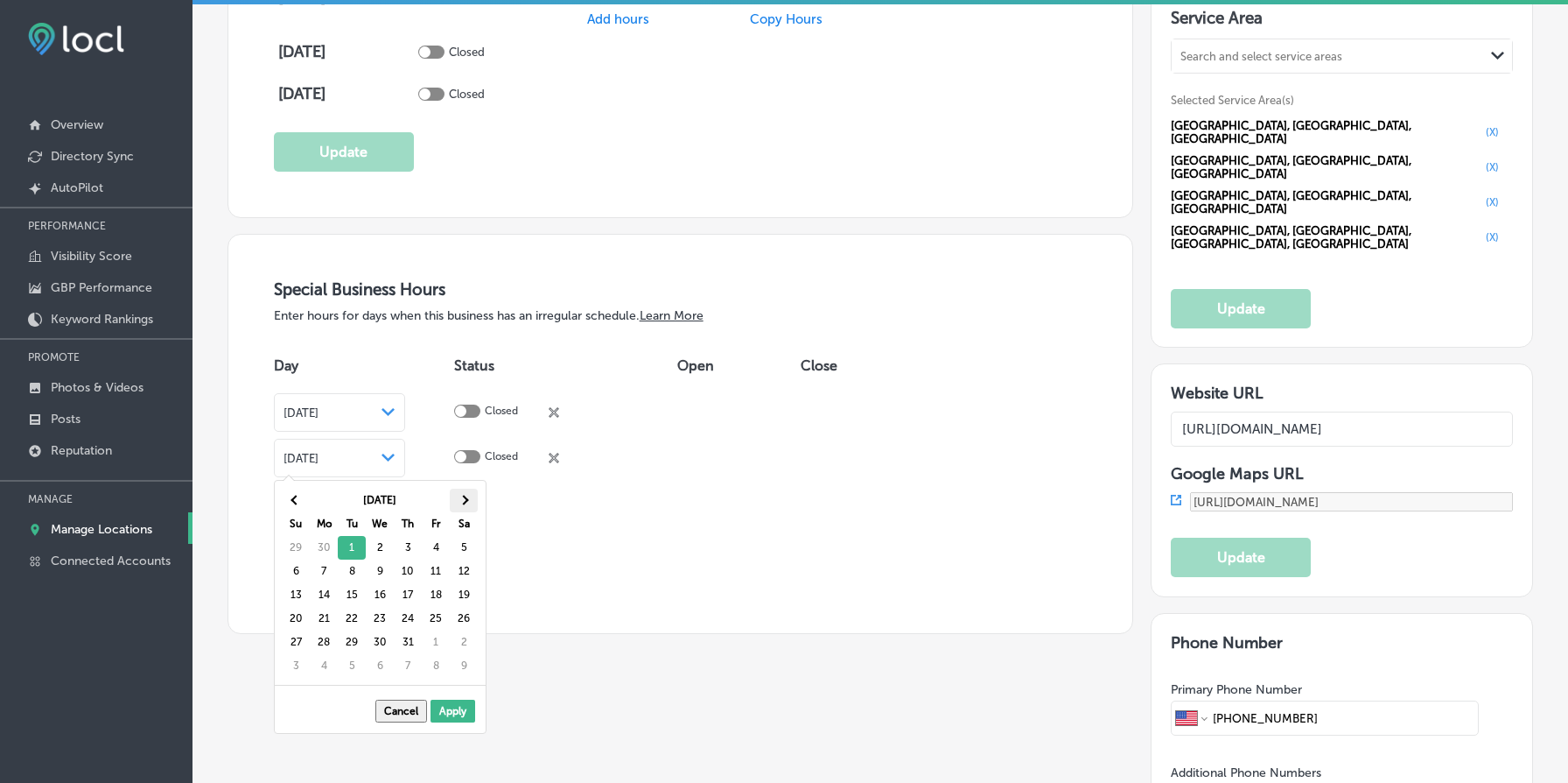
click at [467, 499] on span at bounding box center [463, 500] width 10 height 10
click at [467, 498] on th at bounding box center [464, 500] width 28 height 24
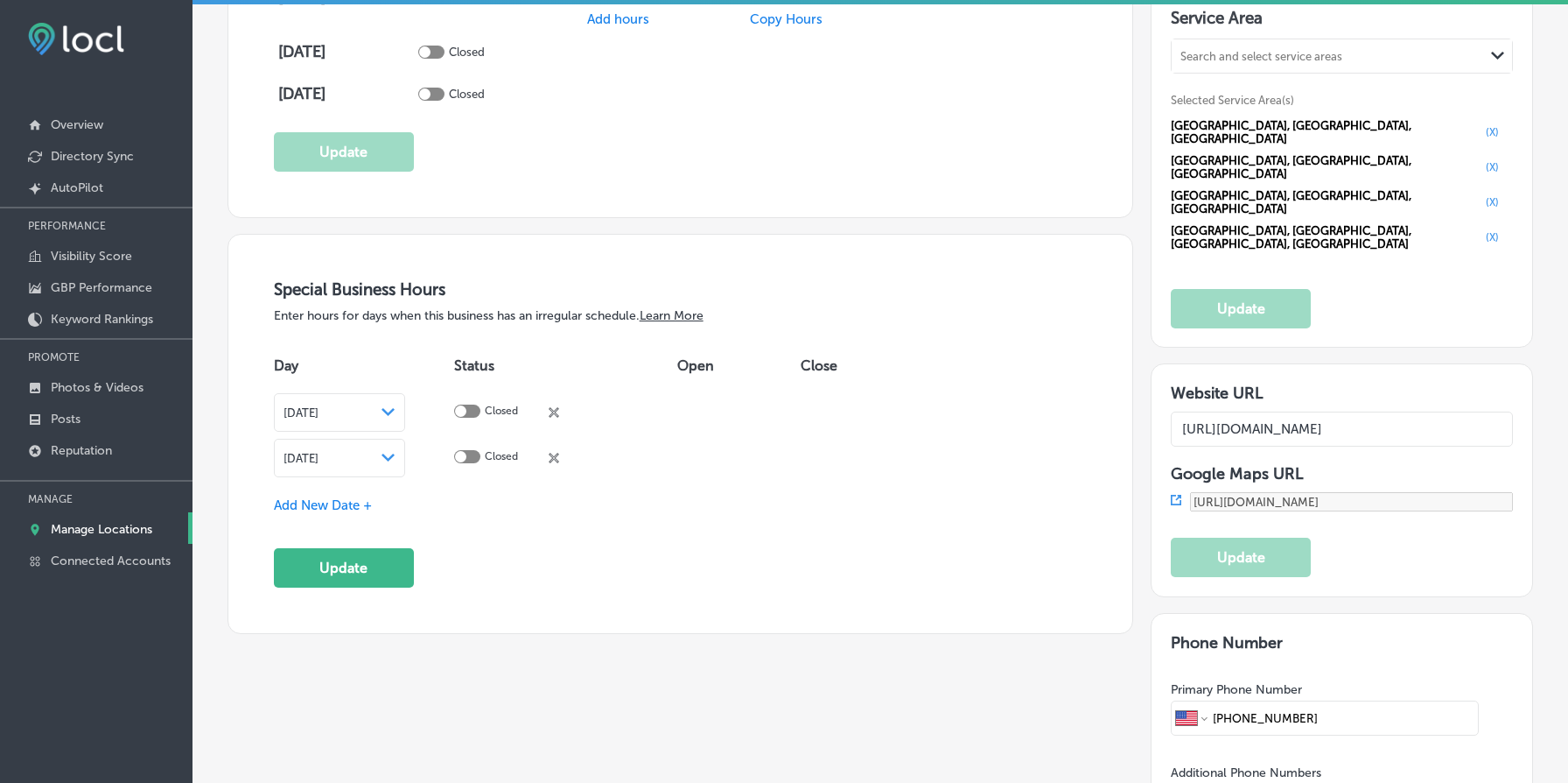
click at [353, 504] on span "Add New Date +" at bounding box center [323, 505] width 98 height 16
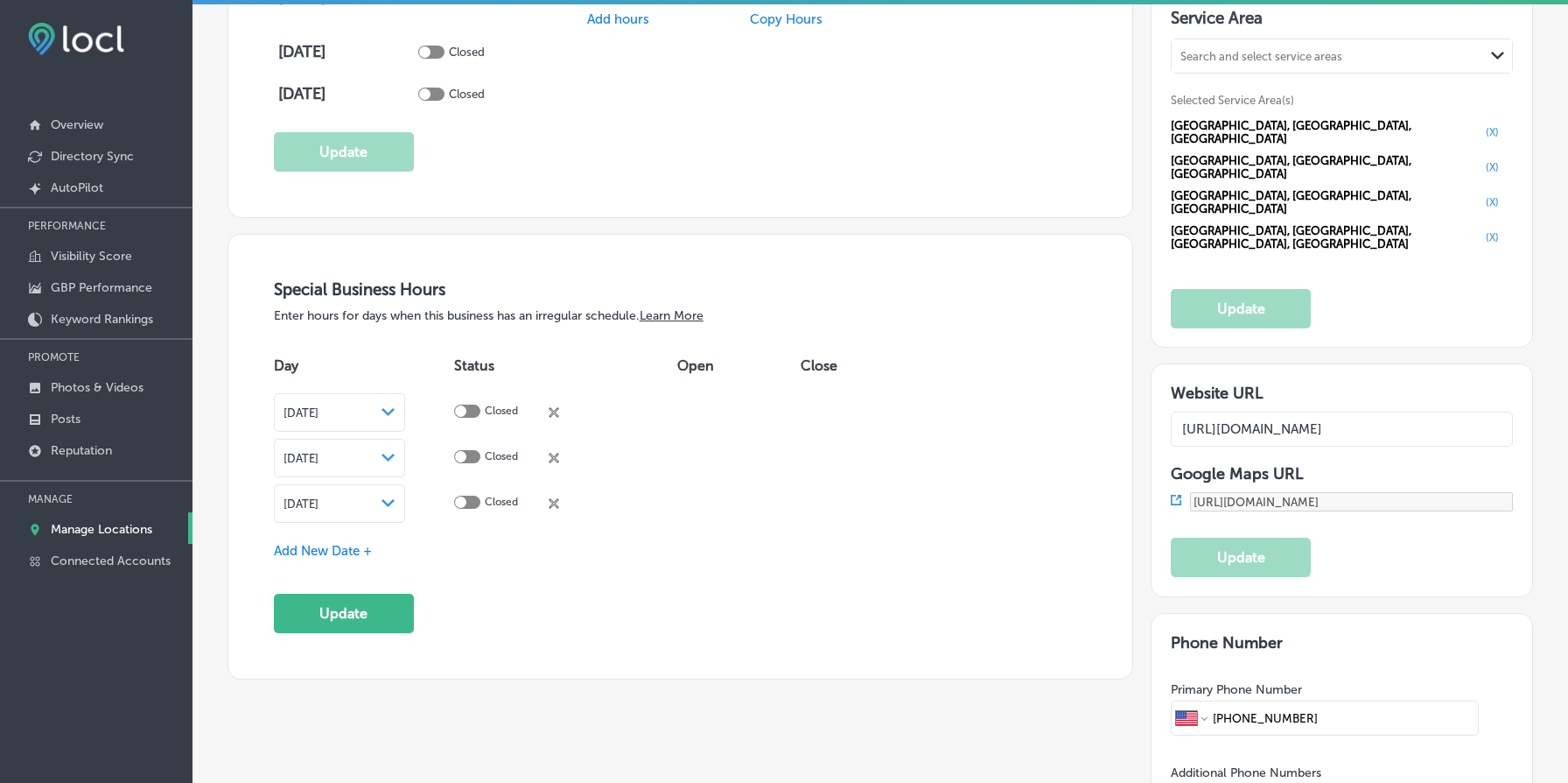
click at [395, 416] on polygon at bounding box center [388, 412] width 13 height 8
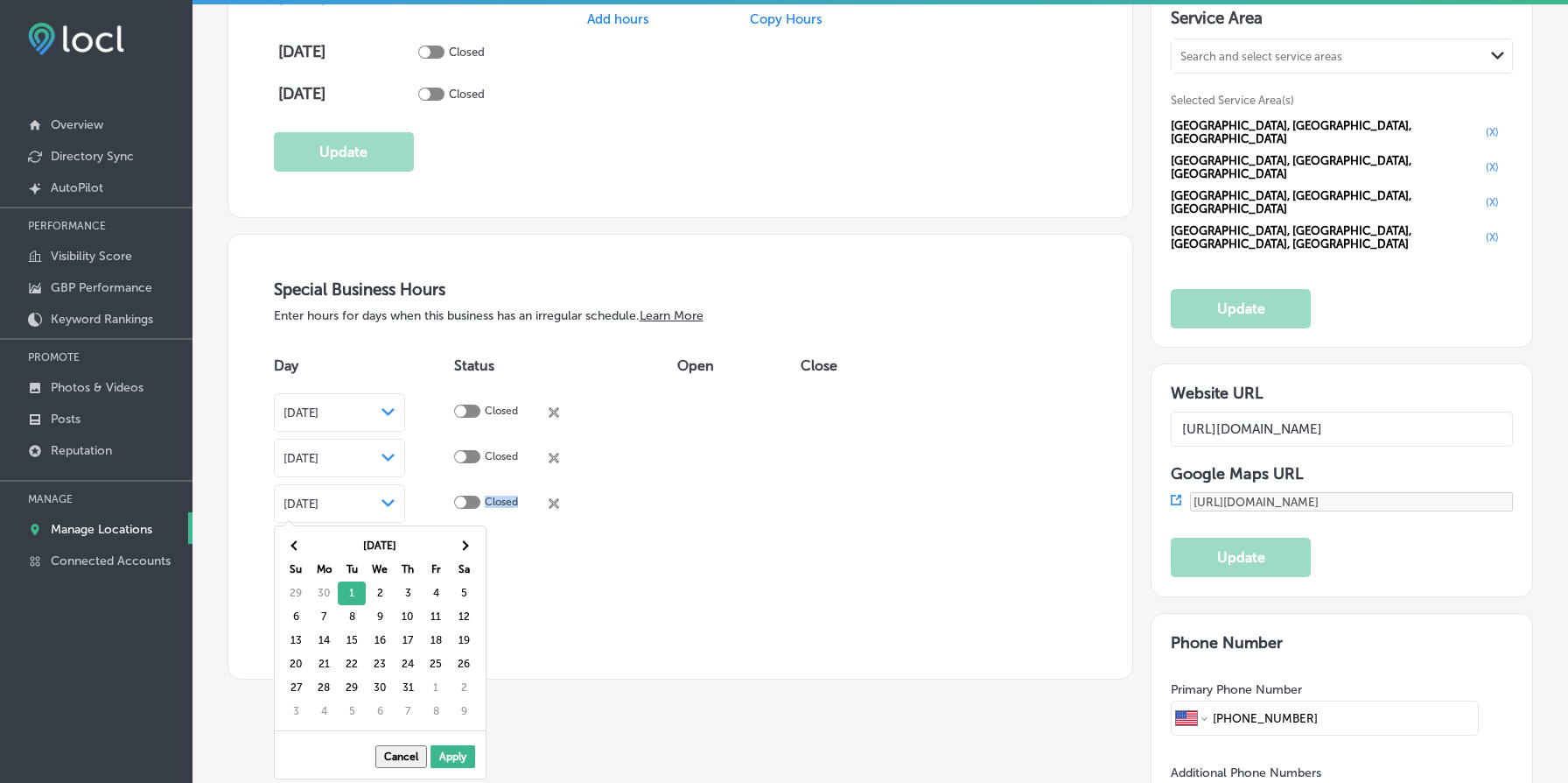
click at [395, 416] on polygon at bounding box center [388, 412] width 13 height 8
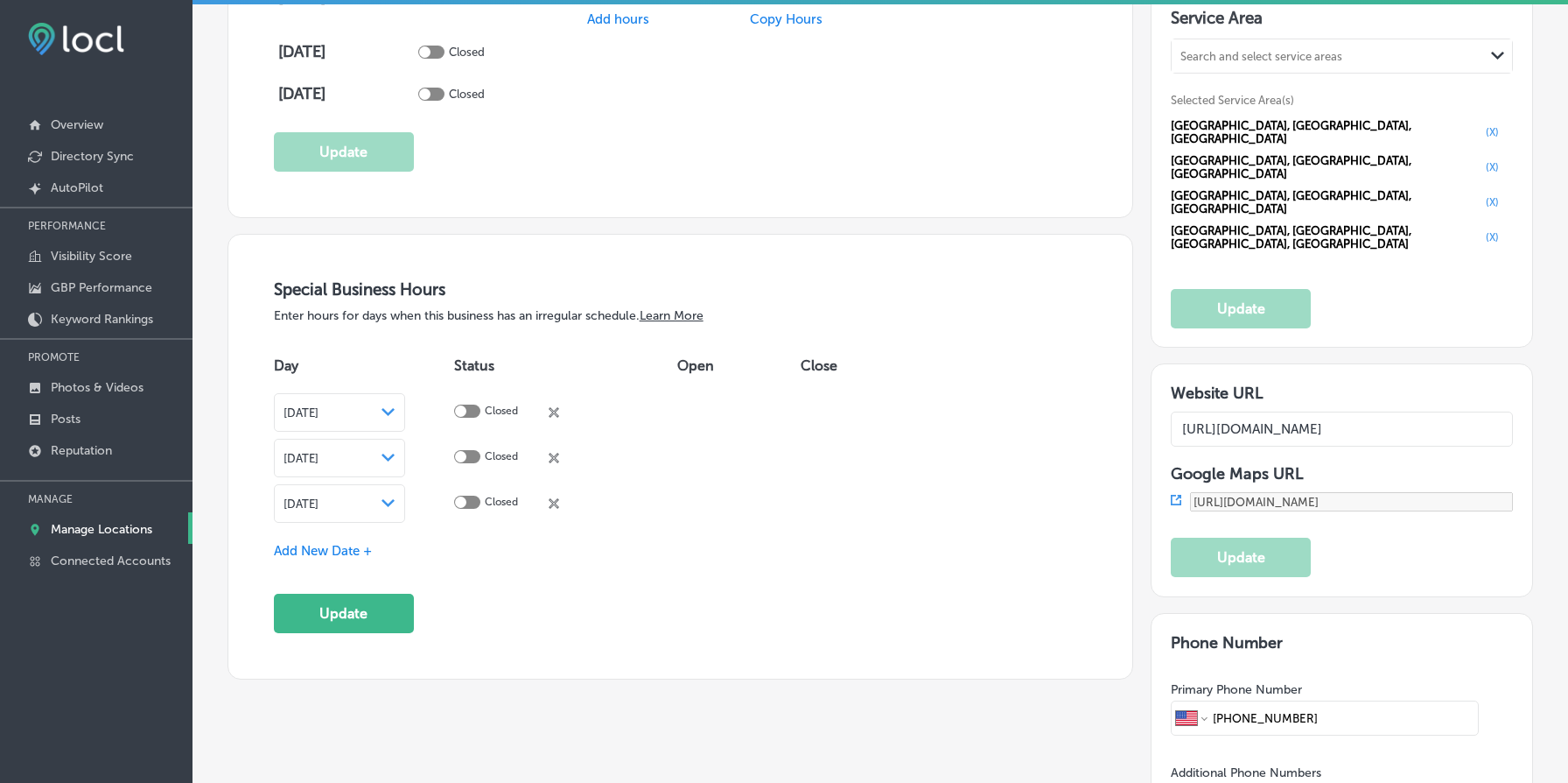
click at [395, 416] on polygon at bounding box center [388, 412] width 13 height 8
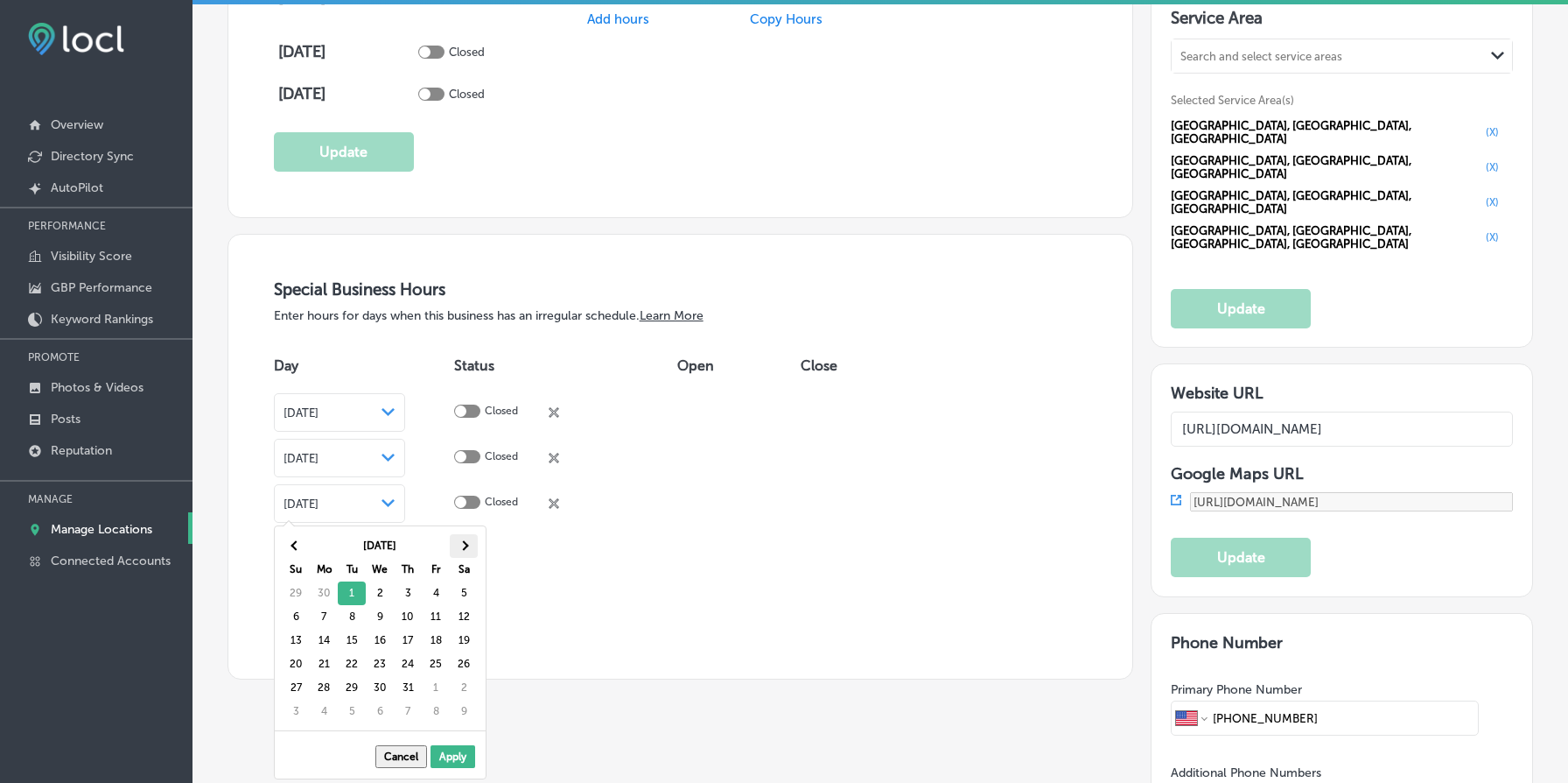
click at [462, 545] on span at bounding box center [463, 546] width 10 height 10
click at [463, 545] on span at bounding box center [463, 546] width 10 height 10
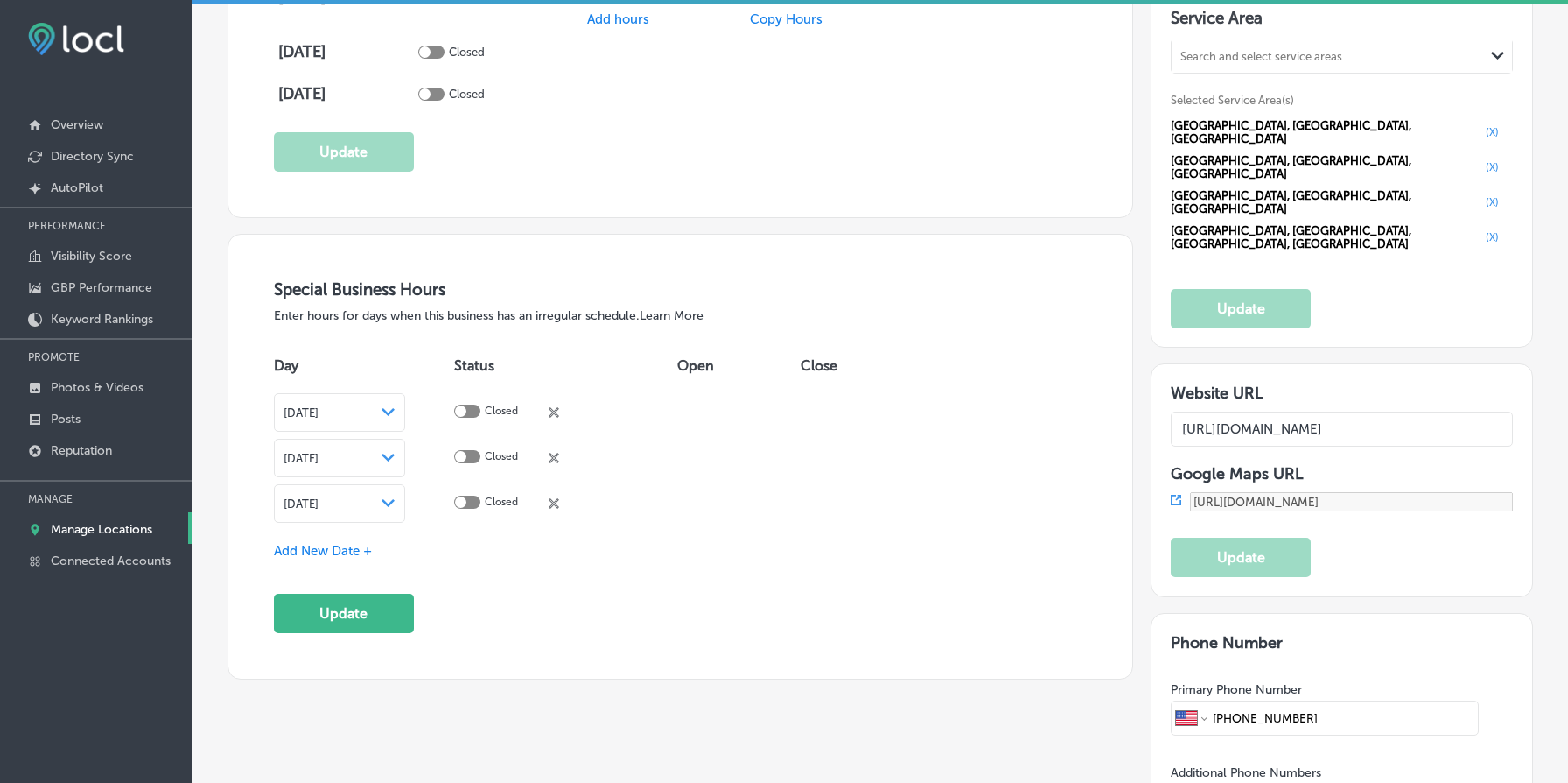
click at [345, 553] on span "Add New Date +" at bounding box center [323, 551] width 98 height 16
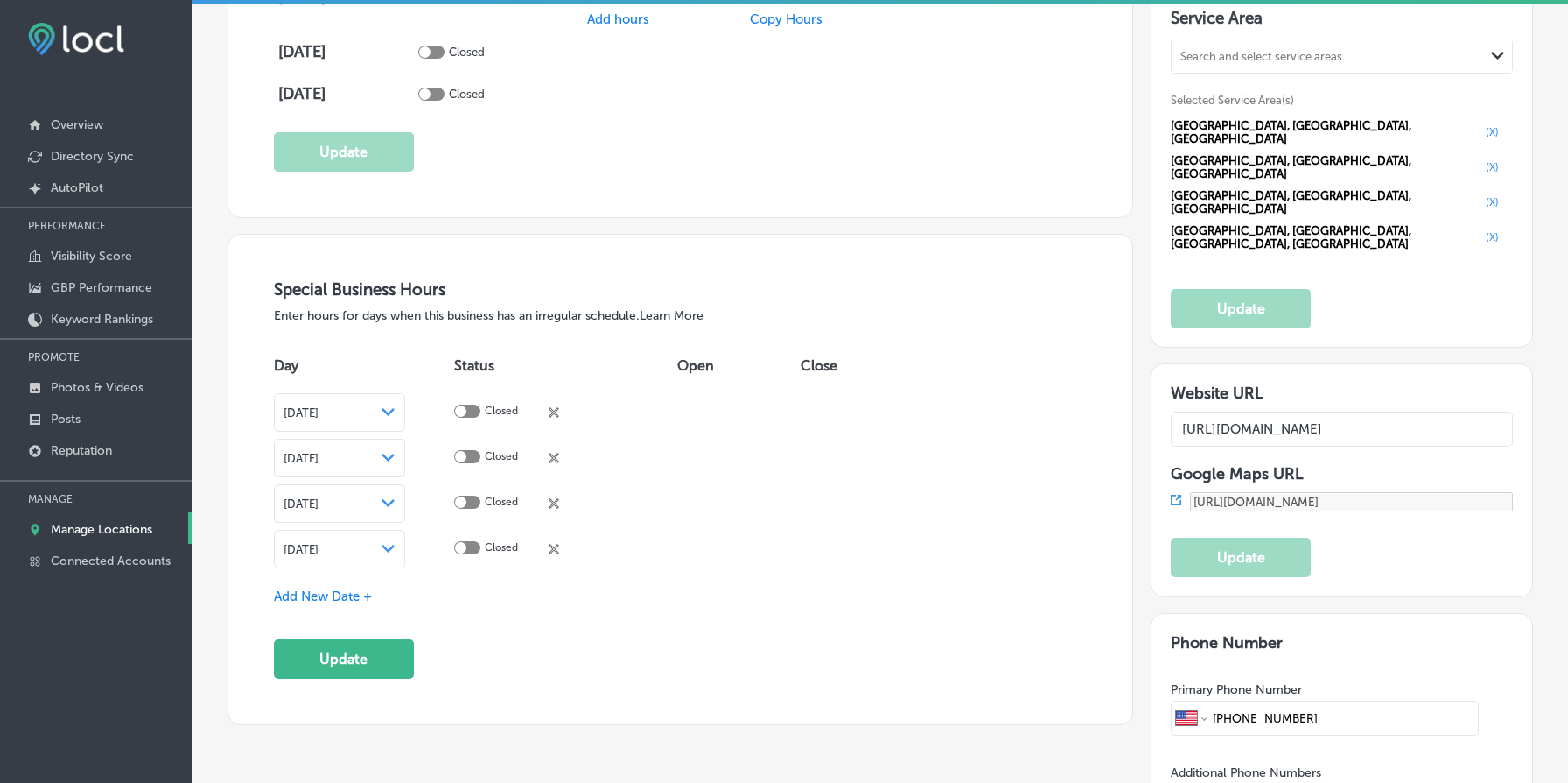
click at [395, 416] on polygon at bounding box center [388, 412] width 13 height 8
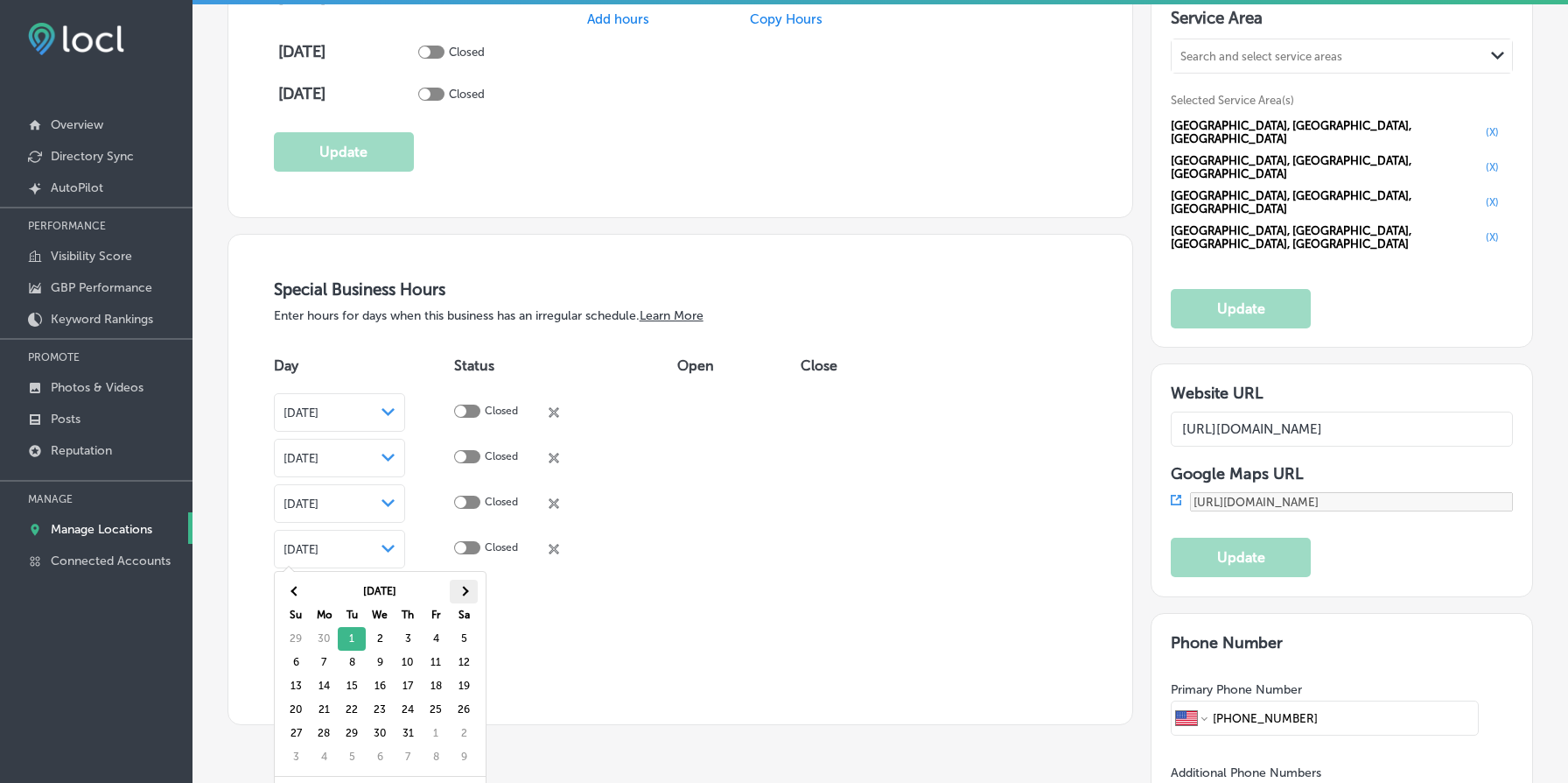
click at [460, 588] on span at bounding box center [463, 591] width 10 height 10
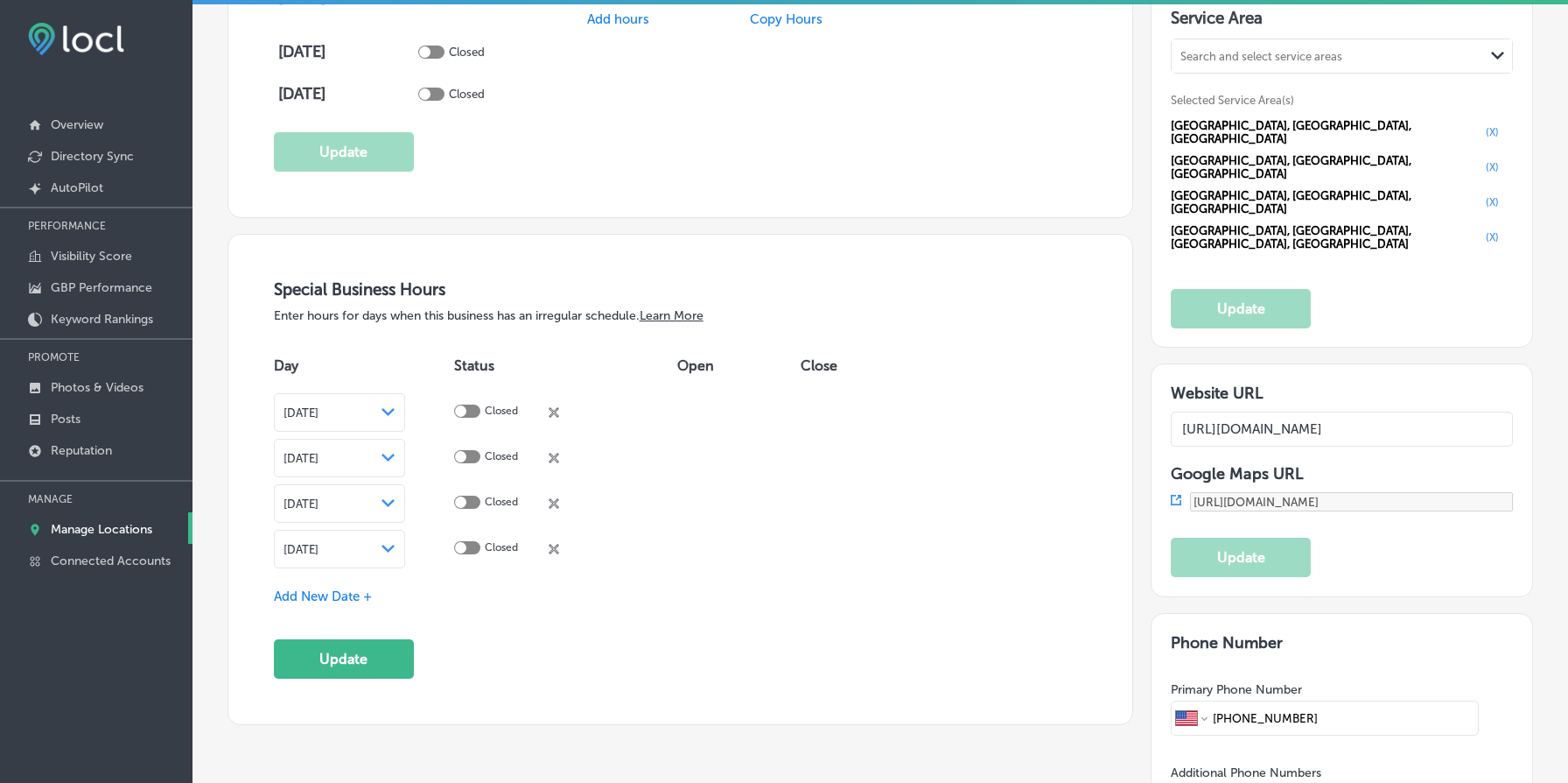
click at [321, 593] on span "Add New Date +" at bounding box center [323, 596] width 98 height 16
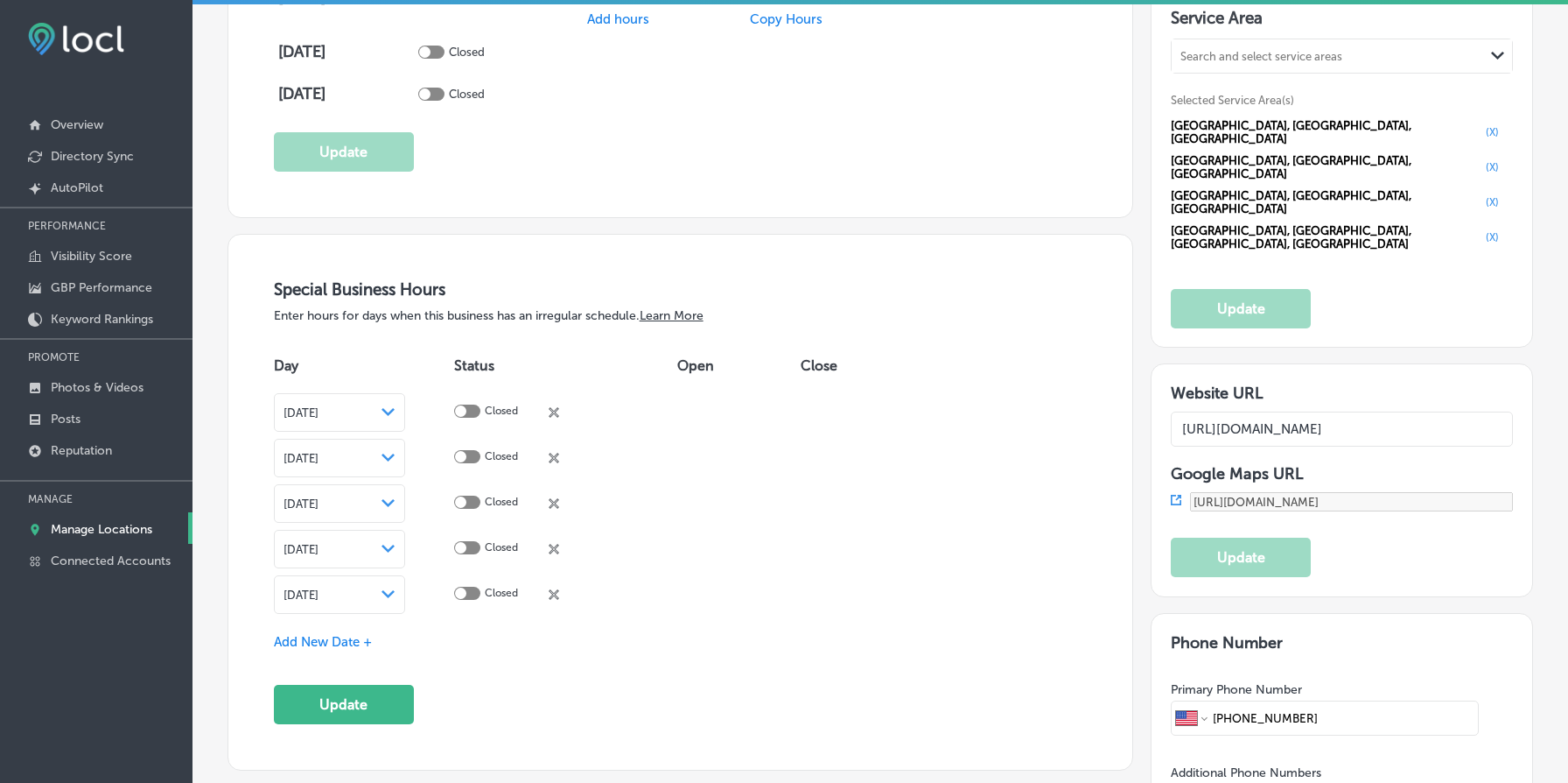
click at [395, 590] on icon "Path Created with Sketch." at bounding box center [388, 593] width 13 height 8
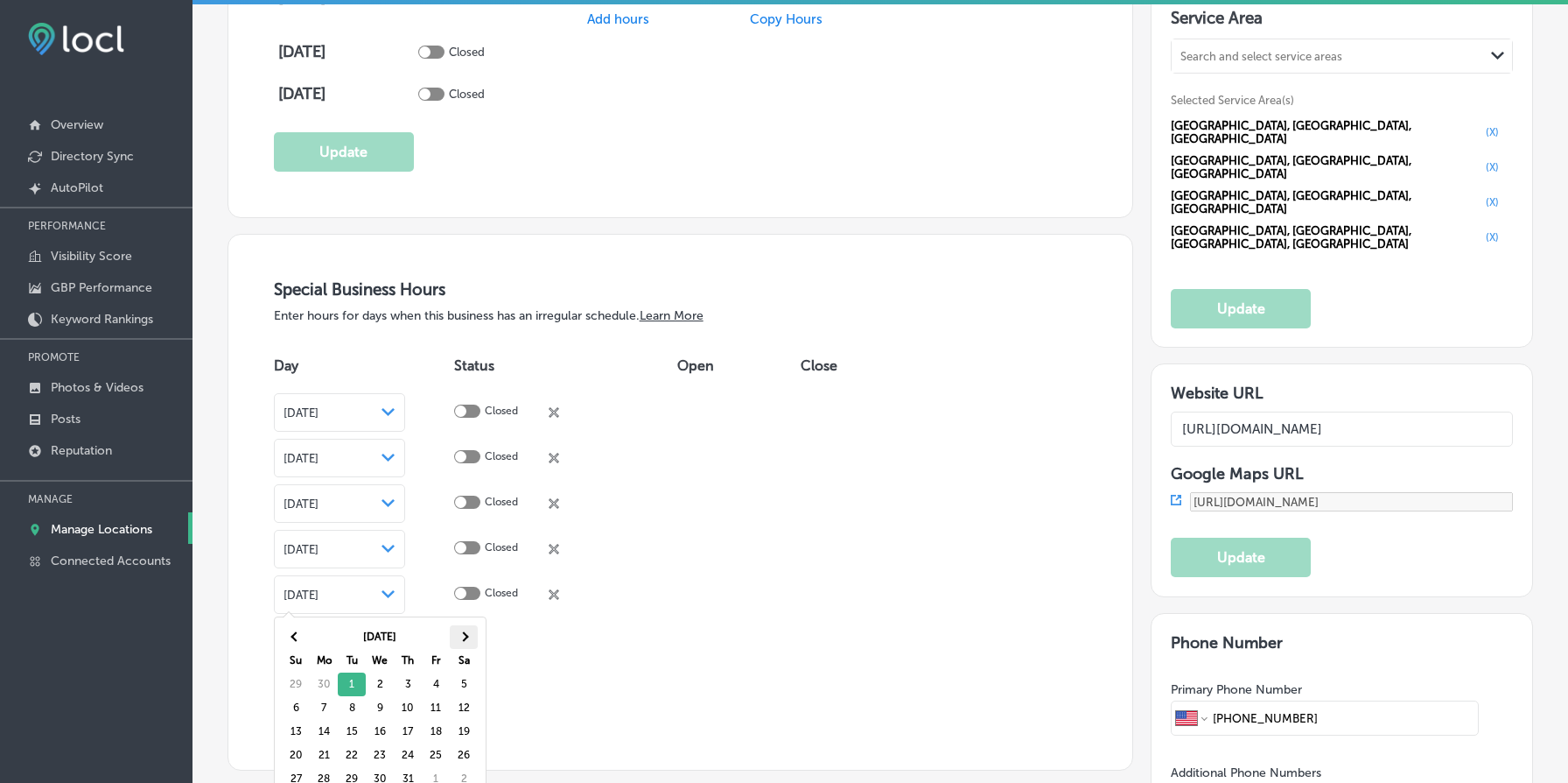
click at [457, 639] on th at bounding box center [464, 637] width 28 height 24
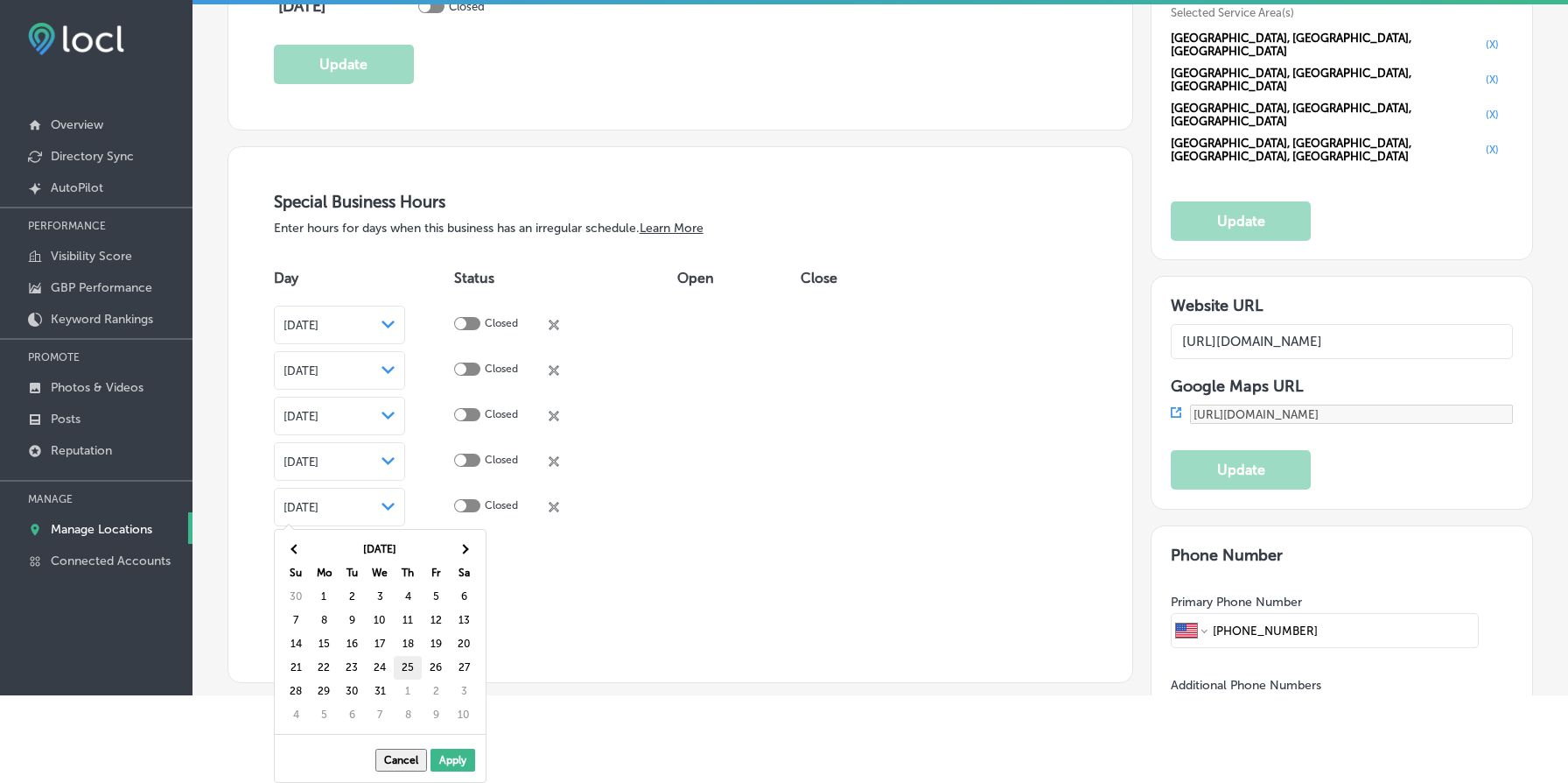
scroll to position [4, 0]
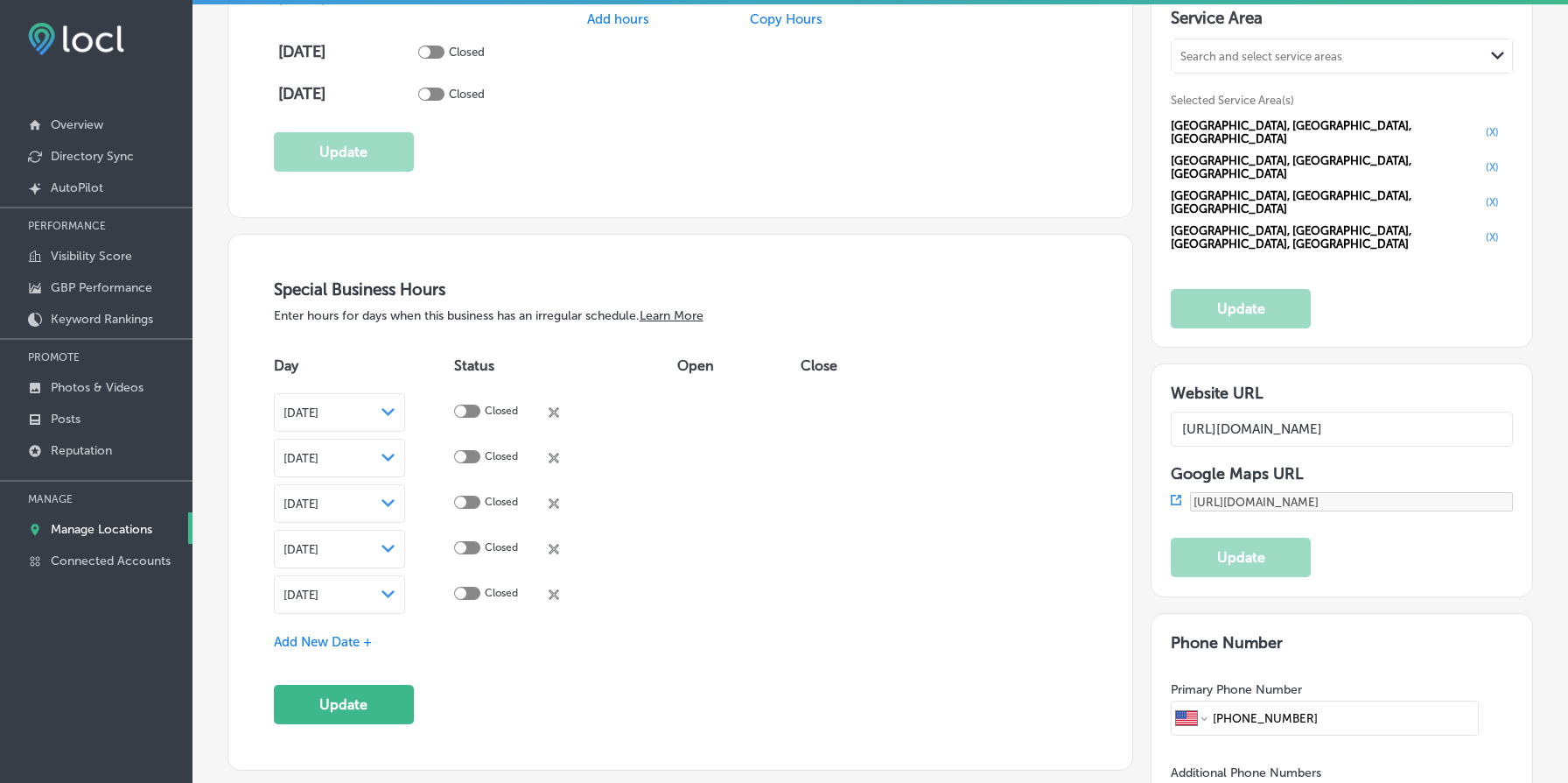
click at [486, 634] on div "Add New Date +" at bounding box center [680, 642] width 814 height 19
click at [349, 697] on button "Update" at bounding box center [344, 705] width 140 height 40
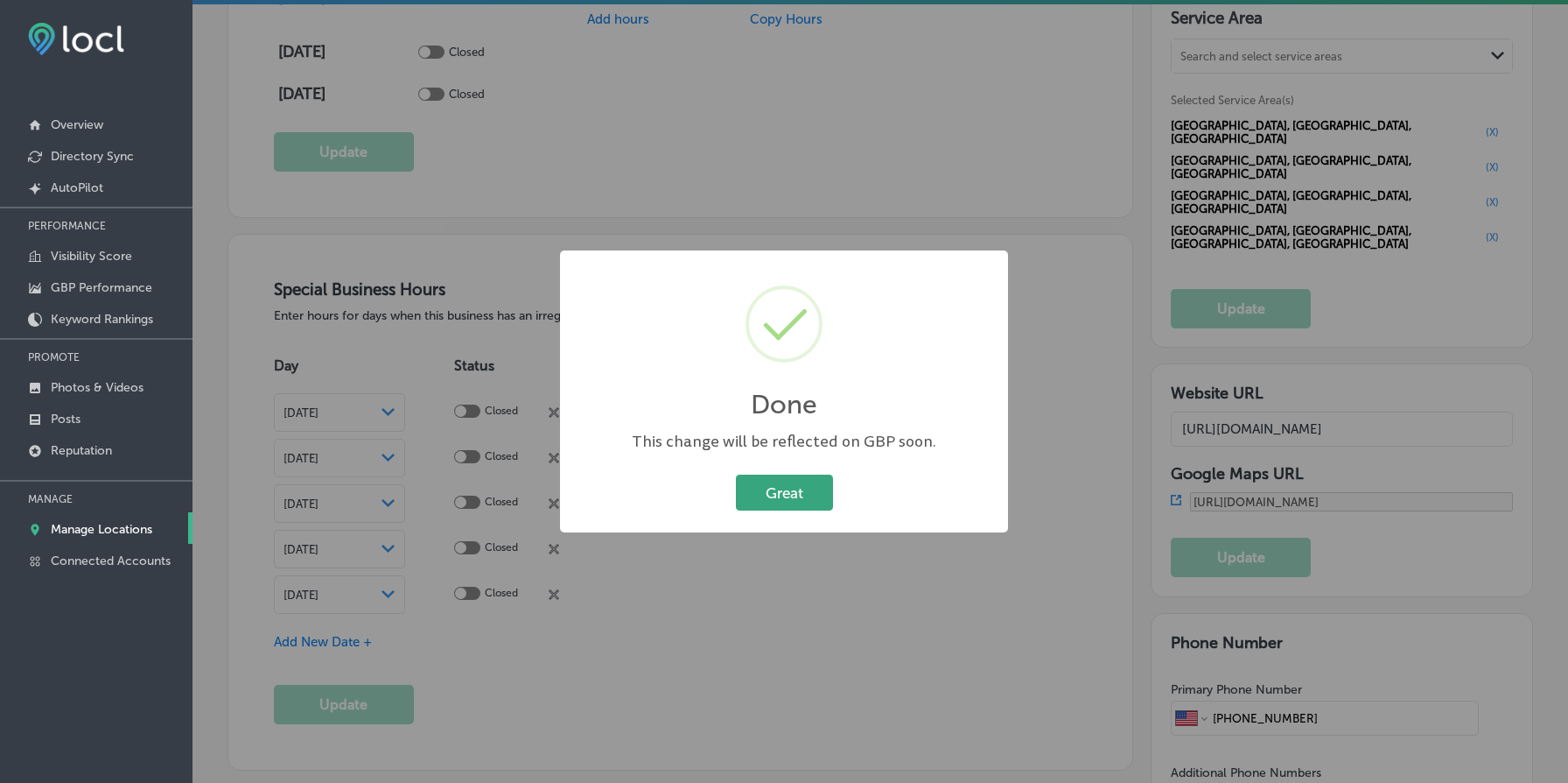
click at [765, 479] on button "Great" at bounding box center [784, 492] width 97 height 36
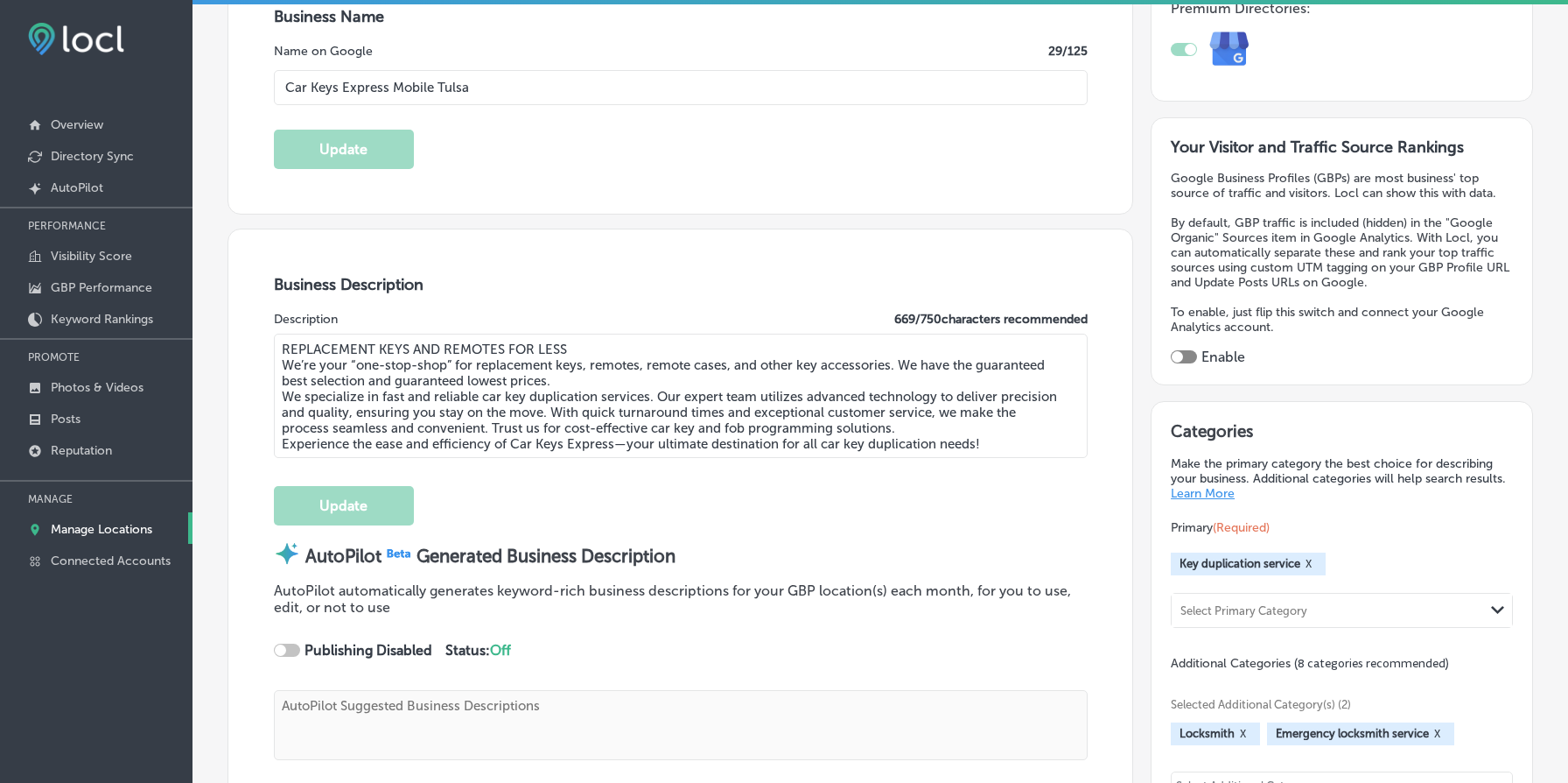
scroll to position [0, 0]
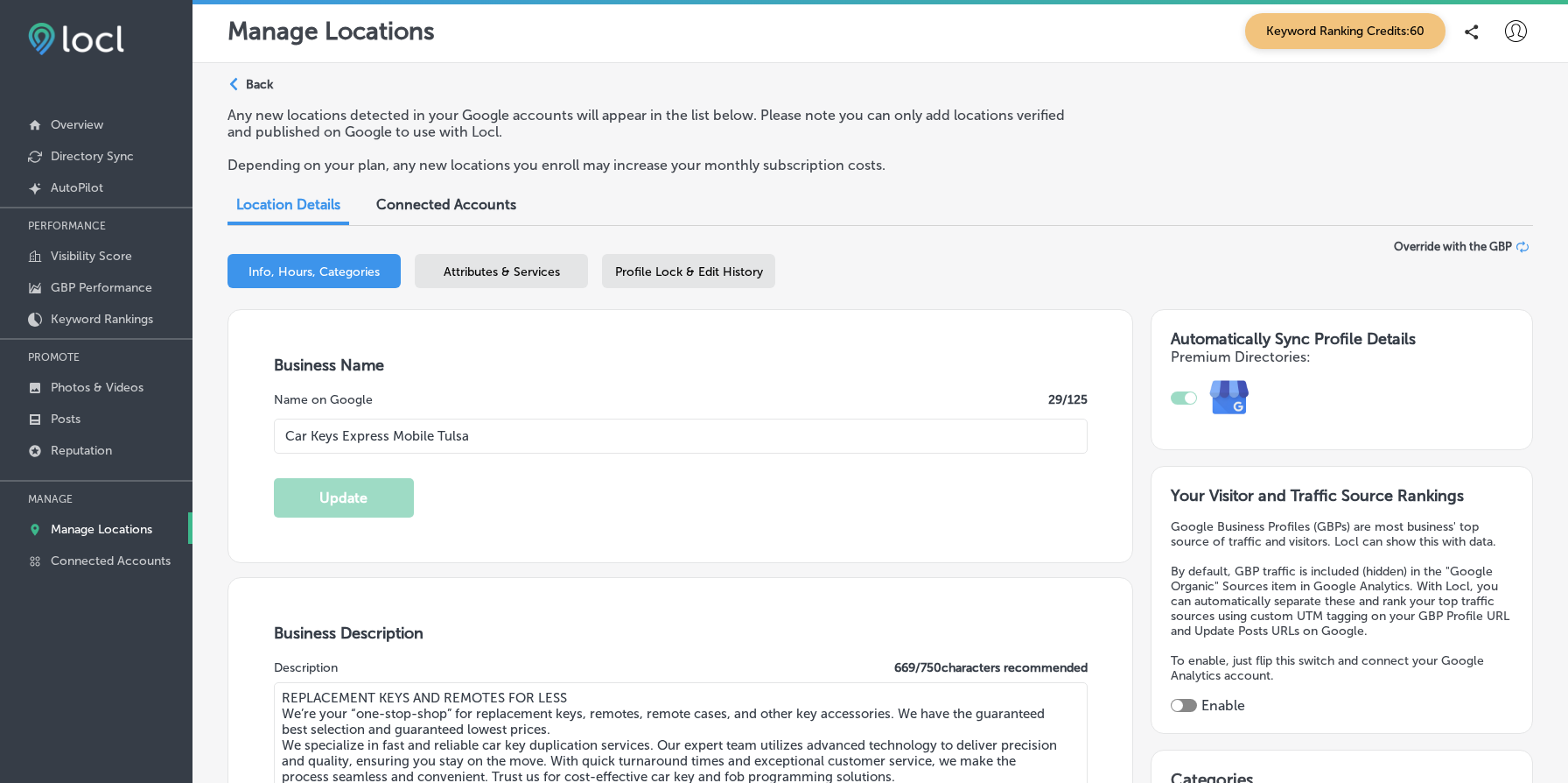
click at [264, 89] on p "Back" at bounding box center [259, 84] width 27 height 15
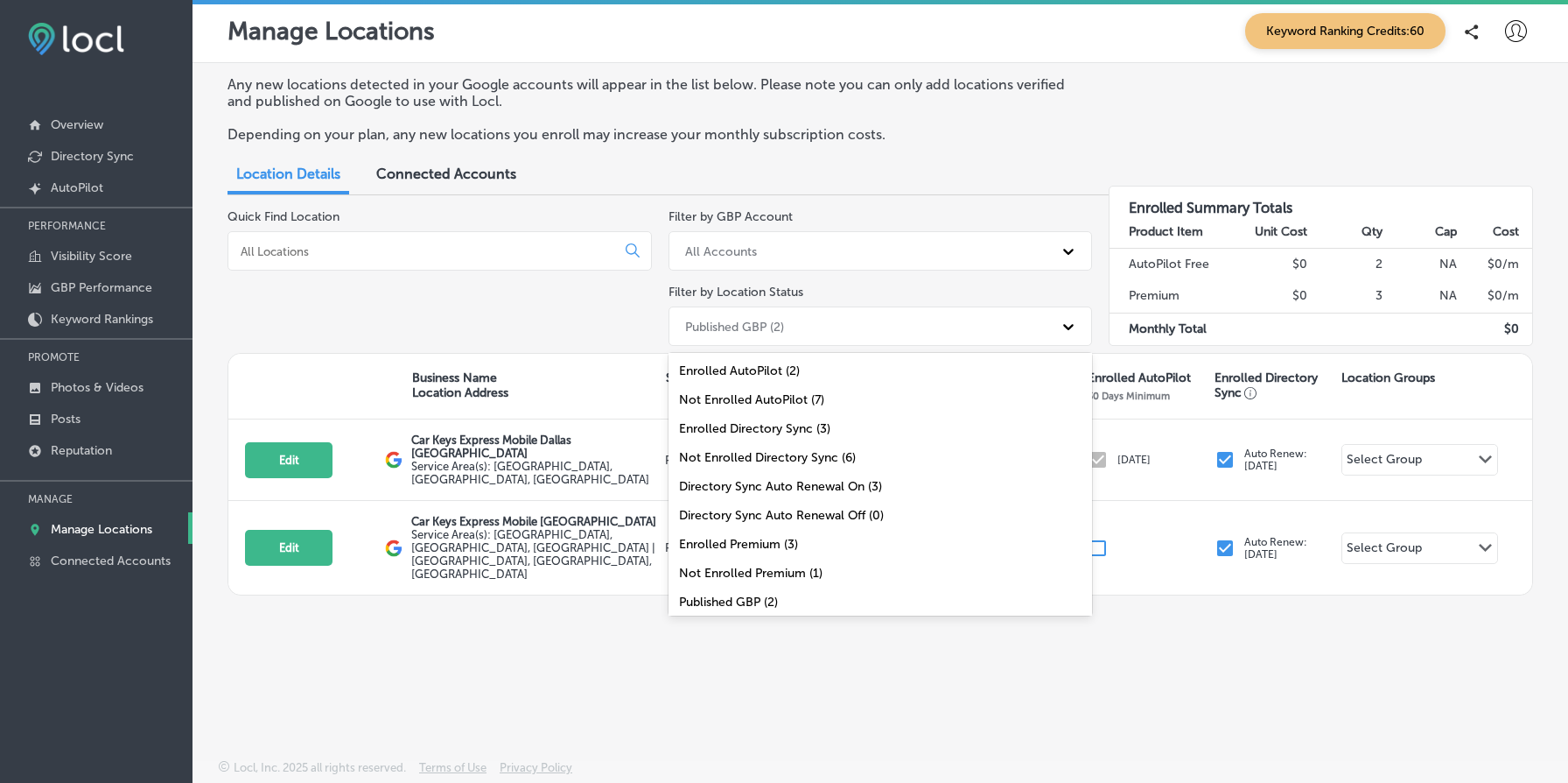
click at [772, 331] on div "Published GBP (2)" at bounding box center [735, 325] width 99 height 15
click at [774, 588] on div "All Locations (9)" at bounding box center [881, 602] width 425 height 29
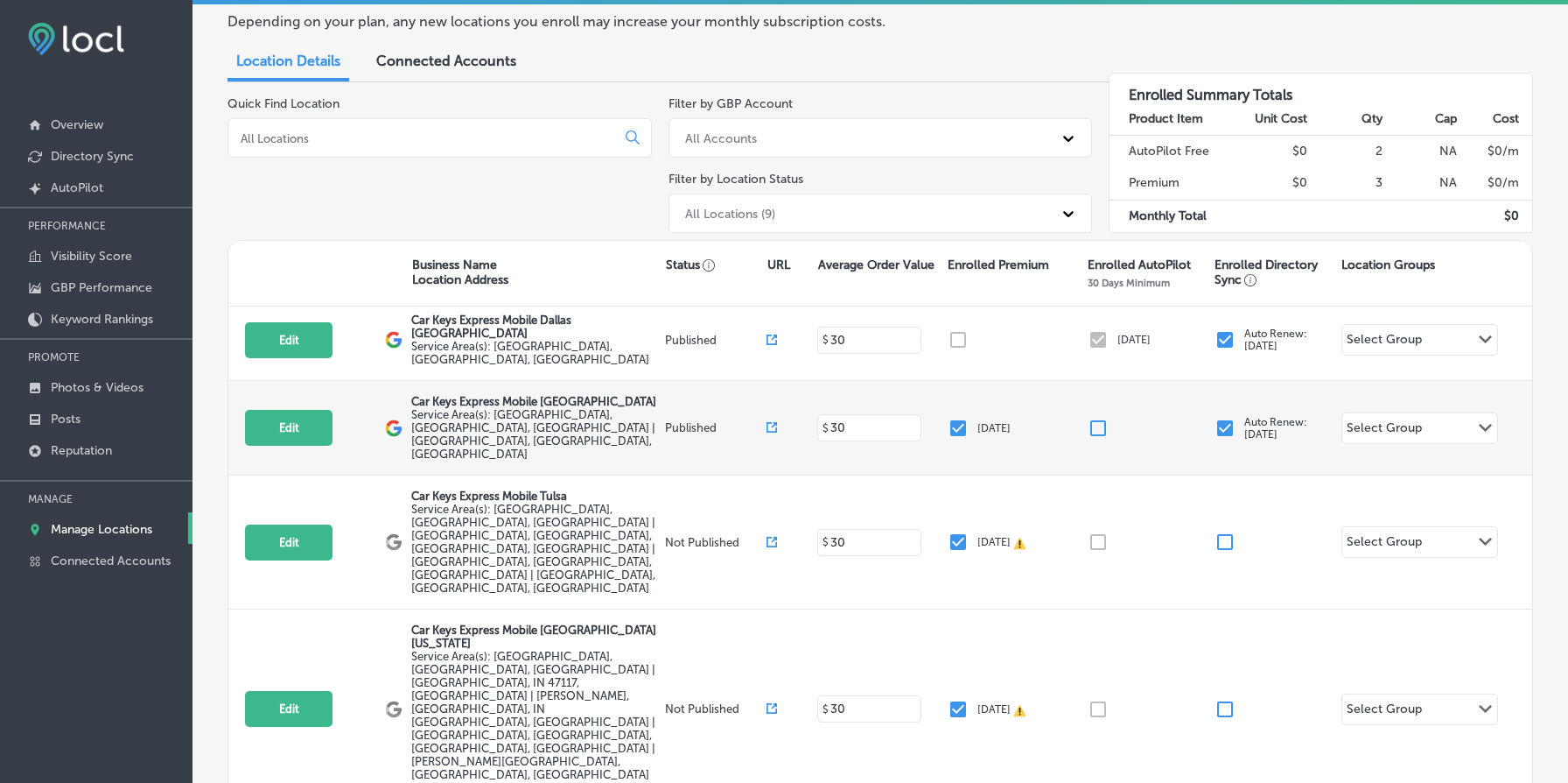
scroll to position [145, 0]
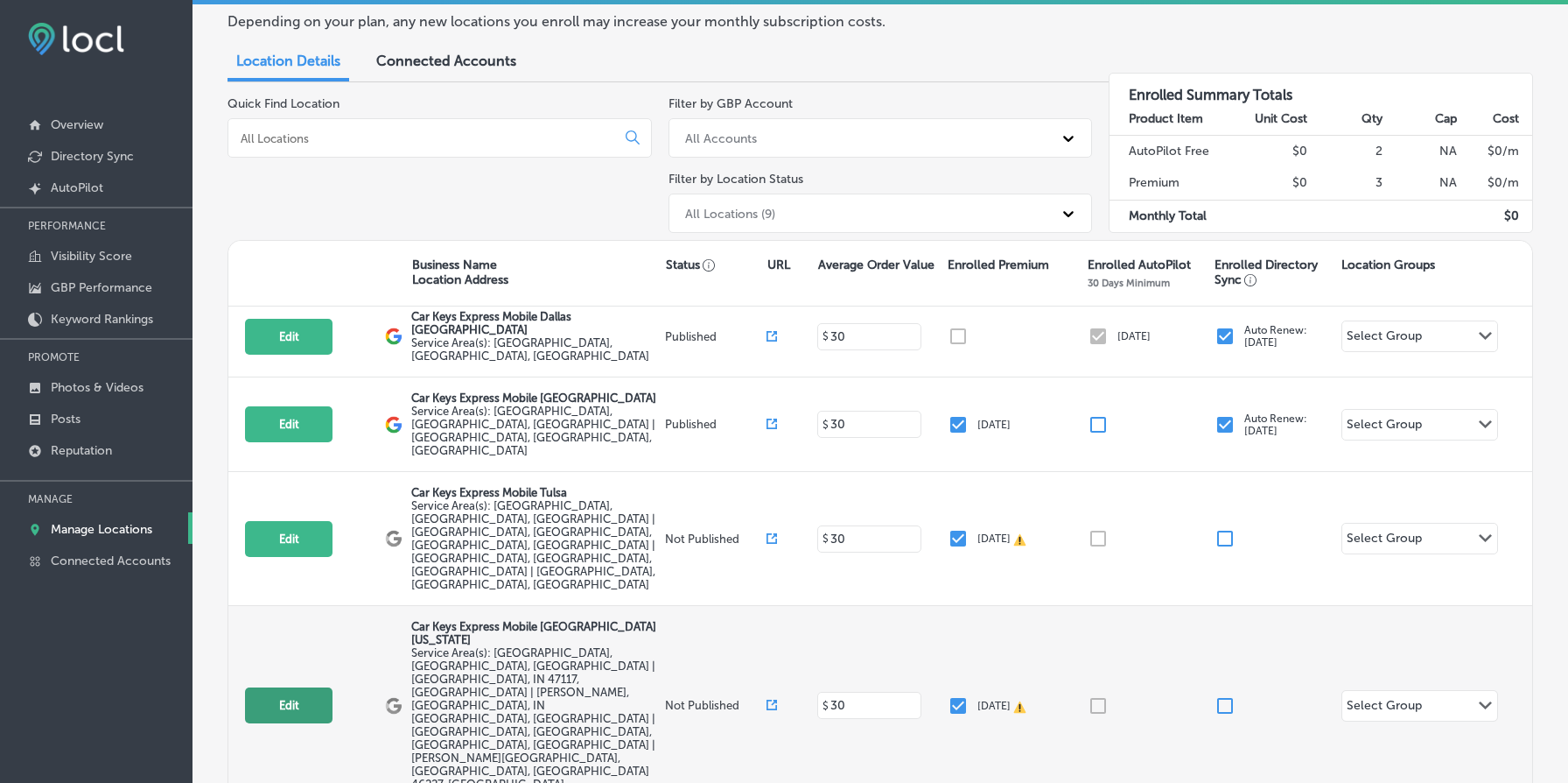
click at [306, 687] on button "Edit" at bounding box center [288, 705] width 87 height 36
select select "US"
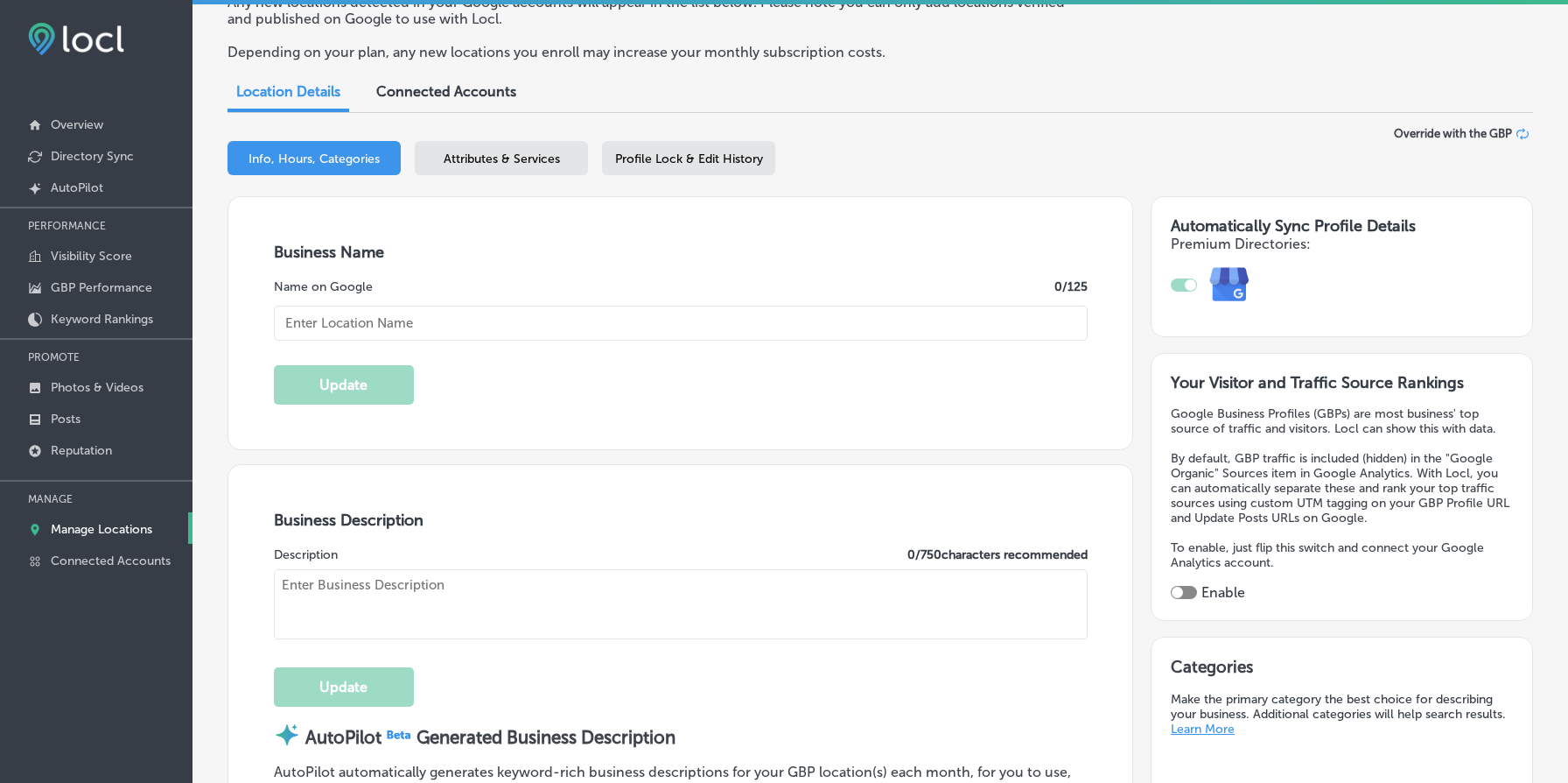
scroll to position [144, 0]
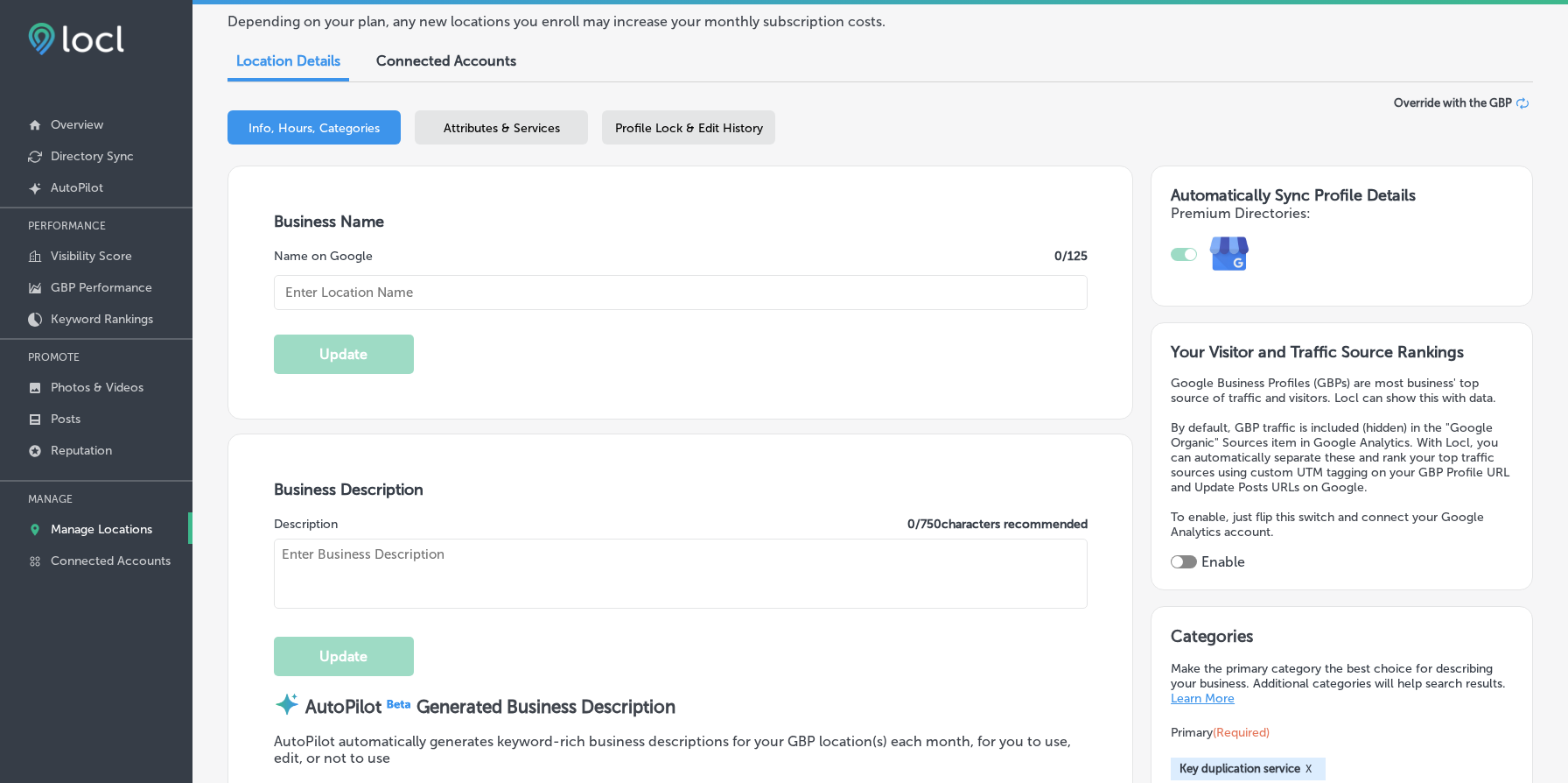
type input "Car Keys Express Mobile [GEOGRAPHIC_DATA] [US_STATE]"
type input "US"
type input "[URL][DOMAIN_NAME]"
type textarea "Need a car key duplicated fast? At Car Keys Express Mobile [GEOGRAPHIC_DATA] [U…"
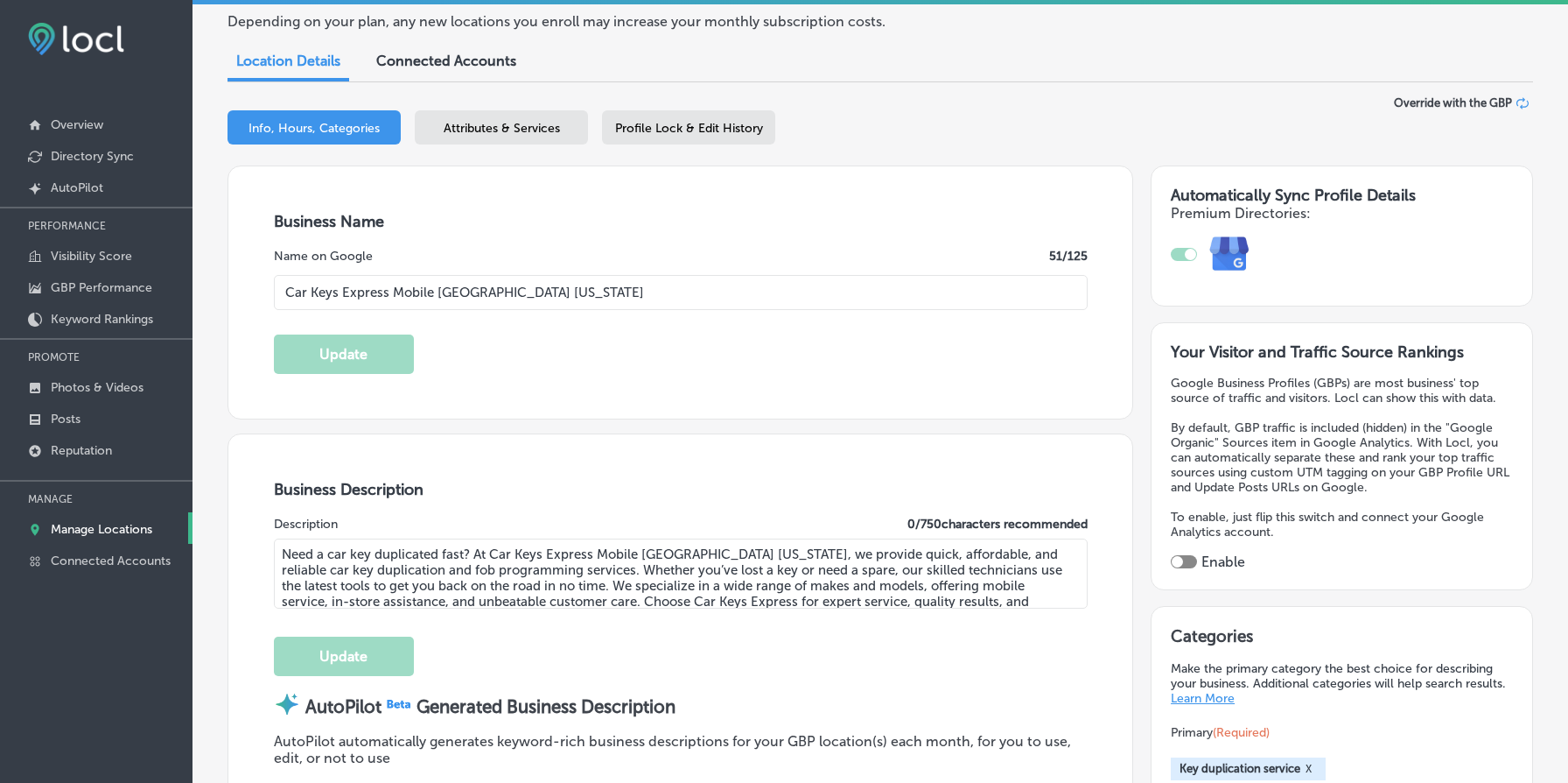
type input "[PHONE_NUMBER]"
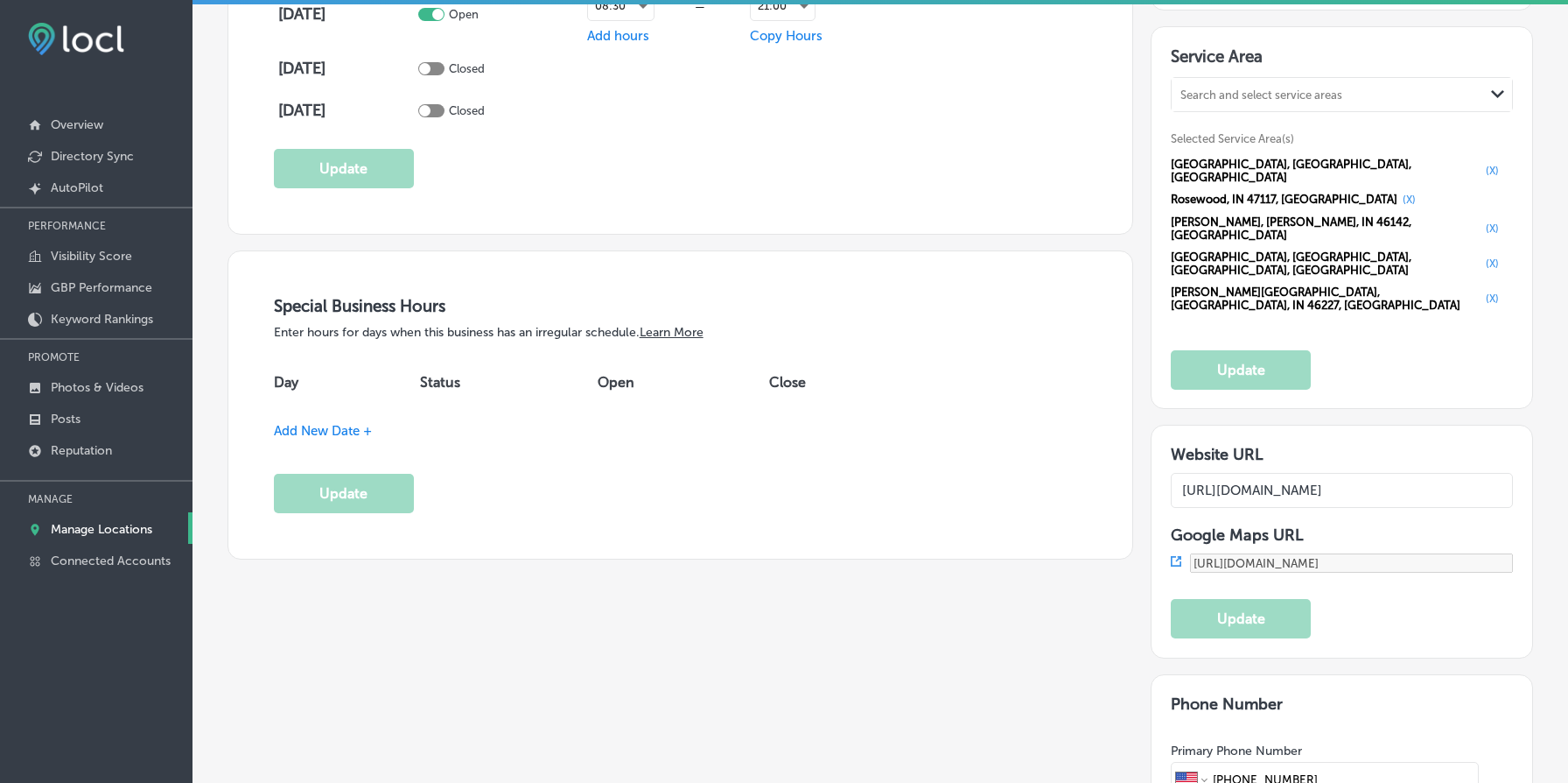
scroll to position [1701, 0]
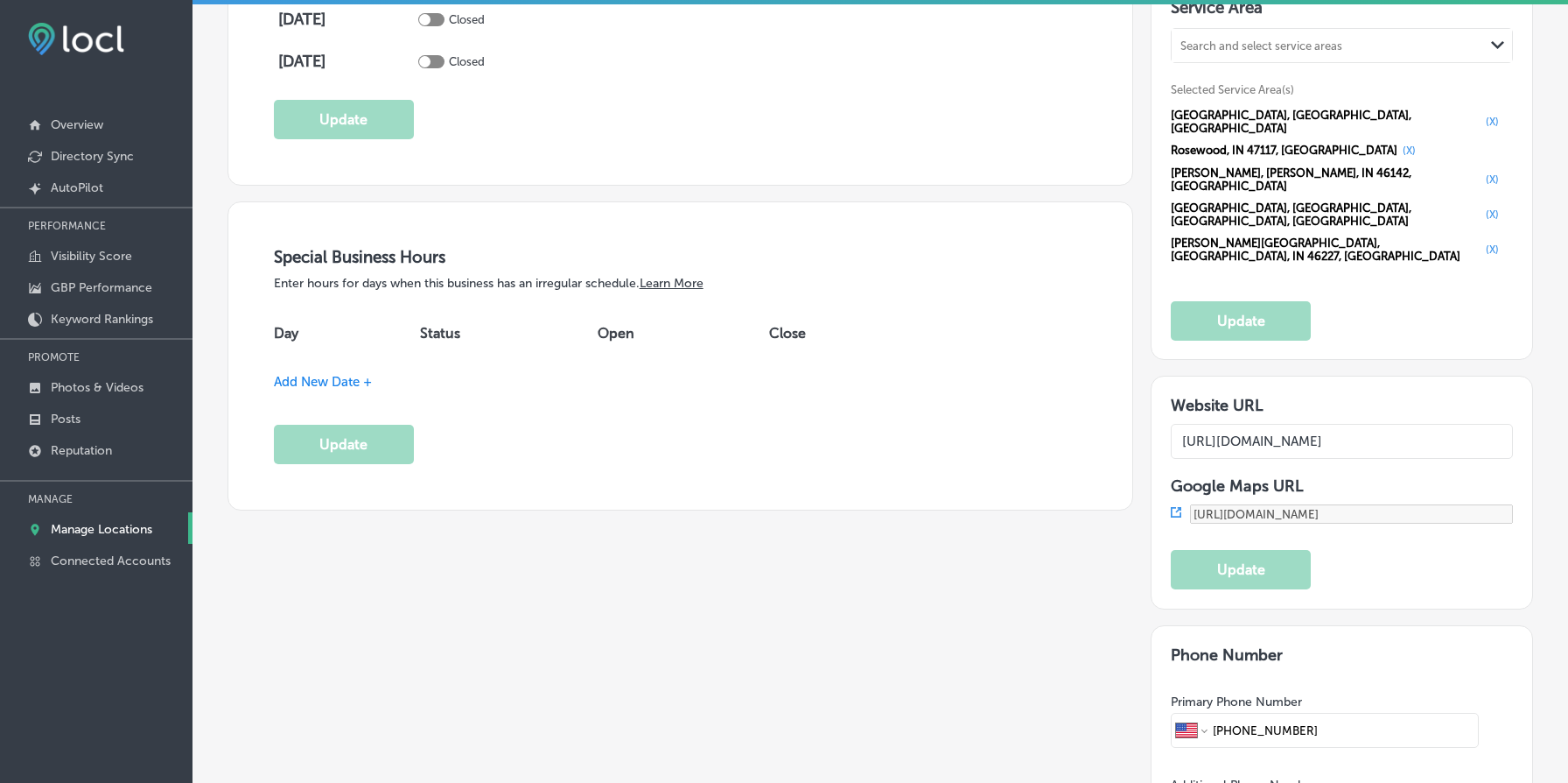
click at [358, 384] on span "Add New Date +" at bounding box center [323, 382] width 98 height 16
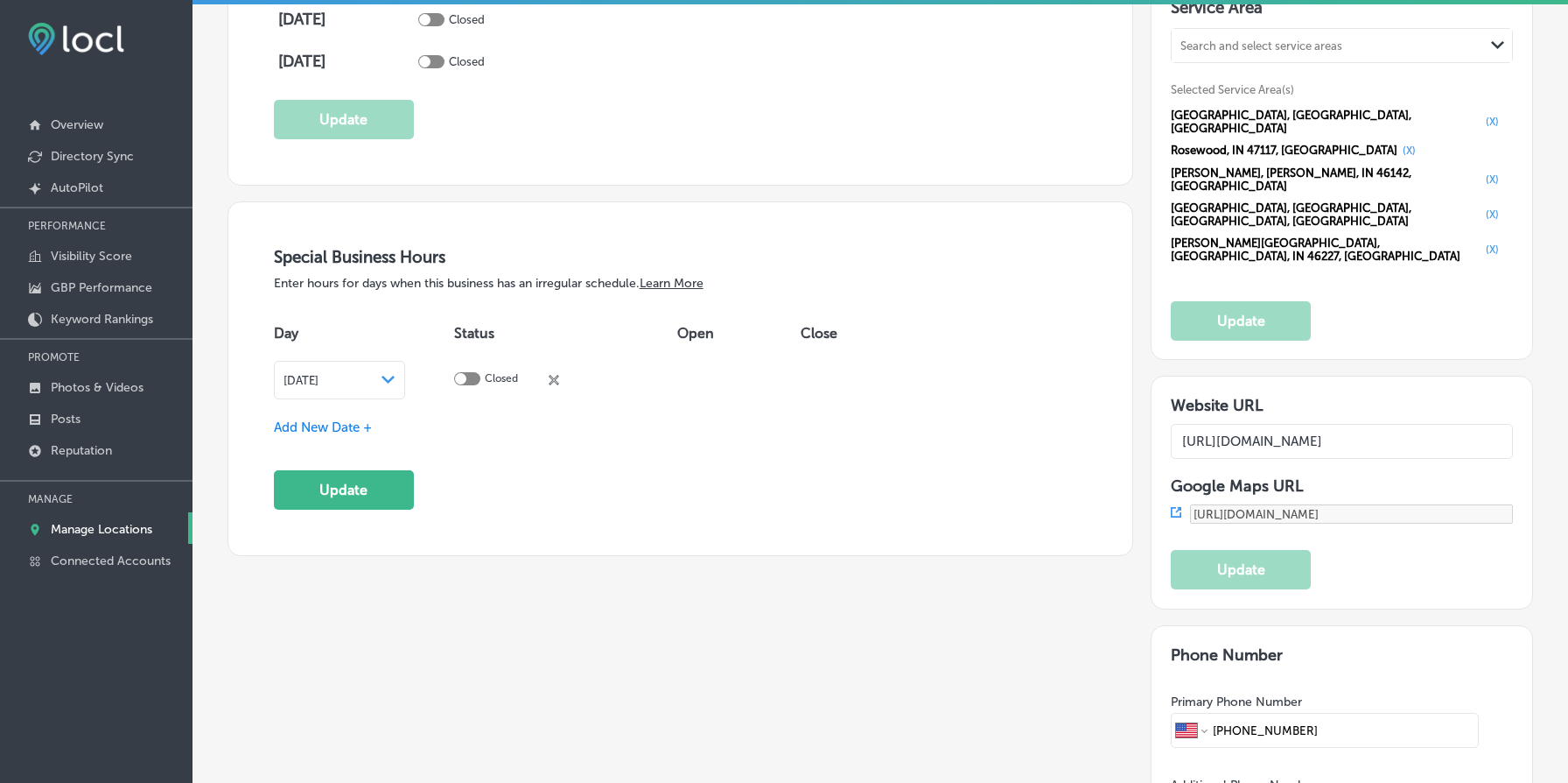
click at [395, 376] on icon "Path Created with Sketch." at bounding box center [388, 379] width 13 height 8
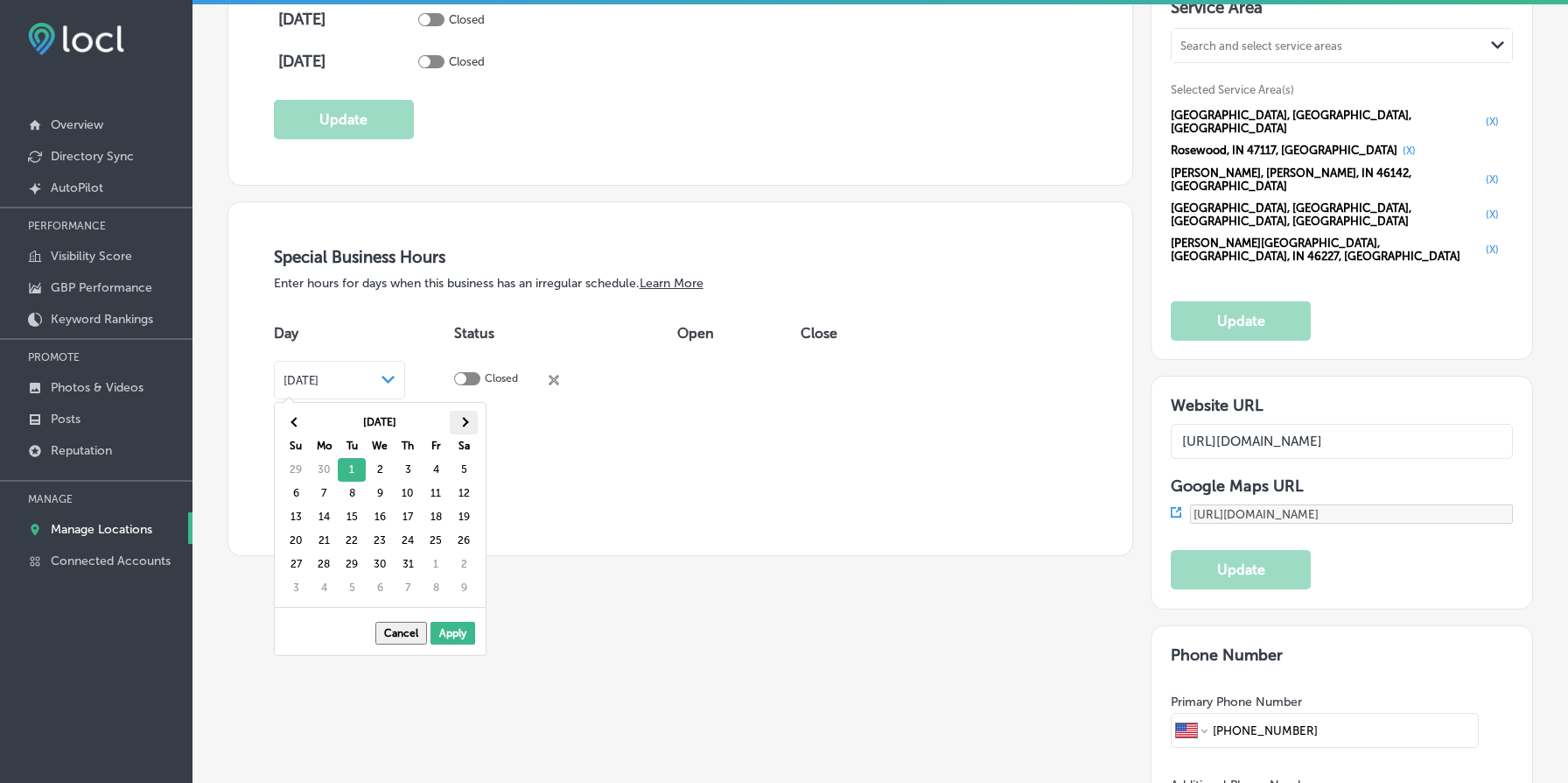
click at [467, 424] on th at bounding box center [464, 422] width 28 height 24
click at [464, 425] on span at bounding box center [463, 422] width 10 height 10
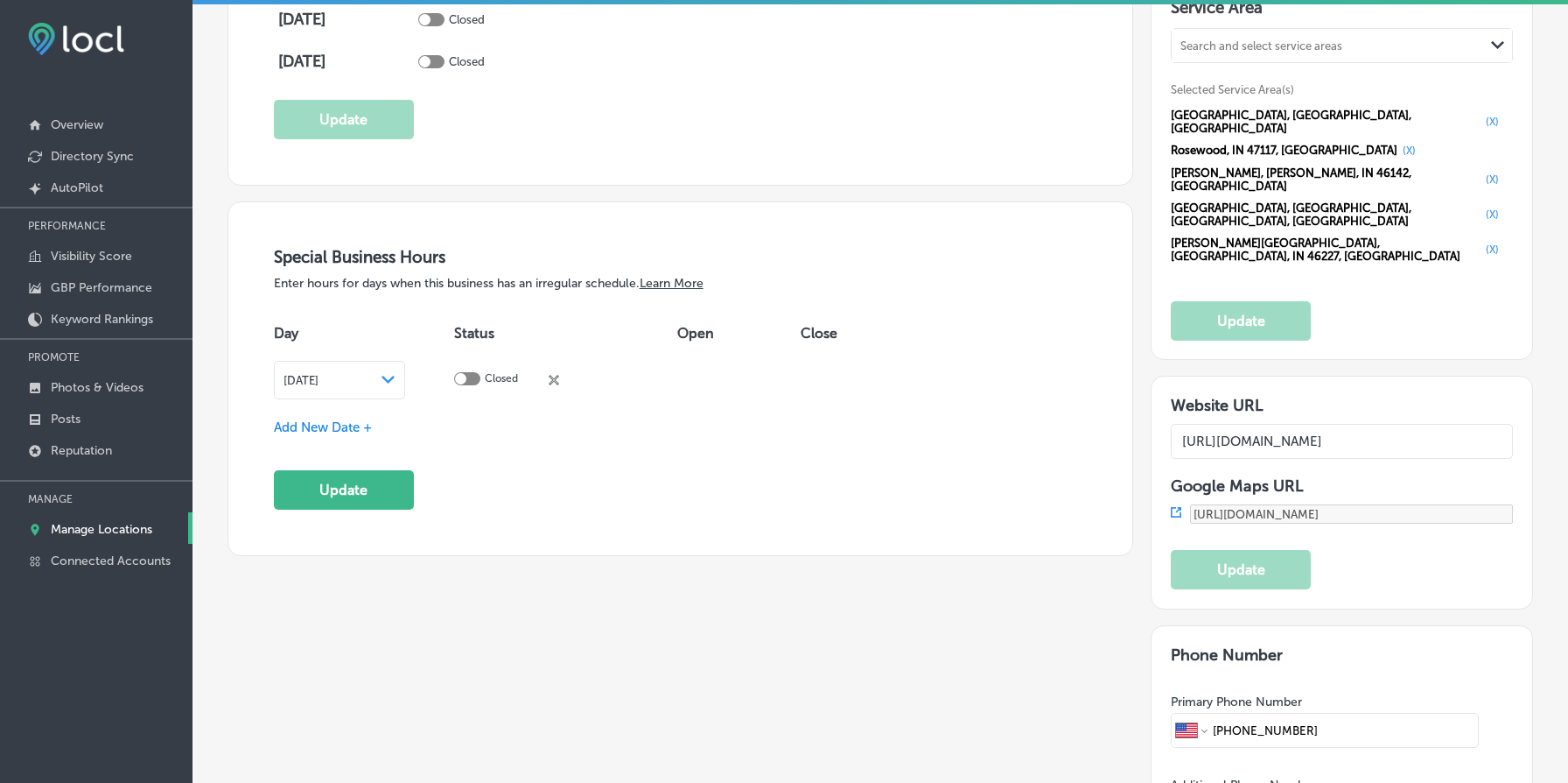
click at [343, 420] on span "Add New Date +" at bounding box center [323, 428] width 98 height 16
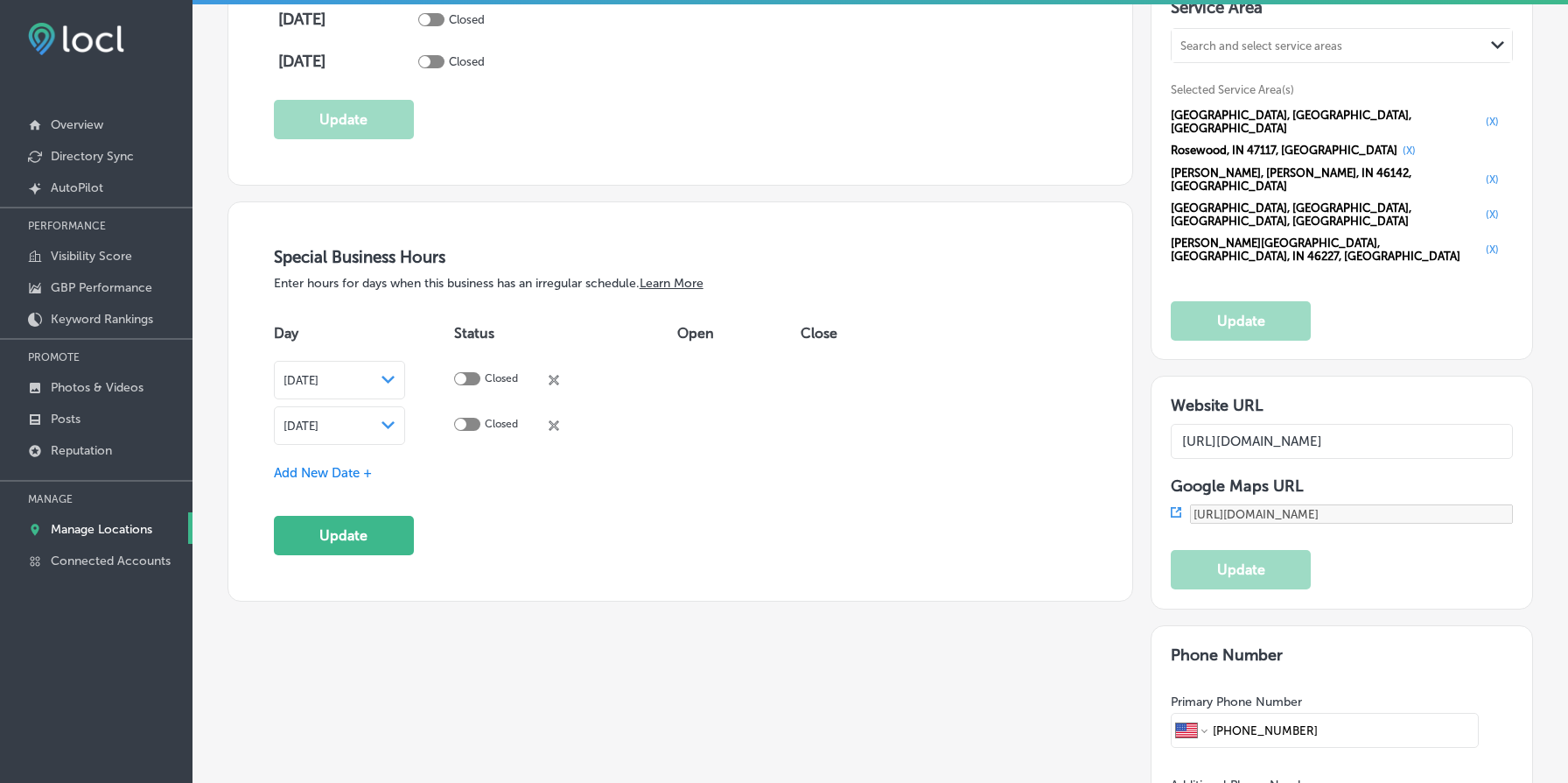
click at [396, 426] on div "Path Created with Sketch." at bounding box center [389, 426] width 14 height 14
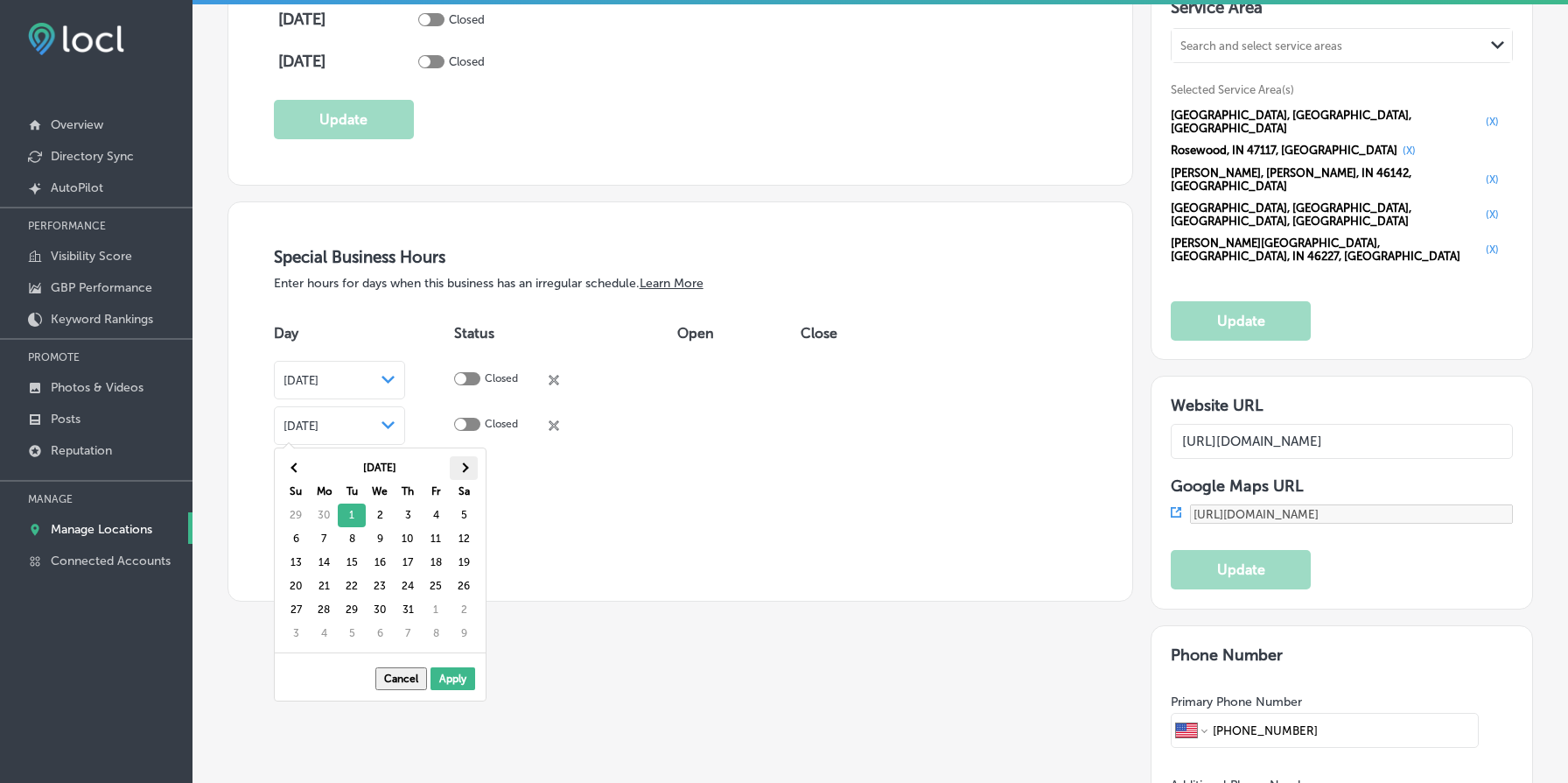
click at [461, 474] on th at bounding box center [464, 467] width 28 height 24
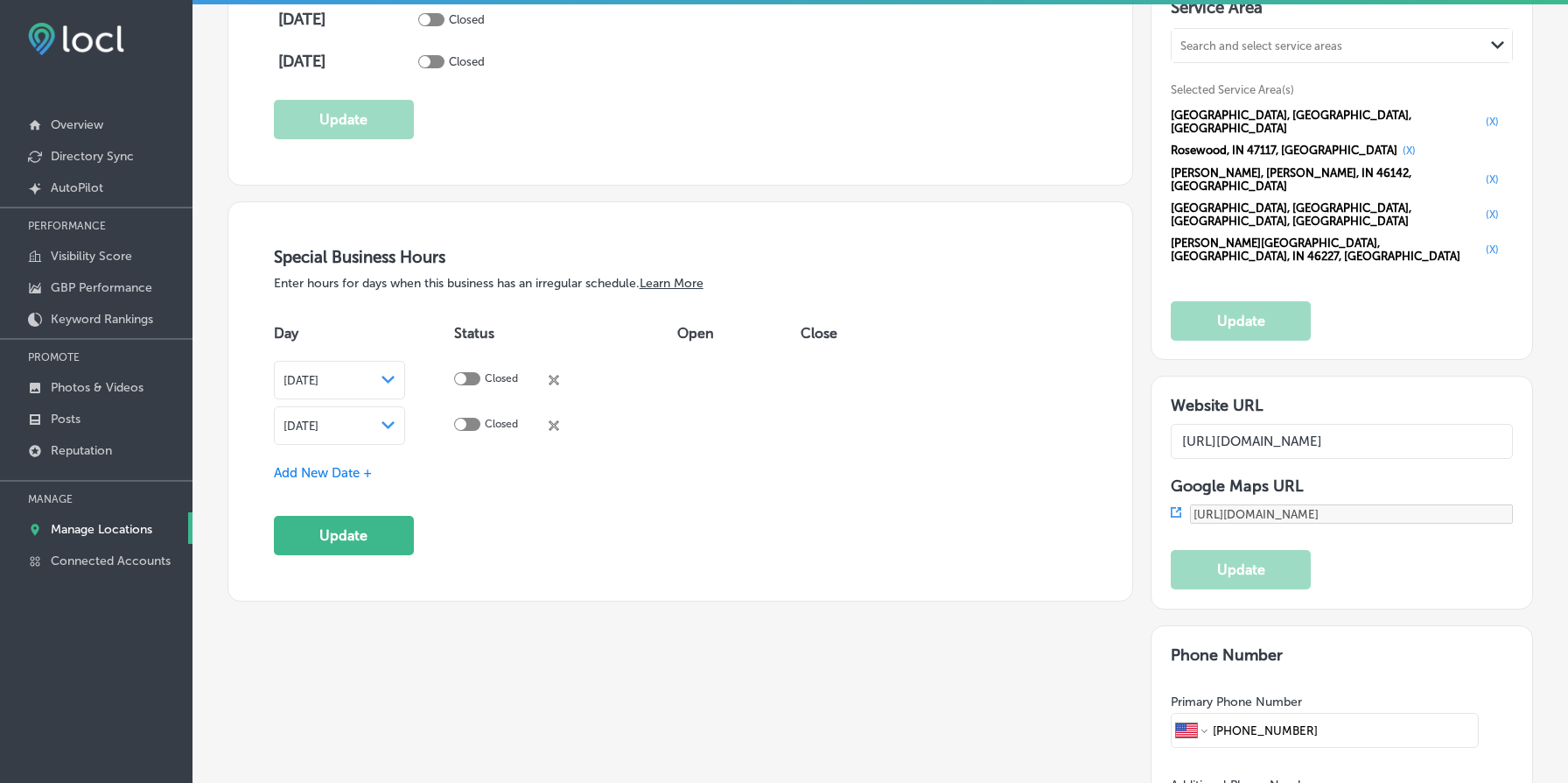
click at [337, 481] on div "Special Business Hours Enter hours for days when this business has an irregular…" at bounding box center [680, 401] width 814 height 309
click at [342, 467] on span "Add New Date +" at bounding box center [323, 473] width 98 height 16
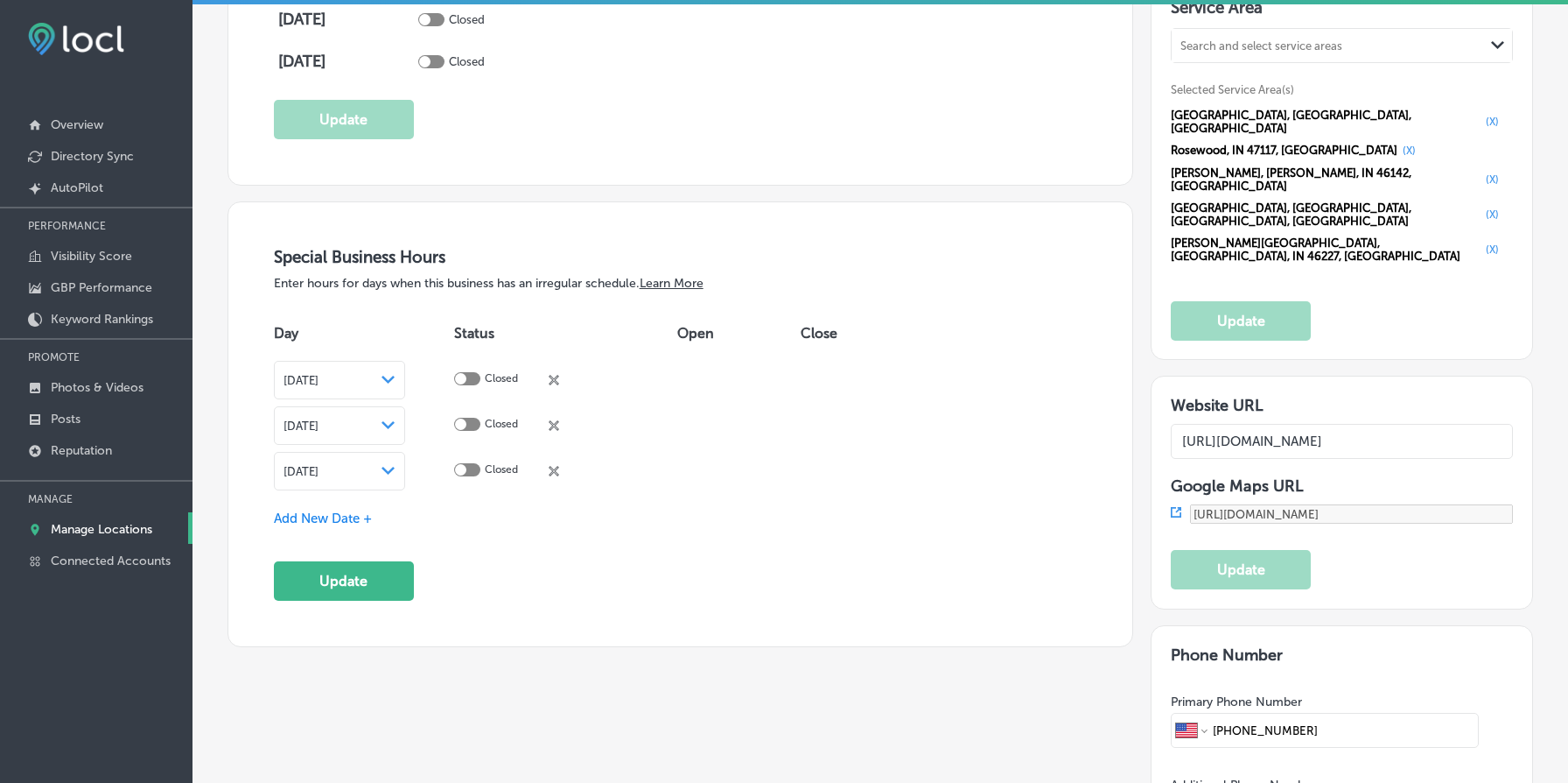
click at [396, 473] on div "Path Created with Sketch." at bounding box center [389, 471] width 14 height 14
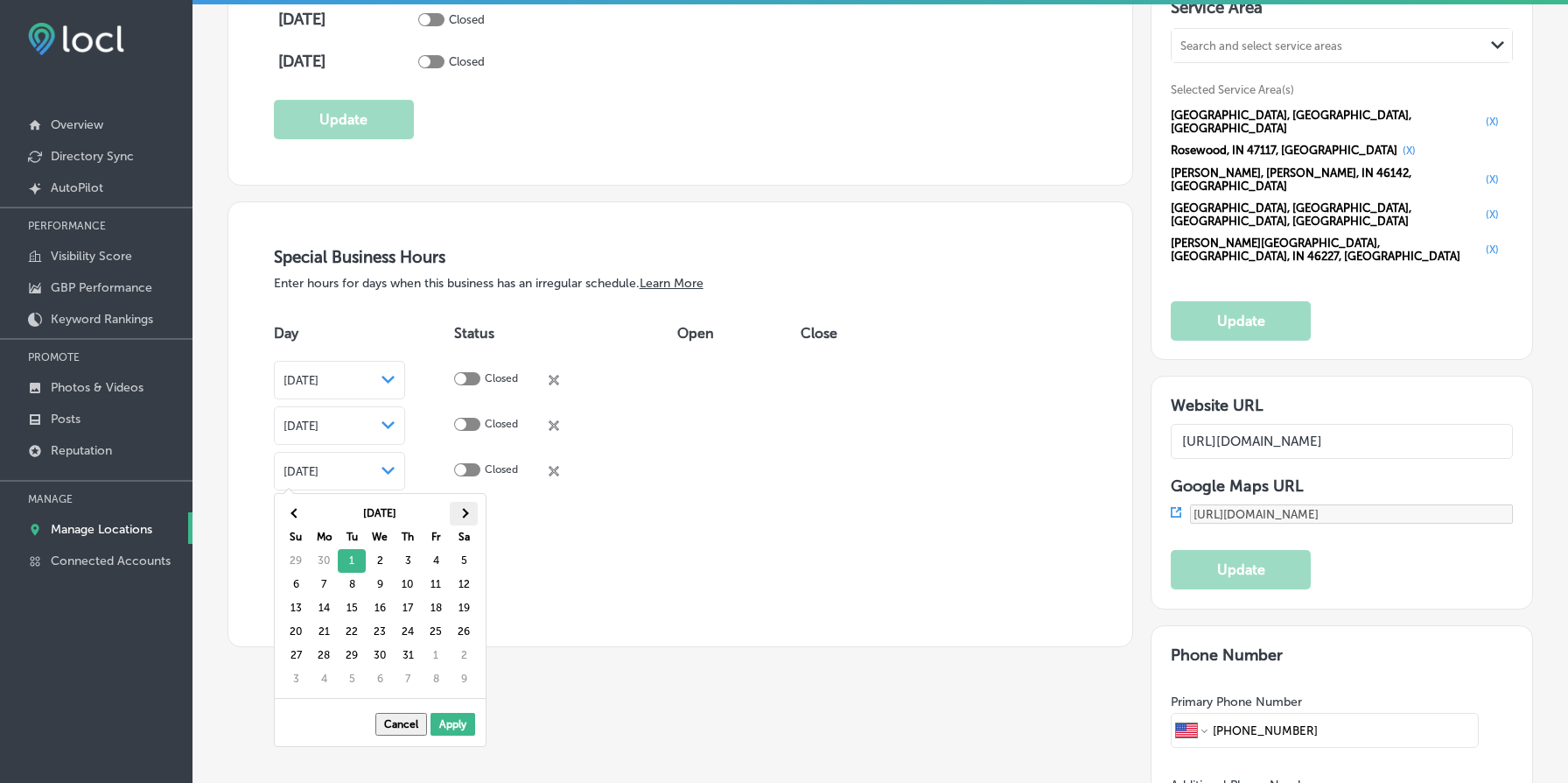
click at [465, 511] on span at bounding box center [463, 513] width 10 height 10
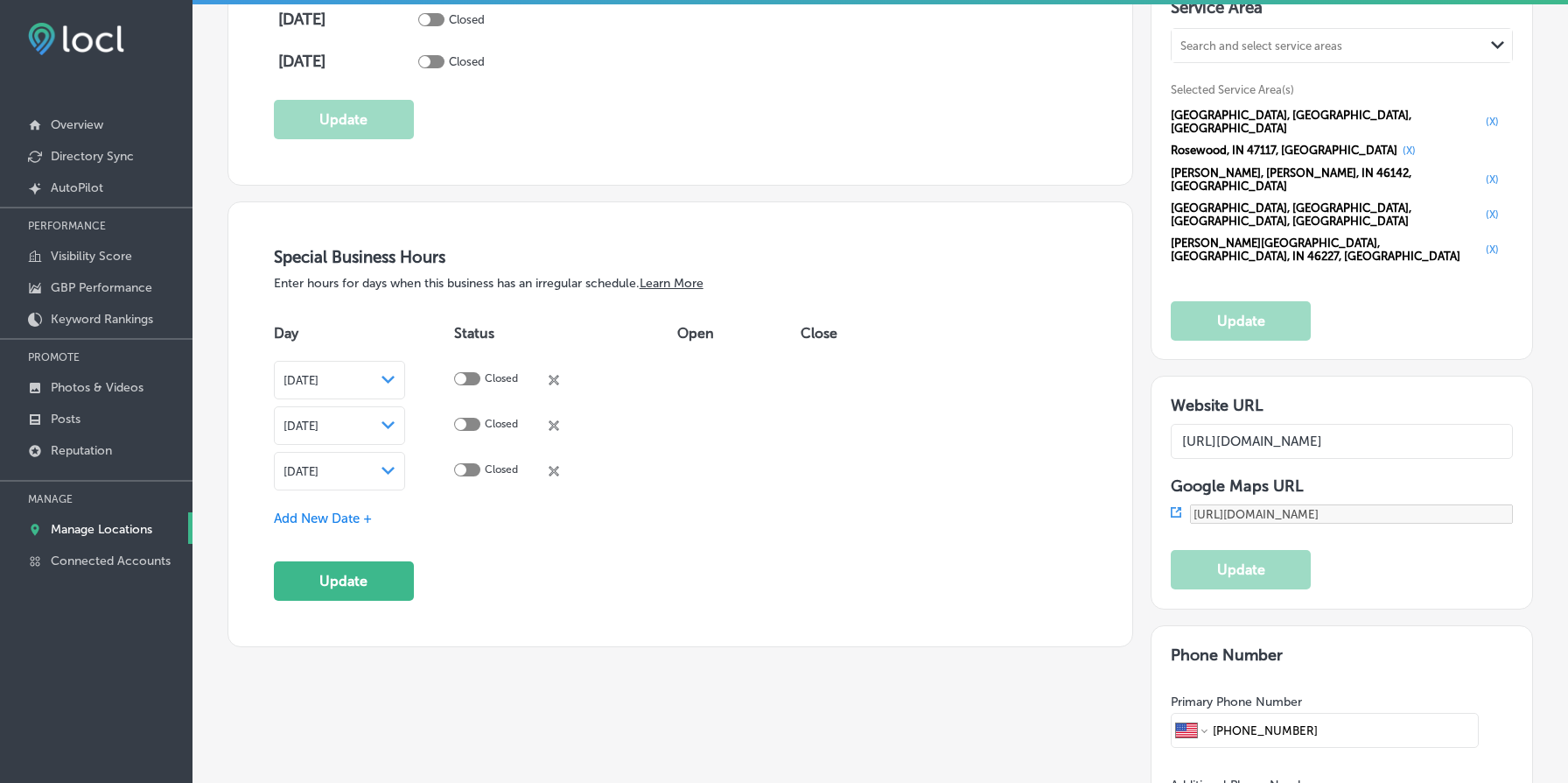
click at [337, 514] on span "Add New Date +" at bounding box center [323, 518] width 98 height 16
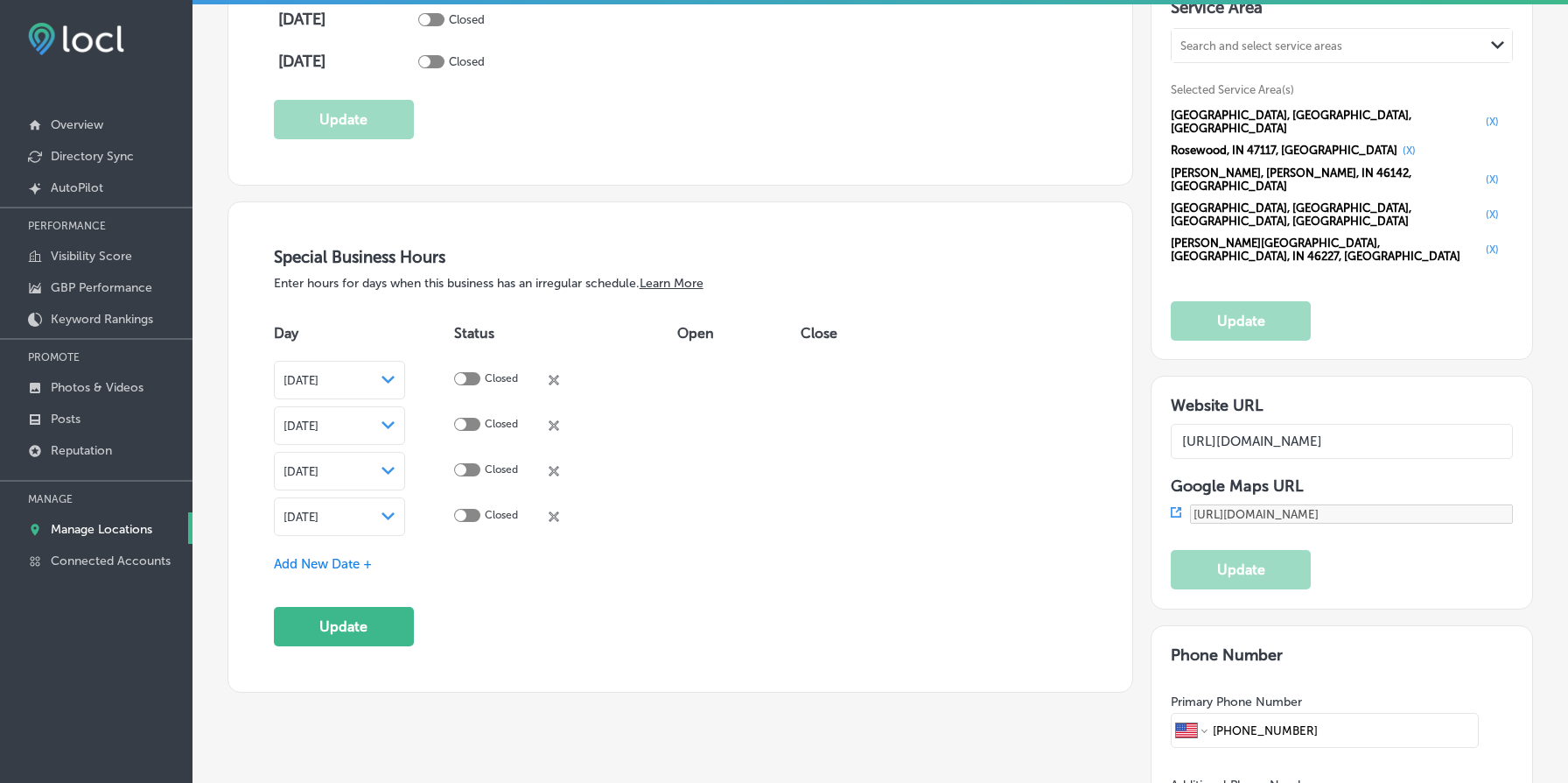
click at [395, 384] on polygon at bounding box center [388, 379] width 13 height 8
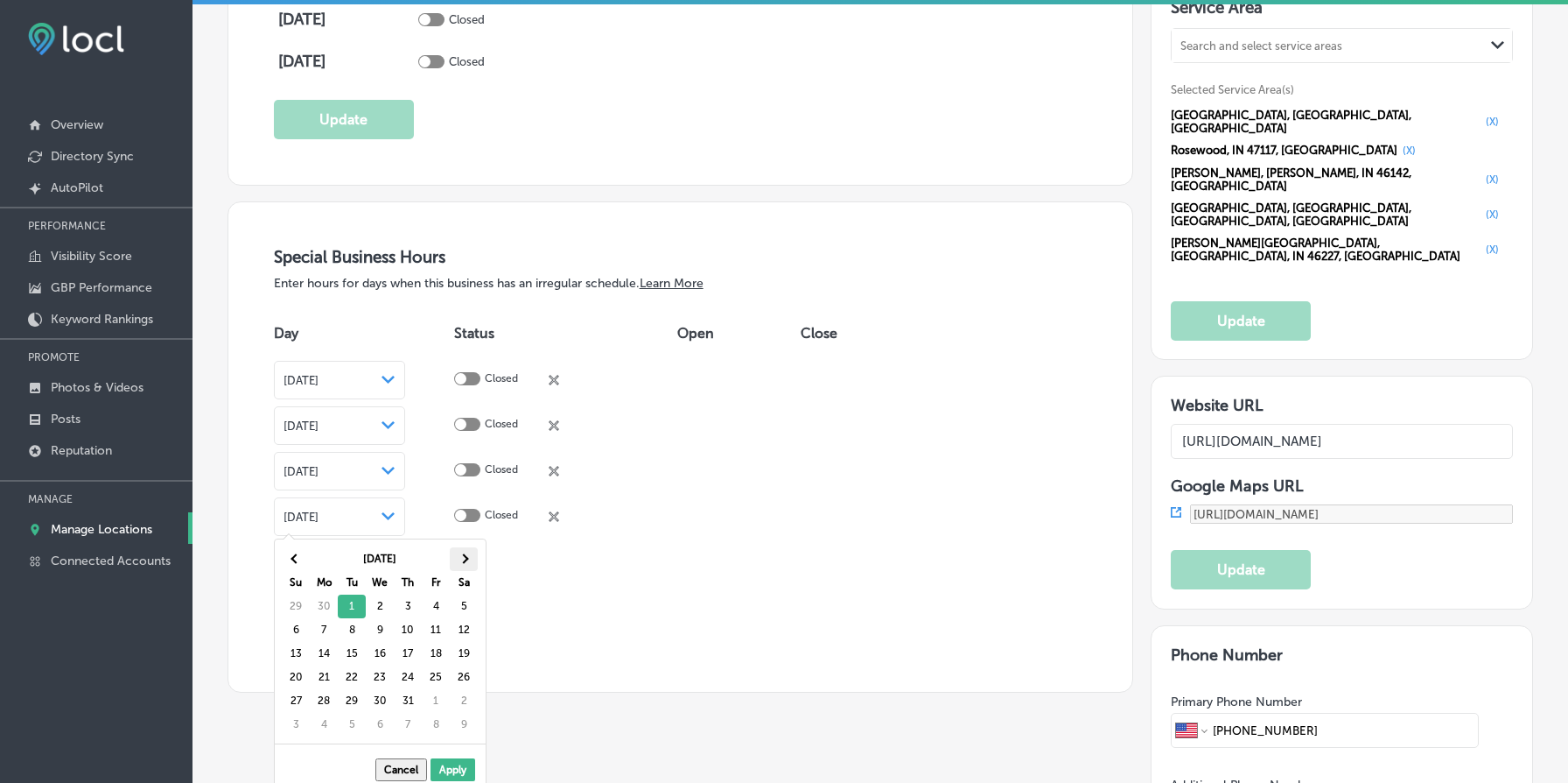
click at [459, 563] on th at bounding box center [464, 559] width 28 height 24
click at [294, 555] on span at bounding box center [295, 559] width 10 height 10
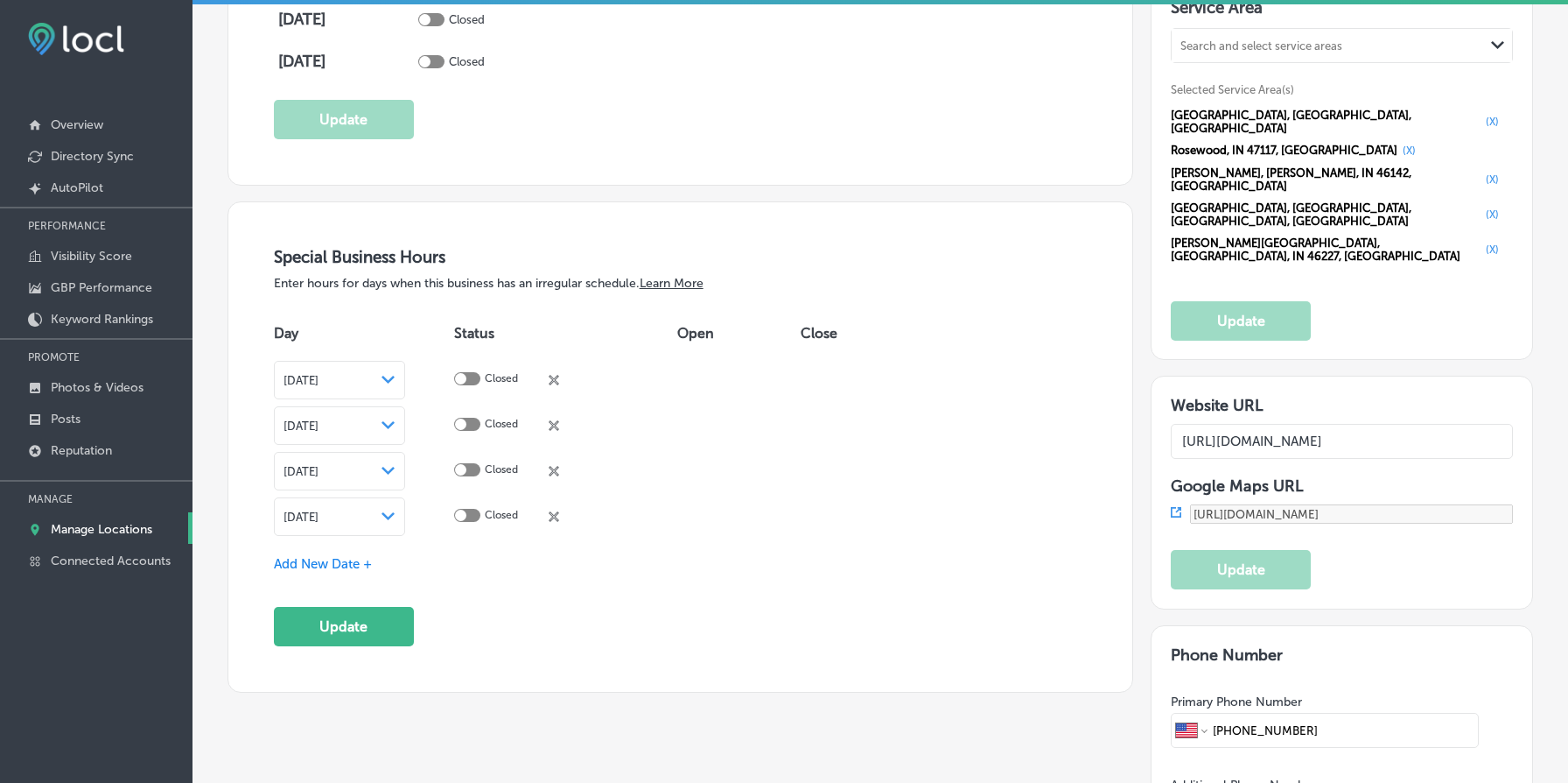
click at [341, 562] on span "Add New Date +" at bounding box center [323, 564] width 98 height 16
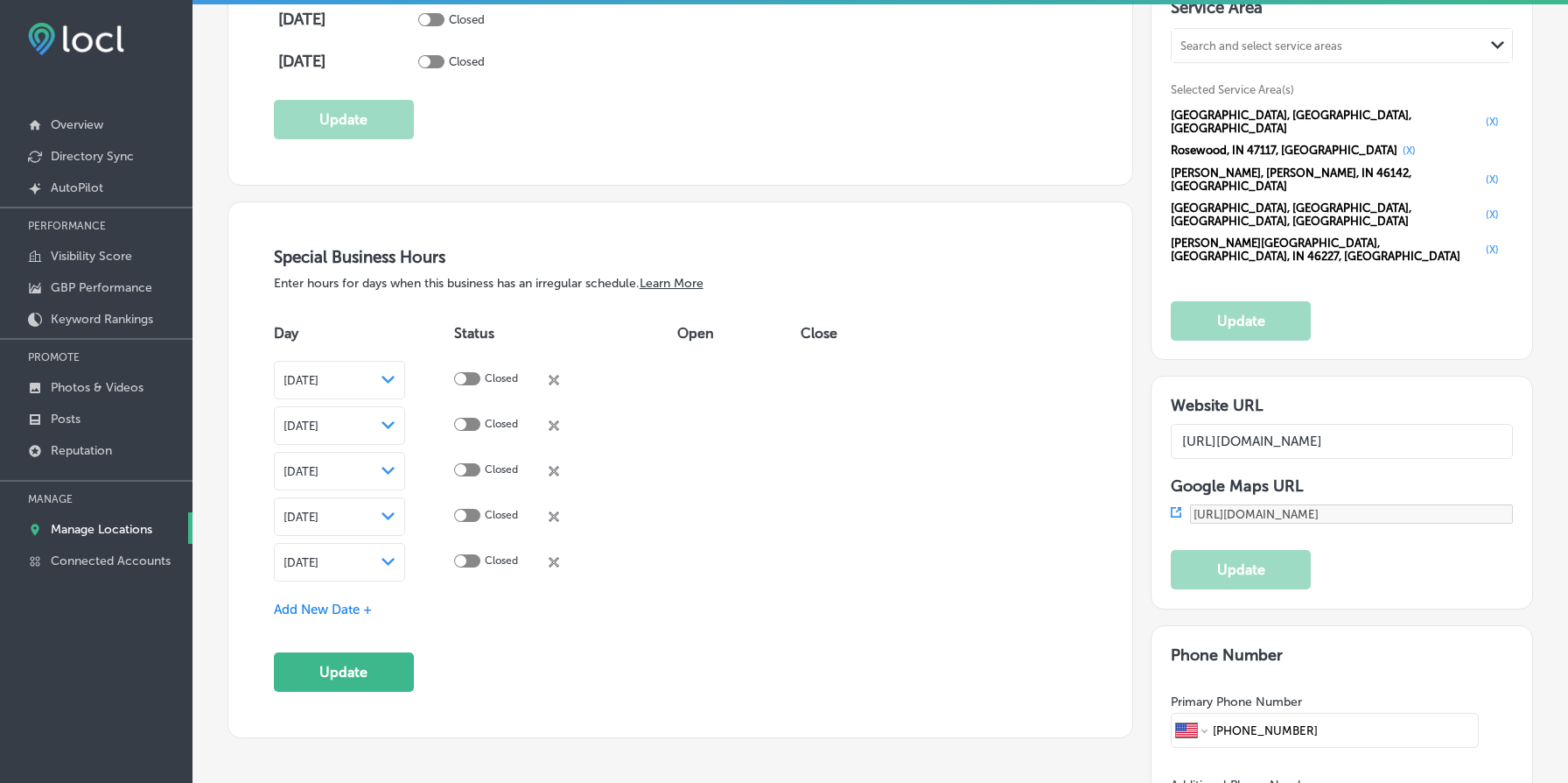
click at [405, 564] on div "[DATE] Path Created with Sketch." at bounding box center [339, 563] width 131 height 39
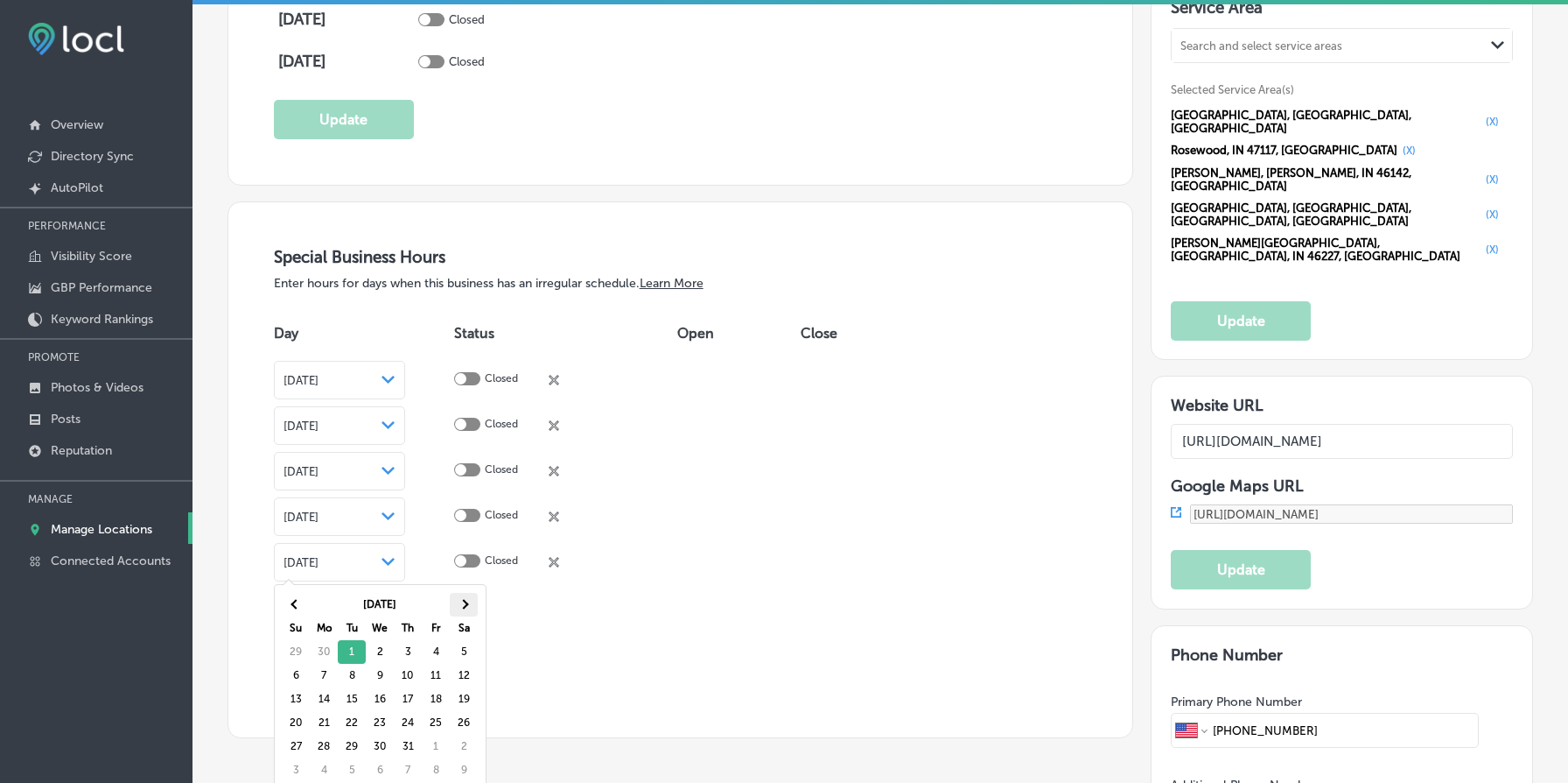
click at [461, 603] on span at bounding box center [463, 604] width 10 height 10
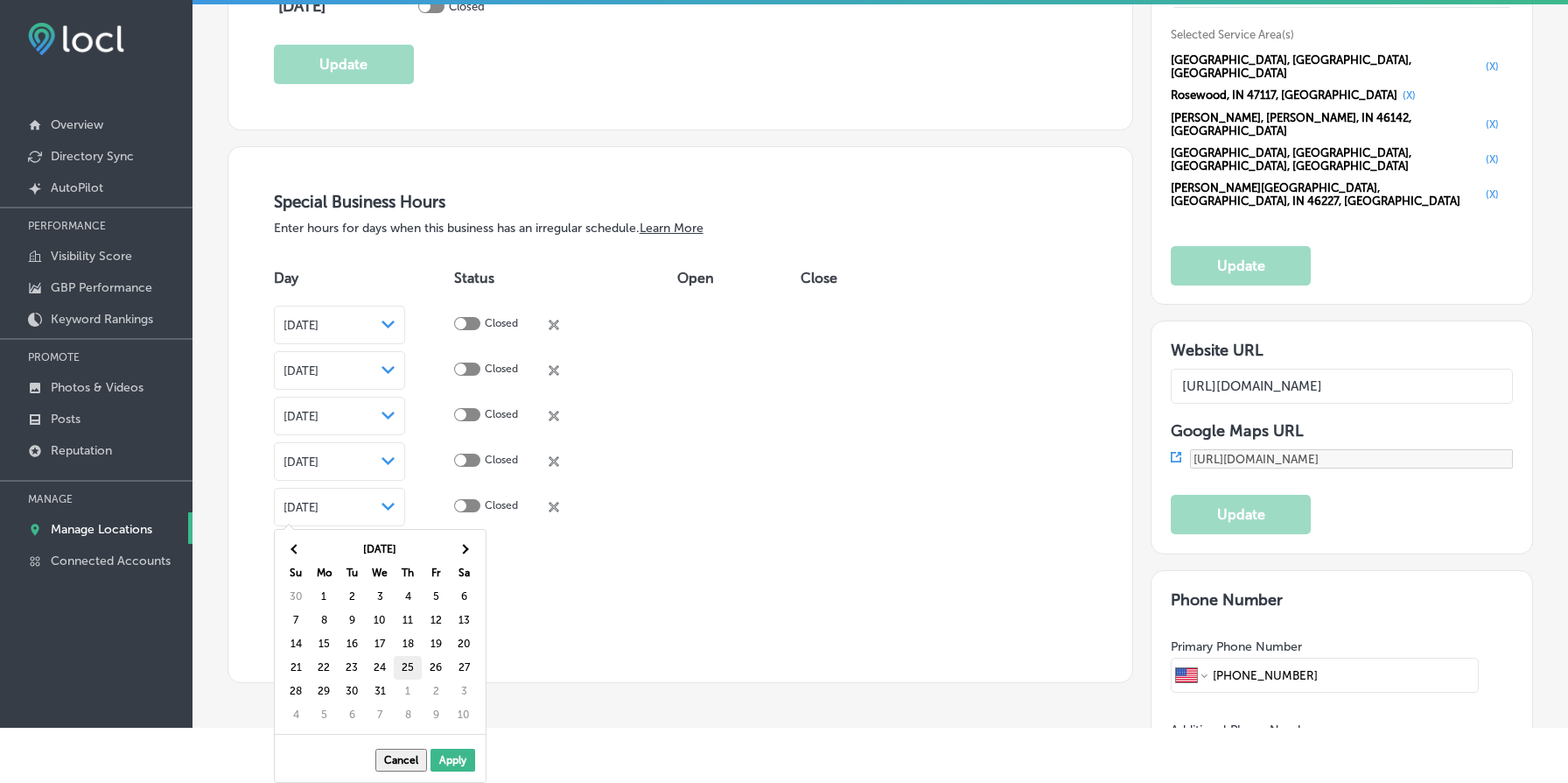
scroll to position [4, 0]
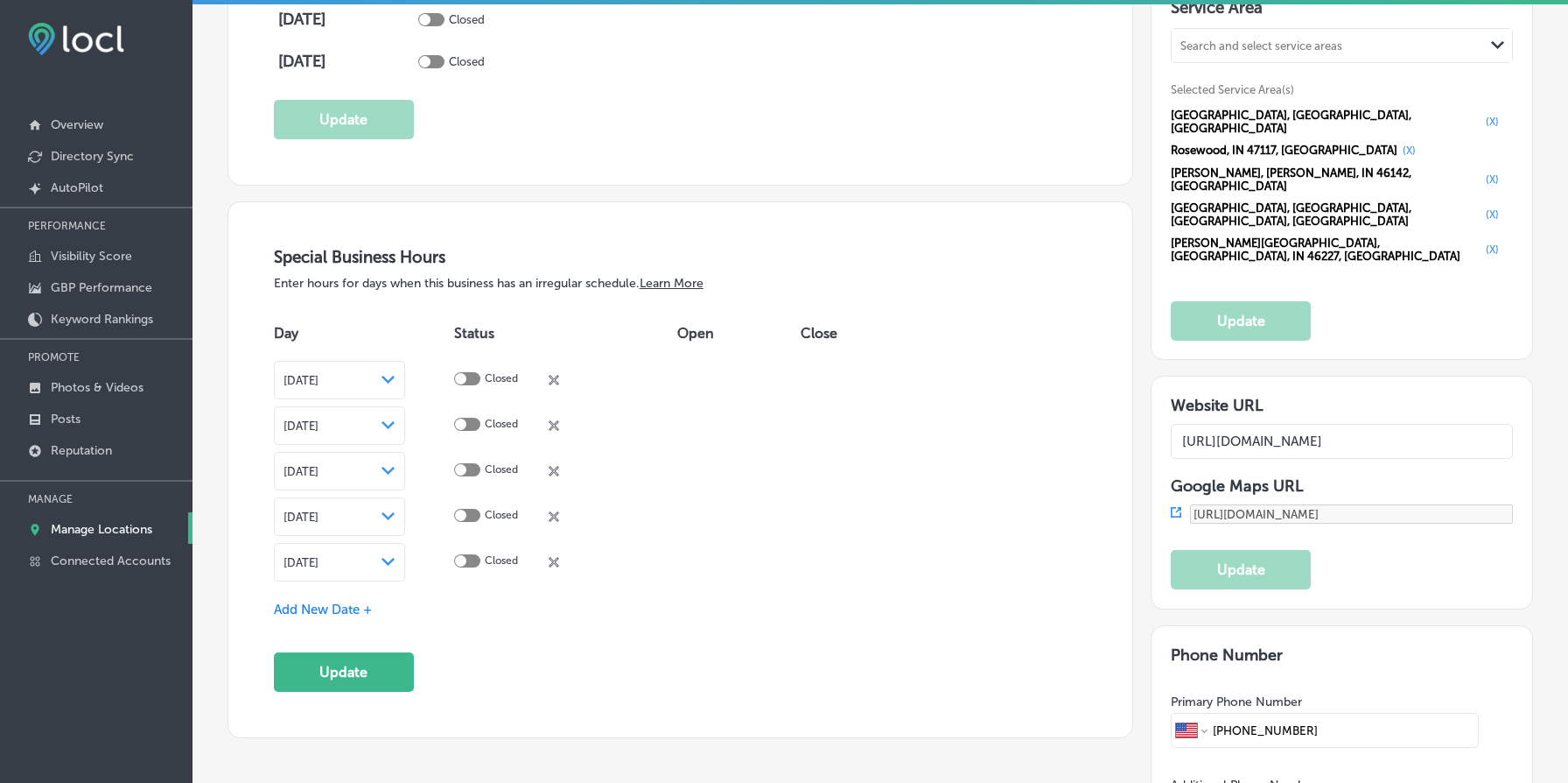
click at [396, 464] on div "[DATE] Path Created with Sketch." at bounding box center [339, 471] width 112 height 14
click at [368, 667] on button "Update" at bounding box center [344, 672] width 140 height 40
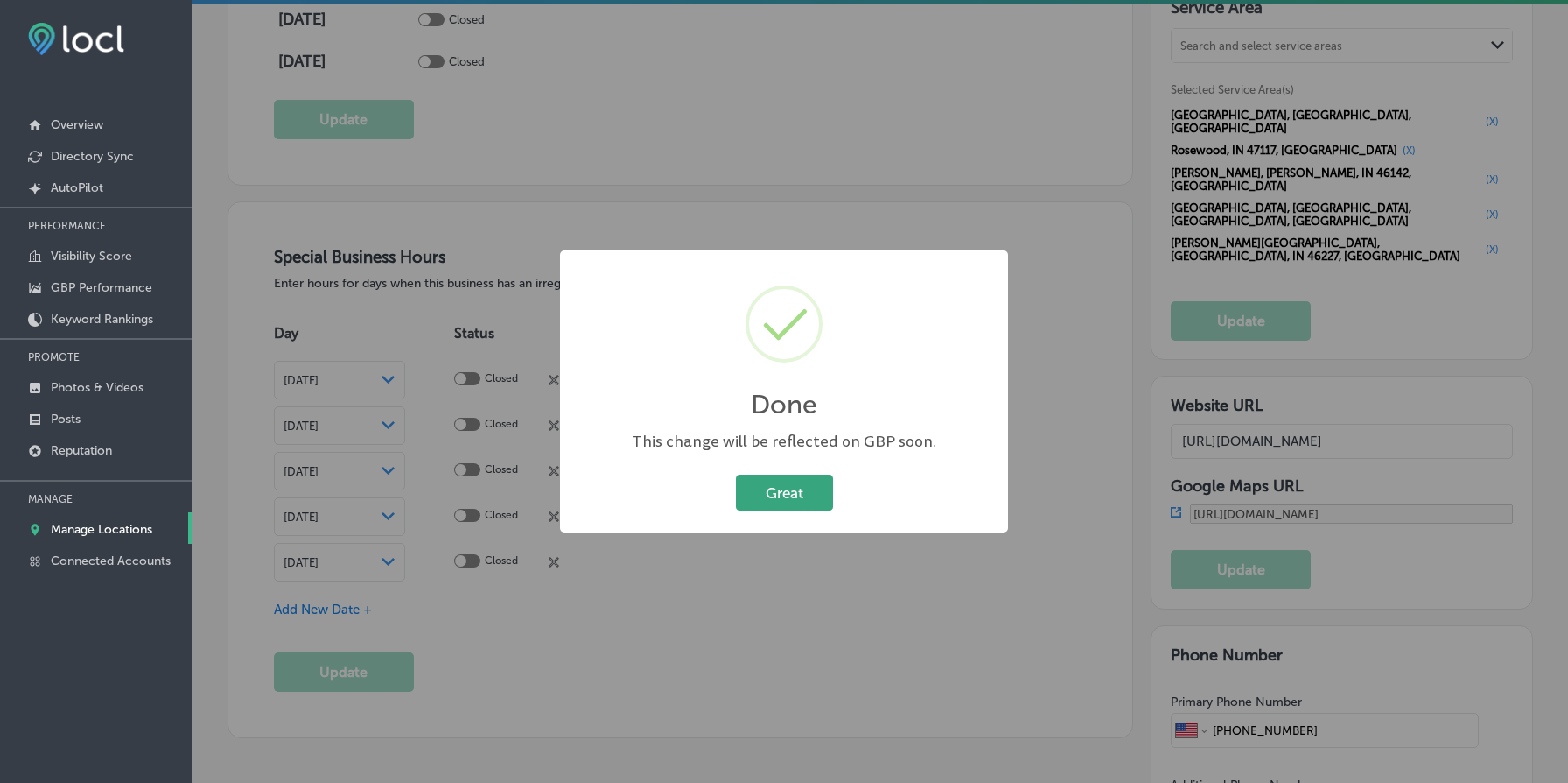
click at [765, 493] on button "Great" at bounding box center [784, 492] width 97 height 36
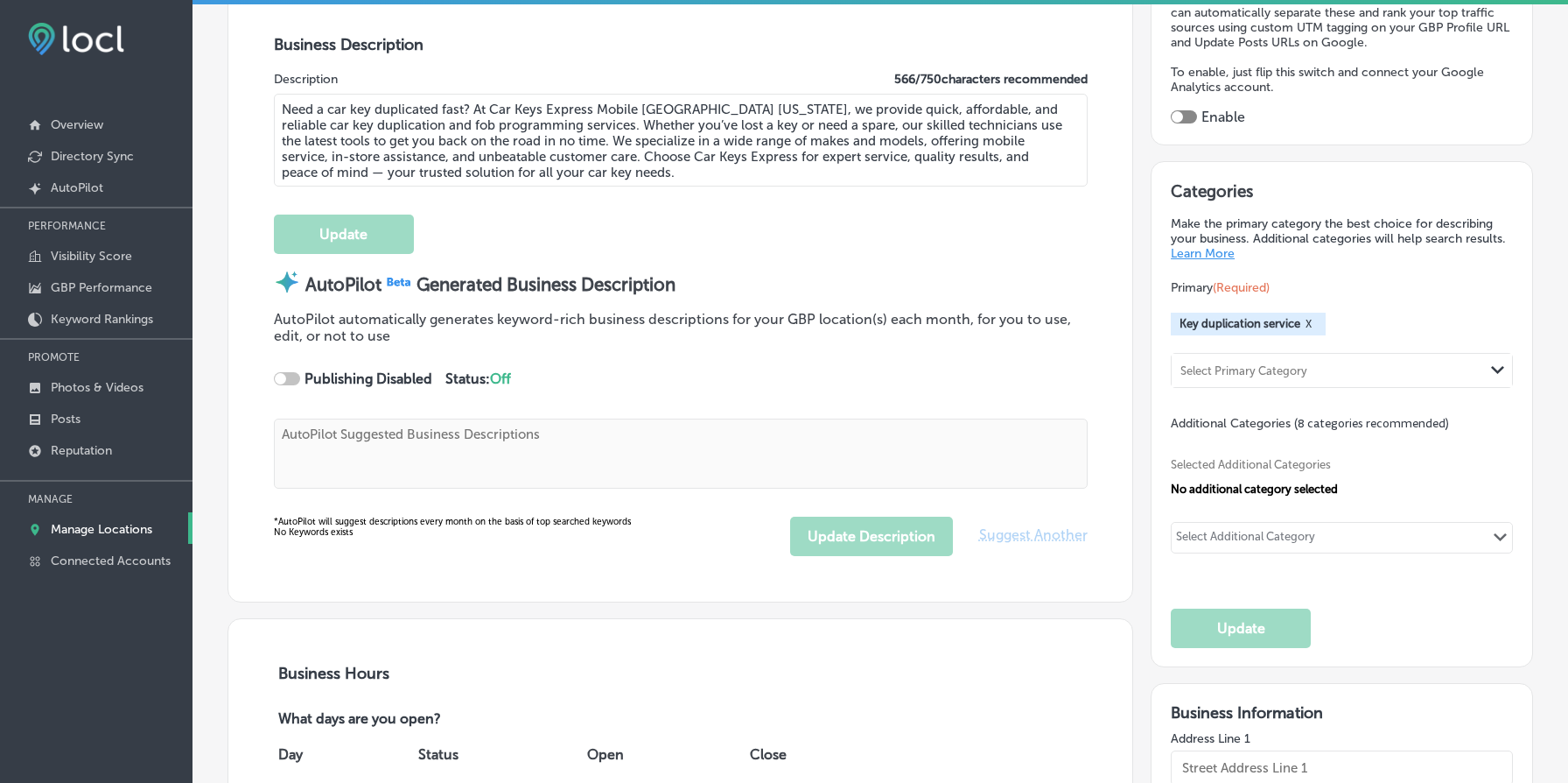
scroll to position [0, 0]
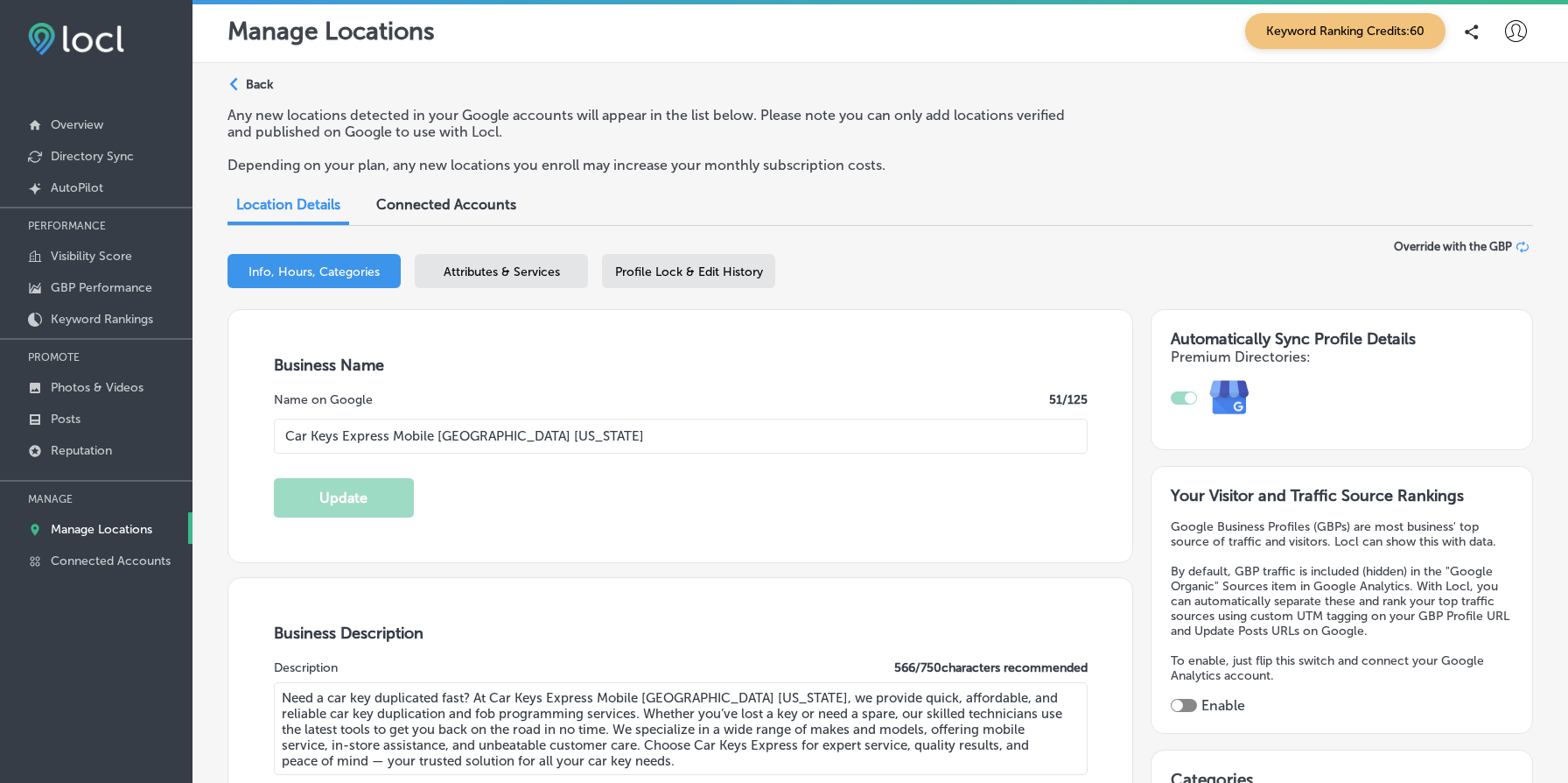
click at [268, 99] on div "Path Created with Sketch. Back" at bounding box center [250, 91] width 46 height 31
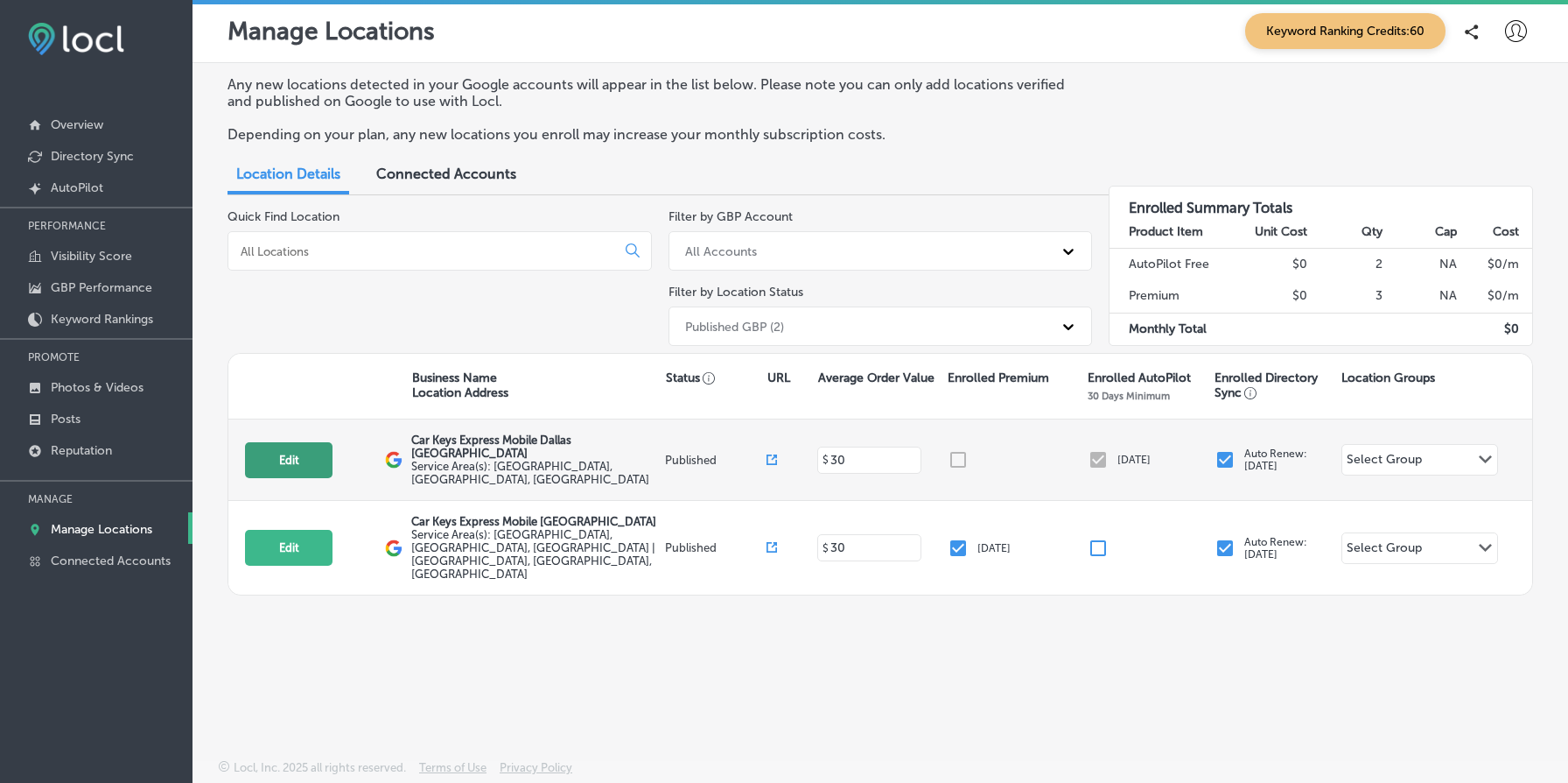
click at [291, 457] on button "Edit" at bounding box center [288, 459] width 87 height 36
select select "US"
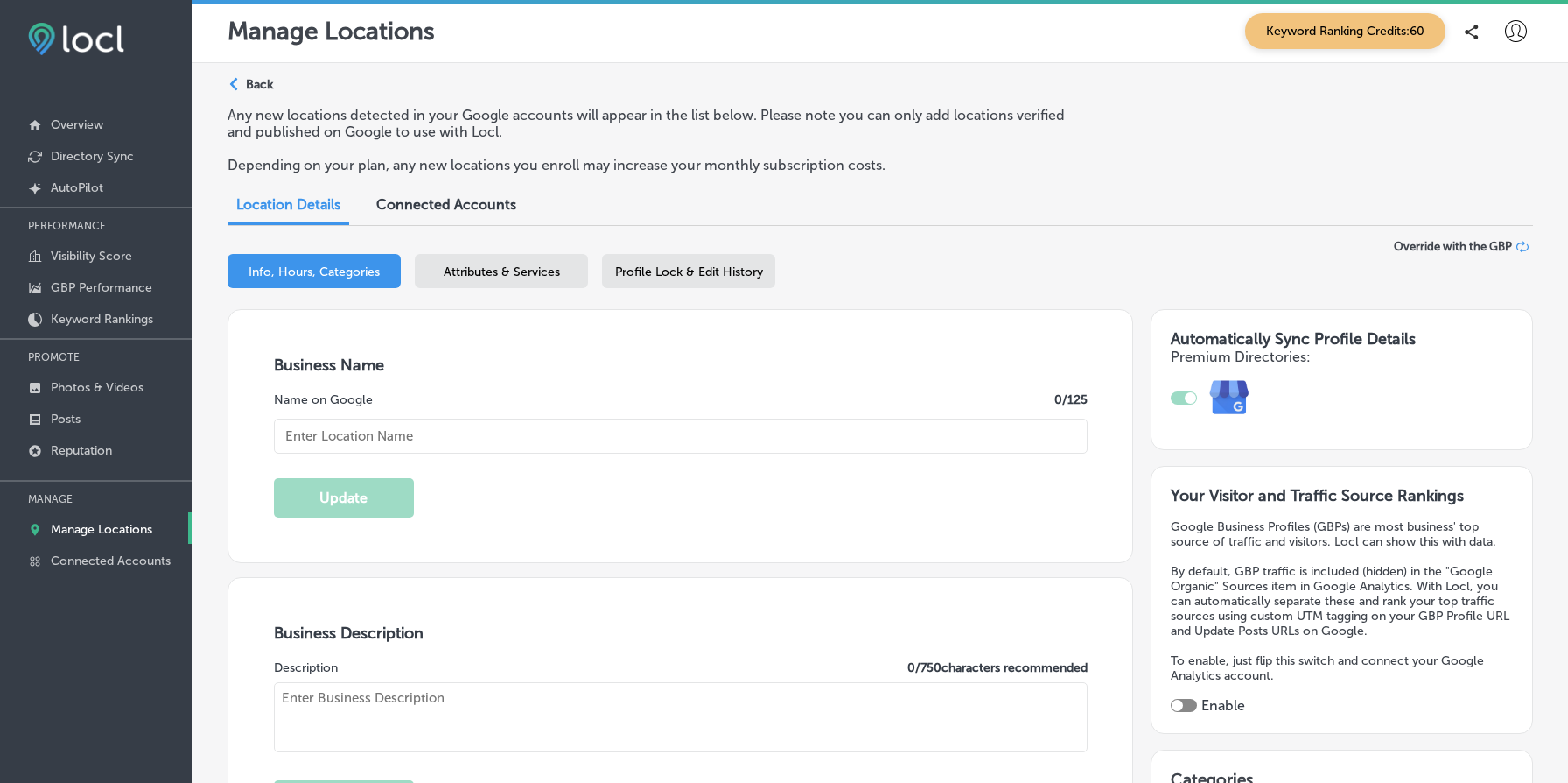
type input "Car Keys Express Mobile Dallas [GEOGRAPHIC_DATA]"
type textarea "Car Keys Express Mobile delivers top-notch key duplication and remote replaceme…"
type input "[STREET_ADDRESS]"
type input "Suite 101"
type input "[GEOGRAPHIC_DATA]"
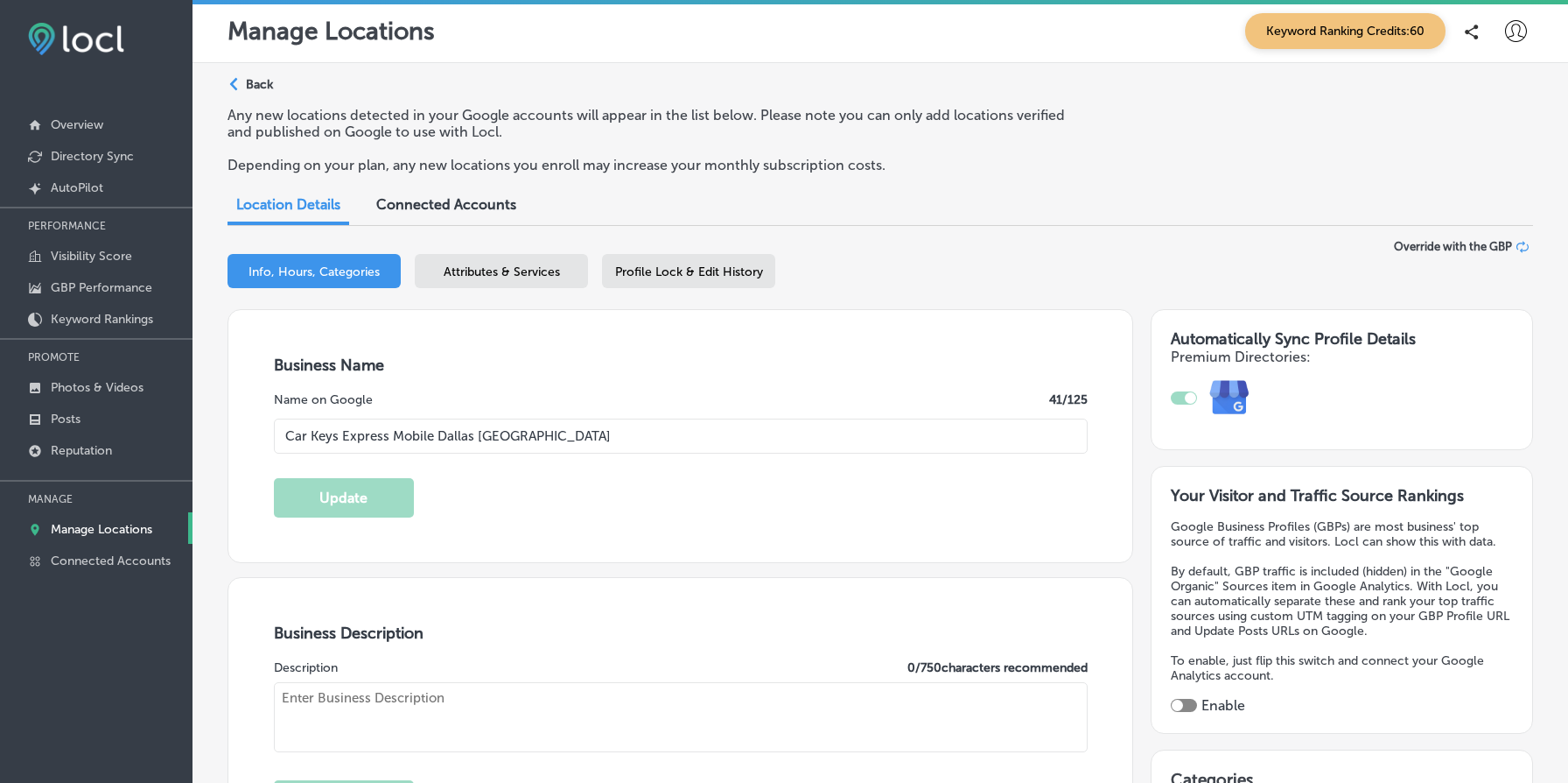
type input "40299"
type input "US"
type textarea "Car Keys Express Mobile delivers top-notch key duplication and remote replaceme…"
checkbox input "true"
type input "[URL][DOMAIN_NAME]"
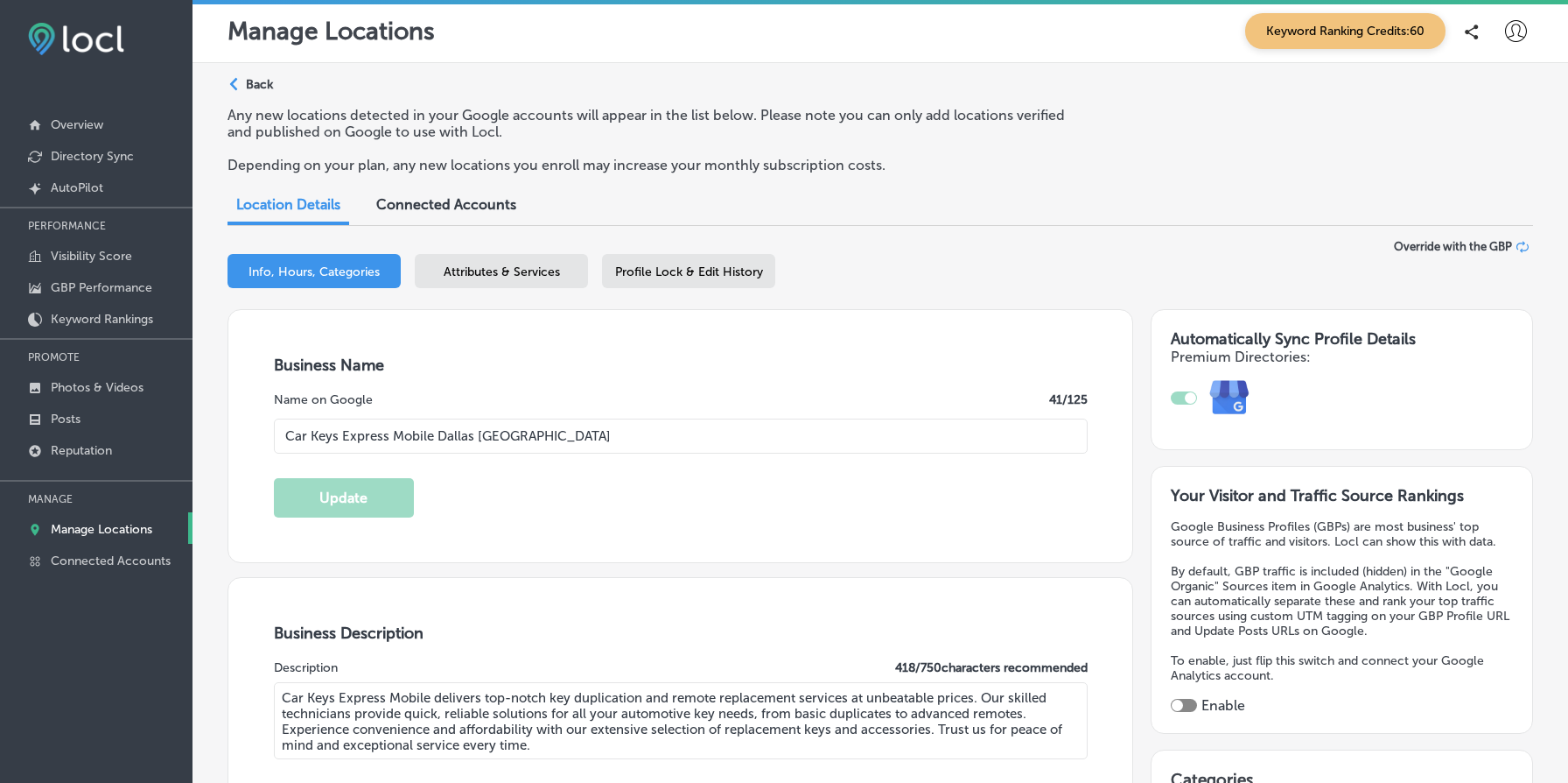
type input "[PHONE_NUMBER]"
click at [522, 284] on div "Attributes & Services" at bounding box center [502, 271] width 174 height 34
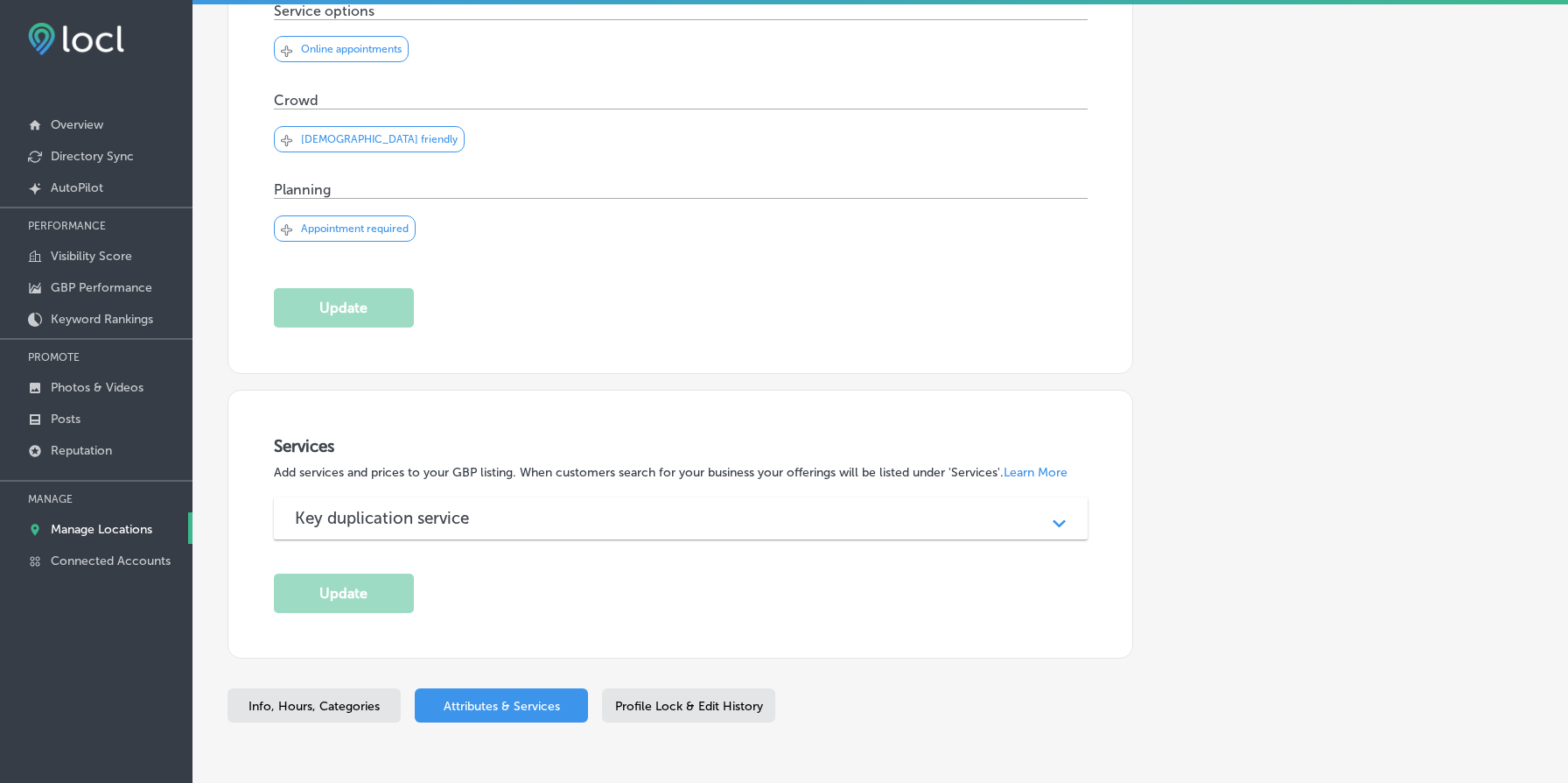
scroll to position [615, 0]
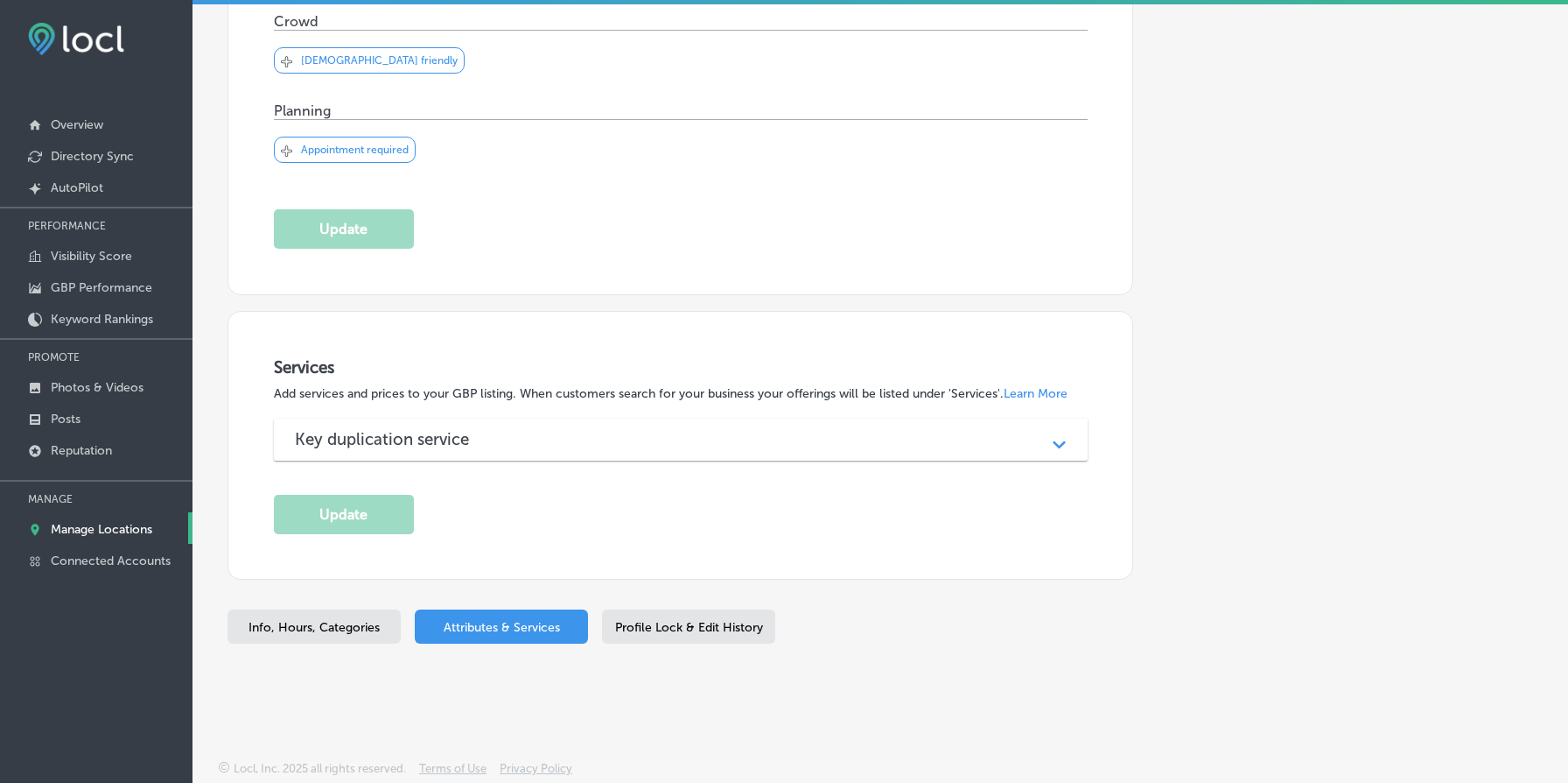
click at [559, 437] on div "Key duplication service" at bounding box center [681, 439] width 772 height 20
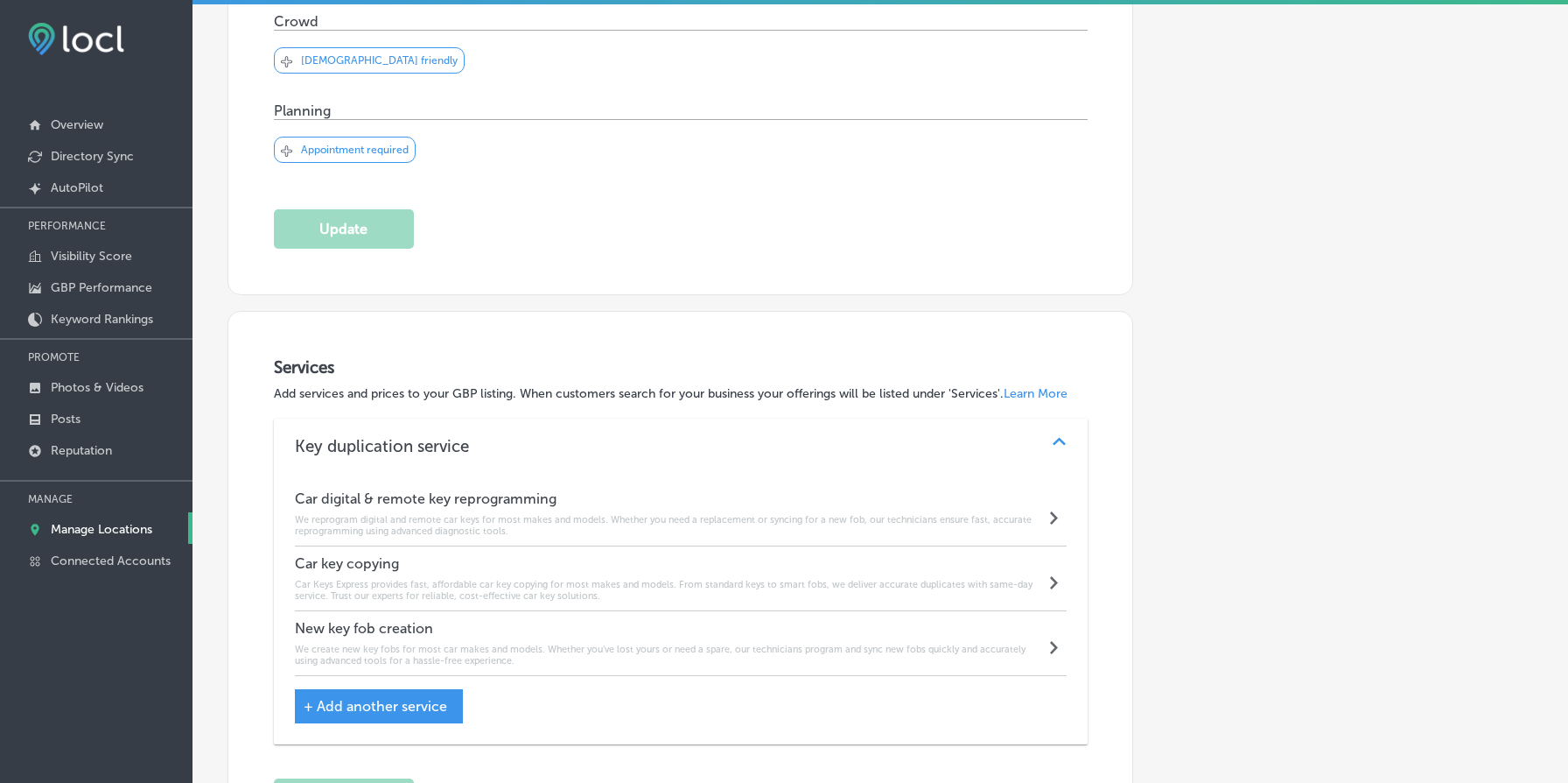
scroll to position [0, 0]
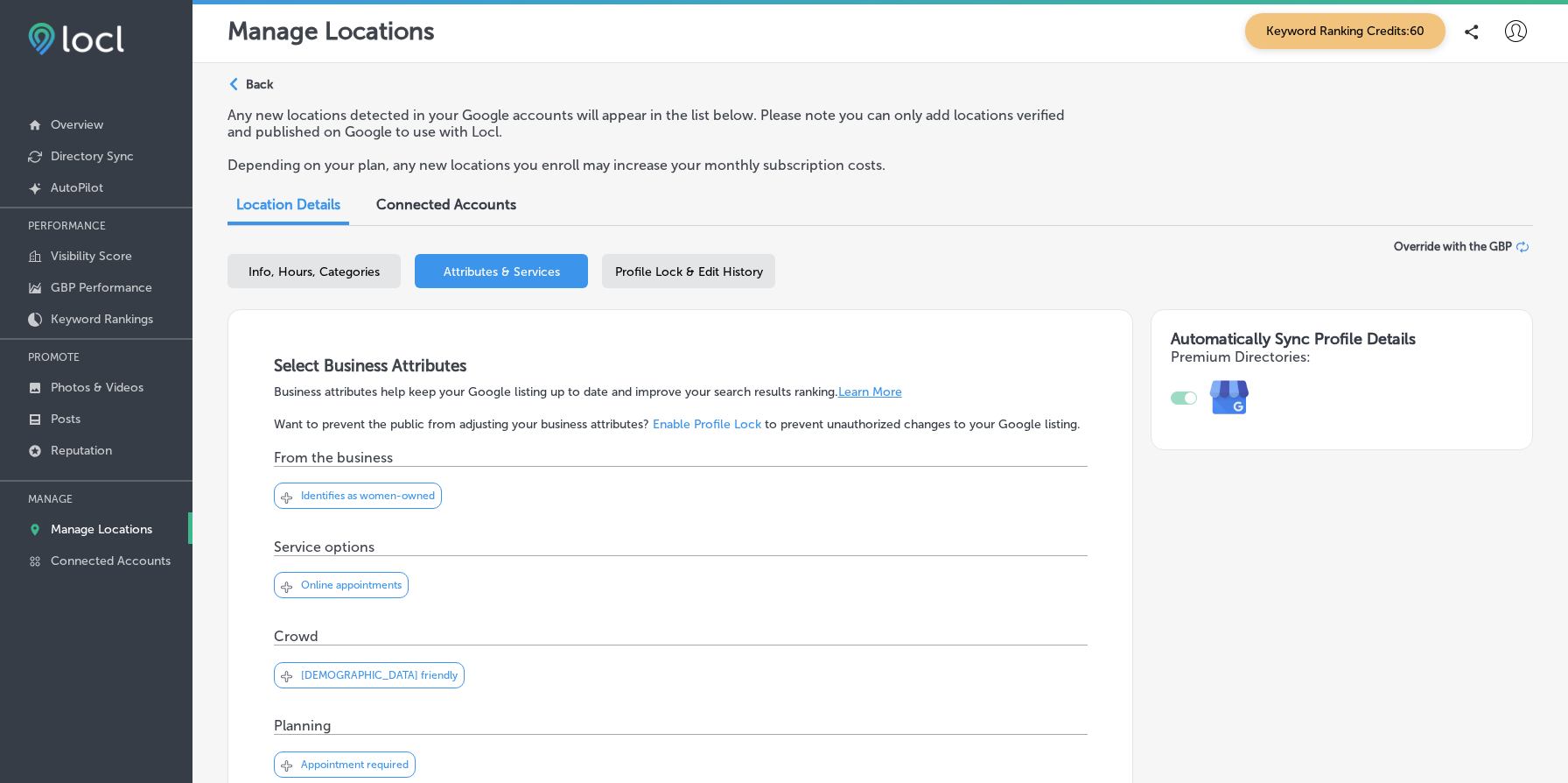
click at [256, 84] on p "Back" at bounding box center [259, 84] width 27 height 15
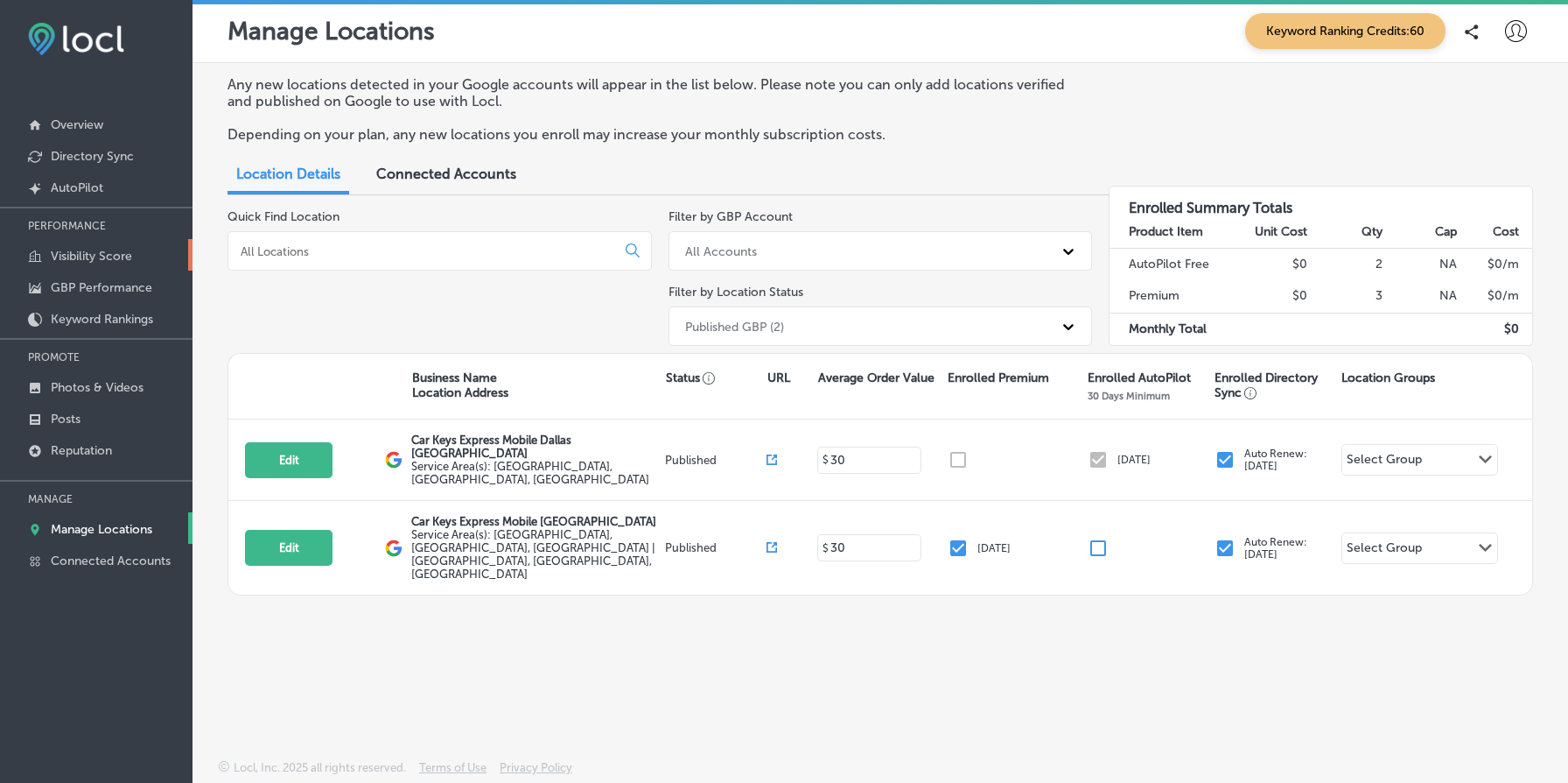
click at [114, 254] on p "Visibility Score" at bounding box center [92, 256] width 81 height 15
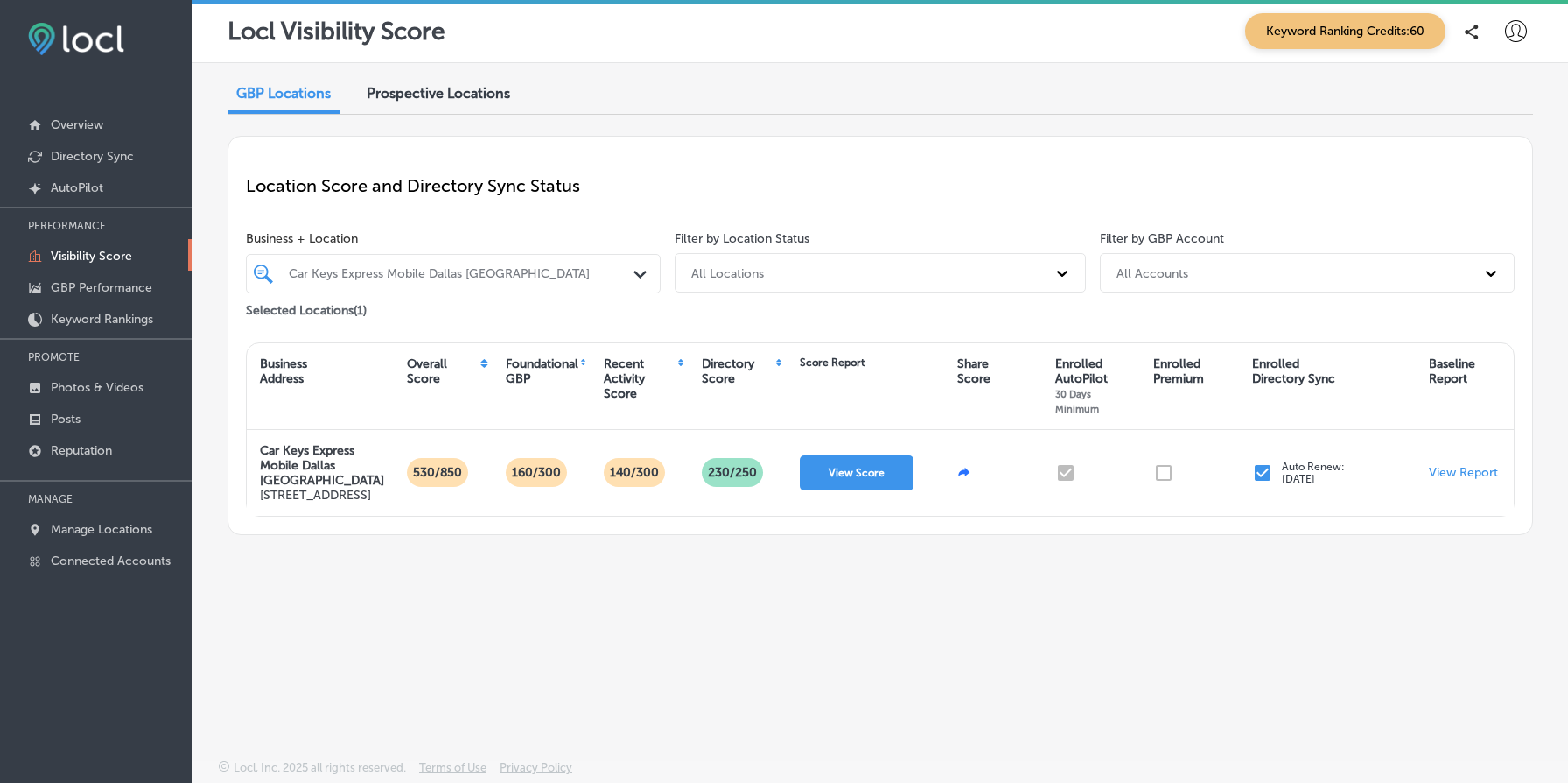
click at [454, 266] on div "Car Keys Express Mobile Dallas [GEOGRAPHIC_DATA]" at bounding box center [462, 273] width 346 height 15
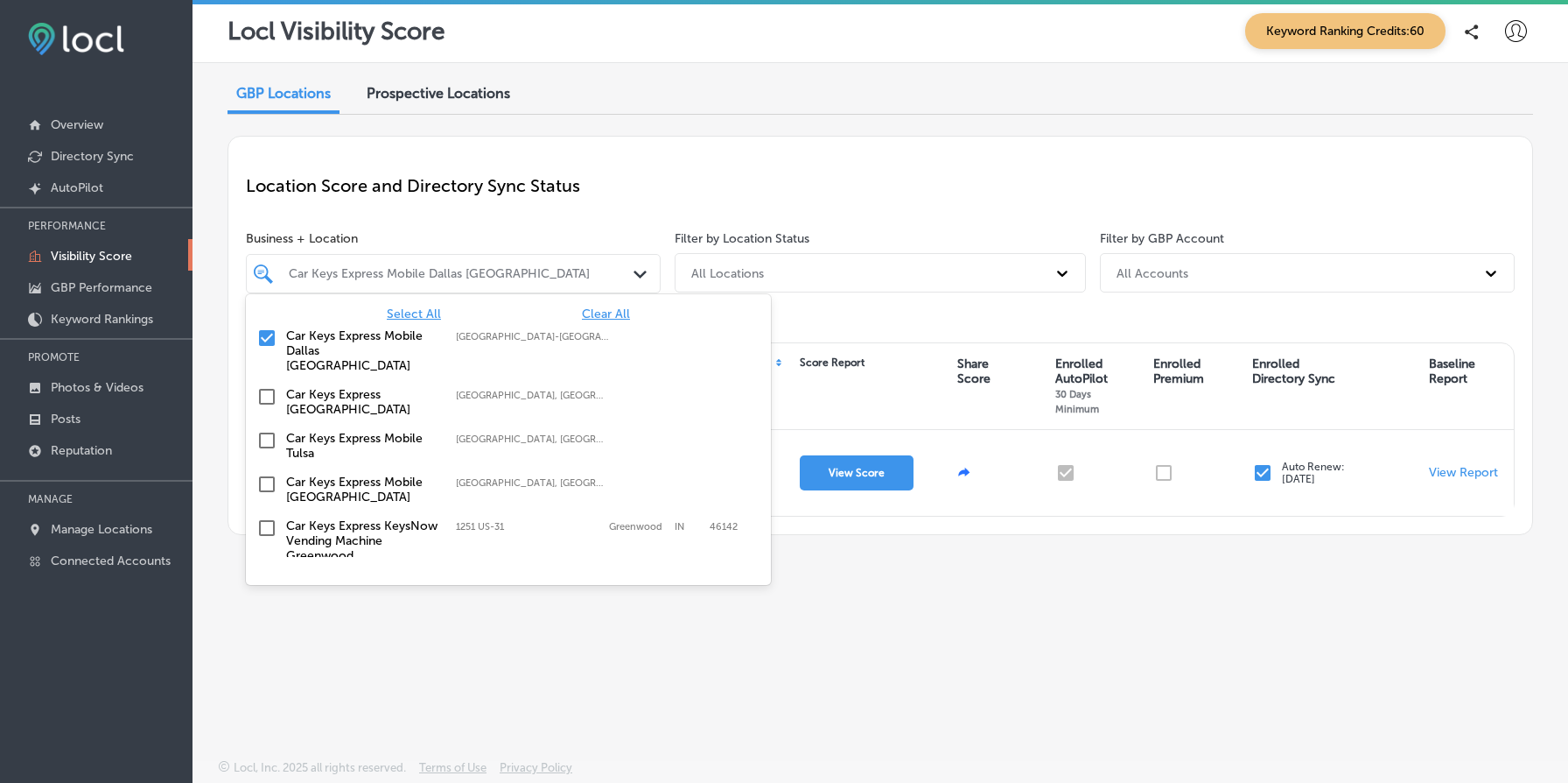
click at [617, 186] on p "Location Score and Directory Sync Status" at bounding box center [881, 186] width 1269 height 21
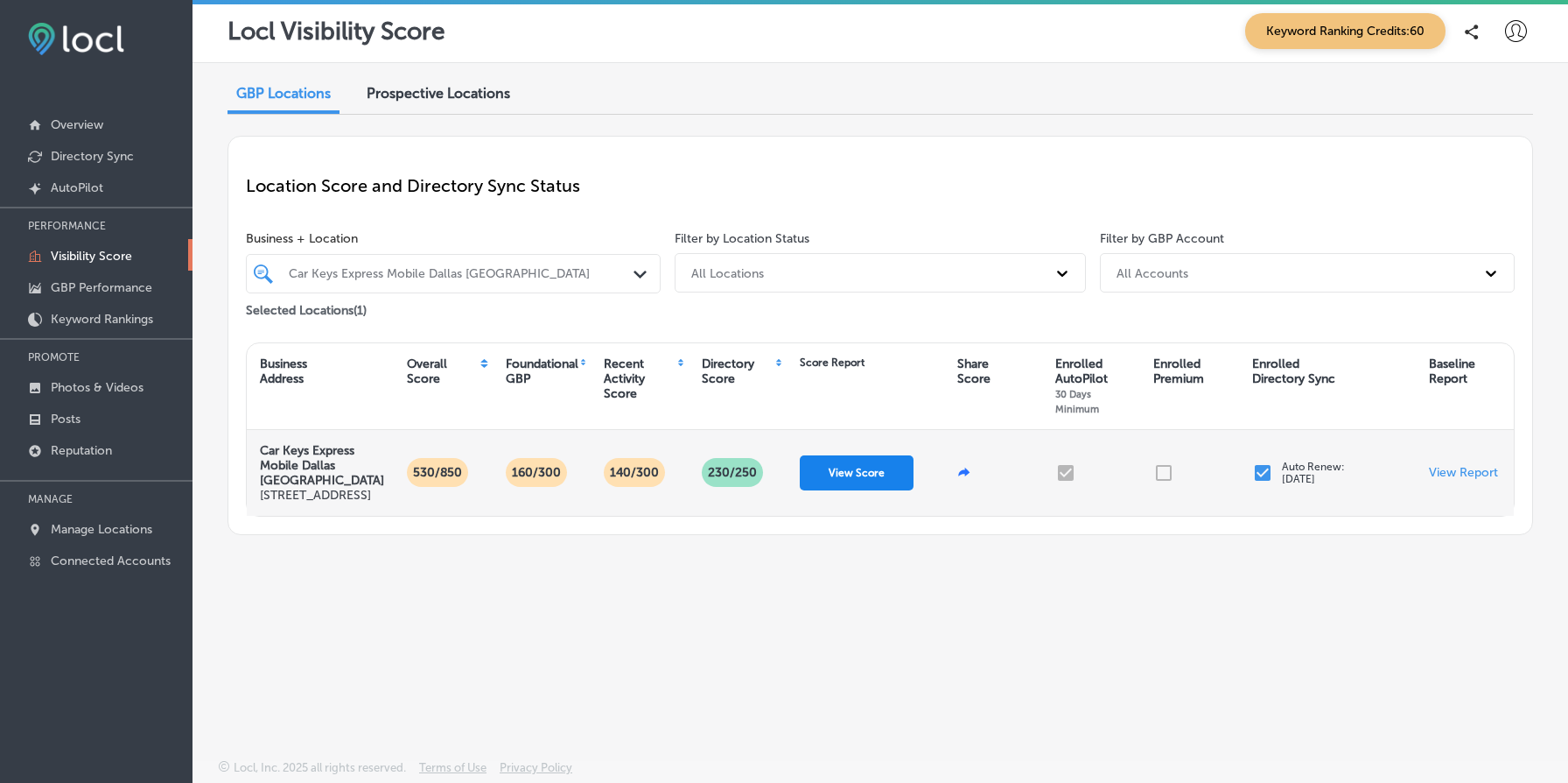
click at [865, 488] on button "View Score" at bounding box center [857, 473] width 114 height 35
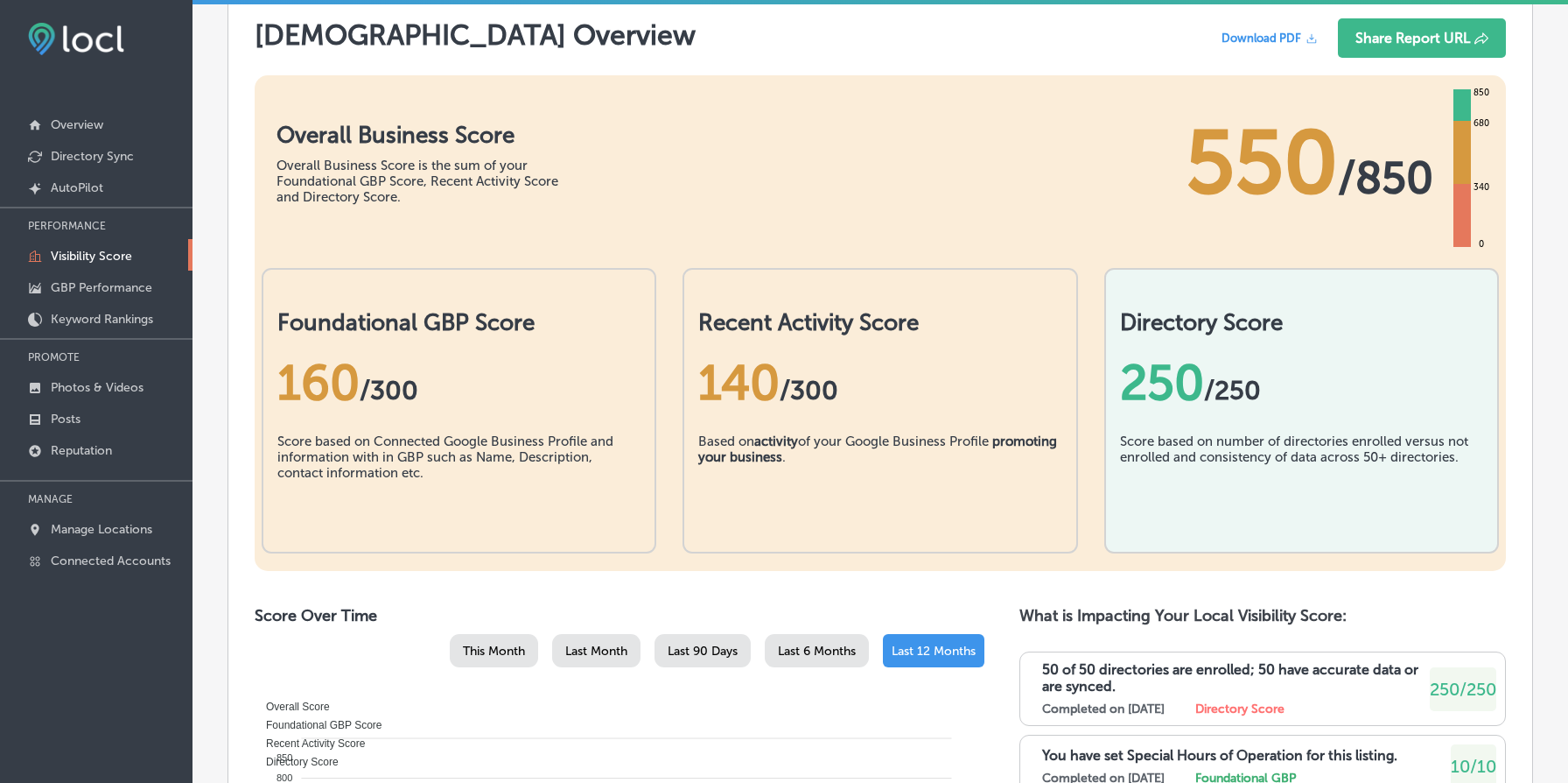
scroll to position [346, 0]
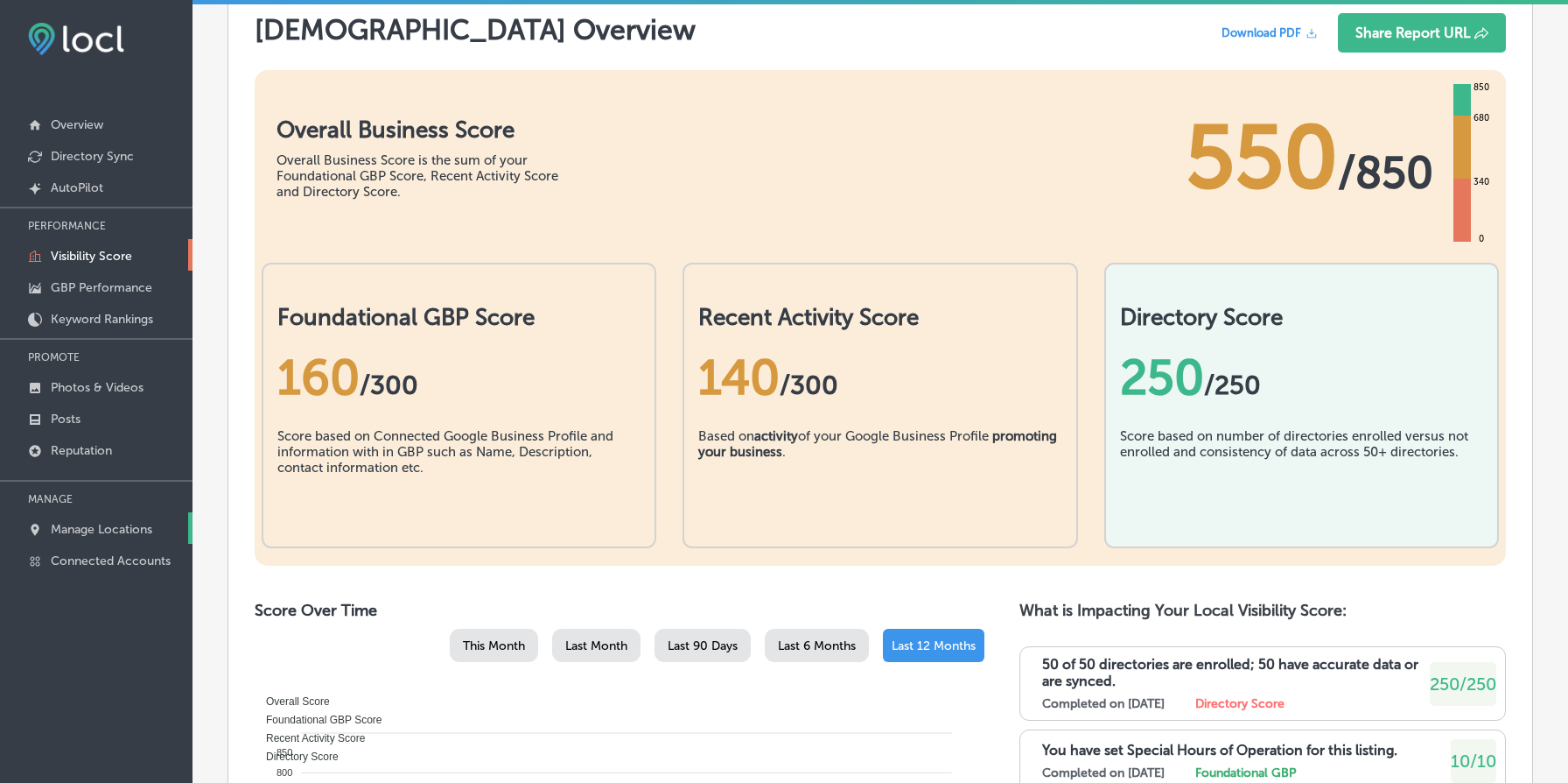
click at [175, 522] on link "Manage Locations" at bounding box center [96, 528] width 192 height 32
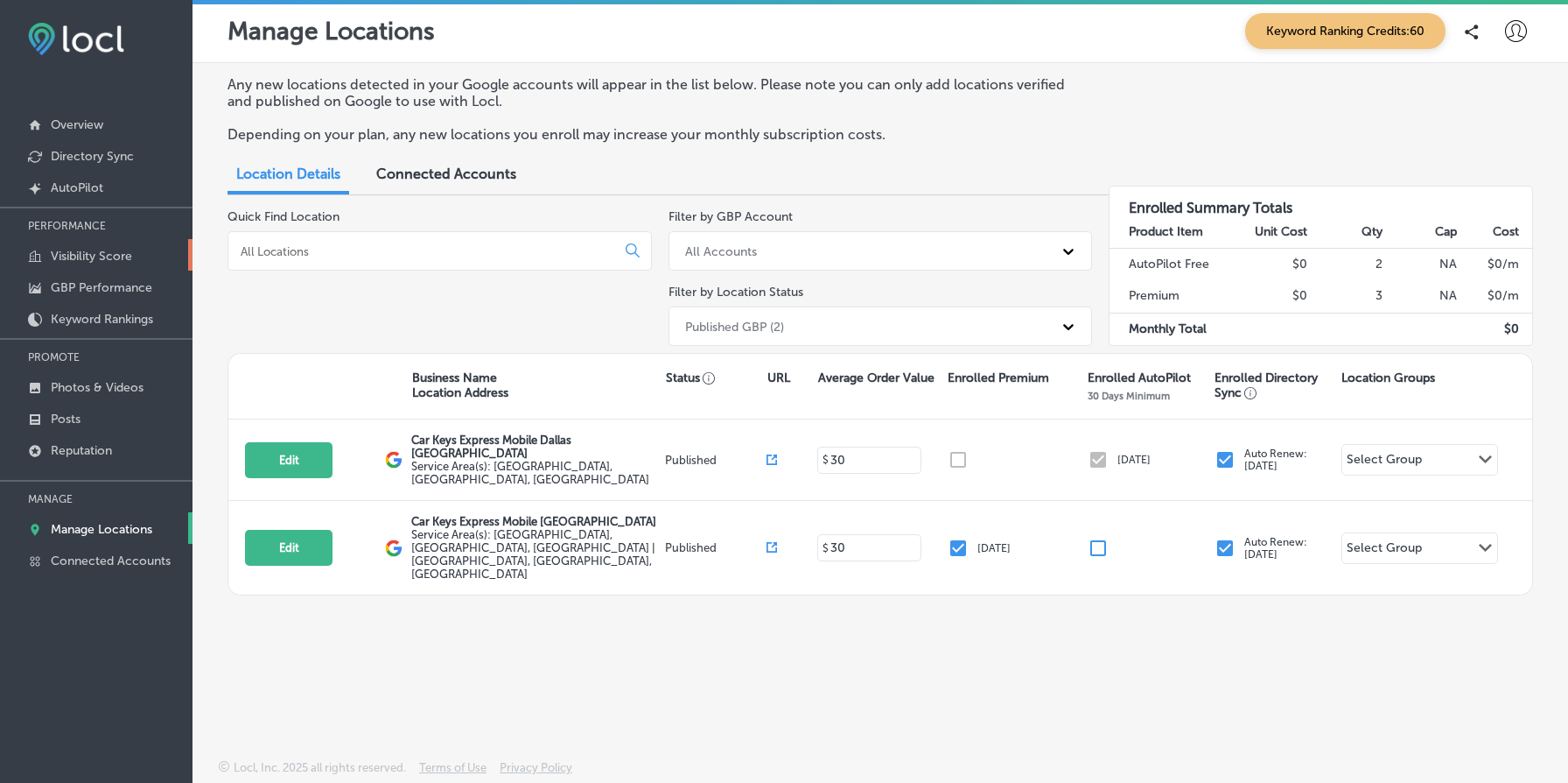
click at [126, 250] on p "Visibility Score" at bounding box center [92, 256] width 81 height 15
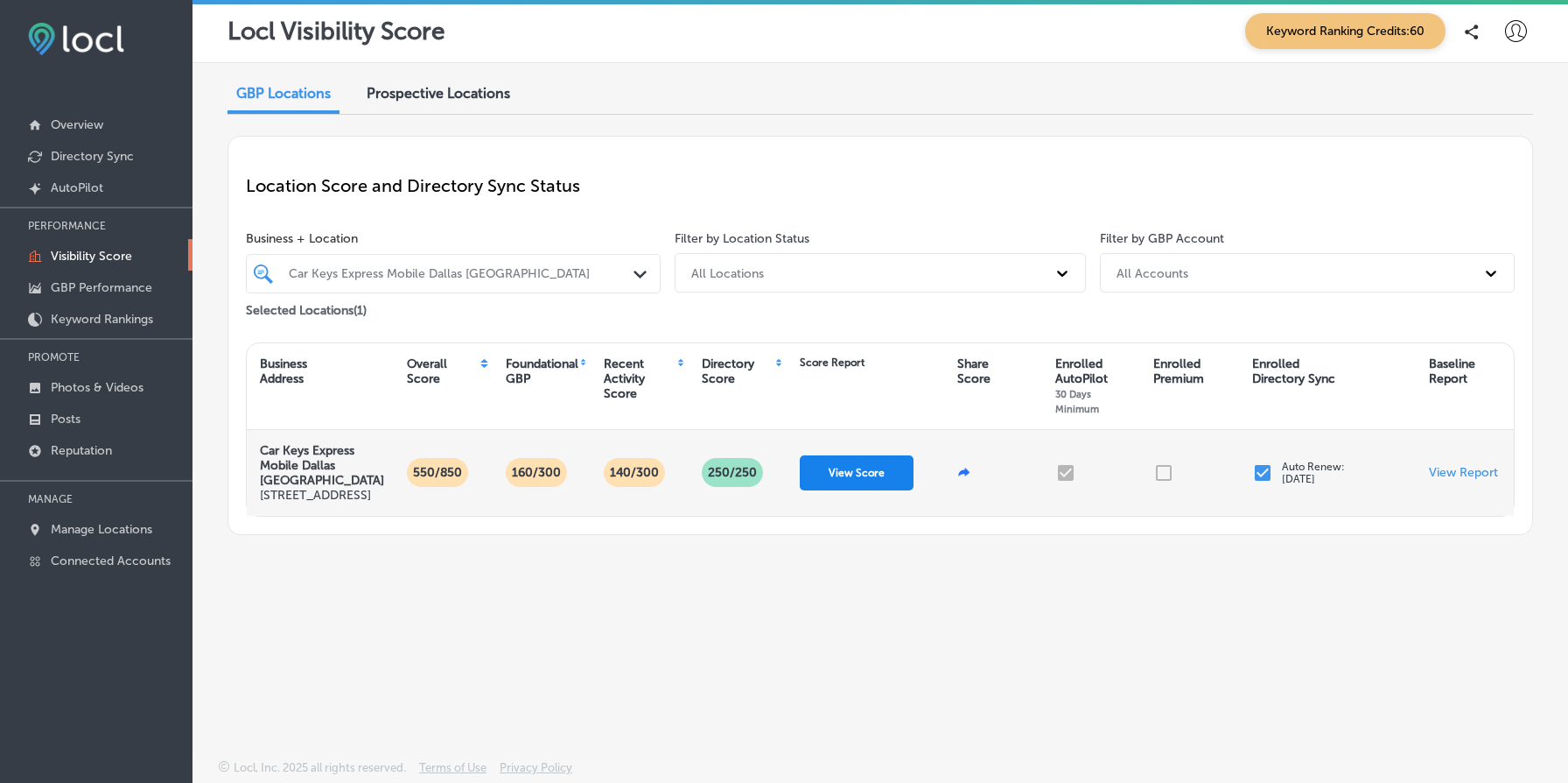
click at [851, 485] on button "View Score" at bounding box center [857, 473] width 114 height 35
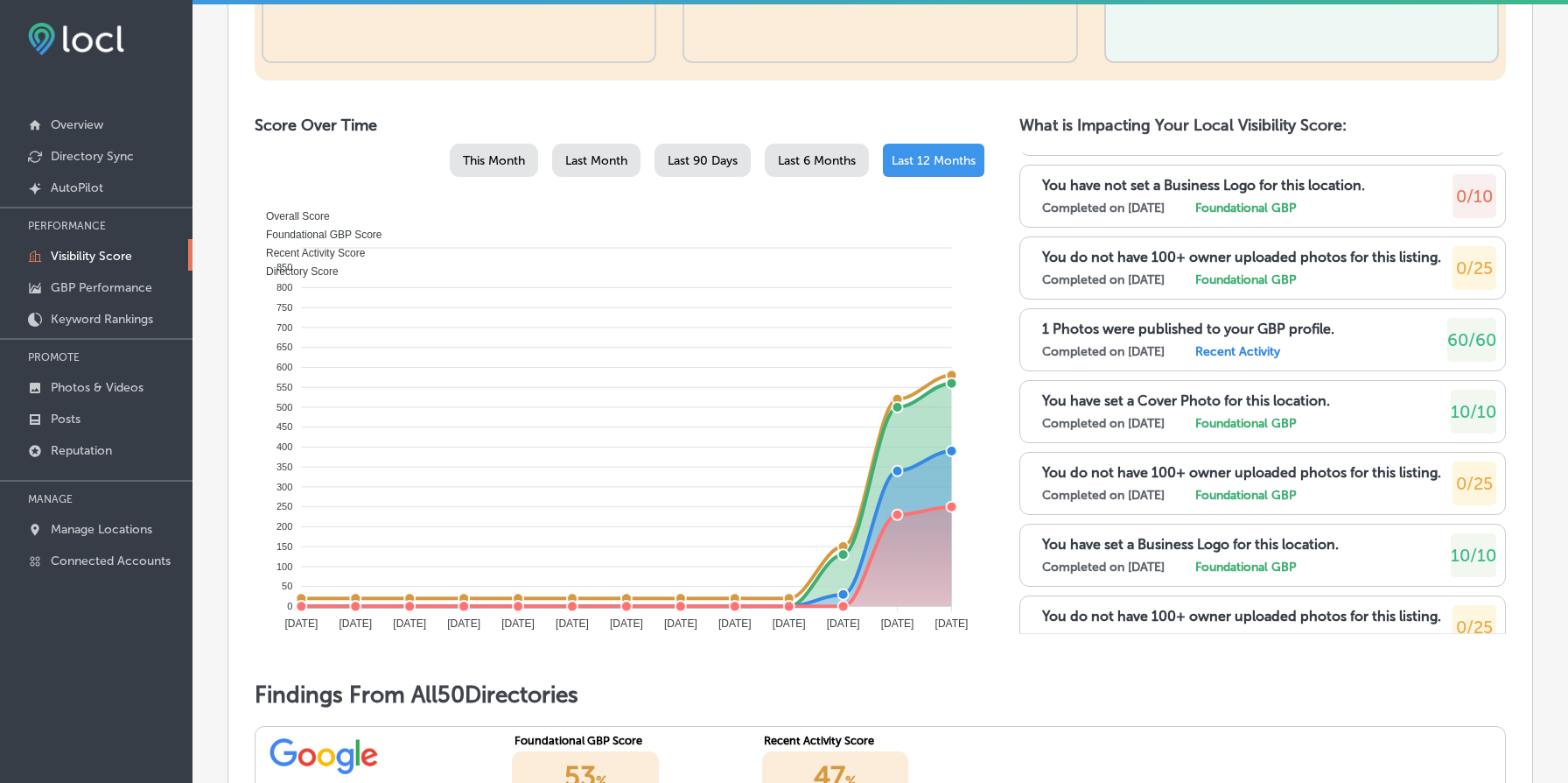
scroll to position [838, 0]
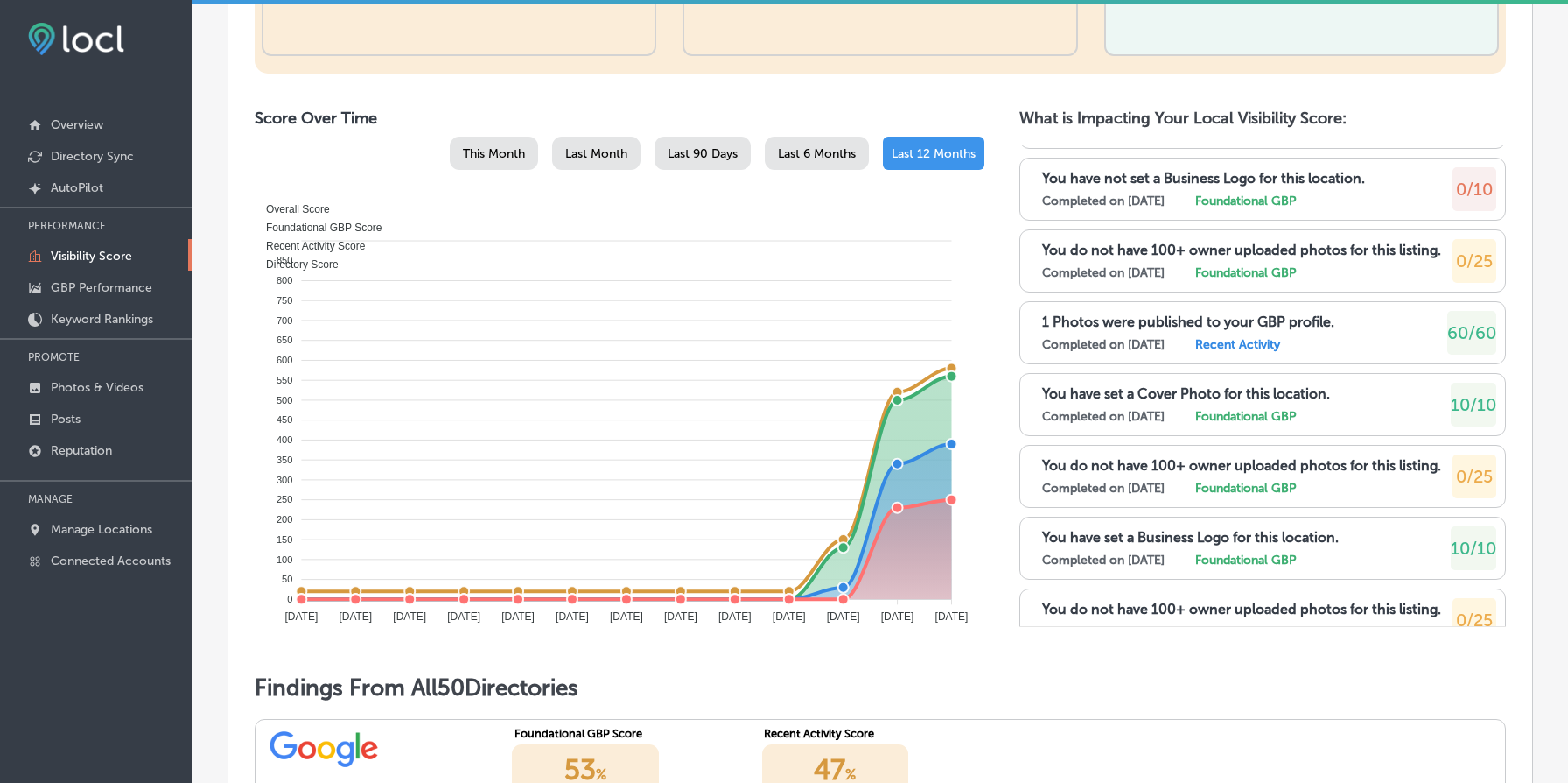
click at [999, 514] on div "Score Over Time This Month Last Month Last 90 Days Last 6 Months Last 12 Months…" at bounding box center [881, 380] width 1252 height 544
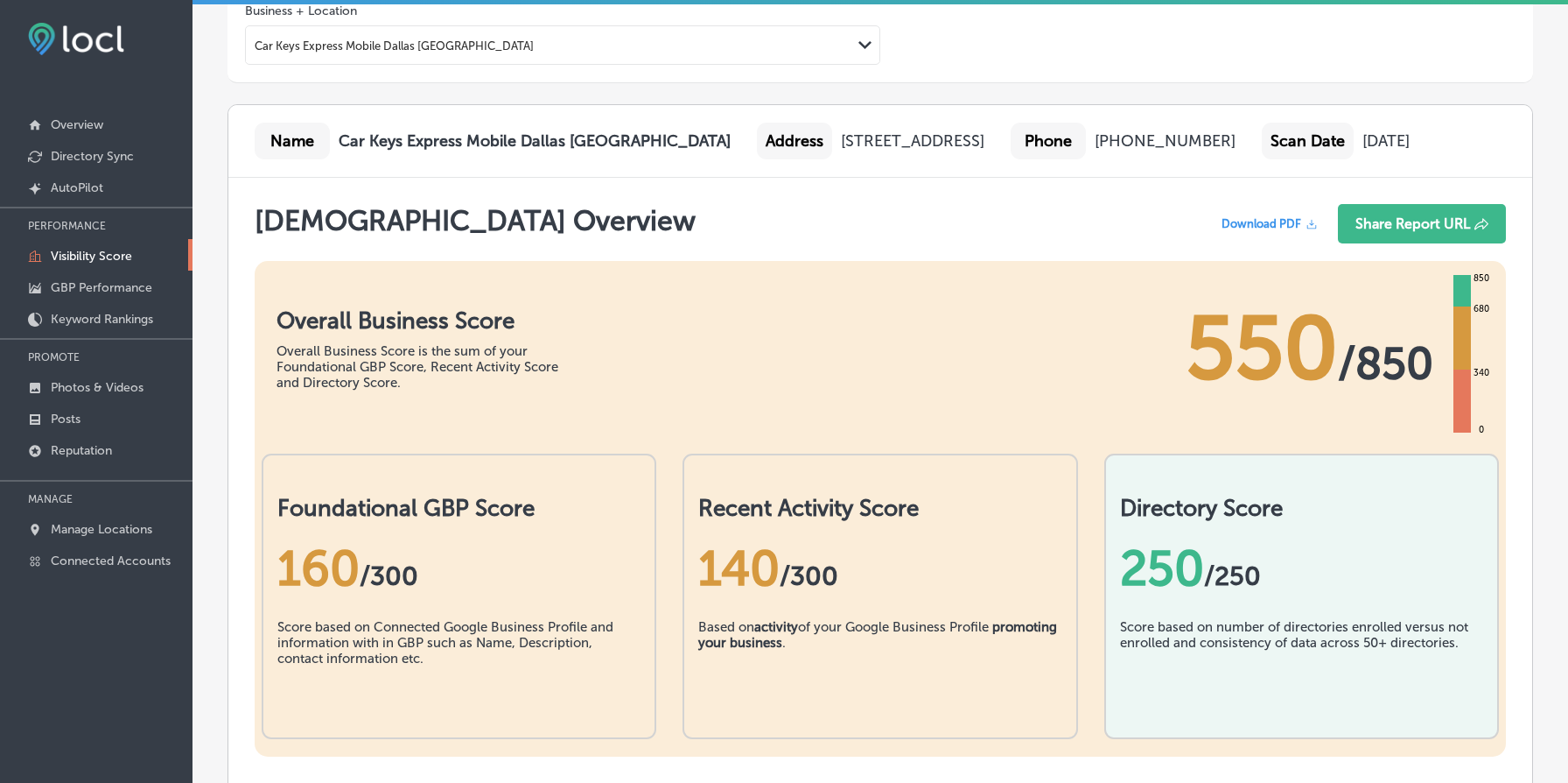
scroll to position [0, 0]
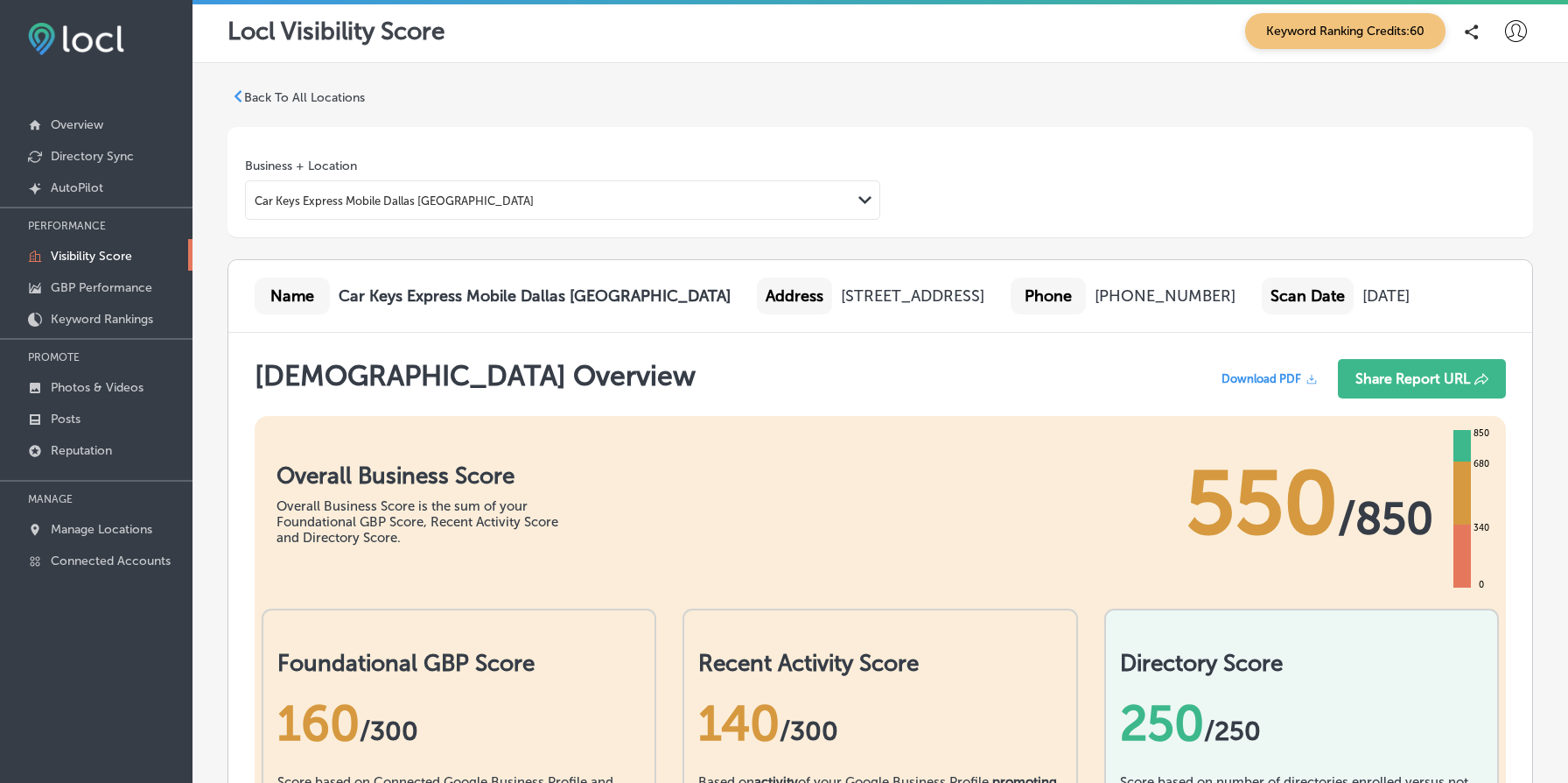
click at [470, 281] on div "Name Car Keys Express Mobile Dallas [GEOGRAPHIC_DATA]" at bounding box center [493, 296] width 476 height 37
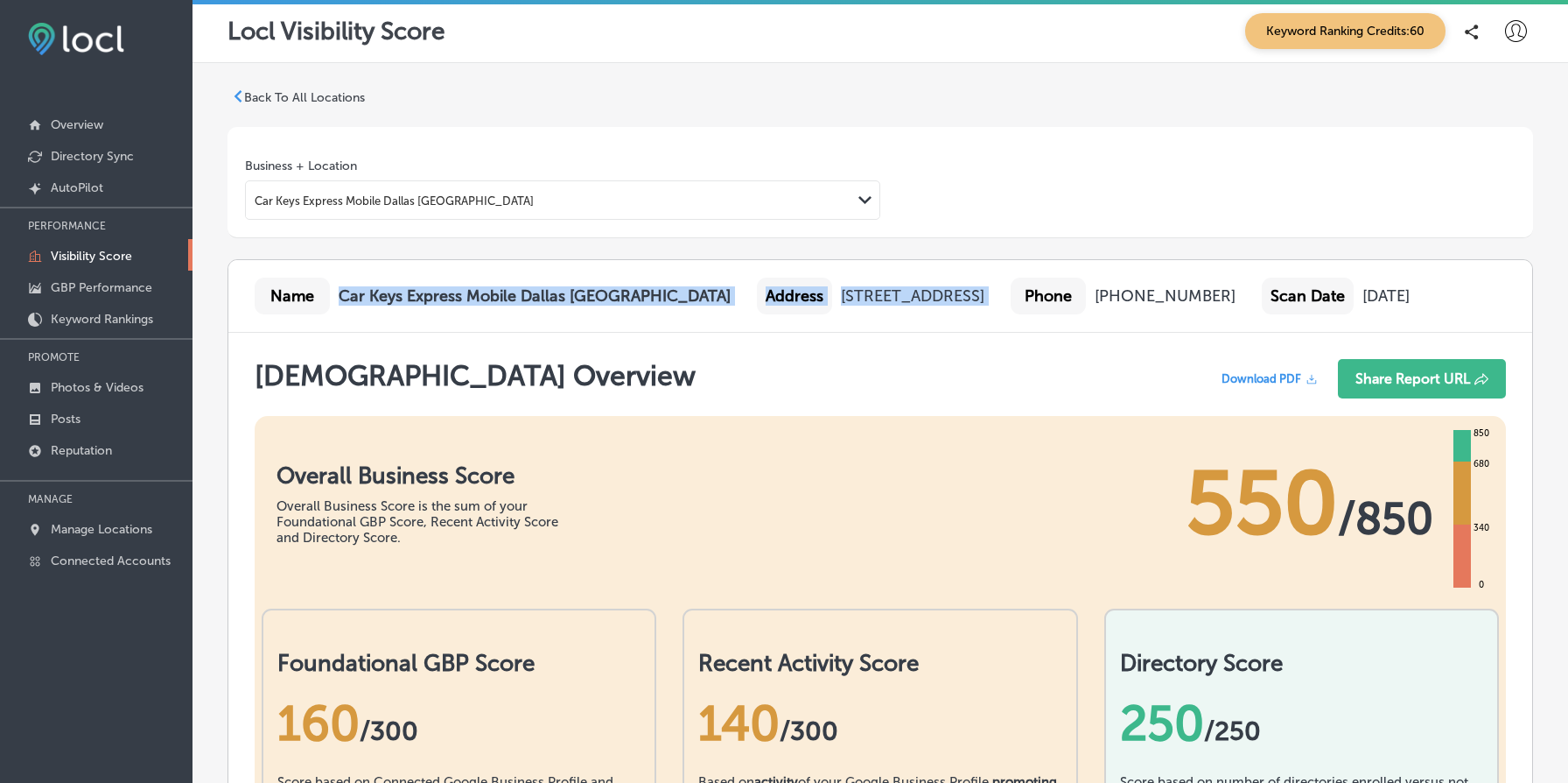
click at [985, 309] on div "Address [STREET_ADDRESS]" at bounding box center [871, 296] width 227 height 37
copy div "Car Keys Express Mobile [GEOGRAPHIC_DATA] Address [STREET_ADDRESS]"
